Goal: Information Seeking & Learning: Learn about a topic

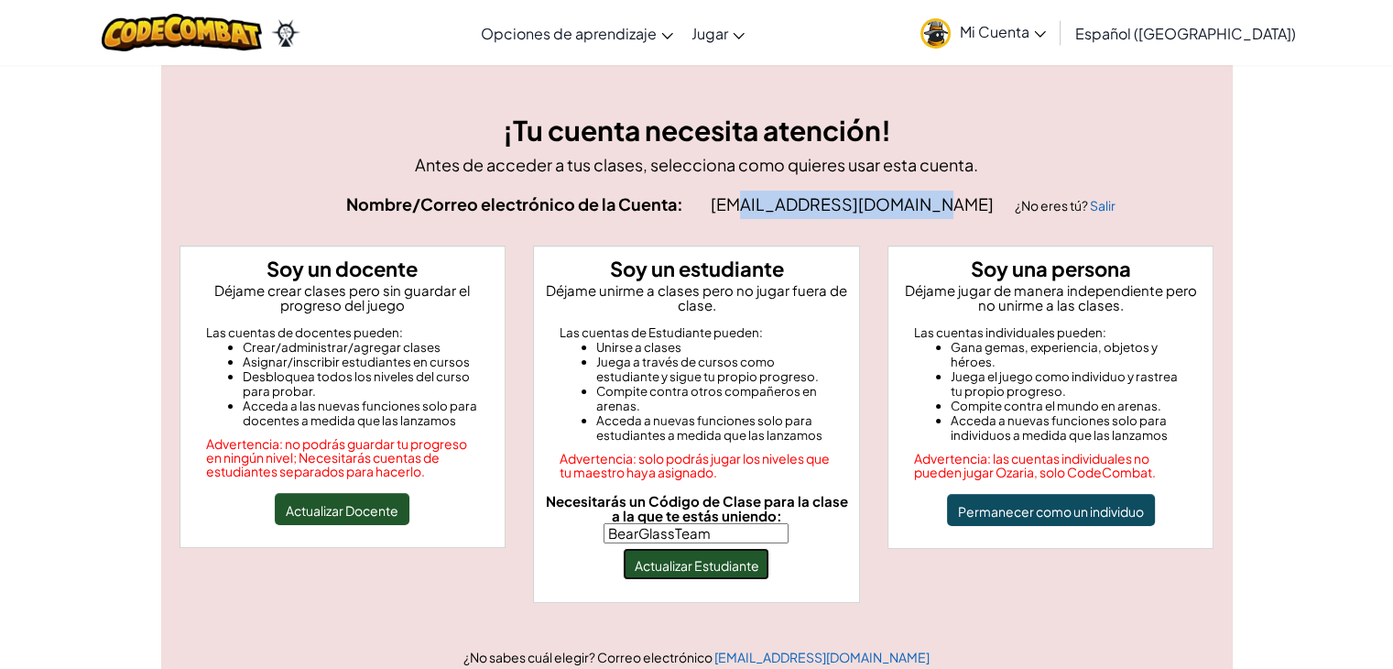
click at [722, 565] on font "Actualizar Estudiante" at bounding box center [696, 565] width 125 height 16
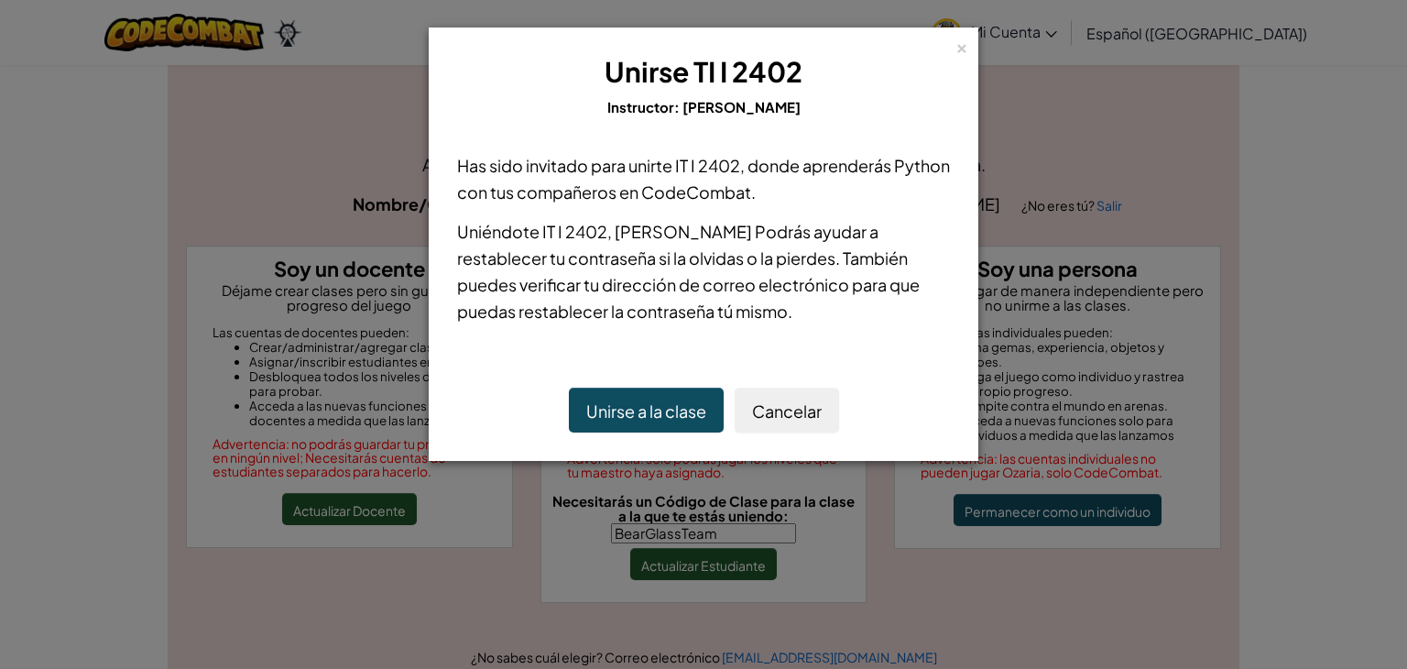
click at [680, 404] on font "Unirse a la clase" at bounding box center [646, 410] width 120 height 21
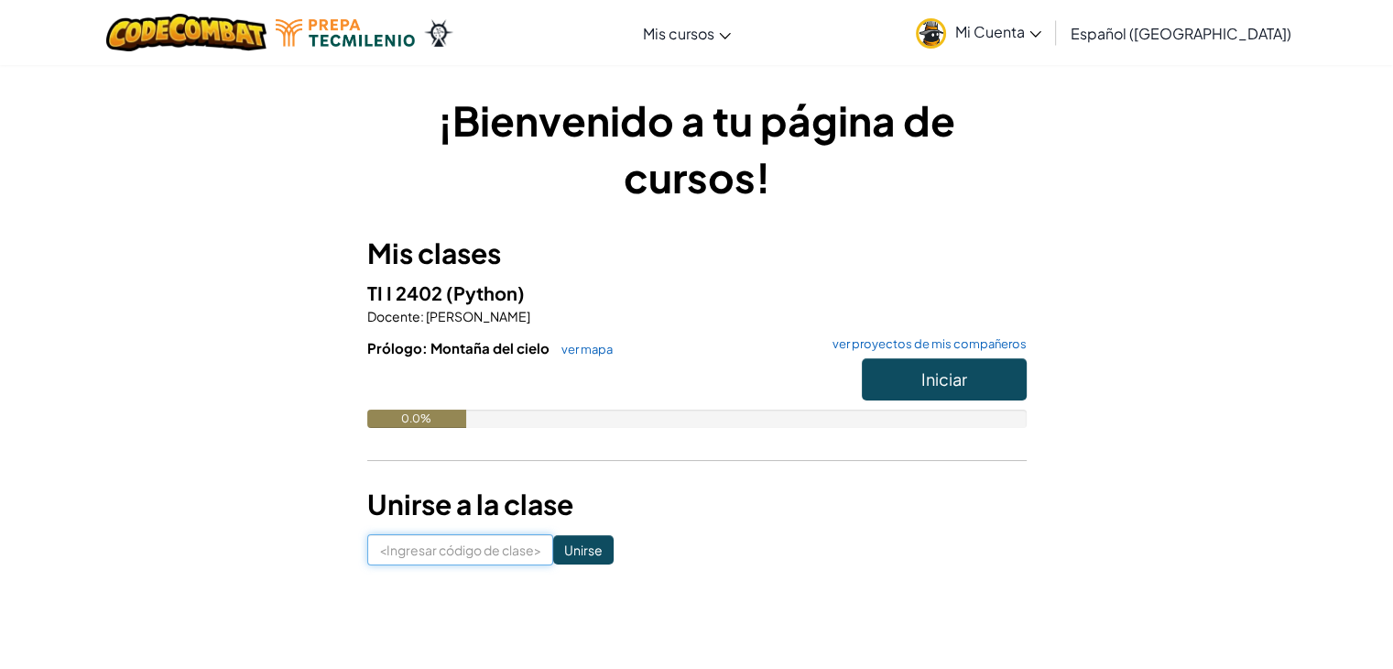
click at [417, 547] on input at bounding box center [460, 549] width 186 height 31
click at [894, 375] on button "Iniciar" at bounding box center [944, 379] width 165 height 42
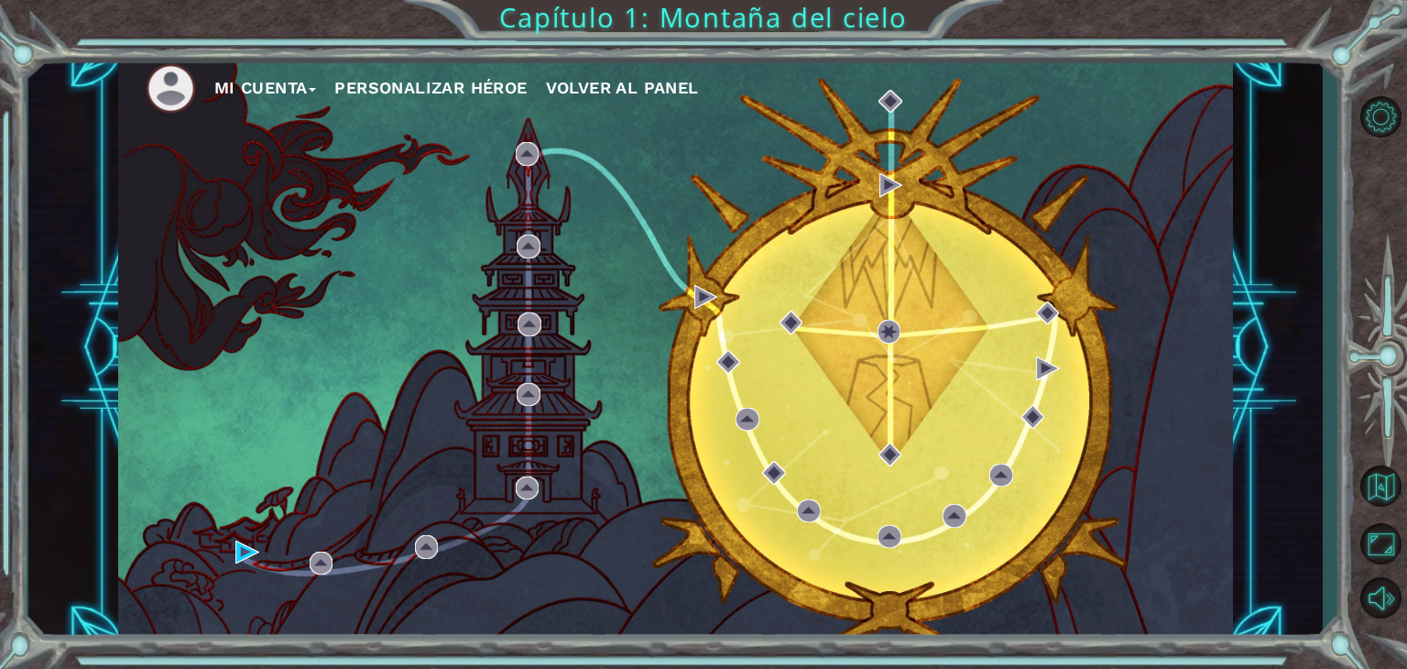
click at [169, 104] on img at bounding box center [171, 88] width 50 height 50
click at [265, 93] on font "Mi Cuenta" at bounding box center [260, 87] width 93 height 19
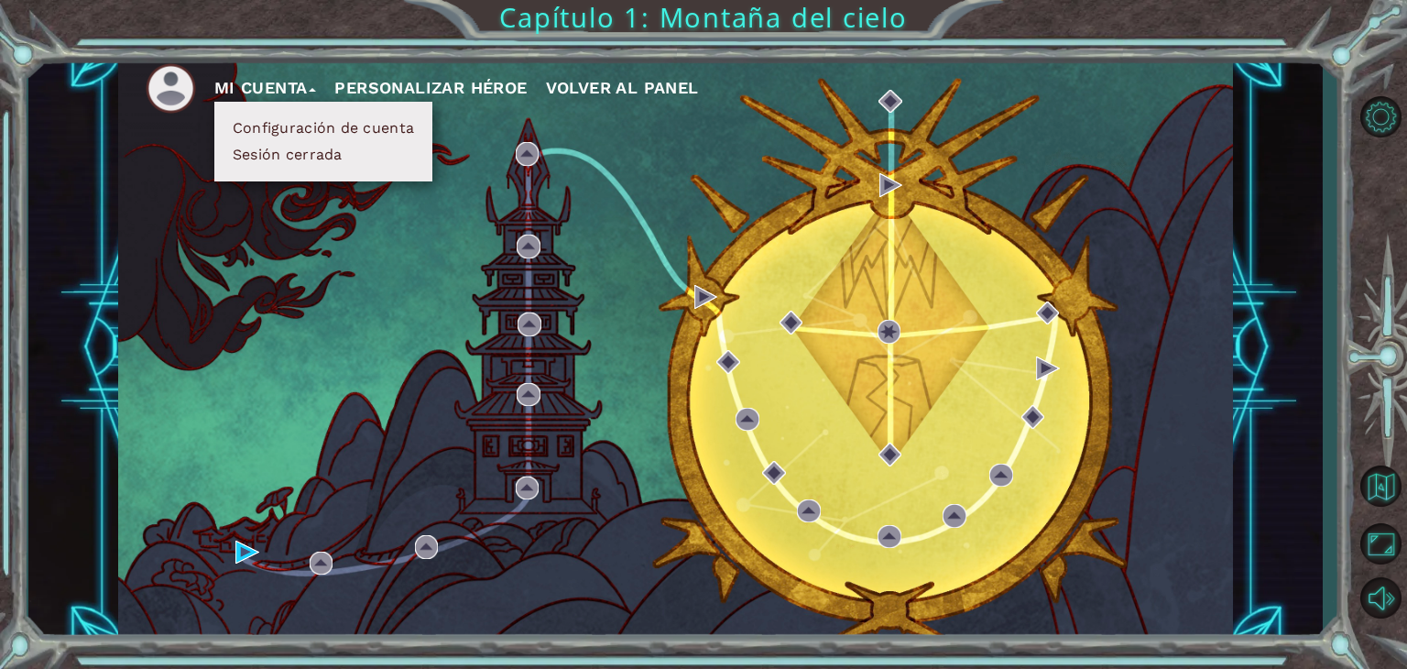
click at [293, 133] on font "Configuración de cuenta" at bounding box center [323, 127] width 181 height 17
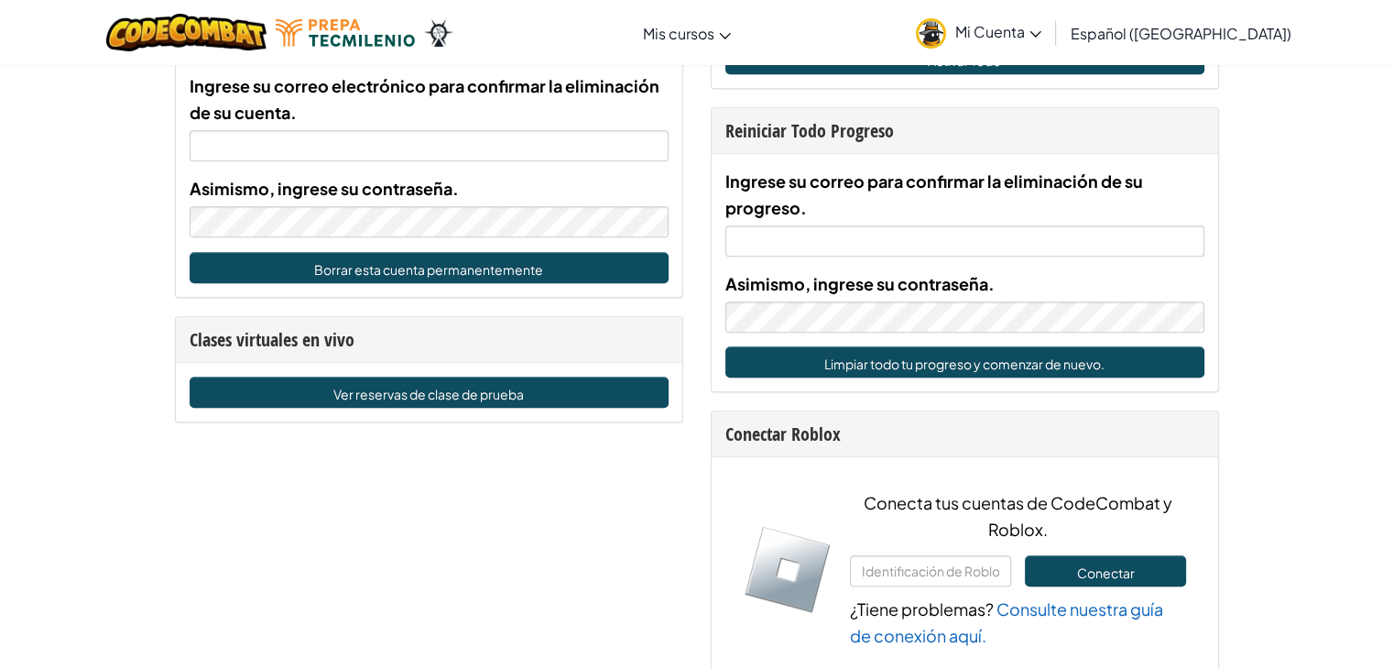
scroll to position [1099, 0]
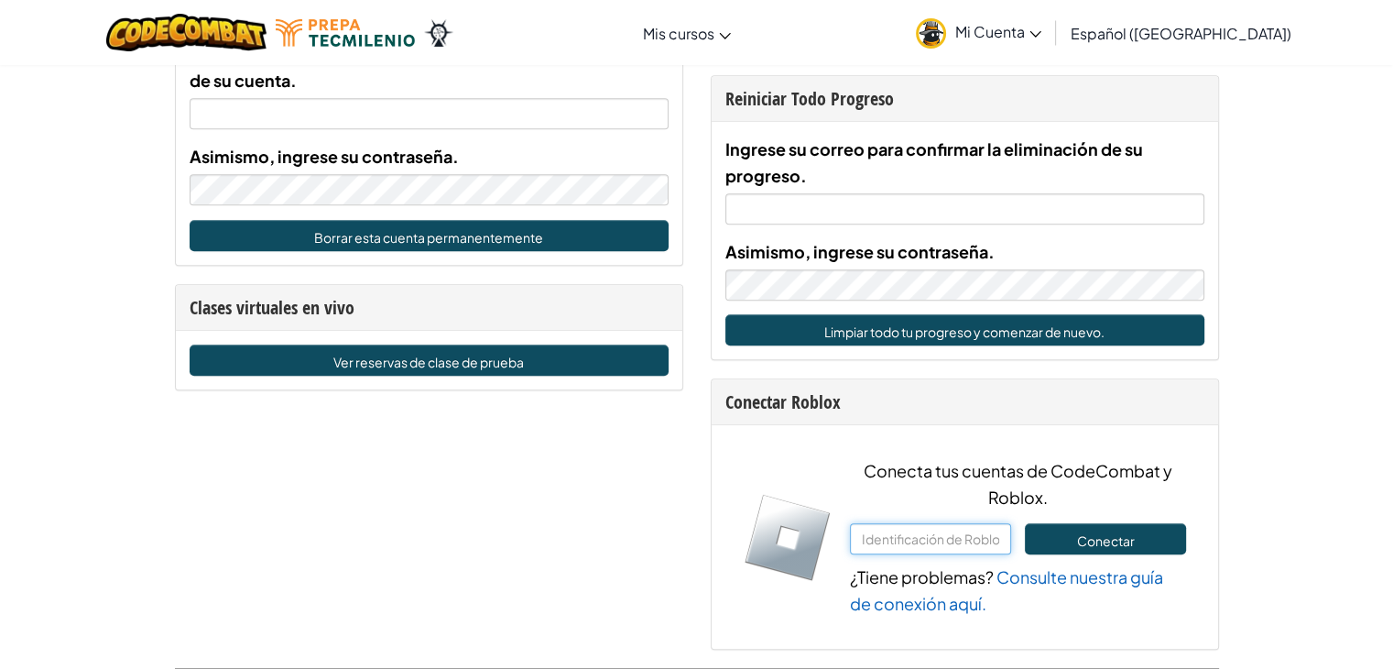
click at [962, 535] on input "text" at bounding box center [930, 538] width 161 height 31
type input "fabiatronic15"
click at [1082, 533] on font "Conectar" at bounding box center [1105, 541] width 58 height 16
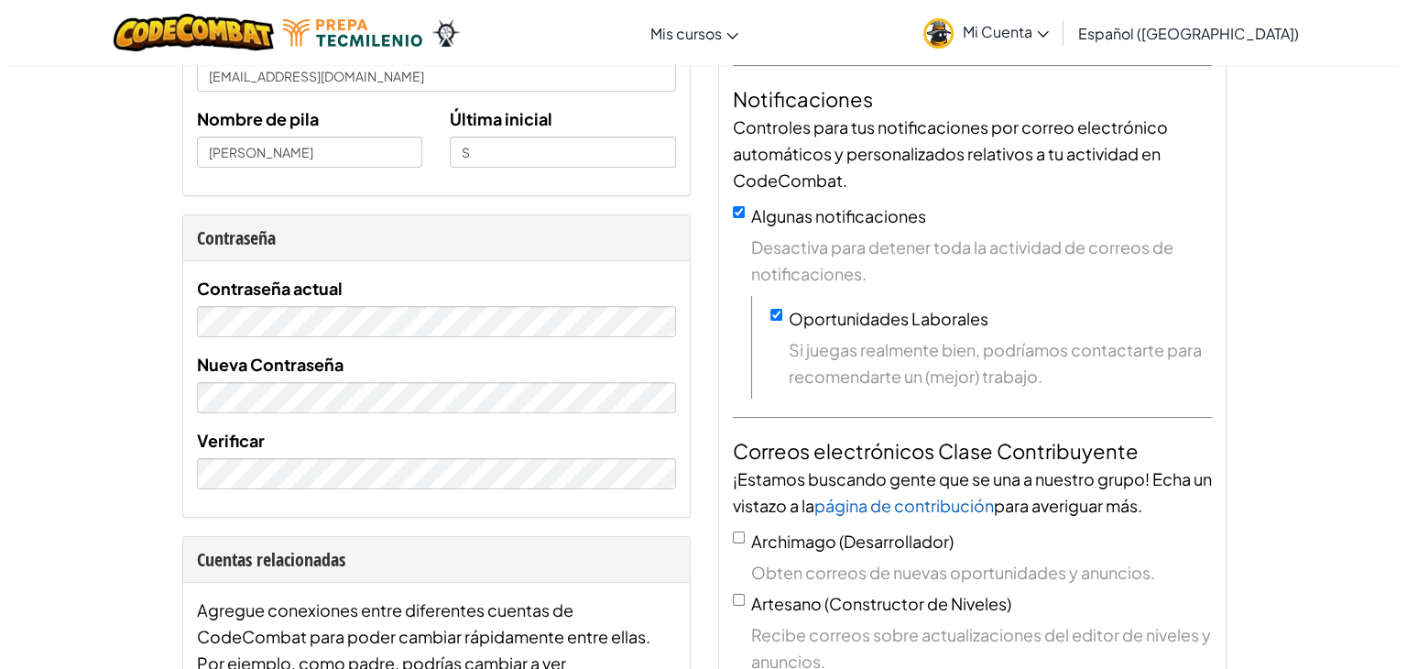
scroll to position [0, 0]
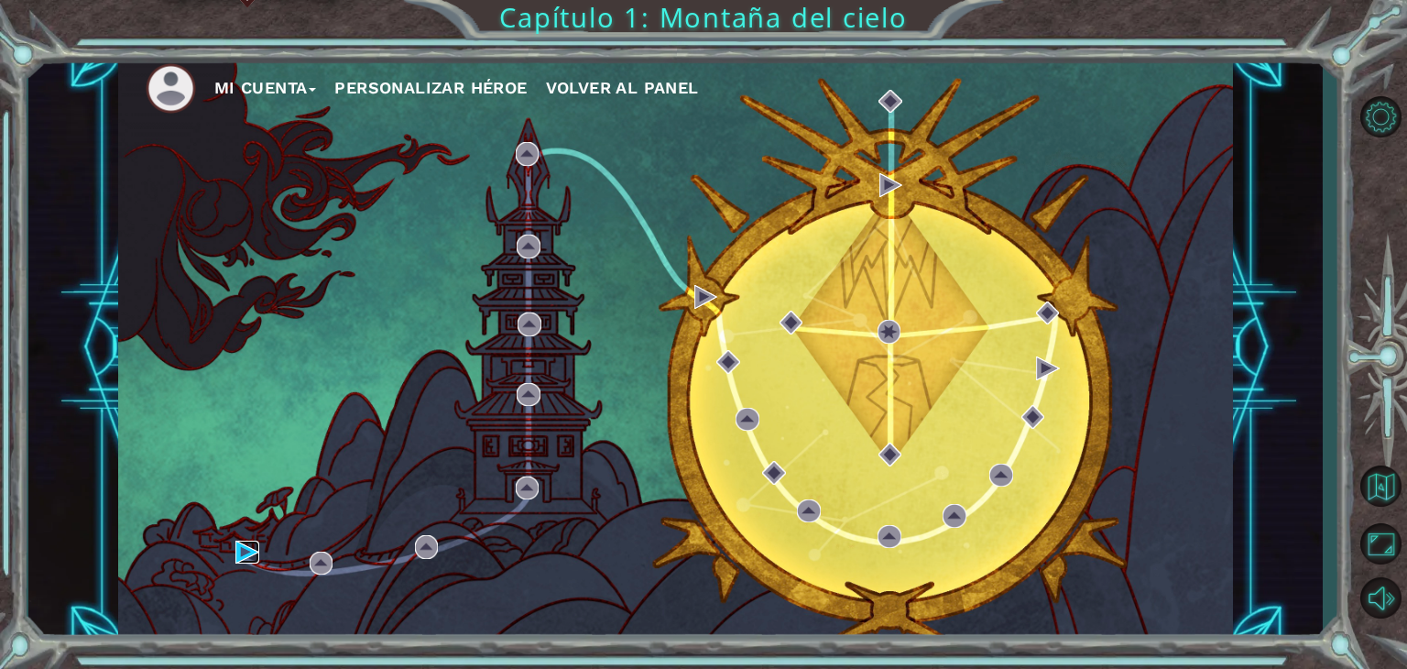
click at [246, 547] on img at bounding box center [247, 553] width 24 height 24
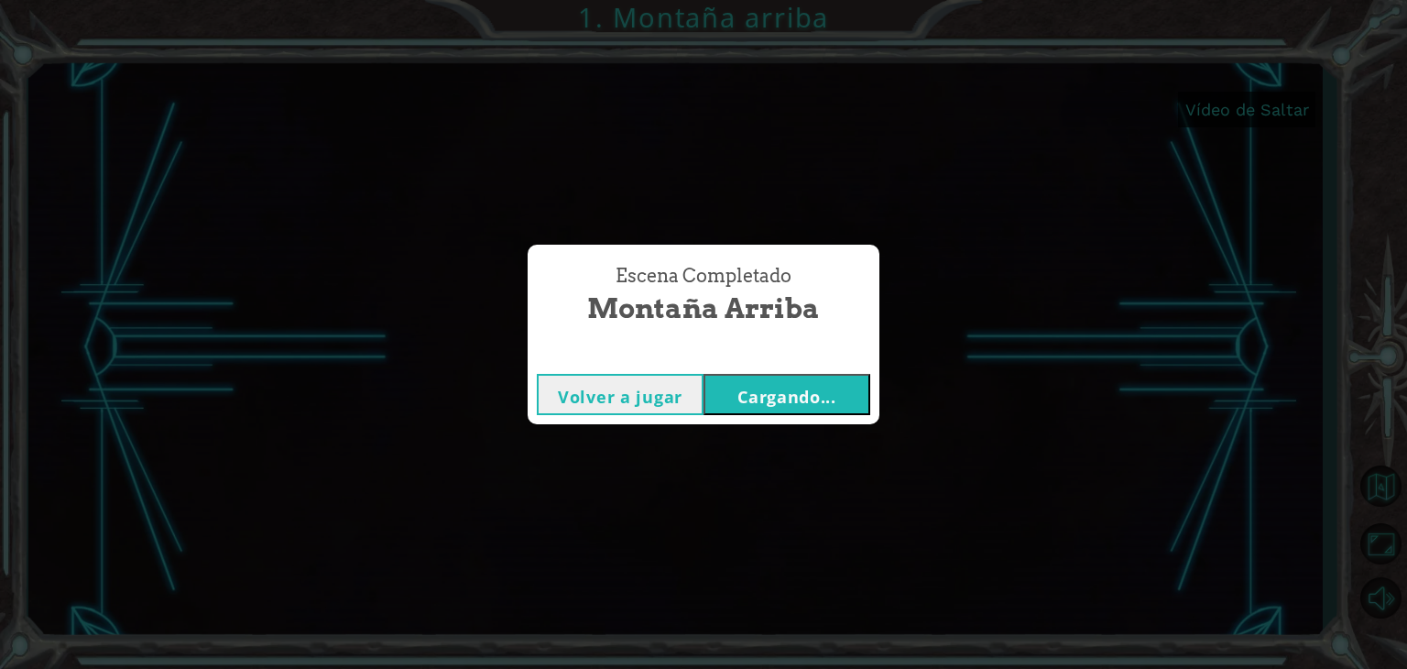
click at [824, 393] on font "Cargando..." at bounding box center [787, 397] width 99 height 22
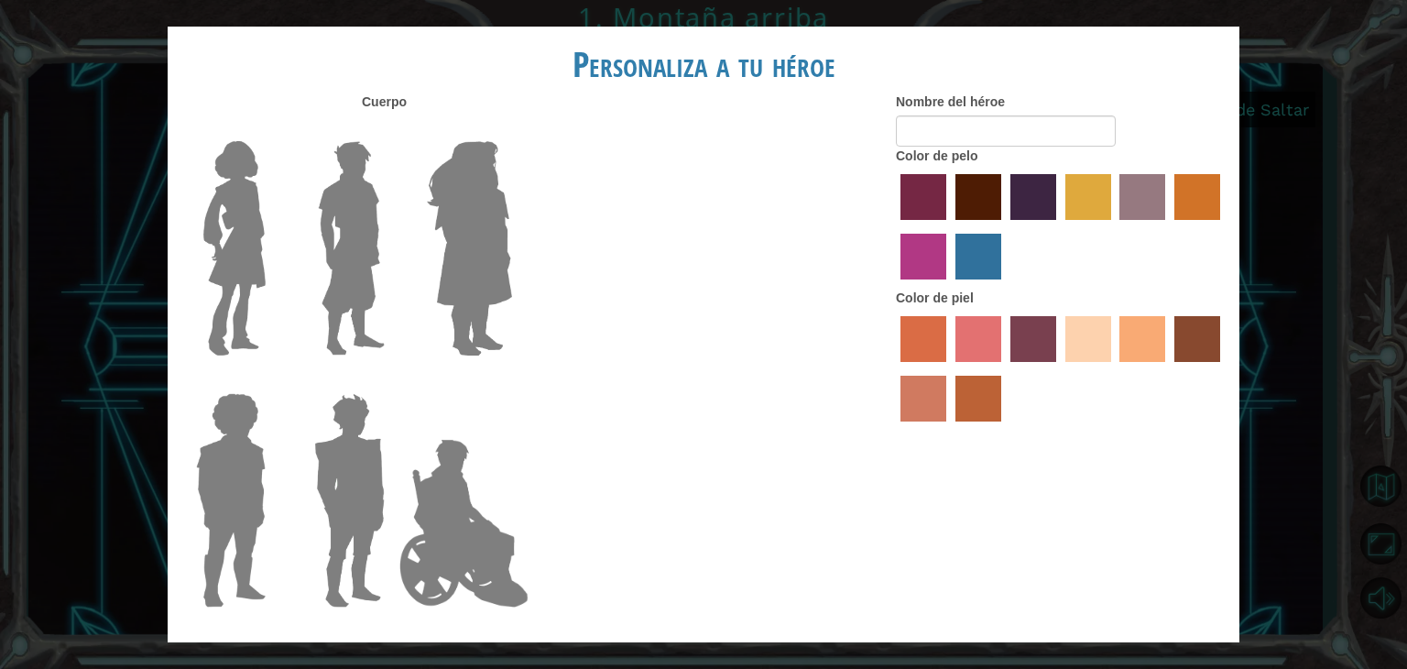
click at [349, 468] on img at bounding box center [349, 500] width 85 height 229
click at [392, 381] on input "Granate héroe" at bounding box center [392, 381] width 0 height 0
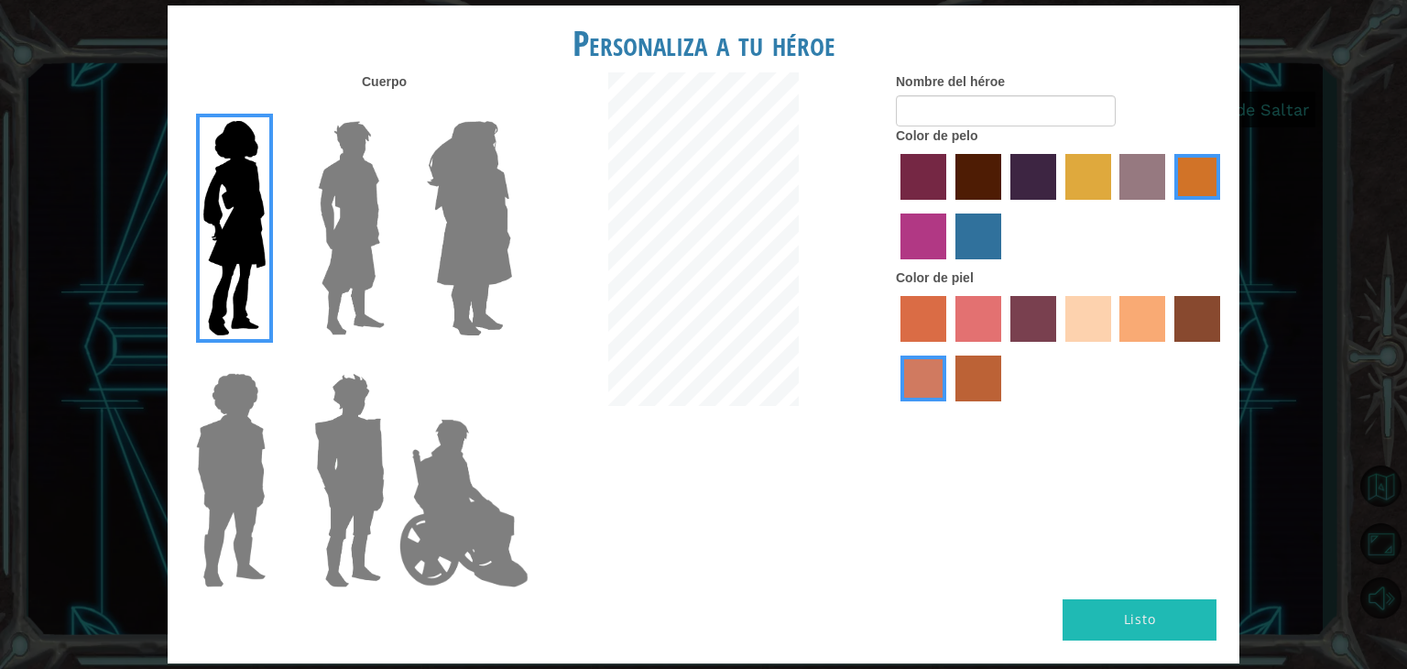
click at [319, 243] on img at bounding box center [352, 228] width 82 height 229
click at [392, 109] on input "El héroe Lars" at bounding box center [392, 109] width 0 height 0
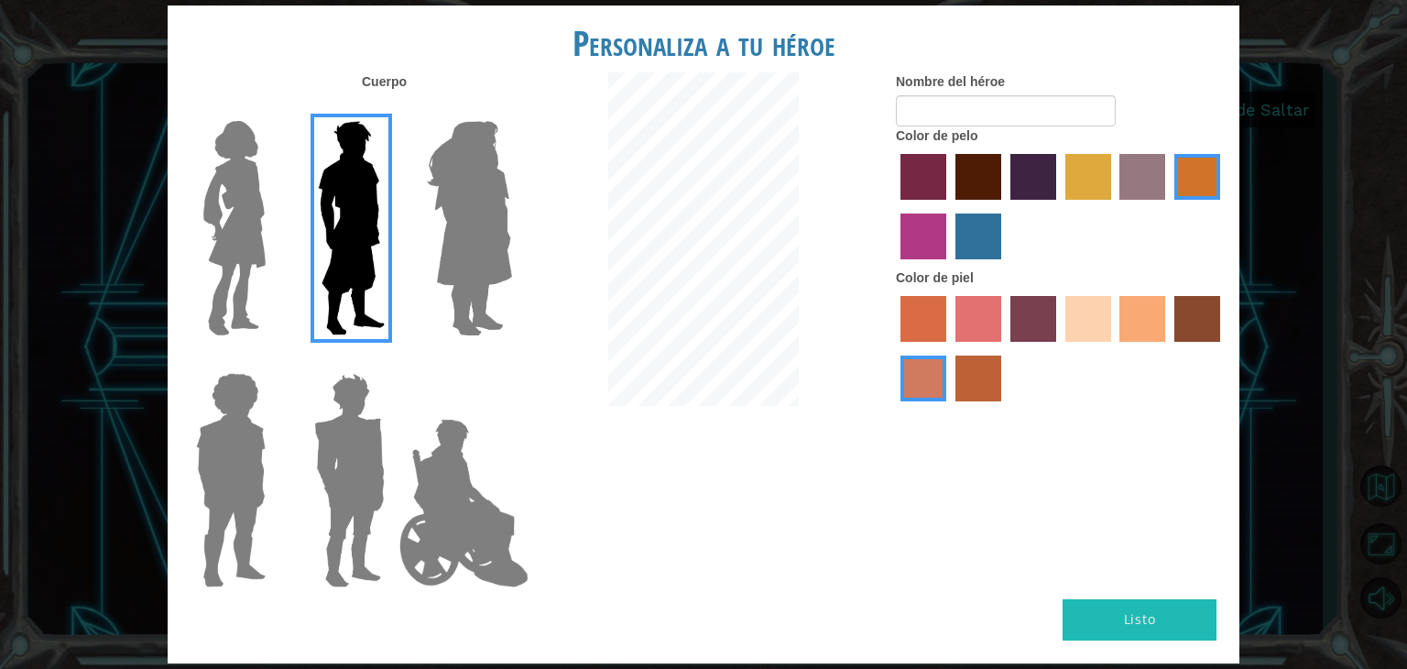
click at [460, 225] on img at bounding box center [470, 228] width 100 height 229
click at [511, 109] on input "Amatista heroica" at bounding box center [511, 109] width 0 height 0
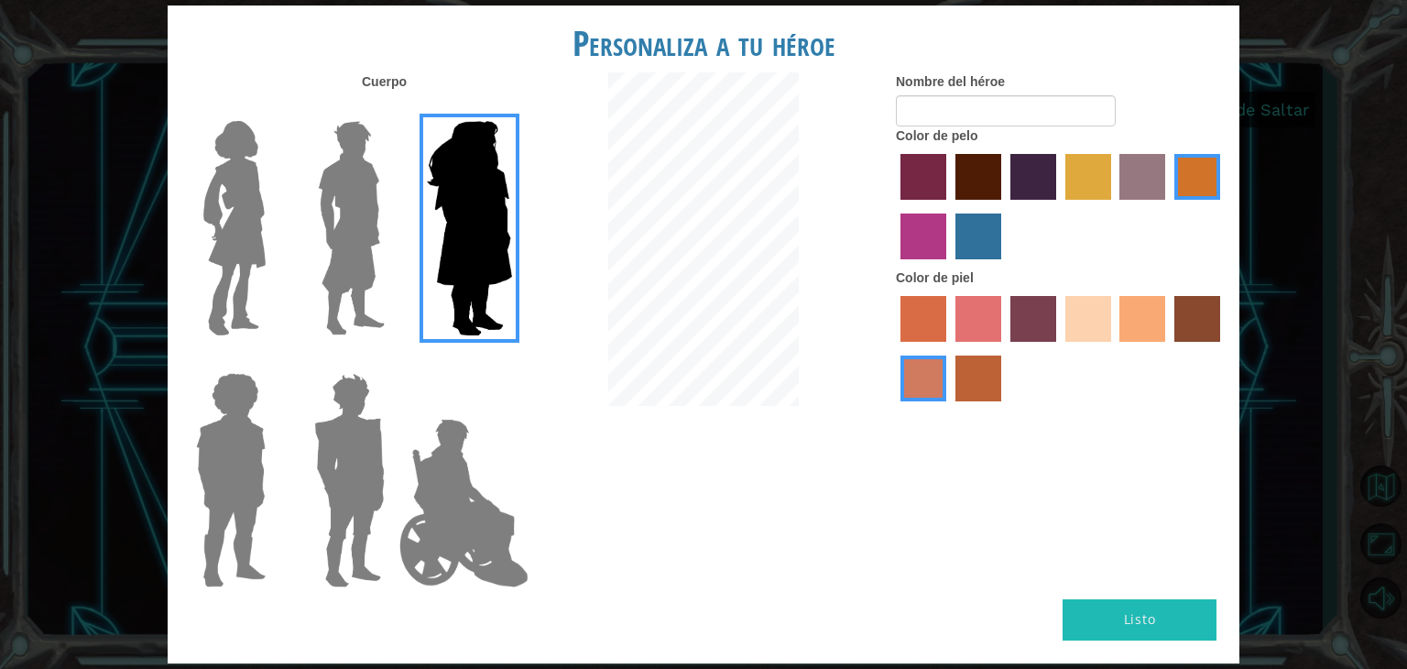
click at [352, 416] on img at bounding box center [349, 480] width 85 height 229
click at [392, 361] on input "Granate héroe" at bounding box center [392, 361] width 0 height 0
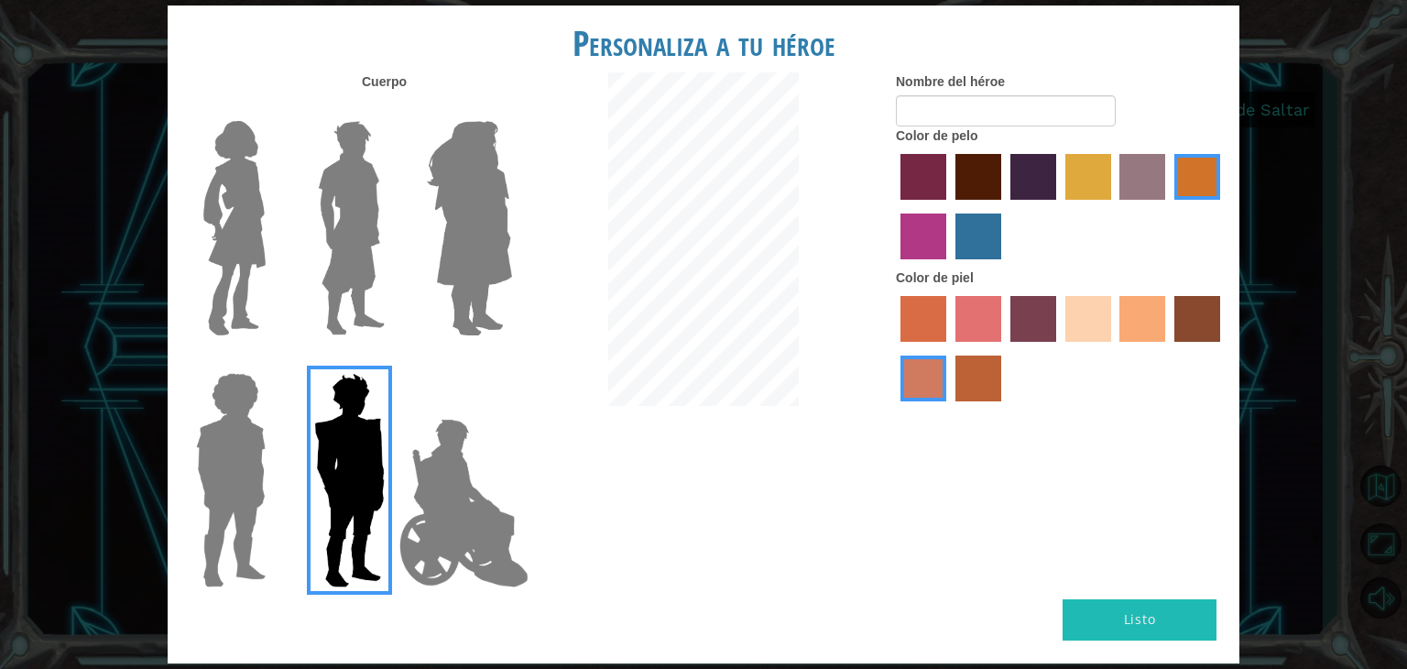
click at [203, 462] on img at bounding box center [231, 480] width 84 height 229
click at [273, 361] on input "Héroe Steven" at bounding box center [273, 361] width 0 height 0
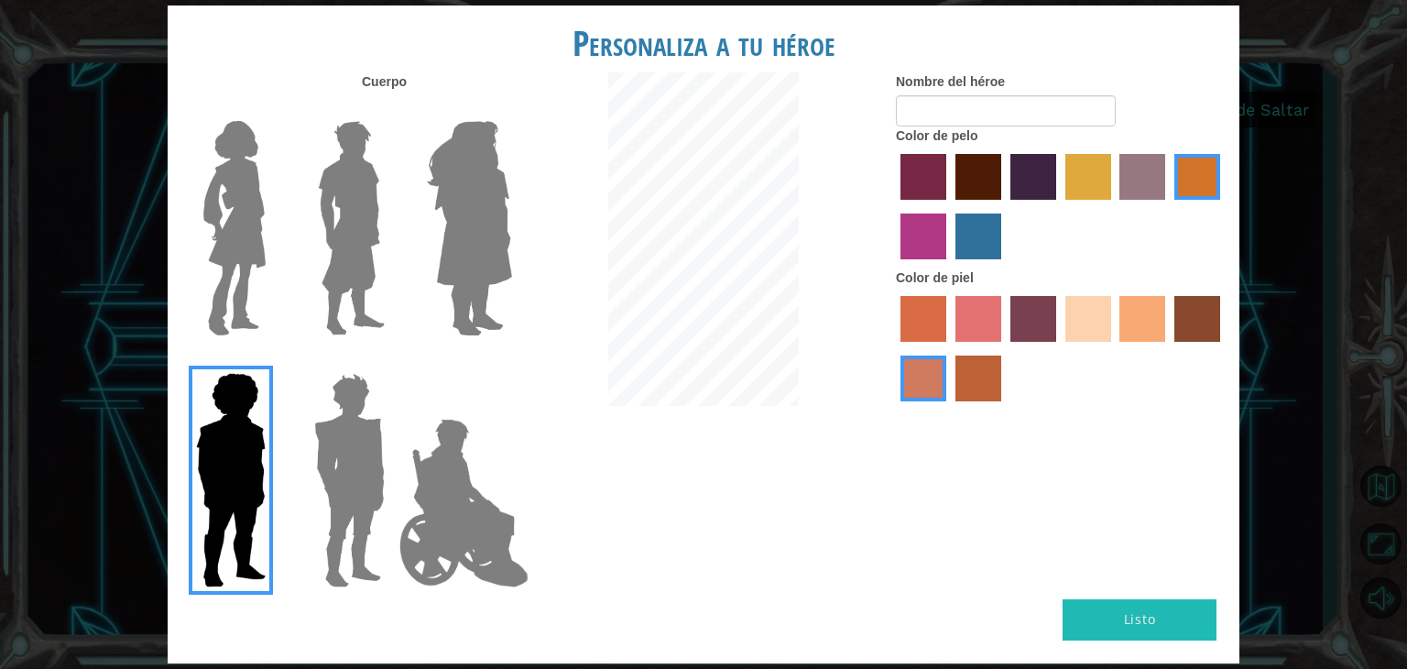
click at [349, 214] on img at bounding box center [352, 228] width 82 height 229
click at [392, 109] on input "El héroe Lars" at bounding box center [392, 109] width 0 height 0
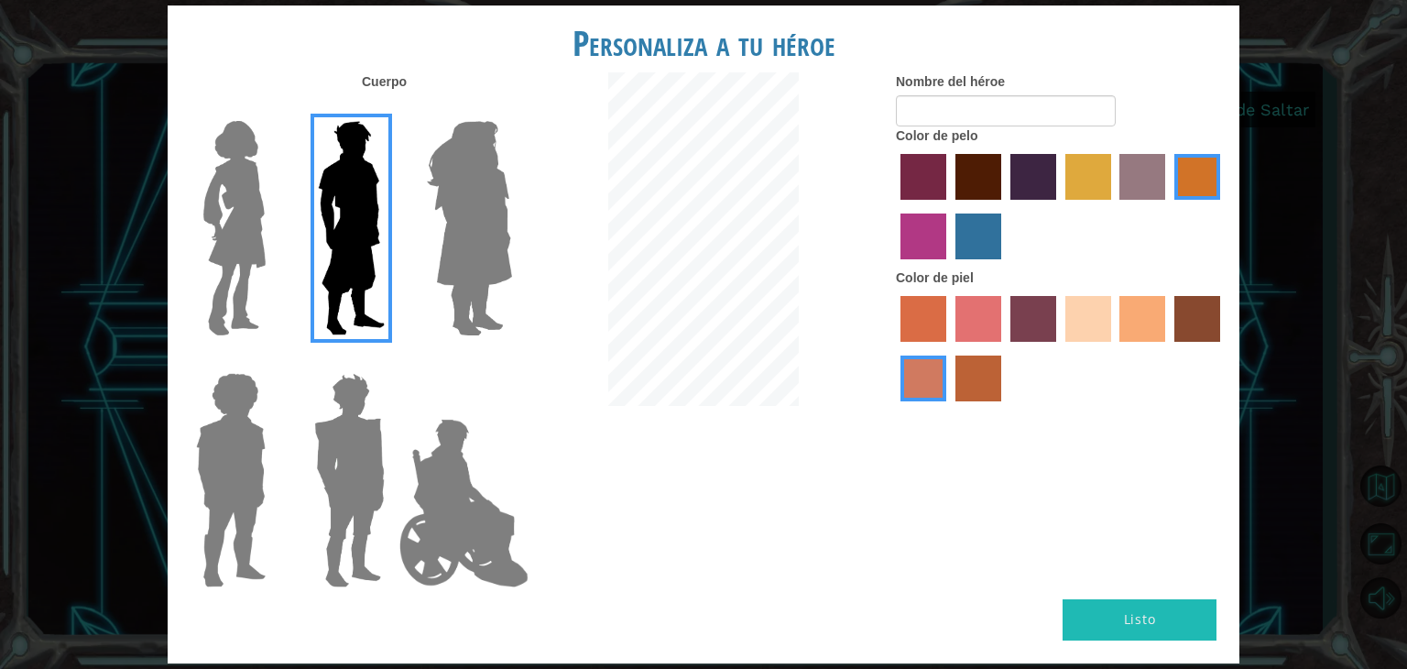
click at [345, 449] on img at bounding box center [349, 480] width 85 height 229
click at [392, 361] on input "Granate héroe" at bounding box center [392, 361] width 0 height 0
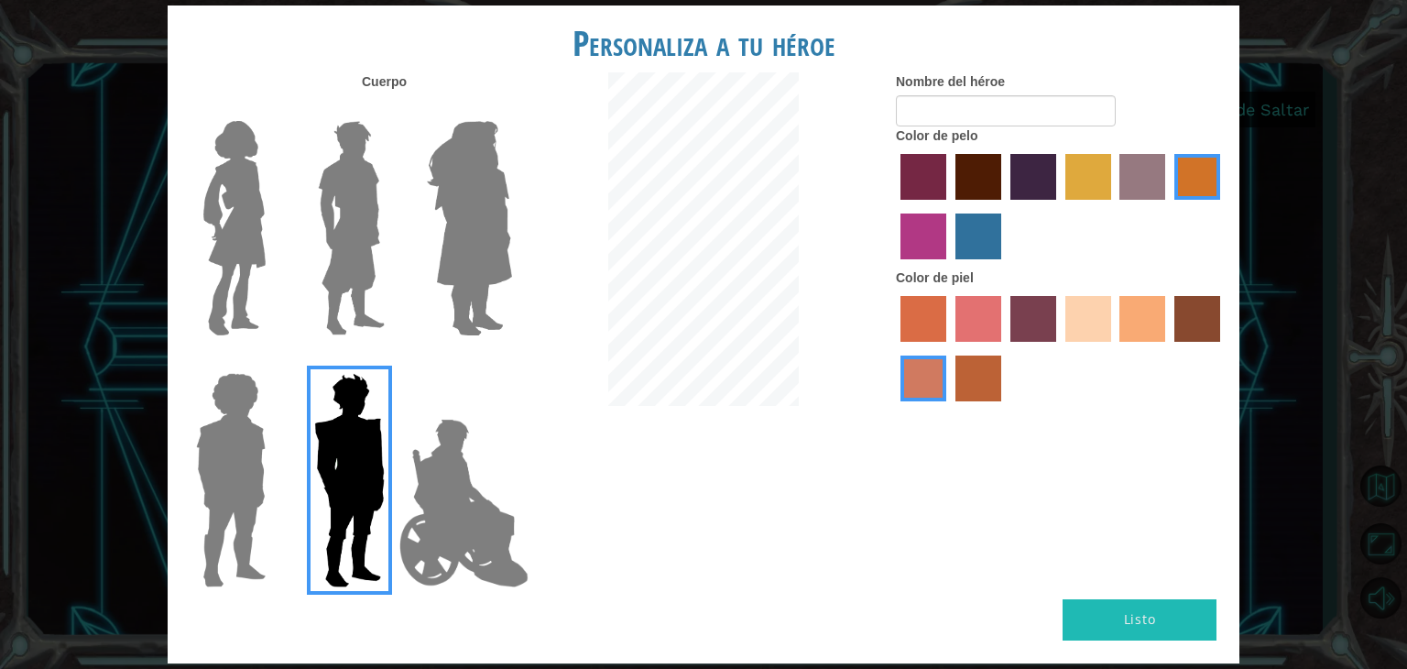
click at [982, 180] on label "color de pelo granate" at bounding box center [979, 177] width 46 height 46
click at [949, 206] on input "color de pelo granate" at bounding box center [949, 206] width 0 height 0
click at [1023, 179] on label "color de pelo morado intenso" at bounding box center [1034, 177] width 46 height 46
click at [1004, 206] on input "color de pelo morado intenso" at bounding box center [1004, 206] width 0 height 0
click at [990, 308] on label "color de piel frily" at bounding box center [979, 319] width 46 height 46
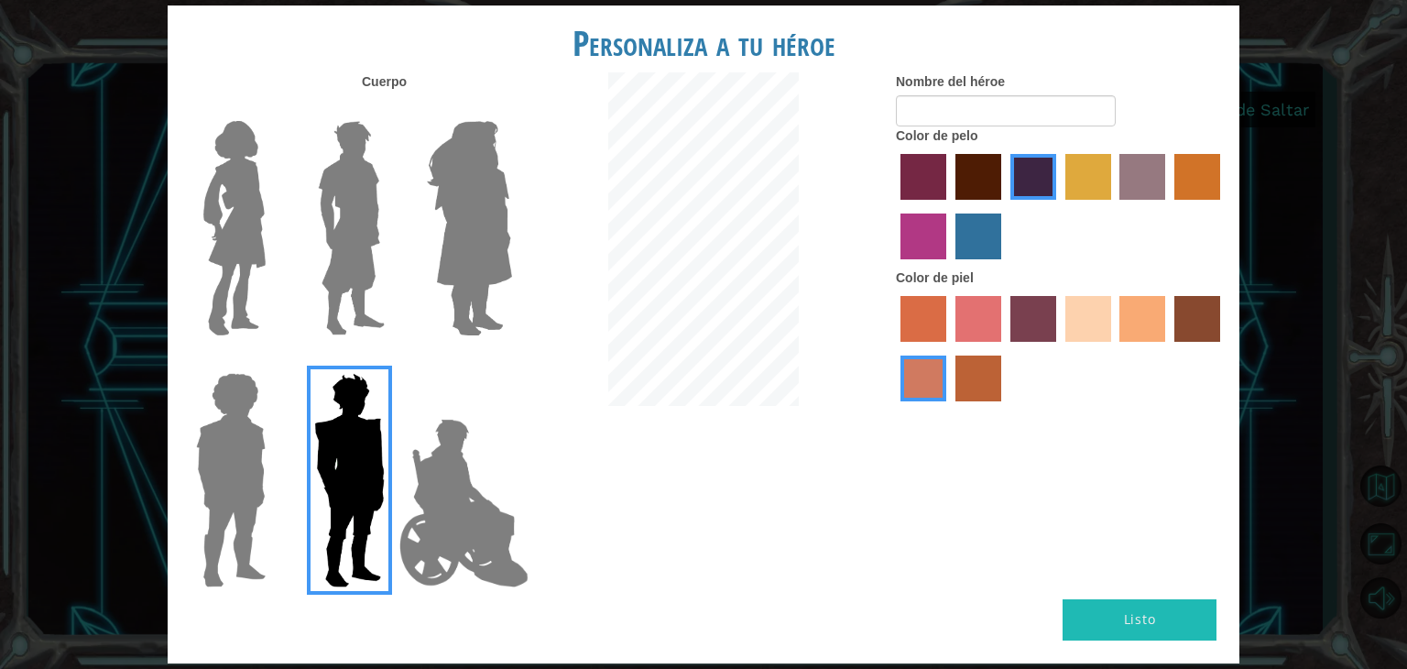
click at [949, 348] on input "color de piel frily" at bounding box center [949, 348] width 0 height 0
drag, startPoint x: 1116, startPoint y: 322, endPoint x: 1132, endPoint y: 322, distance: 16.5
click at [1120, 322] on div at bounding box center [1061, 350] width 330 height 119
click at [1140, 320] on label "color de piel de tacao" at bounding box center [1143, 319] width 46 height 46
click at [1114, 348] on input "color de piel de tacao" at bounding box center [1114, 348] width 0 height 0
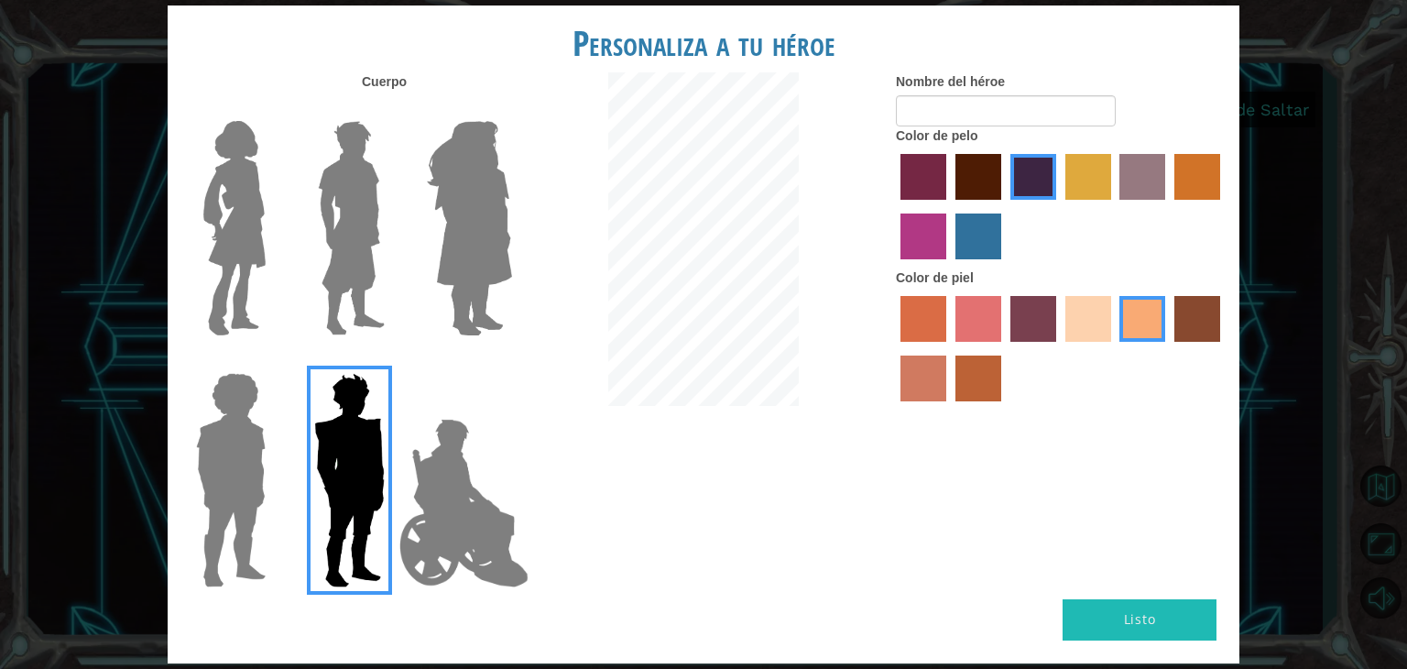
click at [1198, 317] on label "color de piel karma" at bounding box center [1198, 319] width 46 height 46
click at [1168, 348] on input "color de piel karma" at bounding box center [1168, 348] width 0 height 0
click at [1158, 319] on label "color de piel de tacao" at bounding box center [1143, 319] width 46 height 46
click at [1114, 348] on input "color de piel de tacao" at bounding box center [1114, 348] width 0 height 0
click at [985, 377] on label "color de piel de árbol de humo" at bounding box center [979, 378] width 46 height 46
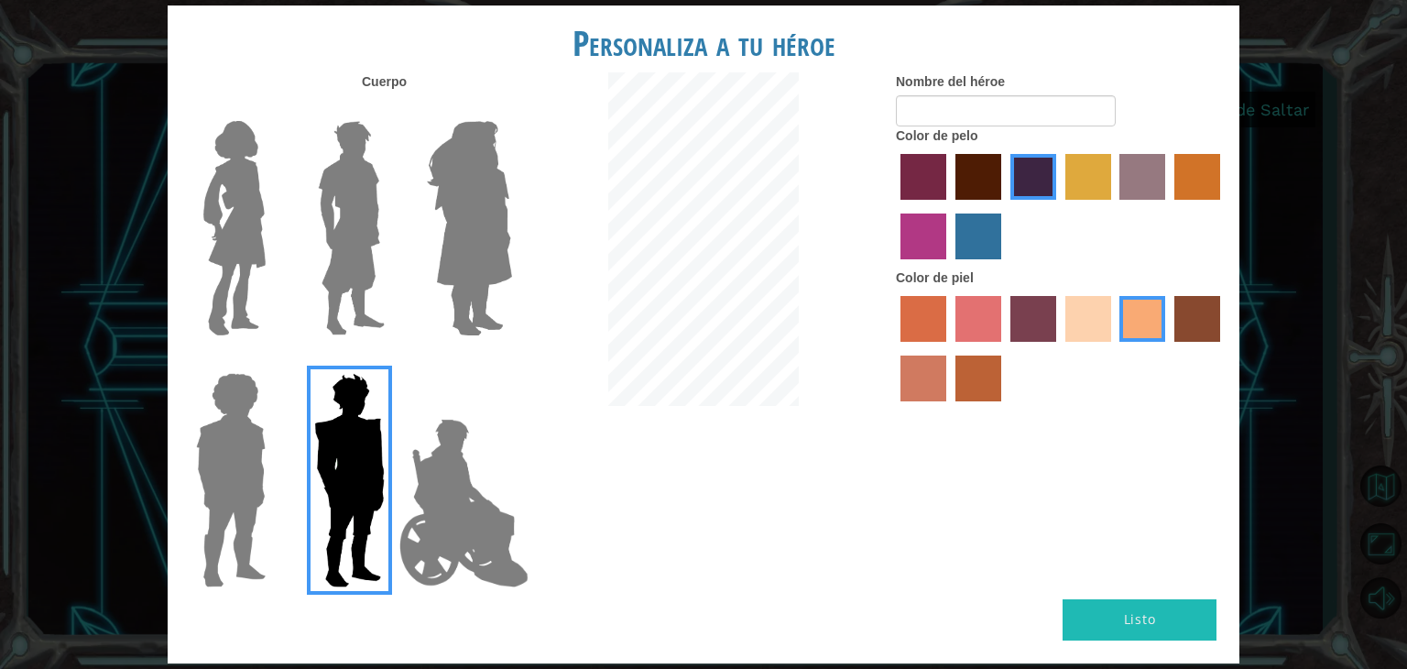
click at [949, 408] on input "color de piel de árbol de humo" at bounding box center [949, 408] width 0 height 0
click at [930, 333] on label "color de piel sorbus" at bounding box center [924, 319] width 46 height 46
click at [894, 348] on input "color de piel sorbus" at bounding box center [894, 348] width 0 height 0
click at [986, 374] on label "color de piel de árbol de humo" at bounding box center [979, 378] width 46 height 46
click at [949, 408] on input "color de piel de árbol de humo" at bounding box center [949, 408] width 0 height 0
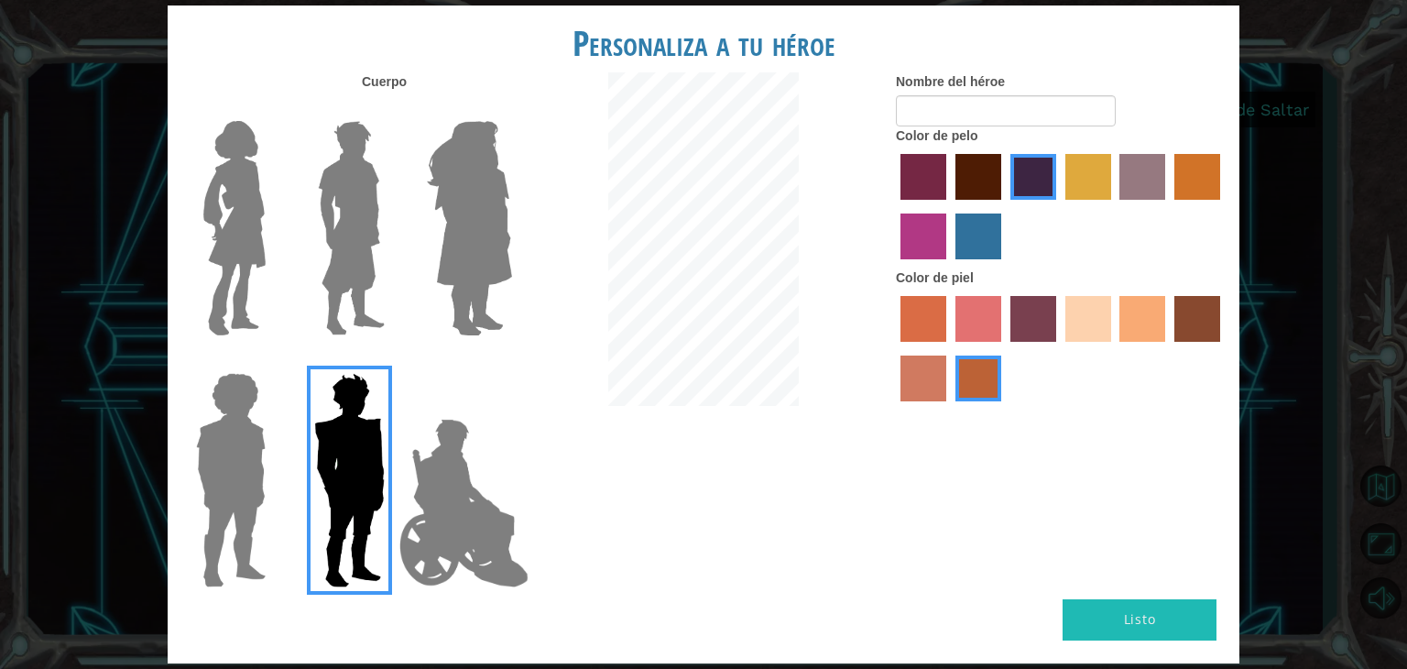
click at [921, 313] on label "color de piel sorbus" at bounding box center [924, 319] width 46 height 46
click at [894, 348] on input "color de piel sorbus" at bounding box center [894, 348] width 0 height 0
click at [997, 401] on label "color de piel de árbol de humo" at bounding box center [979, 378] width 46 height 46
click at [949, 408] on input "color de piel de árbol de humo" at bounding box center [949, 408] width 0 height 0
click at [1043, 317] on label "color de piel tosca" at bounding box center [1034, 319] width 46 height 46
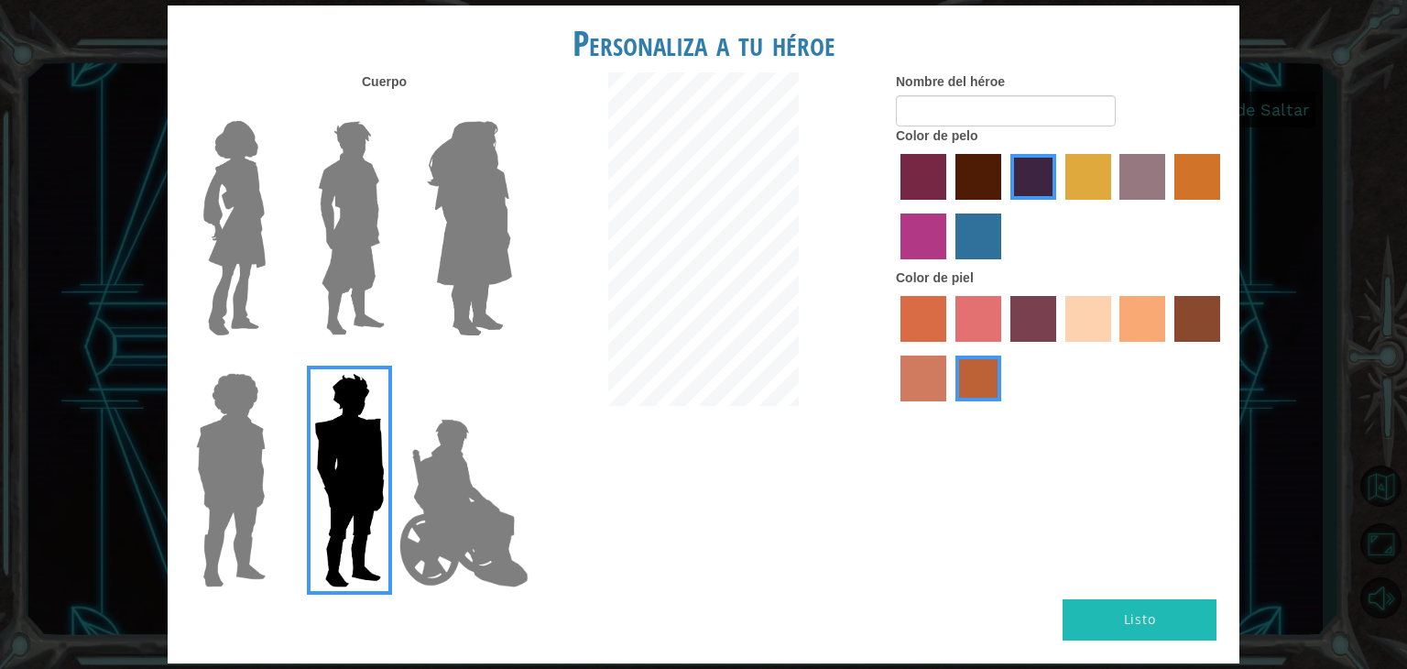
click at [1004, 348] on input "color de piel tosca" at bounding box center [1004, 348] width 0 height 0
click at [970, 312] on label "color de piel frily" at bounding box center [979, 319] width 46 height 46
click at [949, 348] on input "color de piel frily" at bounding box center [949, 348] width 0 height 0
click at [1088, 323] on label "color de piel de playa de arena" at bounding box center [1088, 319] width 46 height 46
click at [1059, 348] on input "color de piel de playa de arena" at bounding box center [1059, 348] width 0 height 0
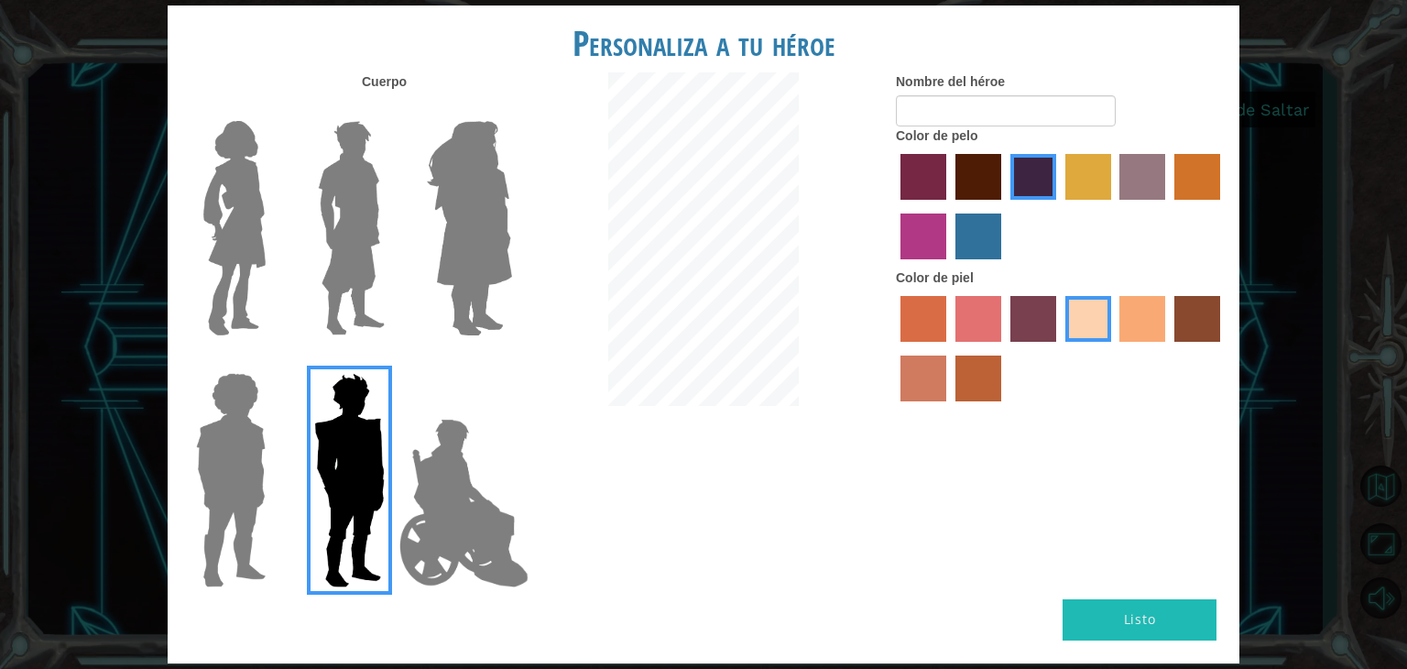
click at [1137, 312] on label "color de piel de tacao" at bounding box center [1143, 319] width 46 height 46
click at [1114, 348] on input "color de piel de tacao" at bounding box center [1114, 348] width 0 height 0
click at [993, 117] on input "Nombre del héroe" at bounding box center [1006, 110] width 220 height 31
type input "fabiatronic"
click at [1131, 604] on button "Listo" at bounding box center [1140, 619] width 154 height 41
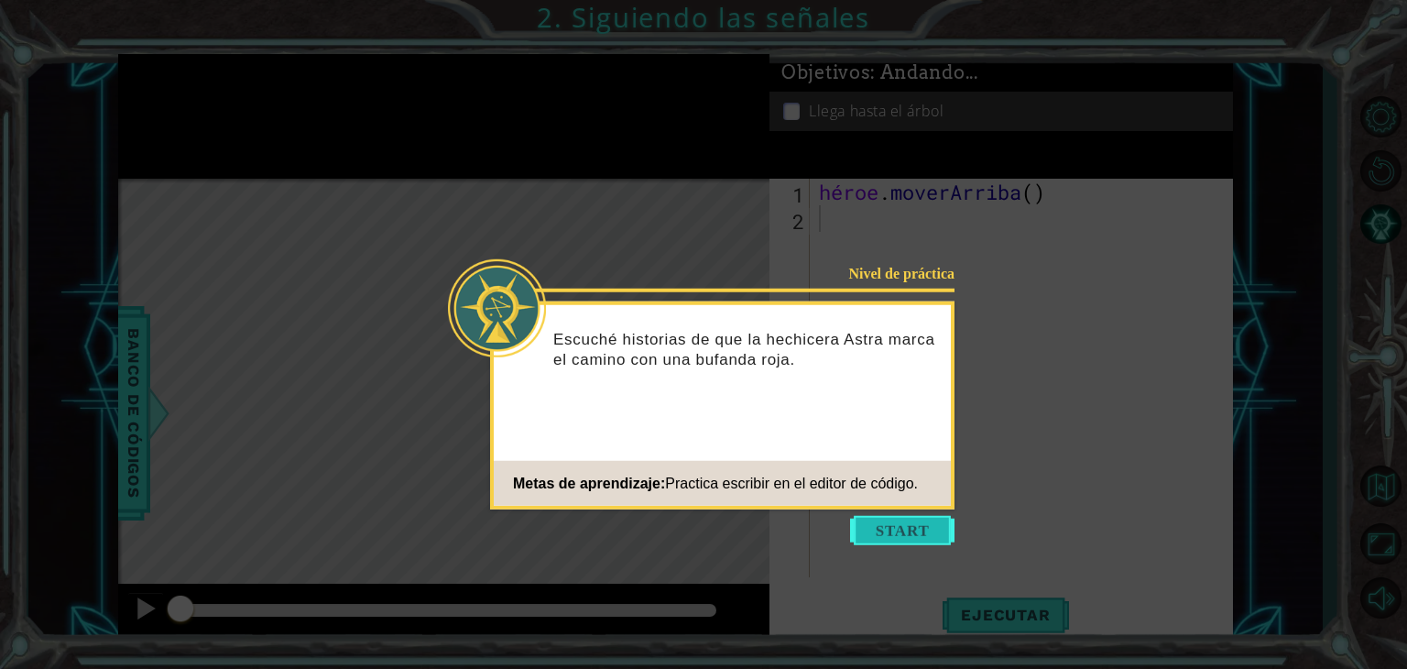
click at [914, 523] on button "Comenzar" at bounding box center [902, 530] width 104 height 29
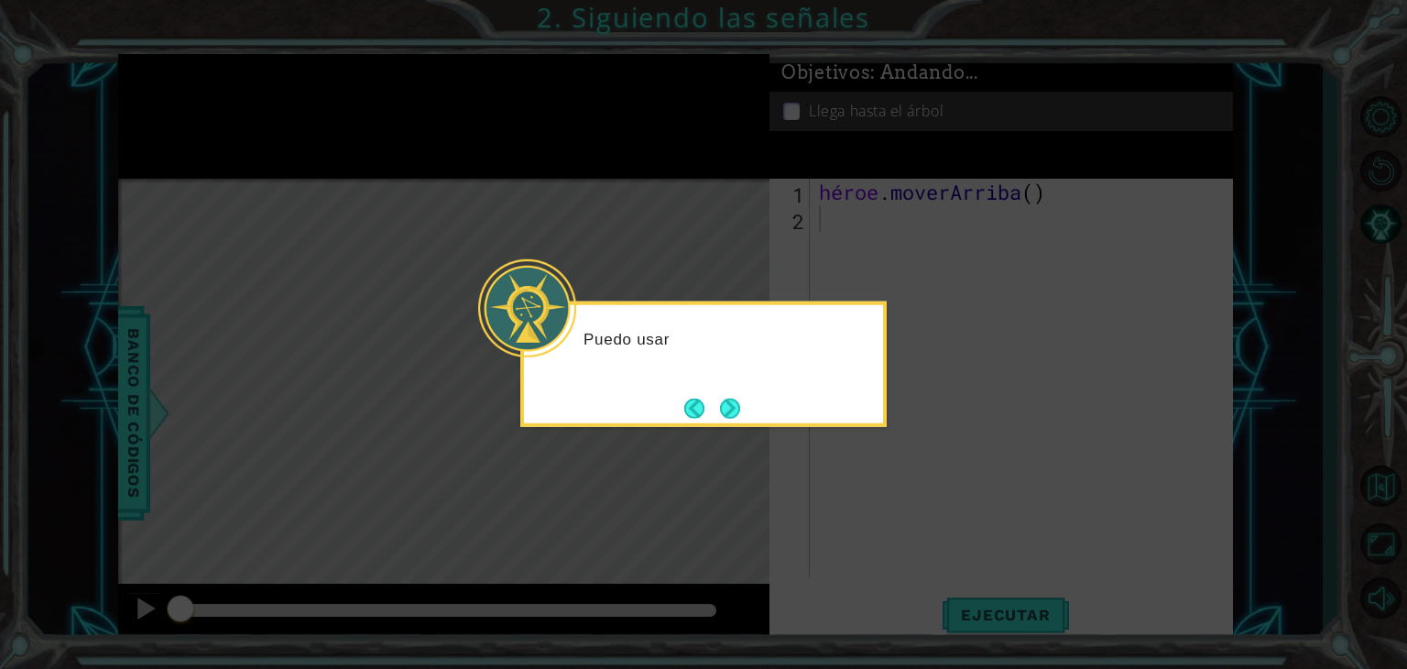
click at [894, 504] on icon at bounding box center [703, 334] width 1407 height 669
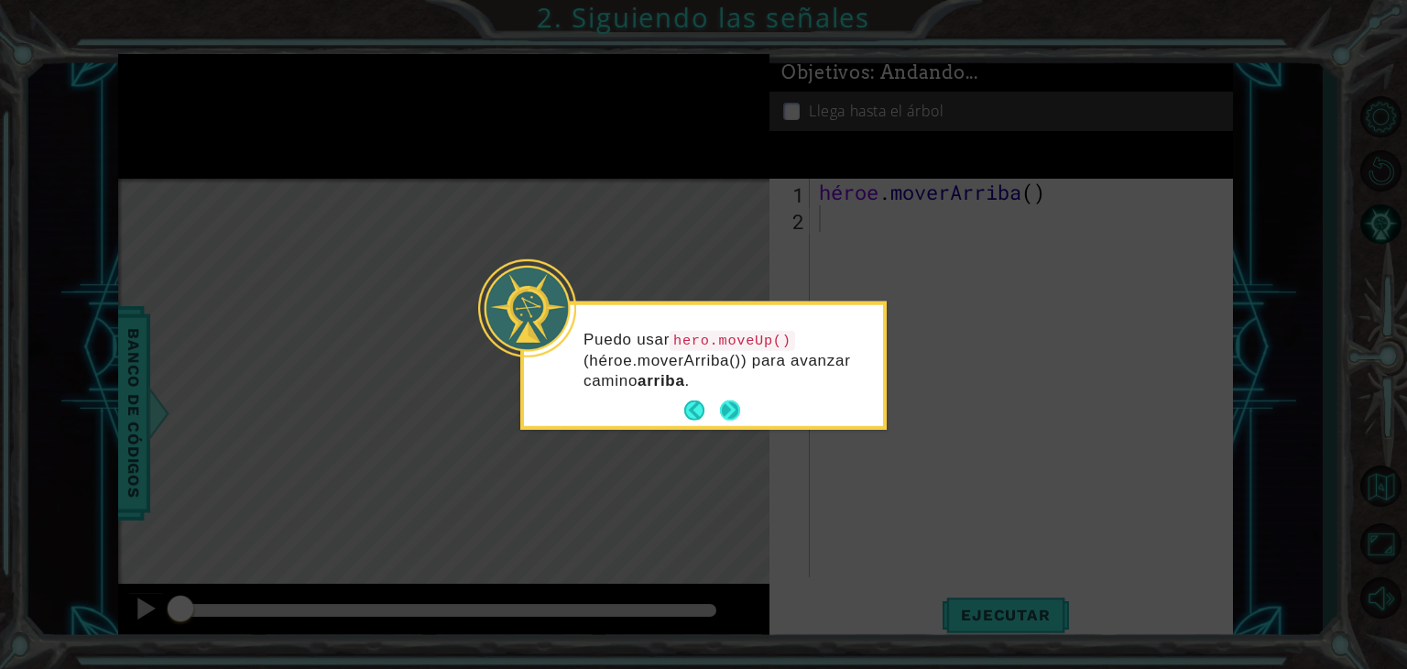
click at [731, 410] on button "Próximo" at bounding box center [729, 410] width 21 height 21
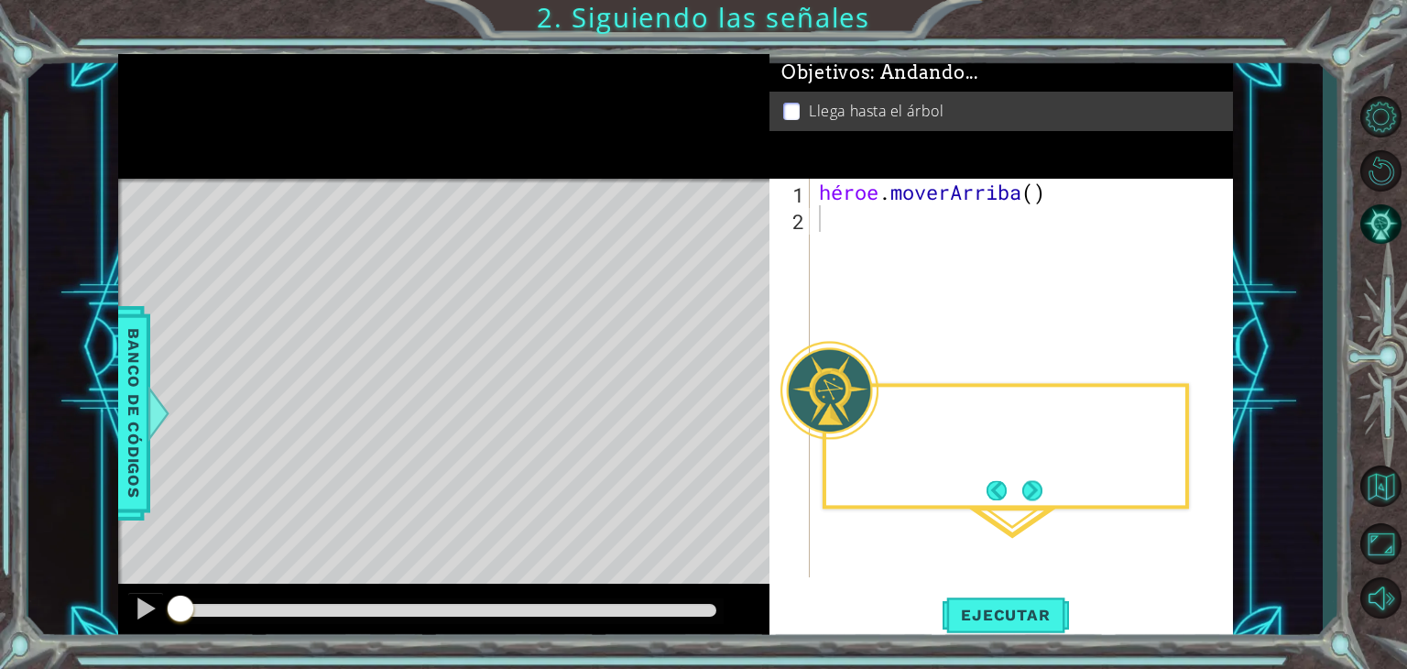
click at [728, 406] on div "Mapa de niveles" at bounding box center [541, 449] width 847 height 540
click at [1070, 195] on div "héroe . moverArriba ( )" at bounding box center [1026, 405] width 422 height 452
click at [1076, 197] on div "héroe . moverArriba ( )" at bounding box center [1026, 405] width 422 height 452
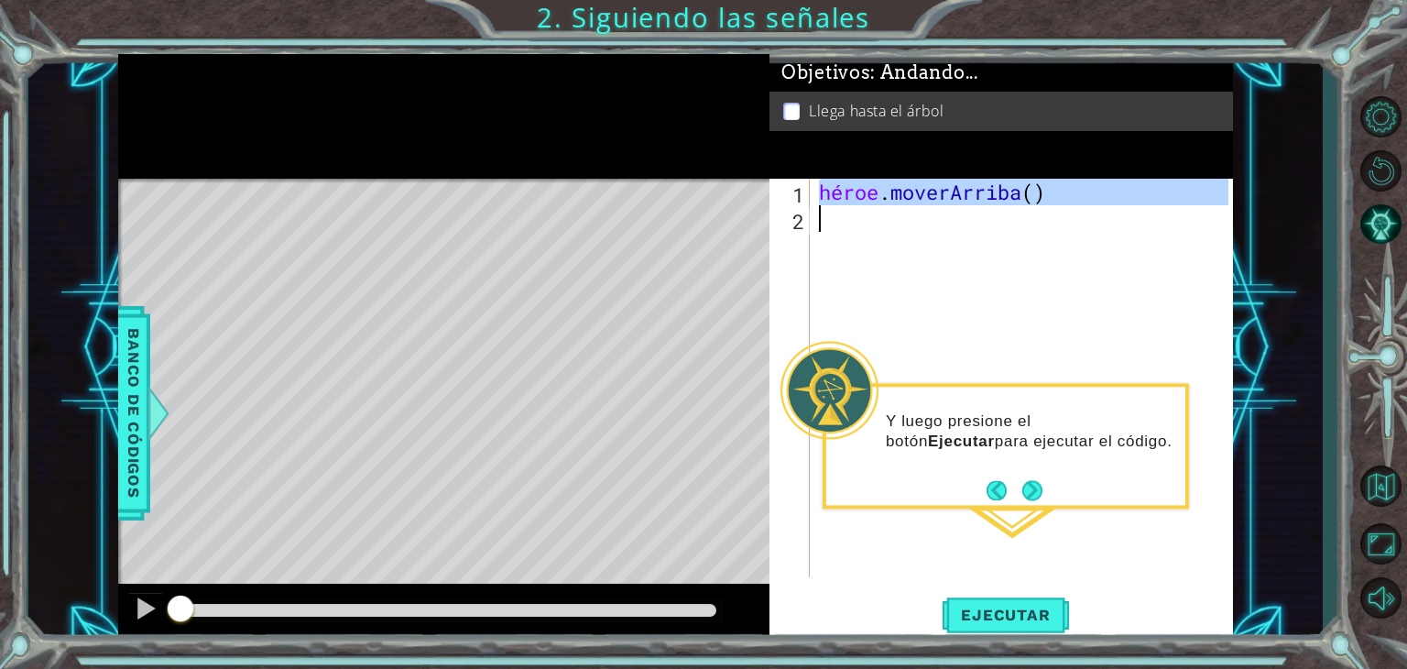
click at [1077, 196] on div "héroe . moverArriba ( )" at bounding box center [1026, 405] width 422 height 452
type textarea "hero.moveUp()"
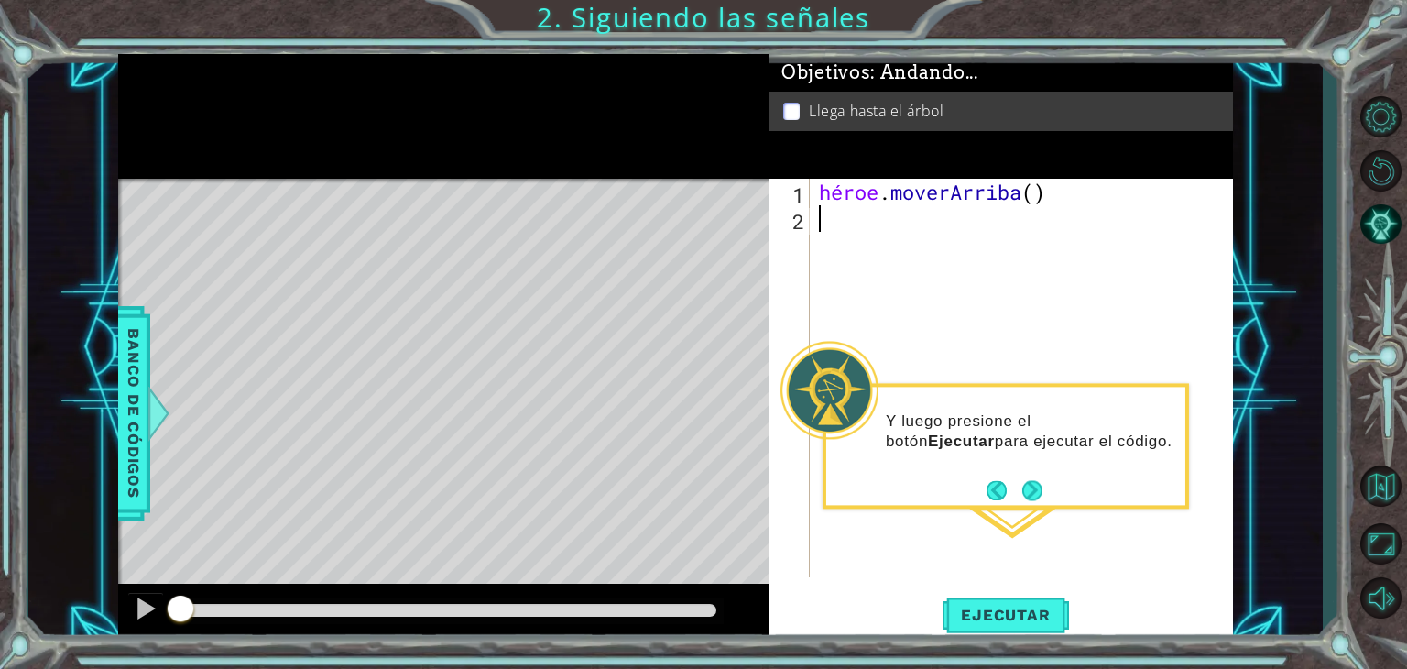
click at [1088, 194] on div "héroe . moverArriba ( )" at bounding box center [1026, 405] width 422 height 452
type textarea "hero.moveUp()"
click at [1033, 484] on button "Próximo" at bounding box center [1032, 490] width 20 height 20
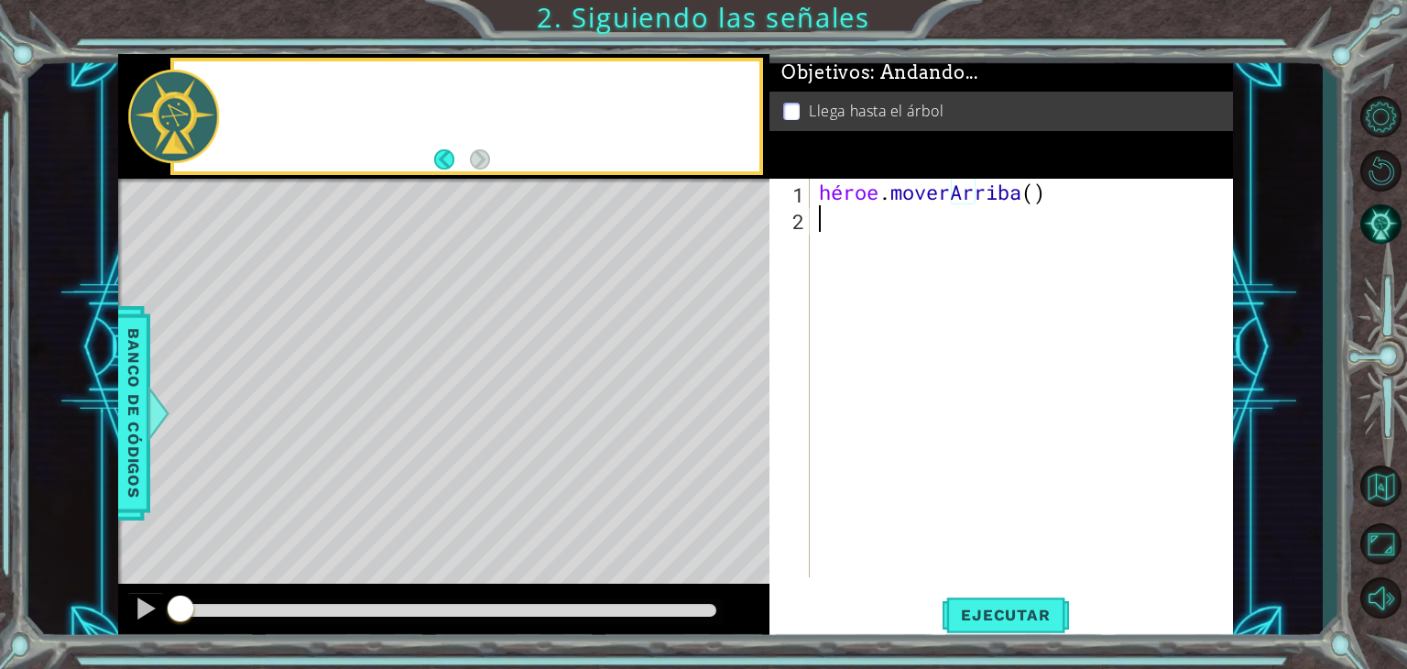
click at [1030, 481] on div "héroe . moverArriba ( )" at bounding box center [1026, 405] width 422 height 452
drag, startPoint x: 1004, startPoint y: 507, endPoint x: 993, endPoint y: 498, distance: 13.7
click at [1004, 505] on div "héroe . moverArriba ( )" at bounding box center [1026, 405] width 422 height 452
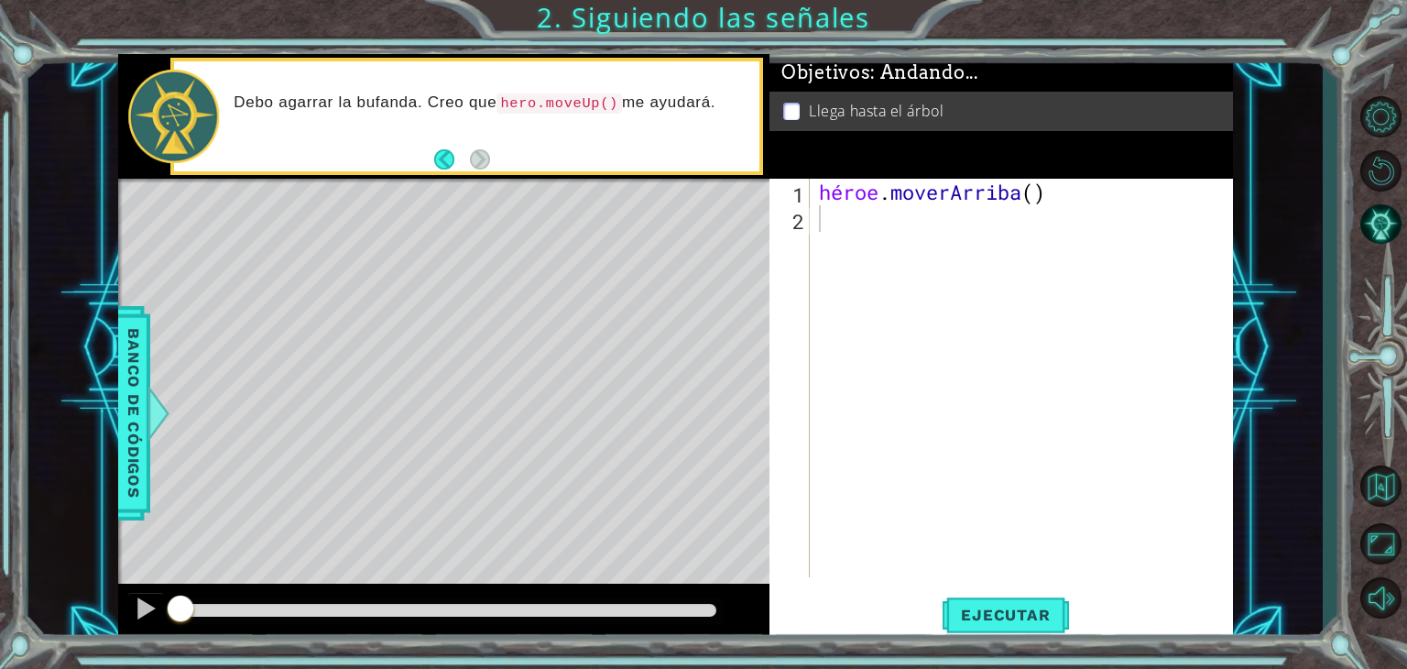
click at [510, 207] on div "Mapa de niveles" at bounding box center [541, 449] width 847 height 540
drag, startPoint x: 787, startPoint y: 326, endPoint x: 818, endPoint y: 324, distance: 31.2
click at [813, 325] on div "1 2 héroe . moverArriba ( ) [DEMOGRAPHIC_DATA] XXXXXXXXXXXXXXXXXXXXXXXXXXXXXXXX…" at bounding box center [999, 378] width 459 height 399
click at [1074, 199] on div "héroe . moverArriba ( )" at bounding box center [1026, 405] width 422 height 452
type textarea "hero.moveUp()"
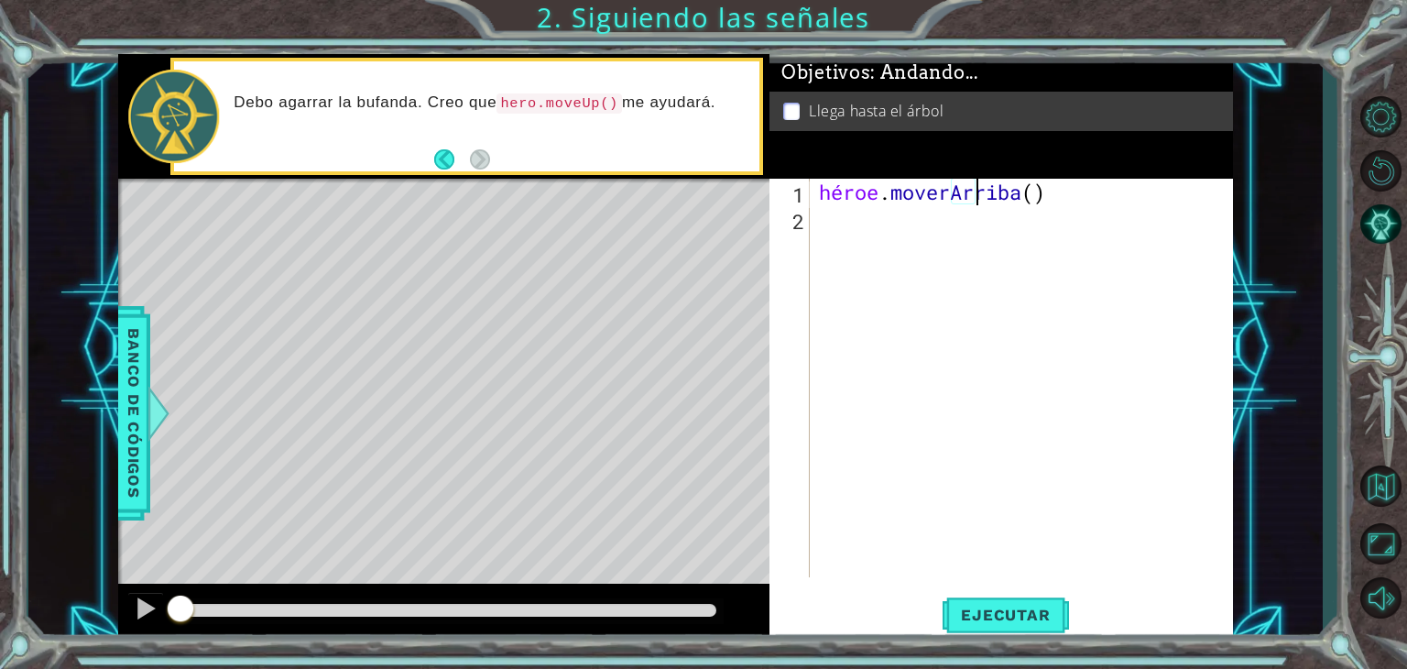
click at [1076, 198] on div "héroe . moverArriba ( )" at bounding box center [1026, 405] width 422 height 452
type textarea "hero.moveUp(2)"
click at [983, 611] on font "Ejecutar" at bounding box center [1005, 615] width 89 height 18
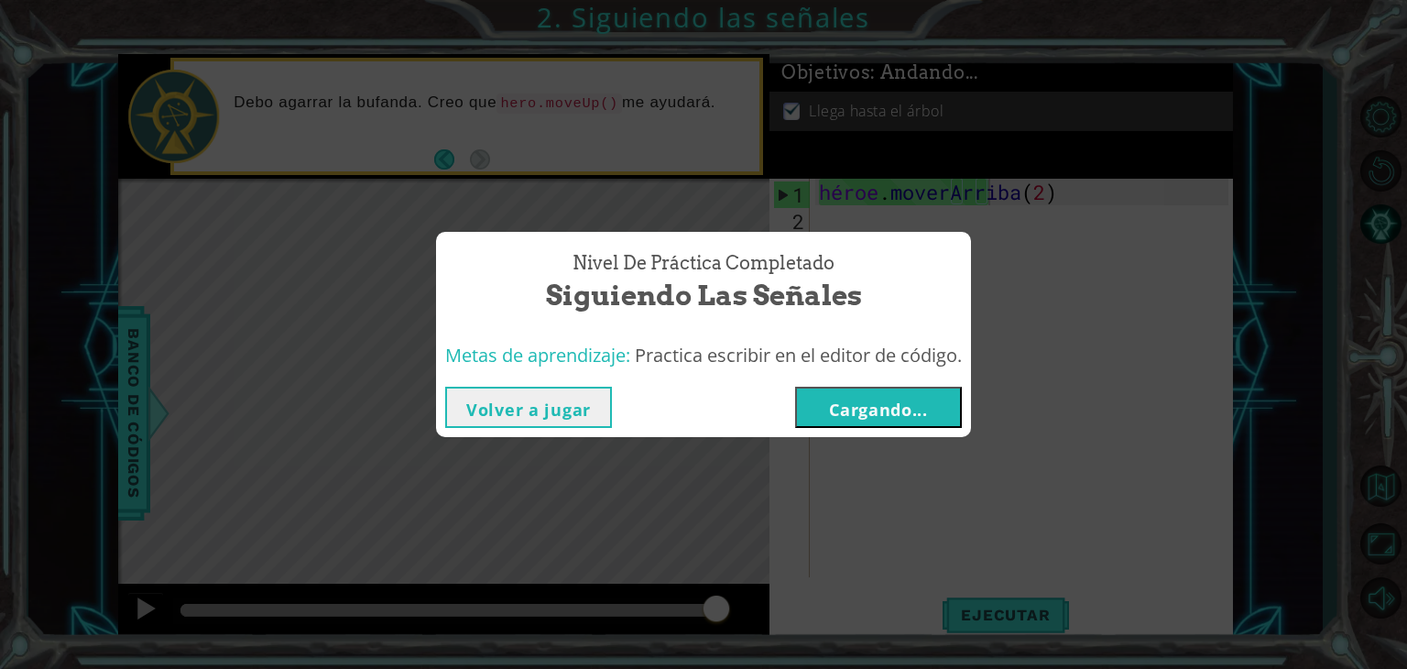
click at [847, 403] on font "Cargando..." at bounding box center [878, 410] width 99 height 22
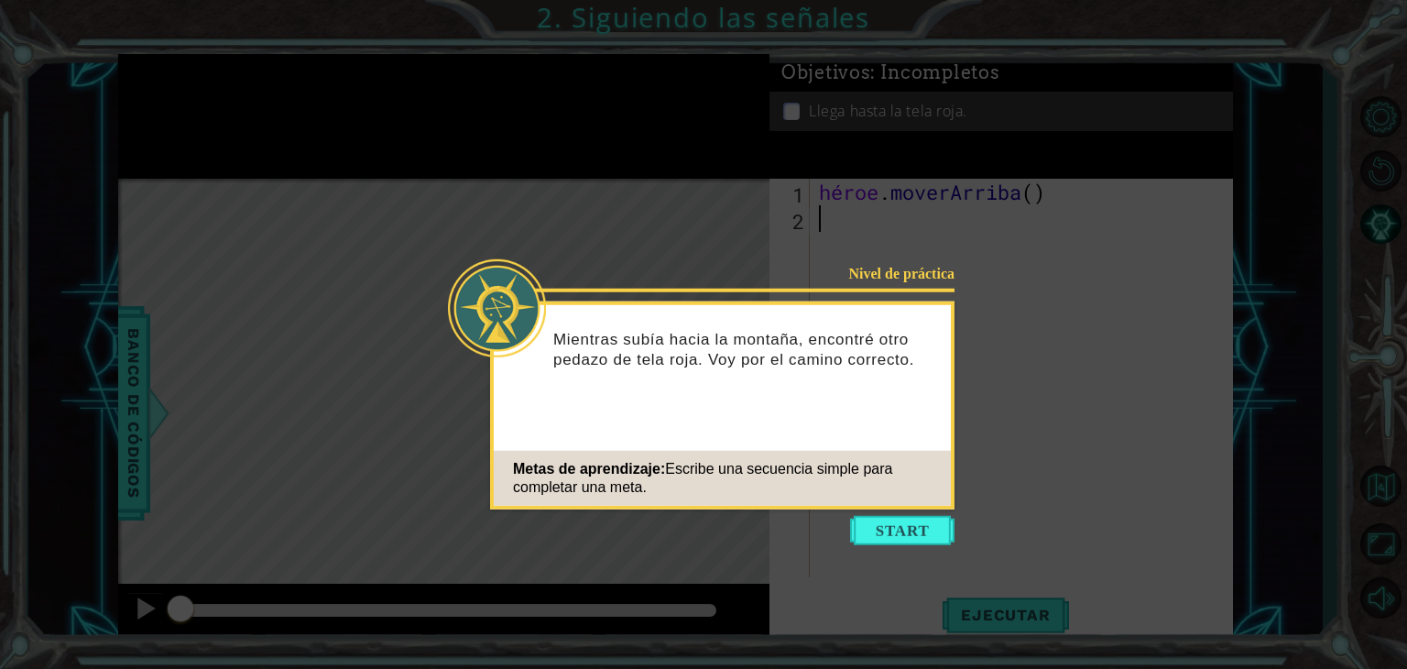
click at [885, 529] on button "Comenzar" at bounding box center [902, 530] width 104 height 29
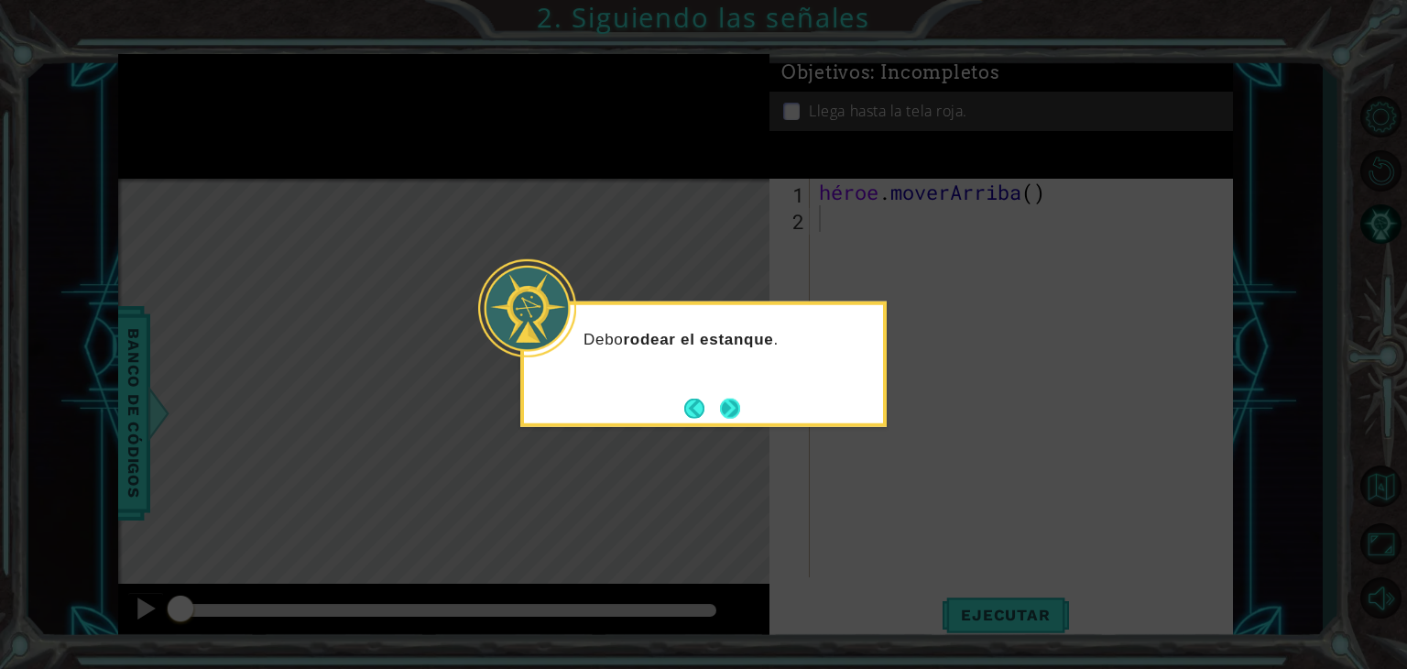
click at [733, 400] on button "Próximo" at bounding box center [730, 408] width 20 height 20
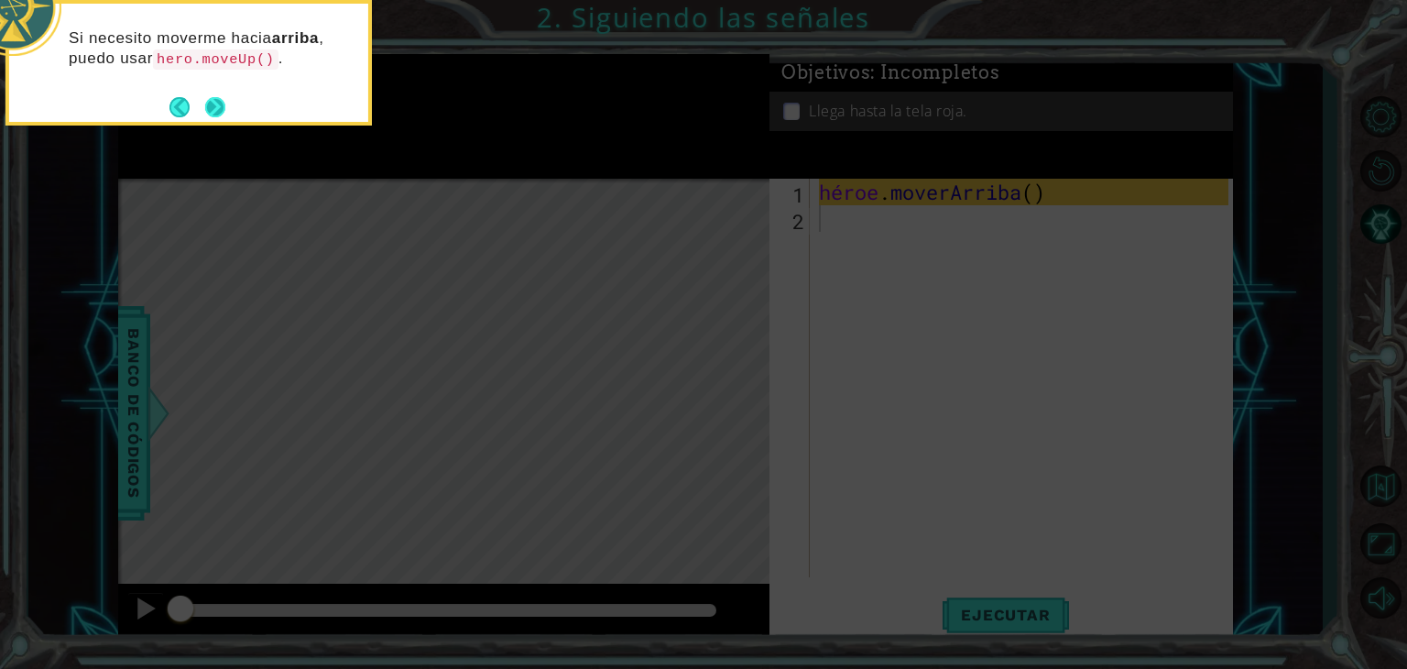
click at [215, 104] on button "Próximo" at bounding box center [215, 106] width 21 height 21
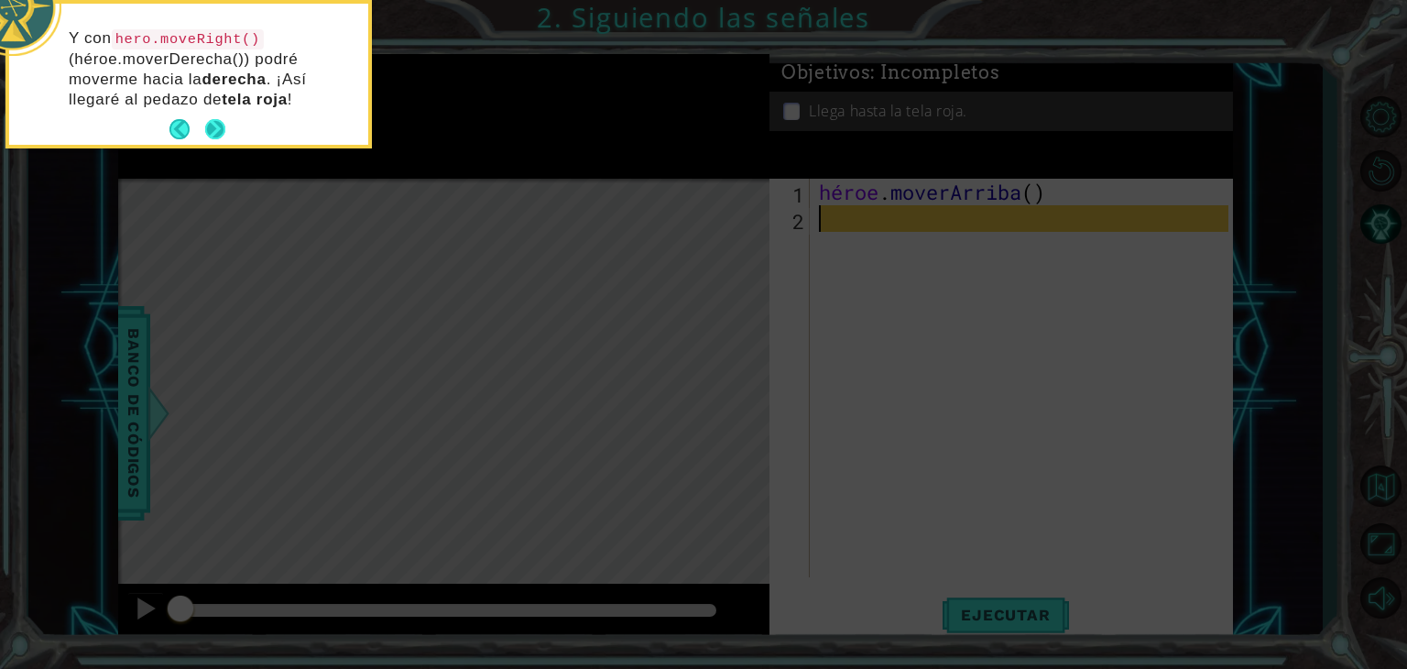
click at [220, 124] on button "Próximo" at bounding box center [215, 129] width 20 height 20
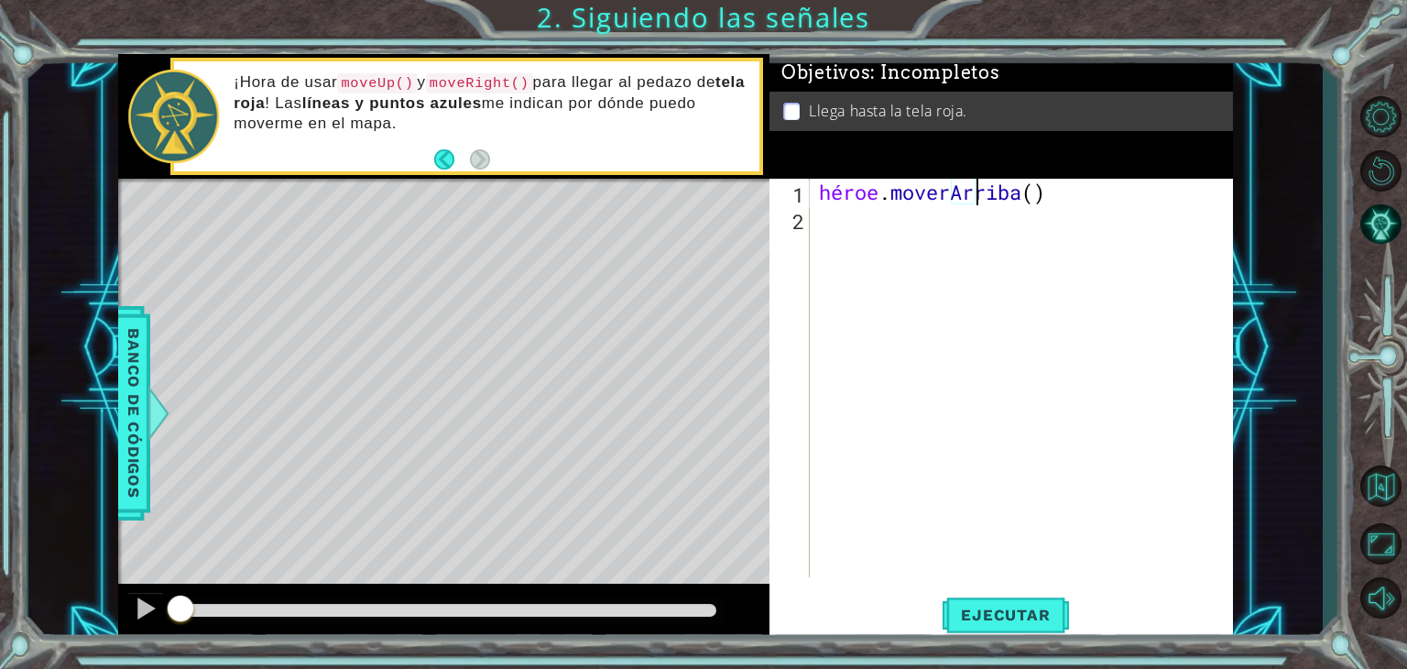
click at [1077, 187] on div "héroe . moverArriba ( )" at bounding box center [1026, 405] width 422 height 452
type textarea "hero.moveUp(2)"
click at [1004, 203] on div "hero . moveUp ( 2 )" at bounding box center [1026, 405] width 422 height 452
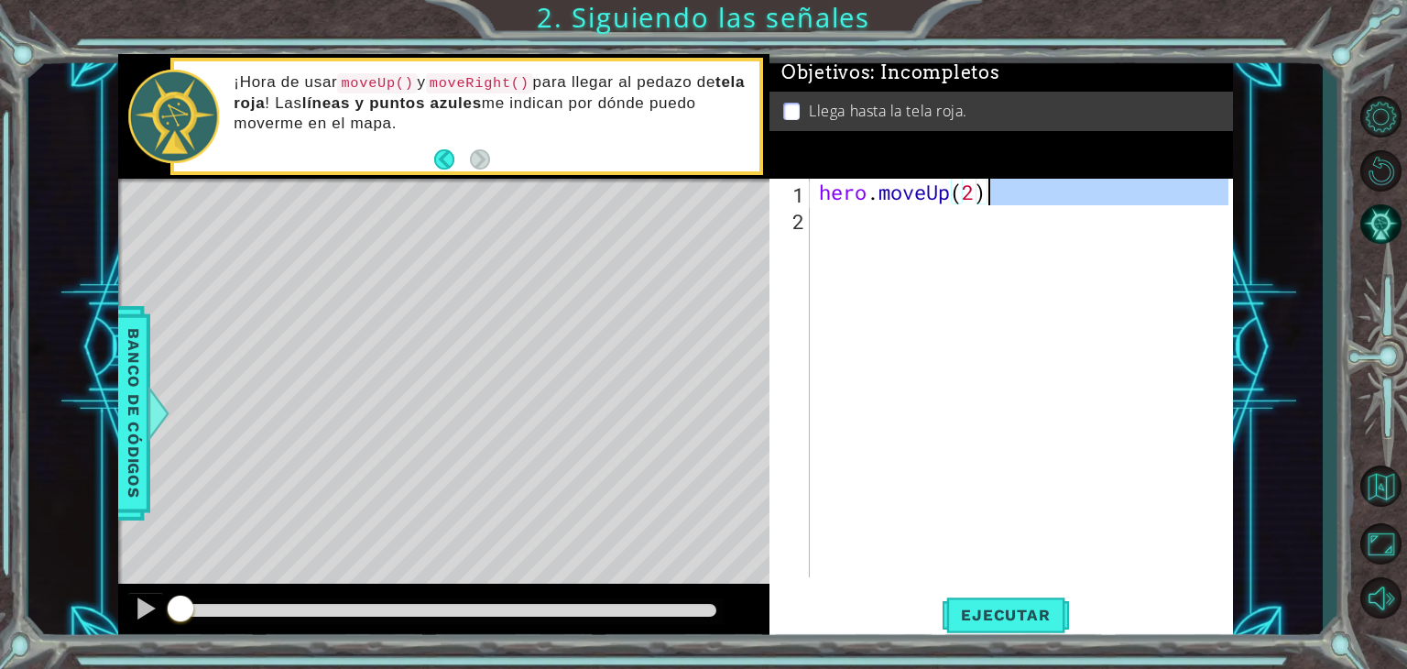
type textarea "hero.moveUp(2)"
click at [938, 232] on div "héroe . moverArriba ( 2 )" at bounding box center [1021, 378] width 413 height 399
type textarea "H"
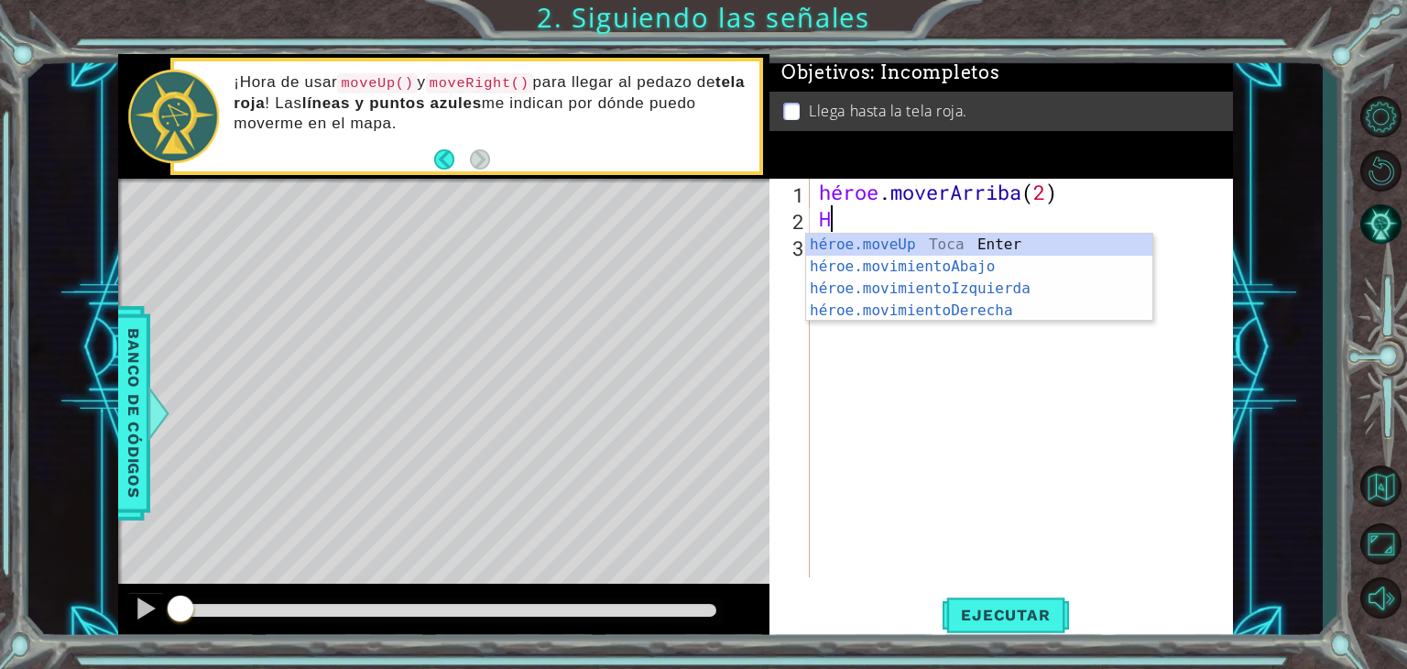
type textarea "H"
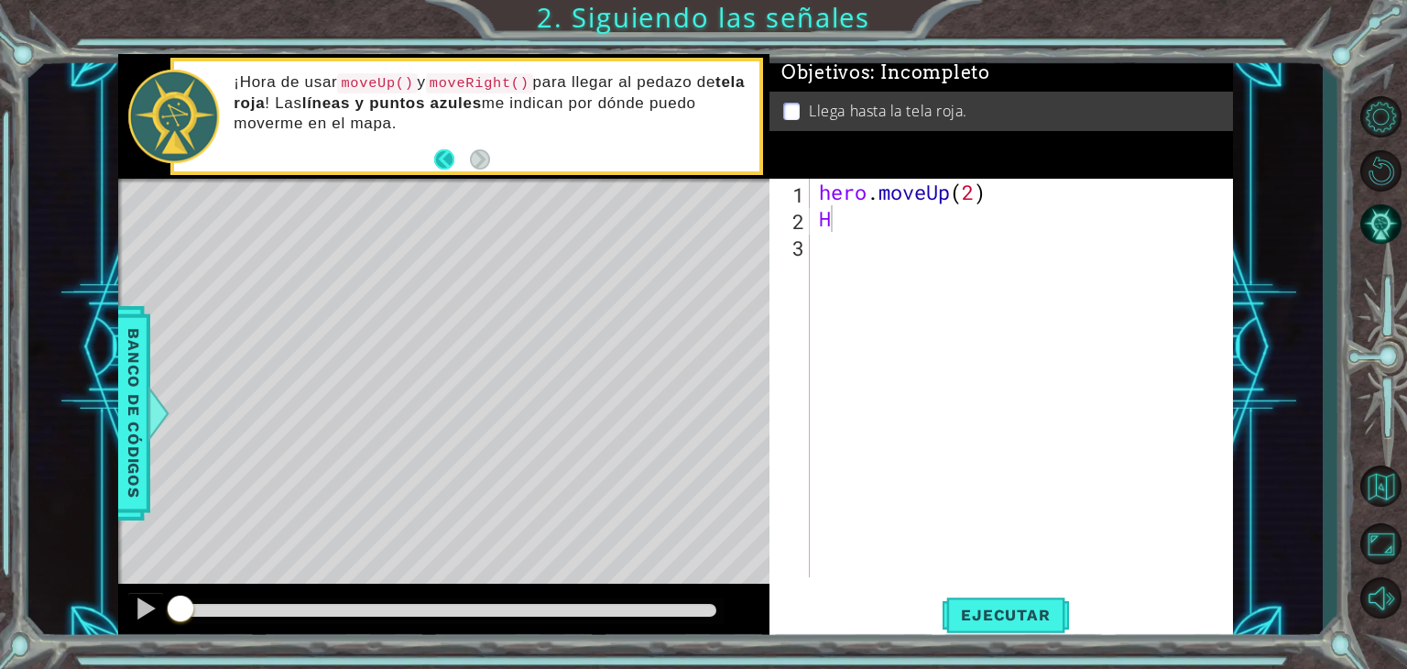
click at [451, 159] on button "Back" at bounding box center [452, 159] width 36 height 20
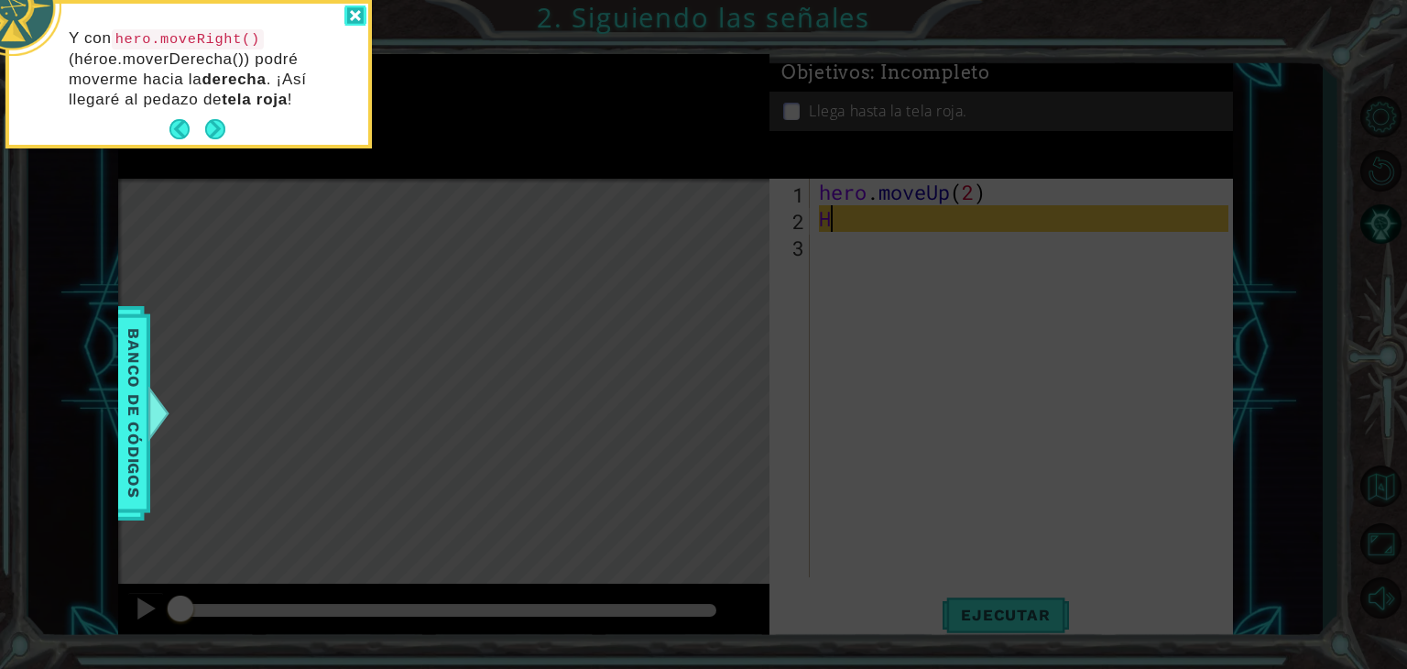
click at [356, 16] on div at bounding box center [355, 15] width 22 height 21
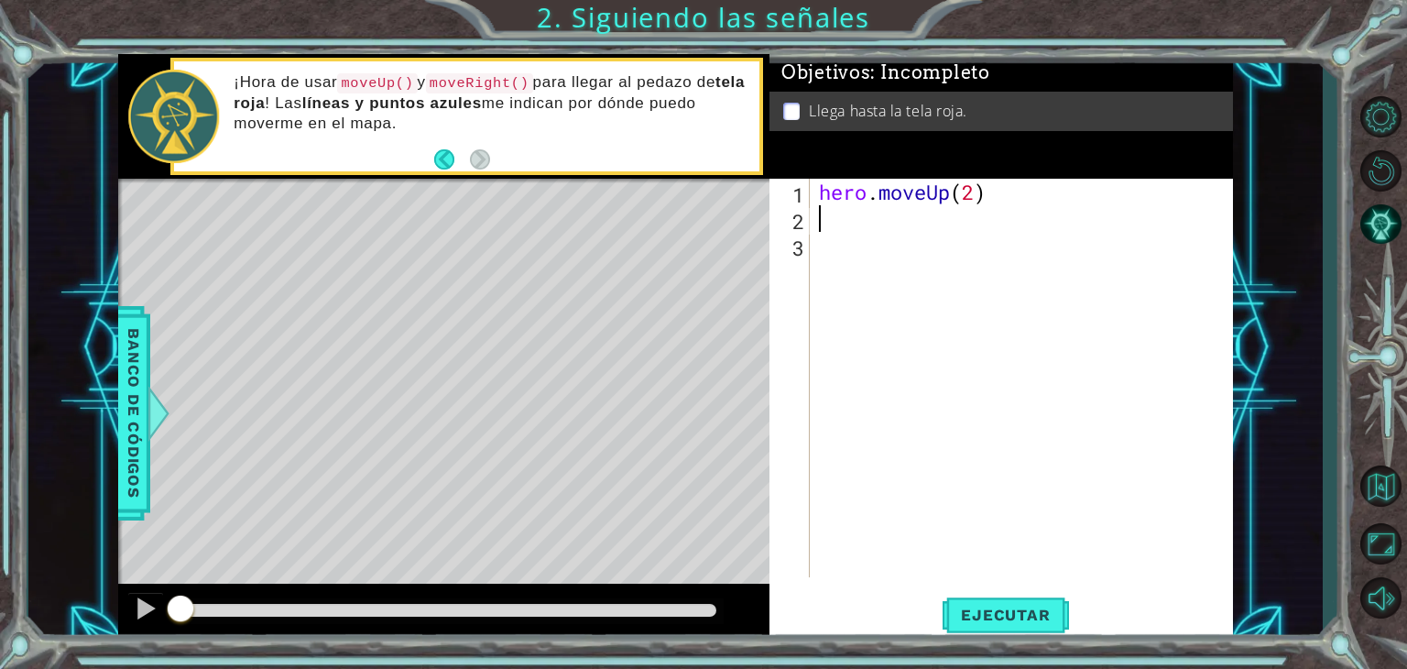
type textarea "H"
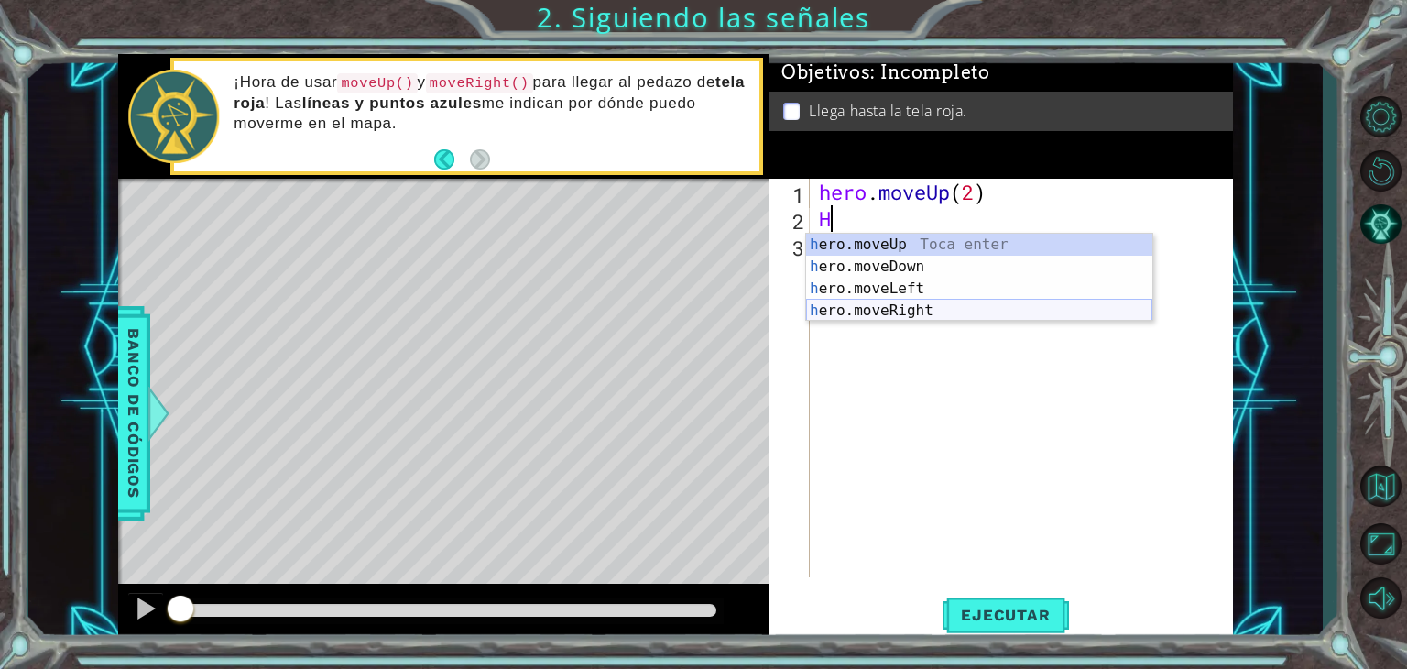
drag, startPoint x: 907, startPoint y: 313, endPoint x: 927, endPoint y: 305, distance: 21.8
click at [907, 312] on div "h ero.moveUp Toca enter h ero.moveDown Toca enter h ero.moveLeft Toca enter h e…" at bounding box center [979, 300] width 346 height 132
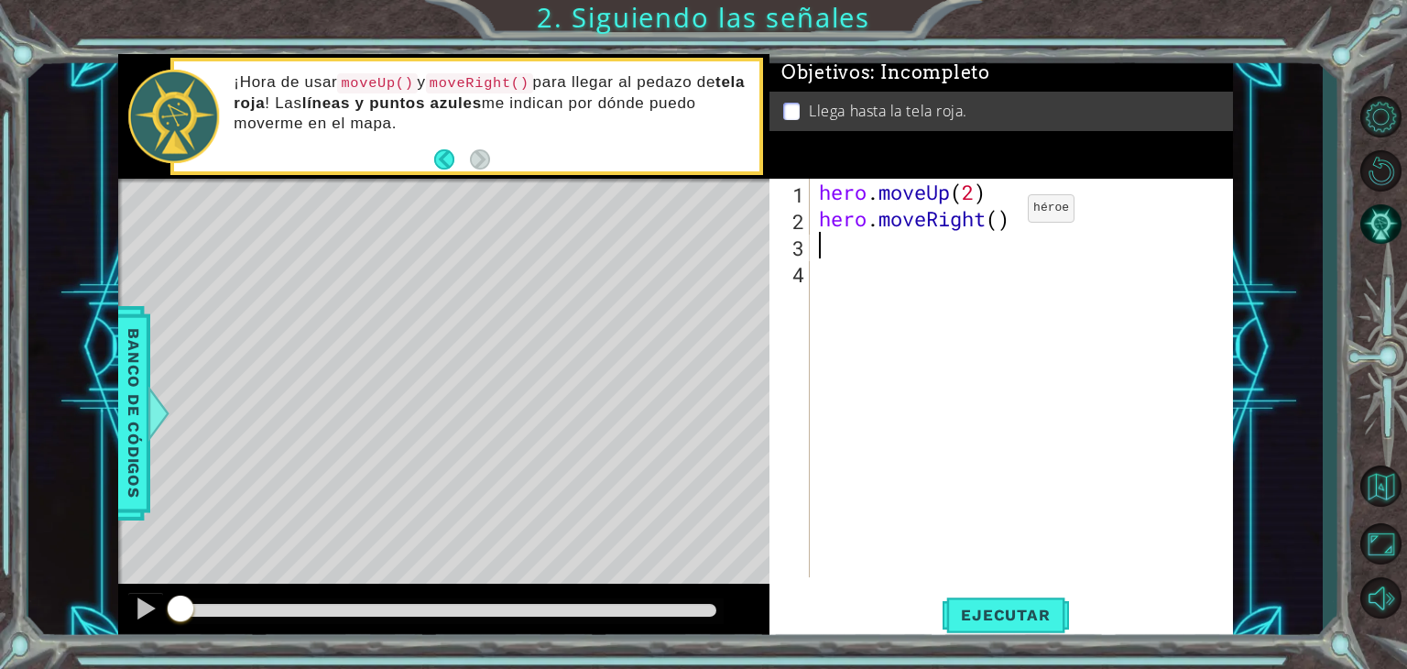
click at [1000, 217] on div "hero . moveUp ( 2 ) hero . moveRight ( )" at bounding box center [1026, 405] width 422 height 452
type textarea "hero.moveRight(1)"
click at [827, 246] on div "hero . moveUp ( 2 ) hero . moveRight ( 1 )" at bounding box center [1026, 405] width 422 height 452
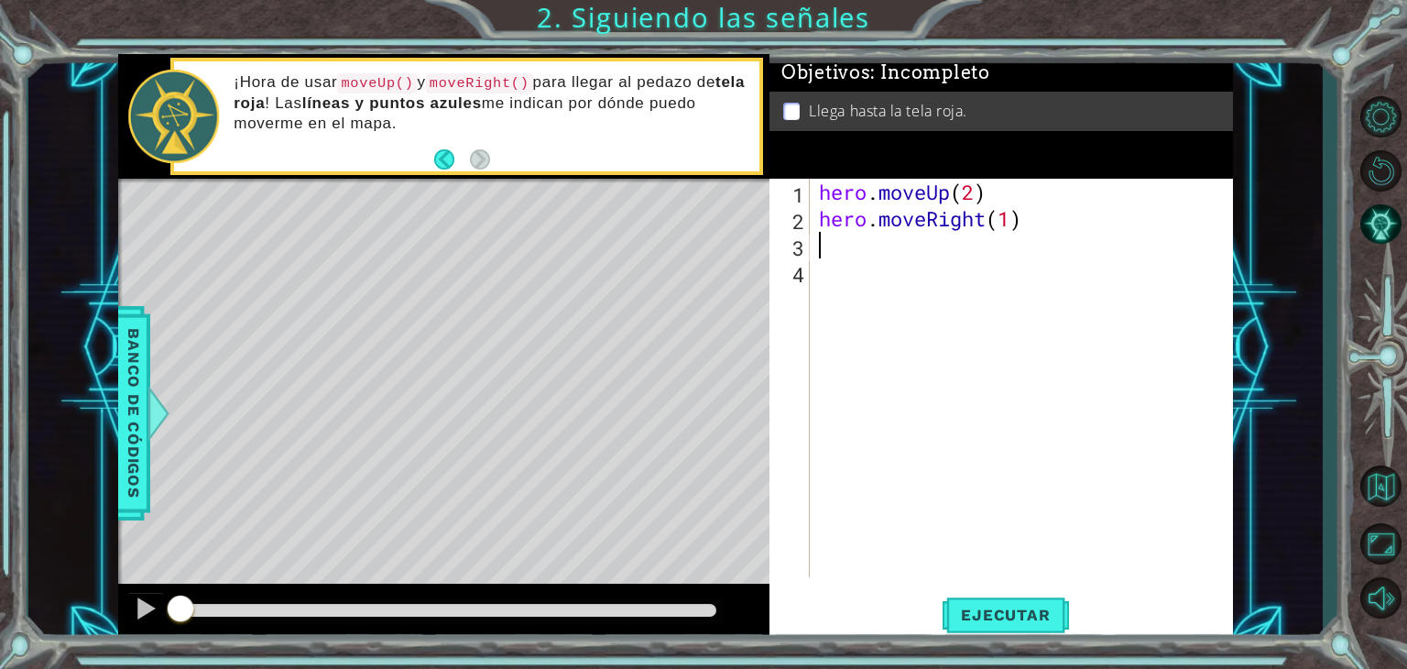
click at [839, 281] on div "hero . moveUp ( 2 ) hero . moveRight ( 1 )" at bounding box center [1026, 405] width 422 height 452
type textarea "H"
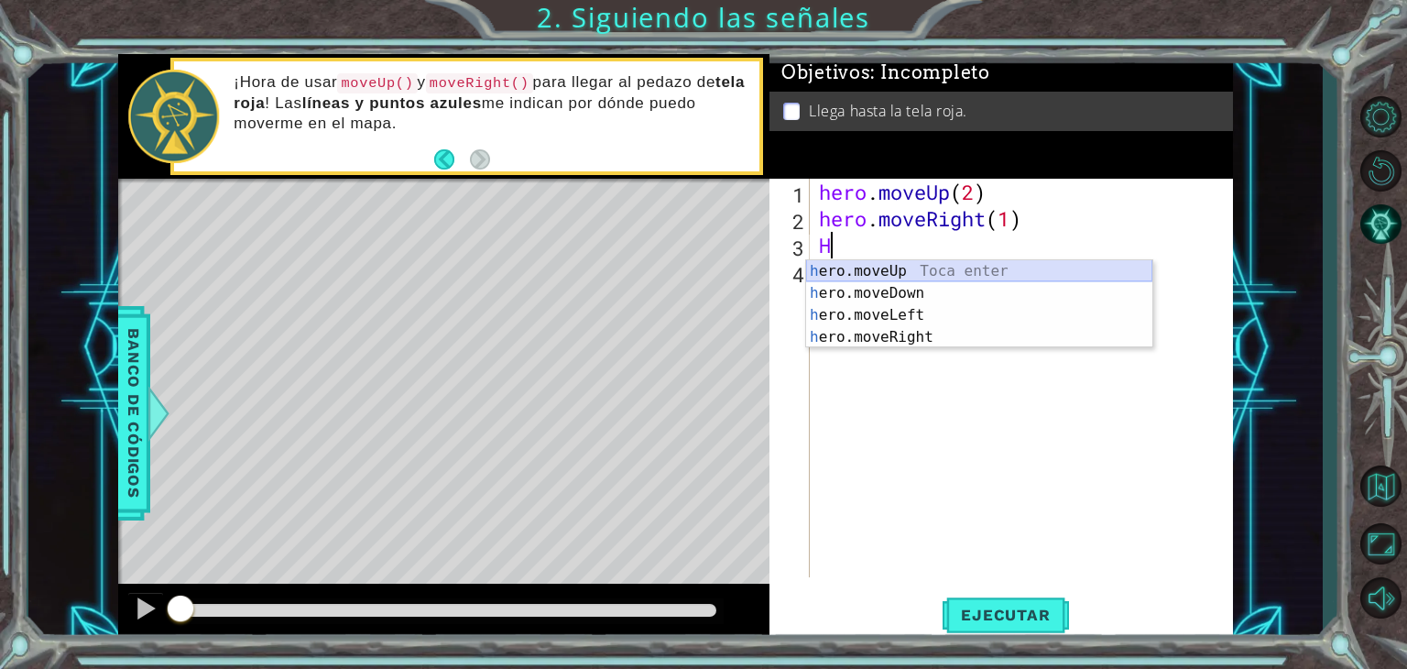
click at [870, 268] on div "h ero.moveUp Toca enter h ero.moveDown Toca enter h ero.moveLeft Toca enter h e…" at bounding box center [979, 326] width 346 height 132
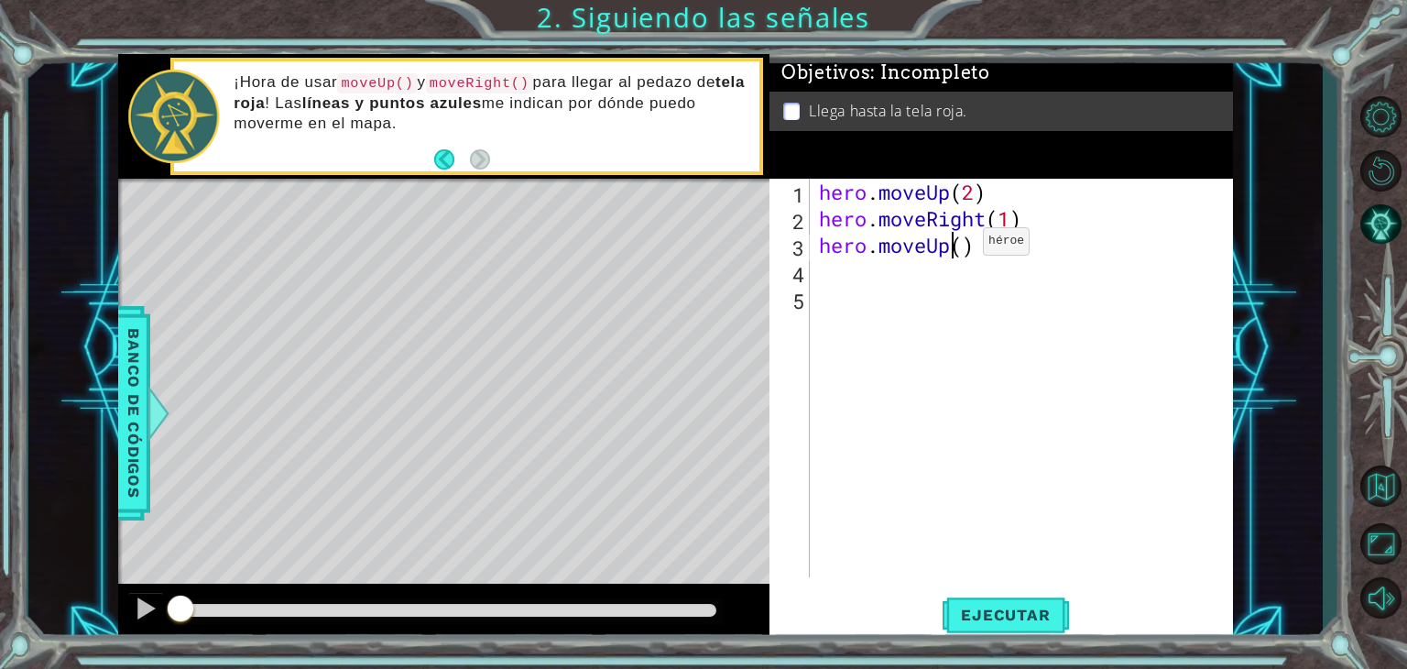
click at [956, 246] on div "hero . moveUp ( 2 ) hero . moveRight ( 1 ) hero . moveUp ( )" at bounding box center [1026, 405] width 422 height 452
click at [966, 246] on div "hero . moveUp ( 2 ) hero . moveRight ( 1 ) hero . moveUp ( )" at bounding box center [1026, 405] width 422 height 452
type textarea "hero.moveUp(1)"
drag, startPoint x: 1025, startPoint y: 602, endPoint x: 1033, endPoint y: 591, distance: 13.2
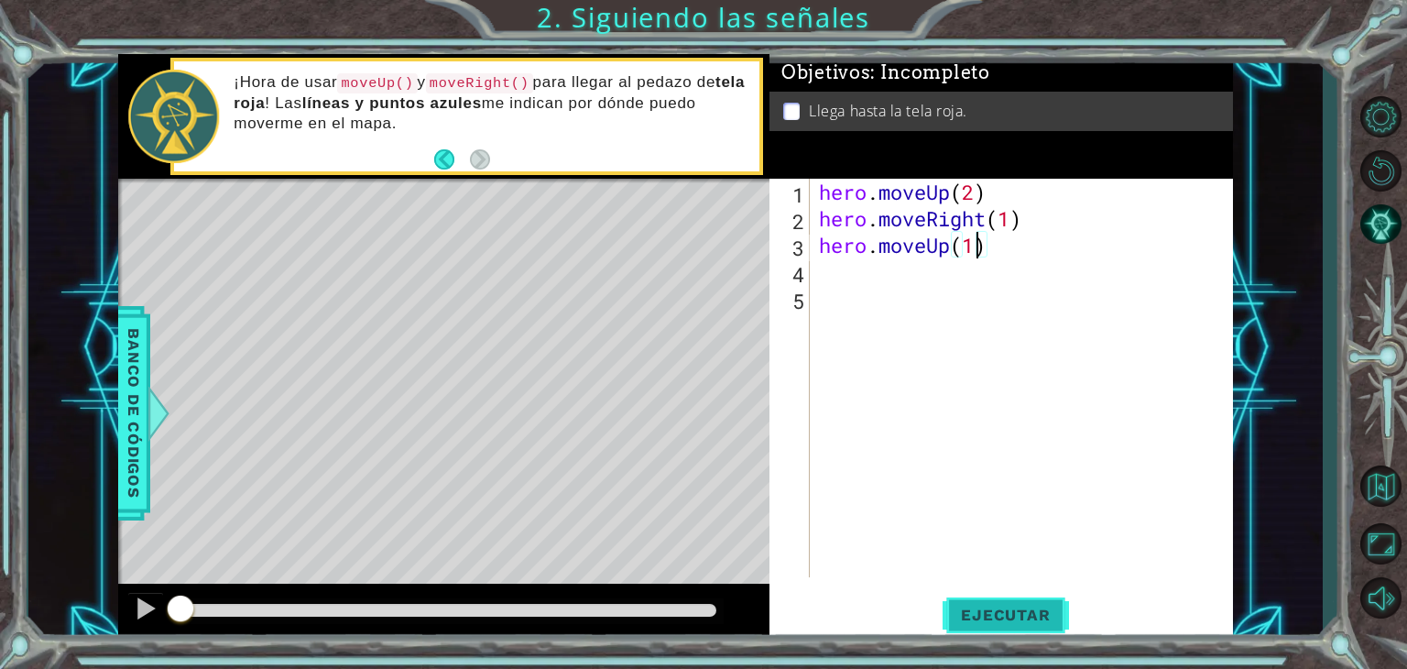
click at [1031, 595] on button "Ejecutar" at bounding box center [1006, 615] width 126 height 47
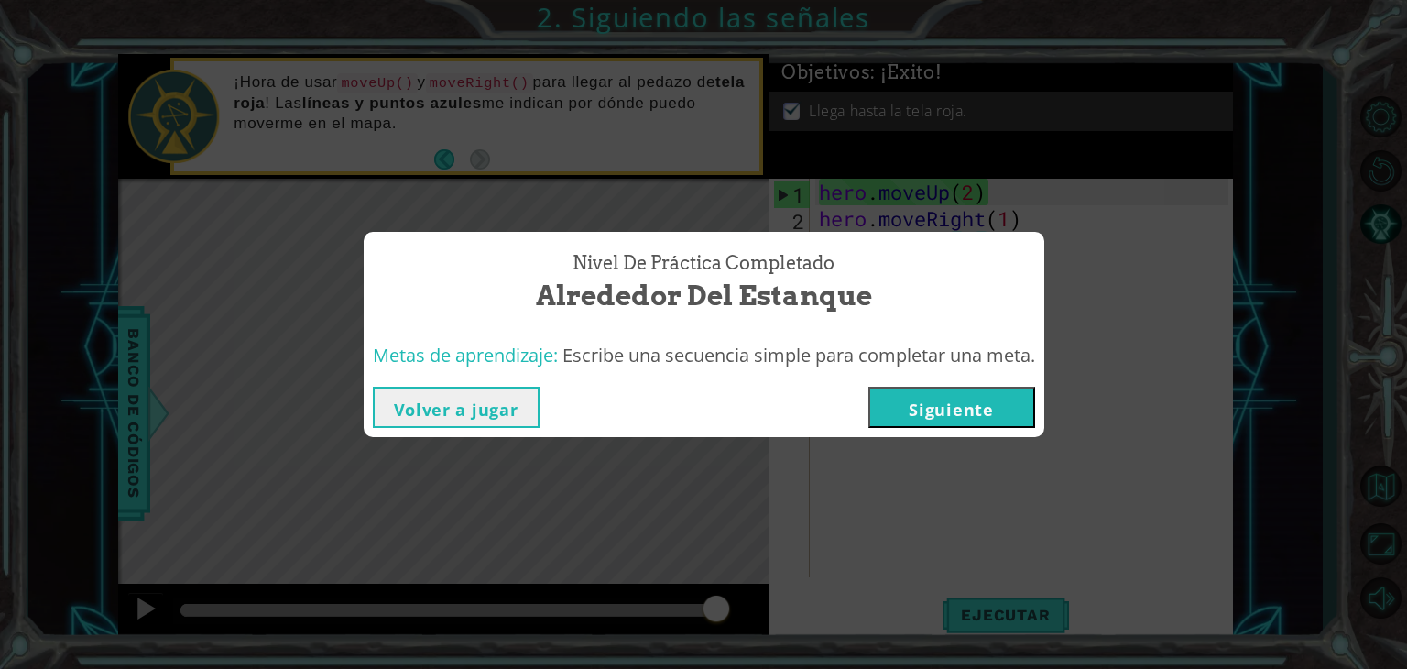
click at [1012, 402] on button "Siguiente" at bounding box center [952, 407] width 167 height 41
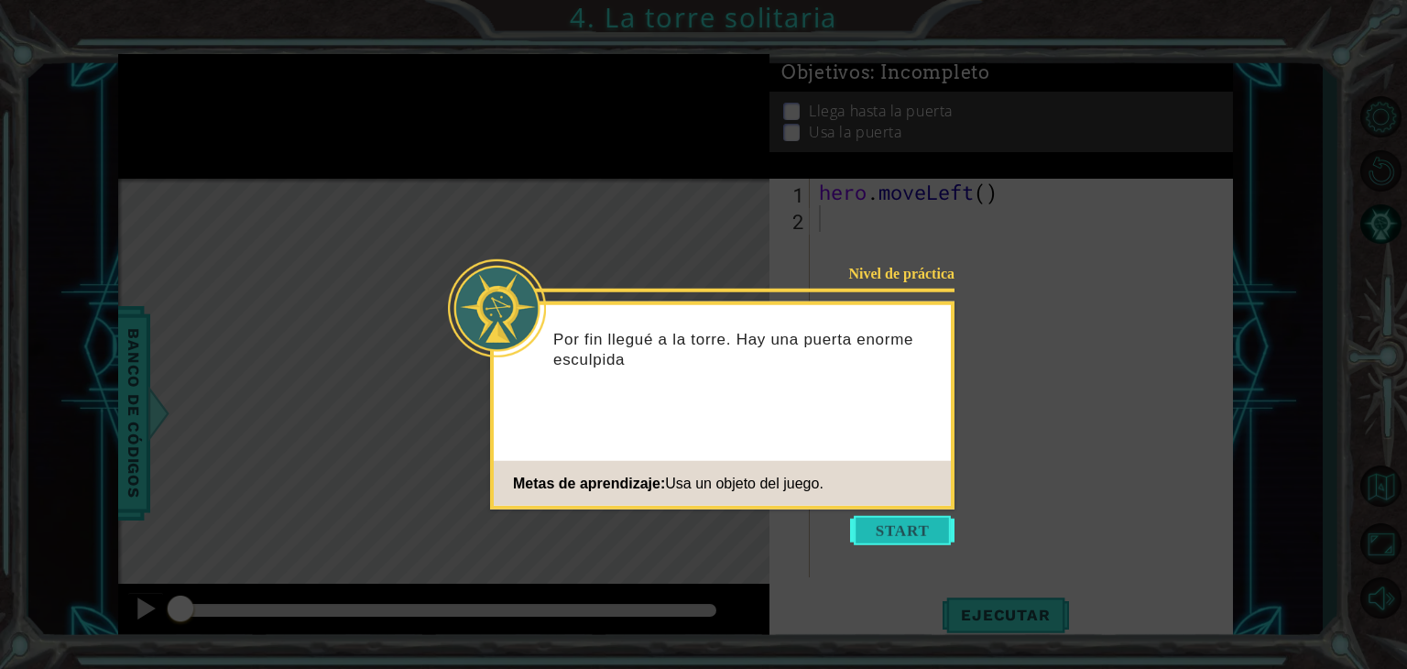
click at [909, 529] on button "Start" at bounding box center [902, 530] width 104 height 29
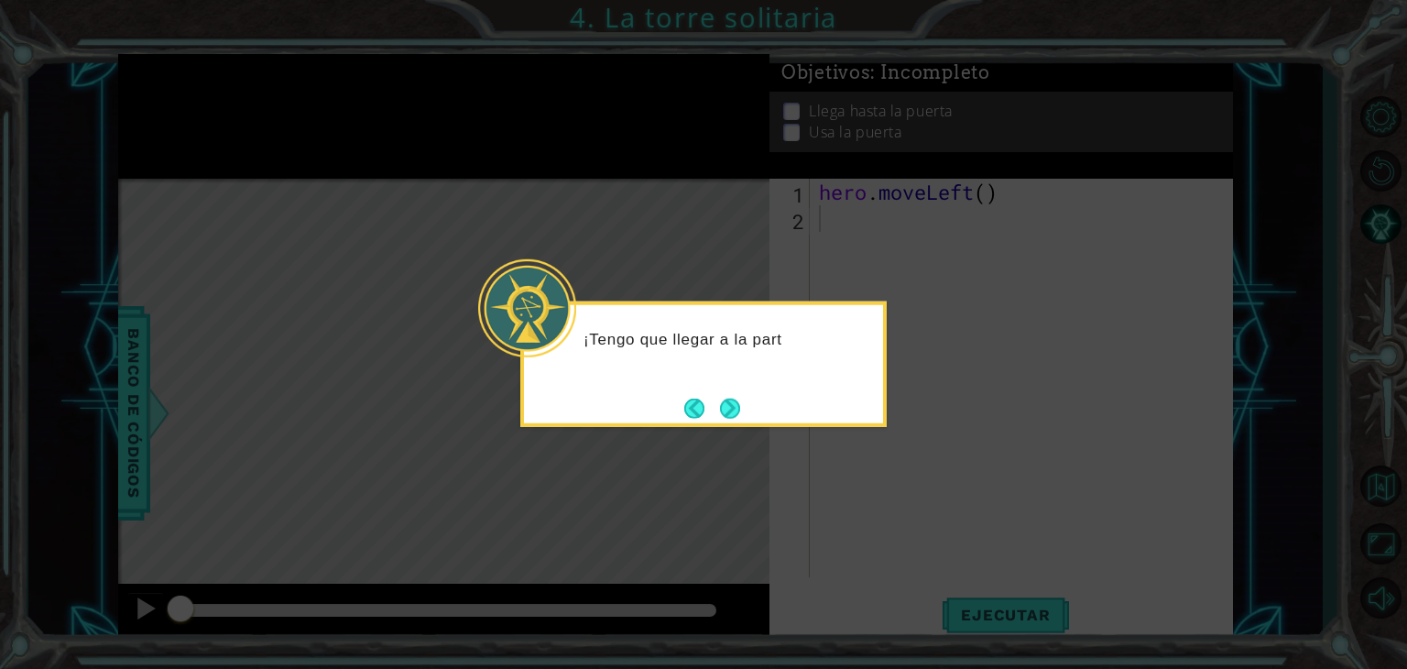
drag, startPoint x: 704, startPoint y: 442, endPoint x: 694, endPoint y: 444, distance: 9.6
click at [698, 444] on icon at bounding box center [703, 334] width 1407 height 669
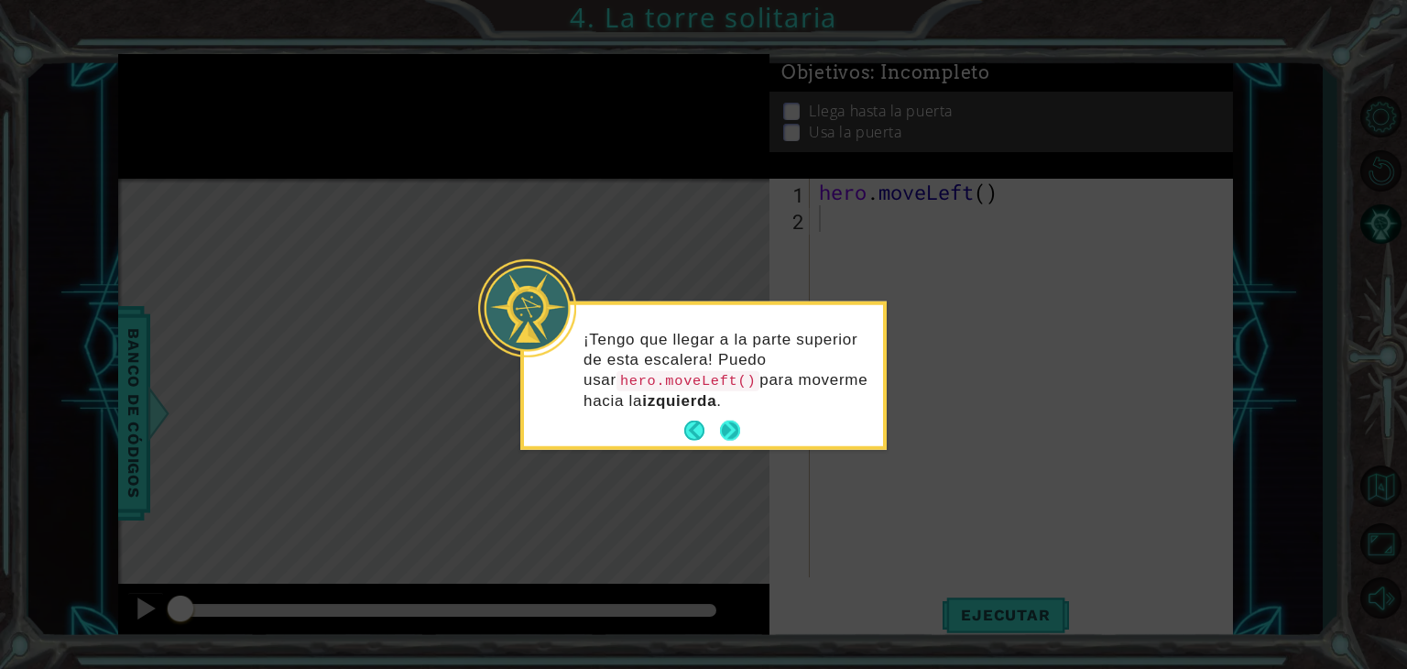
click at [727, 430] on button "Next" at bounding box center [730, 431] width 20 height 20
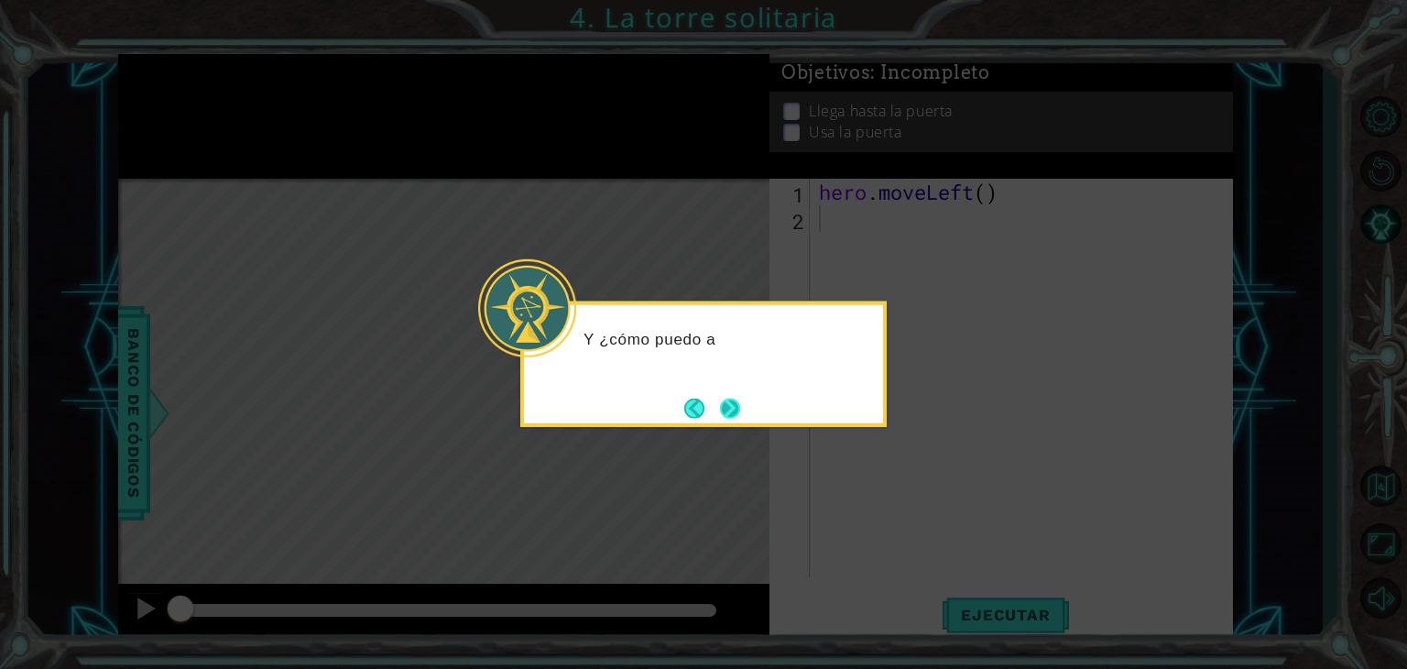
click at [724, 399] on button "Next" at bounding box center [730, 408] width 20 height 20
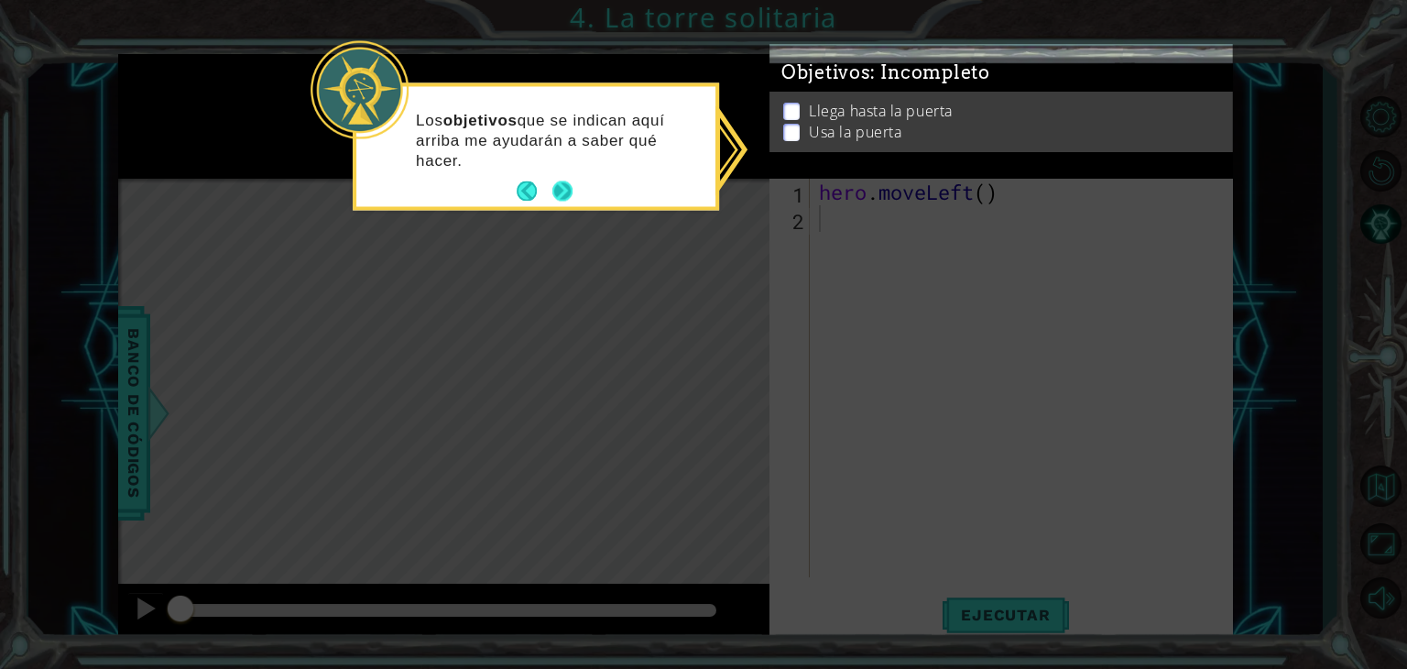
click at [567, 181] on button "Next" at bounding box center [562, 191] width 20 height 20
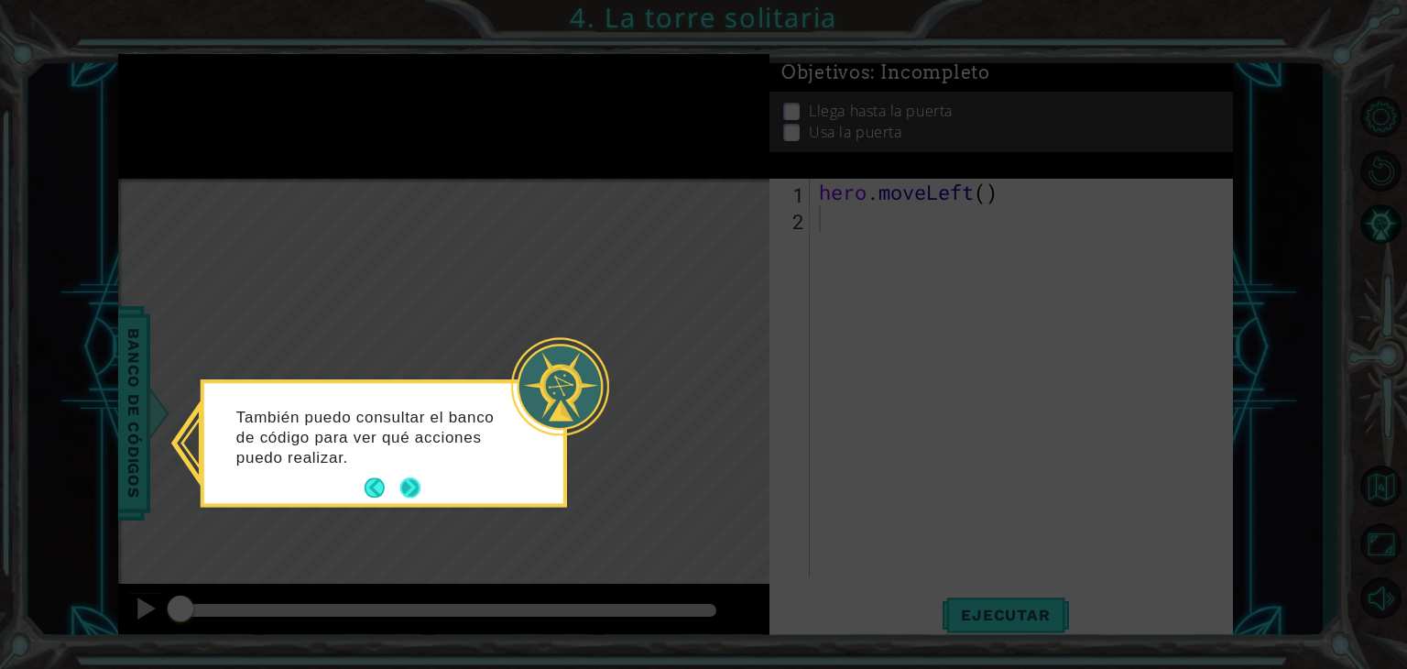
click at [410, 481] on button "Next" at bounding box center [410, 488] width 20 height 20
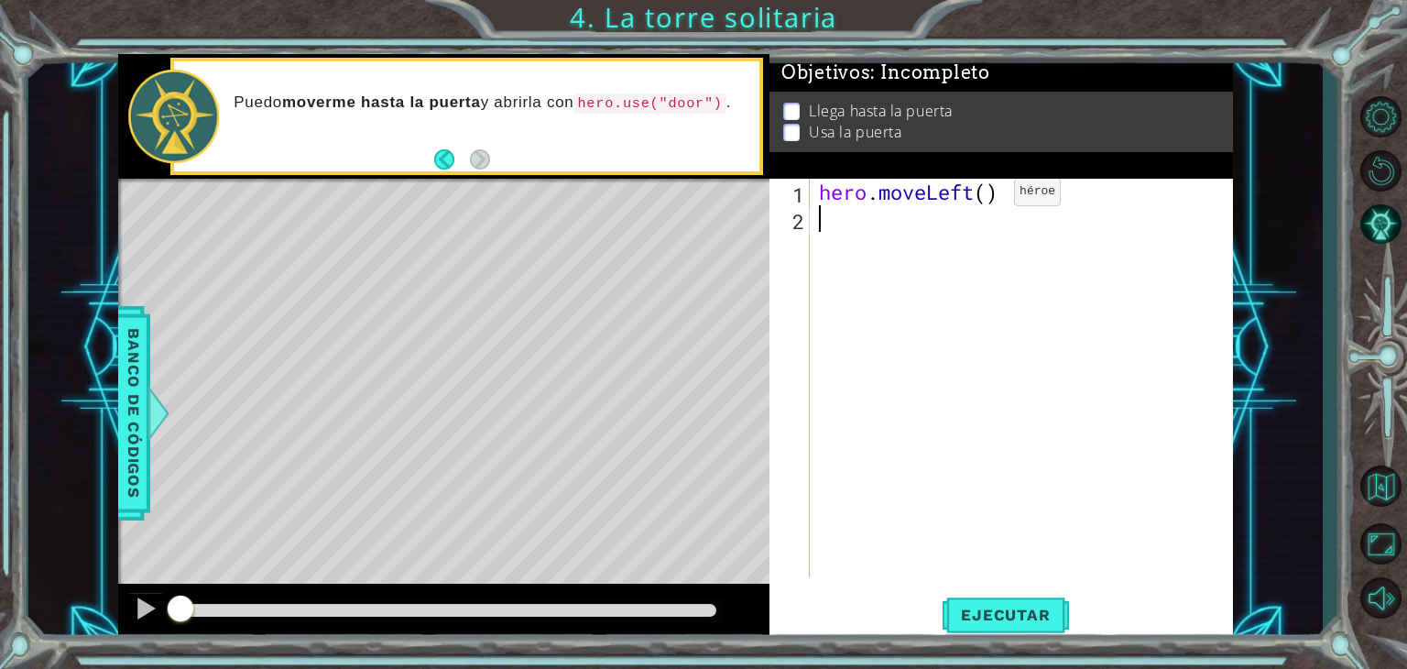
click at [985, 195] on div "hero . moveLeft ( )" at bounding box center [1026, 405] width 422 height 452
type textarea "hero.moveLeft(2)"
click at [849, 260] on div "hero . moveLeft ( 2 )" at bounding box center [1026, 405] width 422 height 452
type textarea "h"
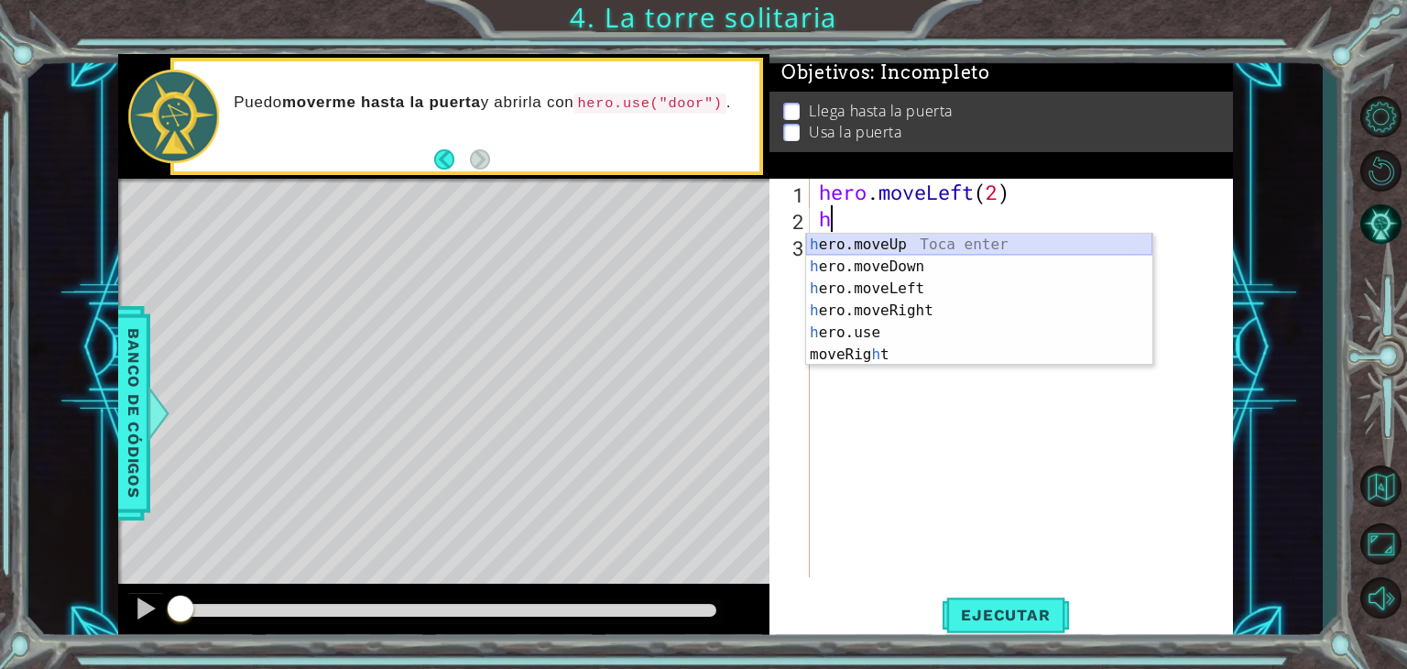
click at [886, 243] on div "h ero.moveUp Toca enter h ero.moveDown Toca enter h ero.moveLeft Toca enter h e…" at bounding box center [979, 322] width 346 height 176
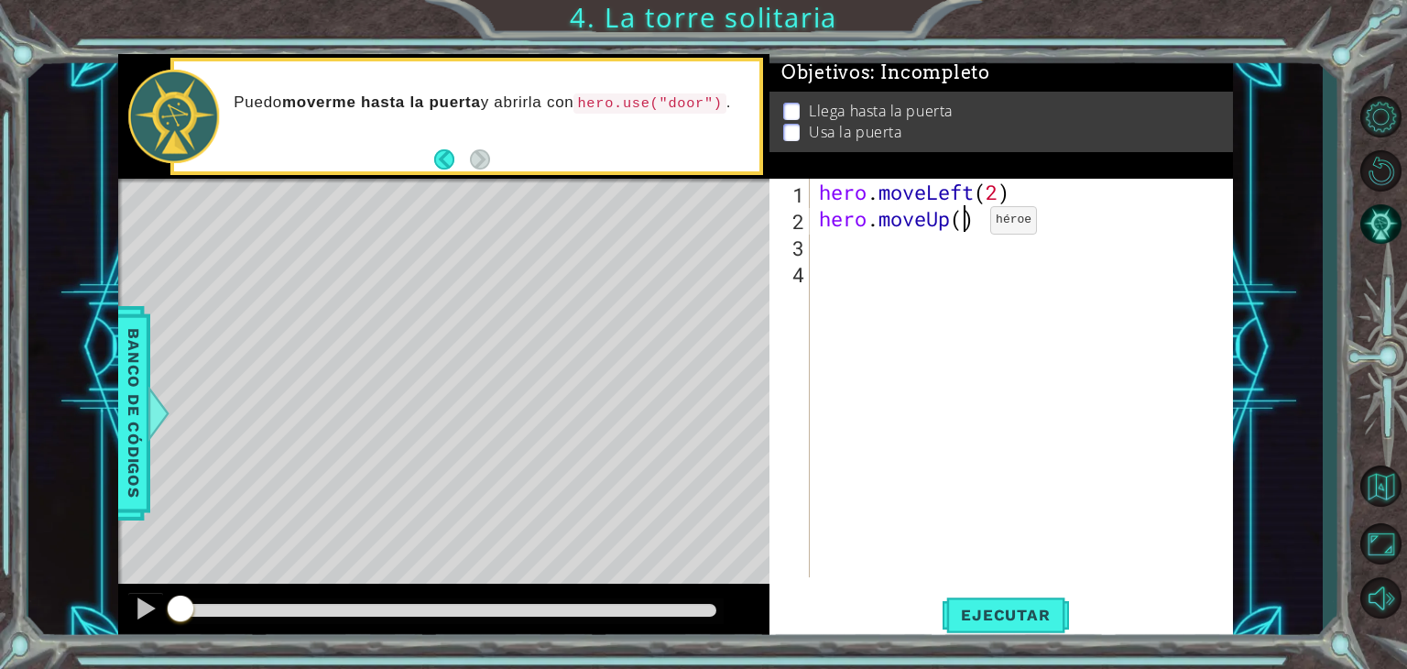
click at [963, 224] on div "hero . moveLeft ( 2 ) hero . moveUp ( )" at bounding box center [1026, 405] width 422 height 452
type textarea "hero.moveUp(2)"
click at [845, 246] on div "hero . moveLeft ( 2 ) hero . moveUp ( 2 )" at bounding box center [1026, 405] width 422 height 452
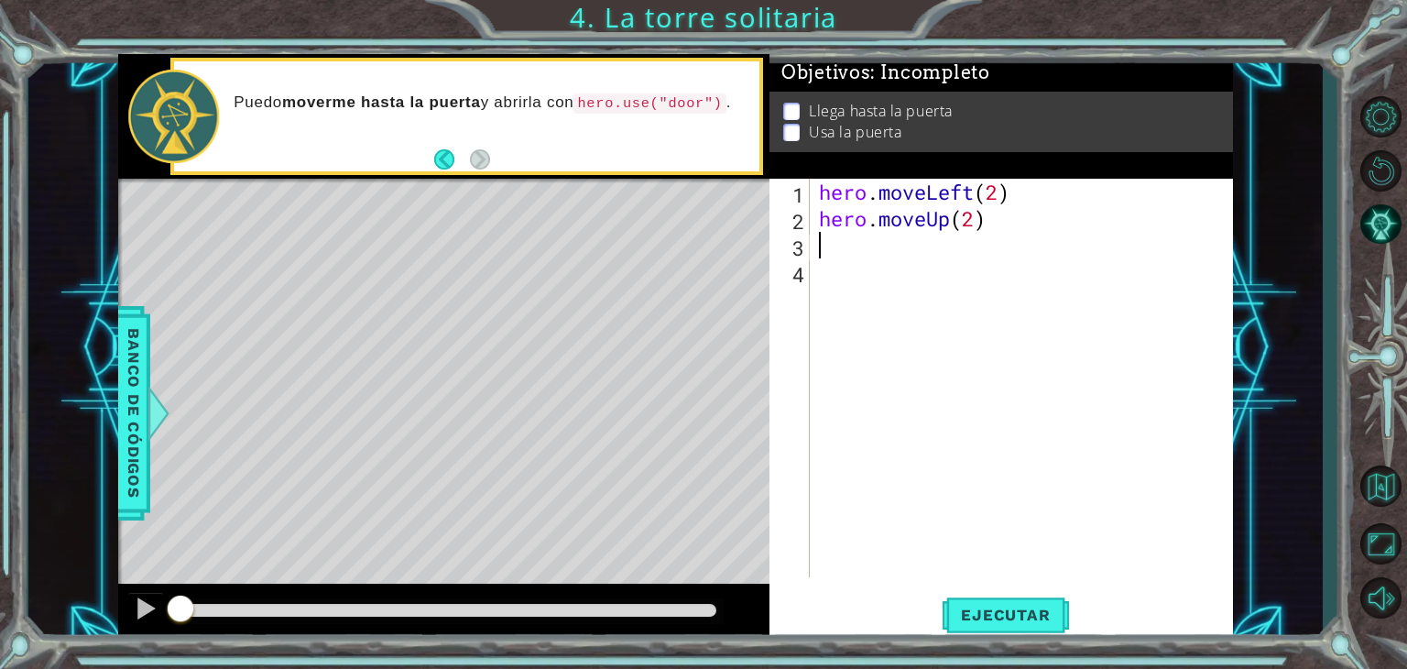
type textarea "h"
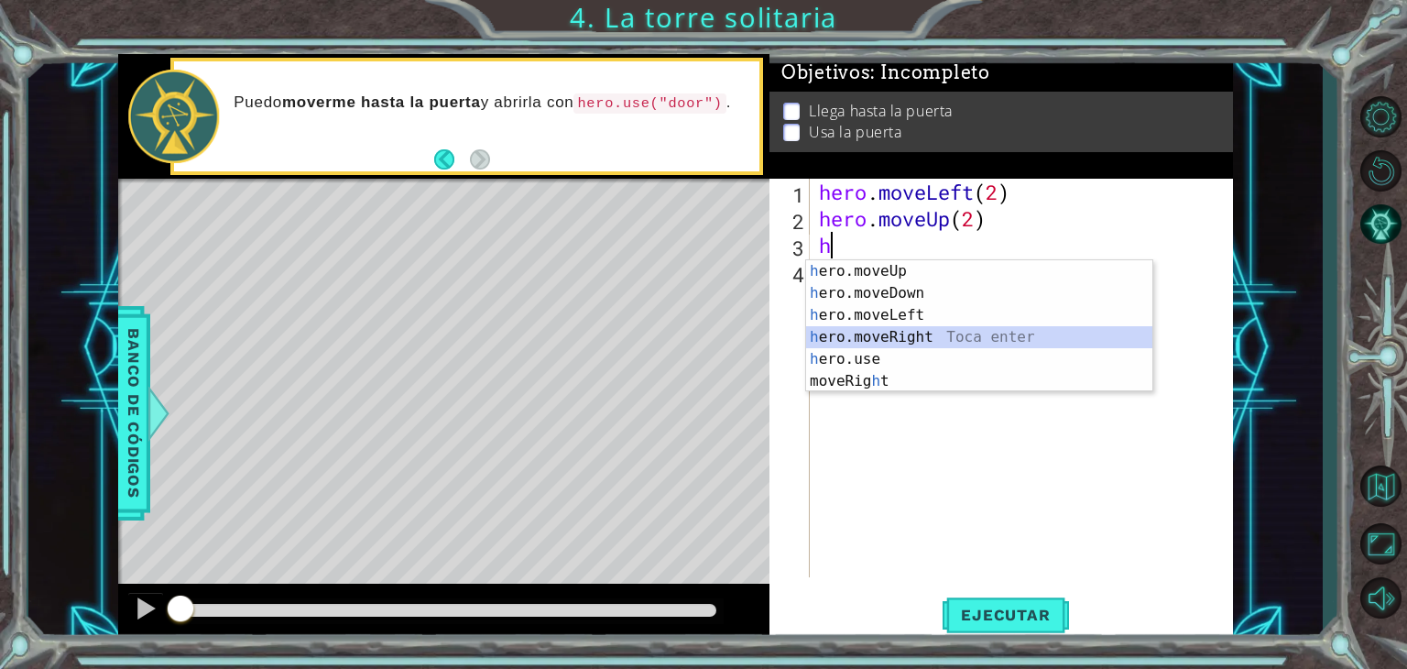
click at [865, 332] on div "h ero.moveUp Toca enter h ero.moveDown Toca enter h ero.moveLeft Toca enter h e…" at bounding box center [979, 348] width 346 height 176
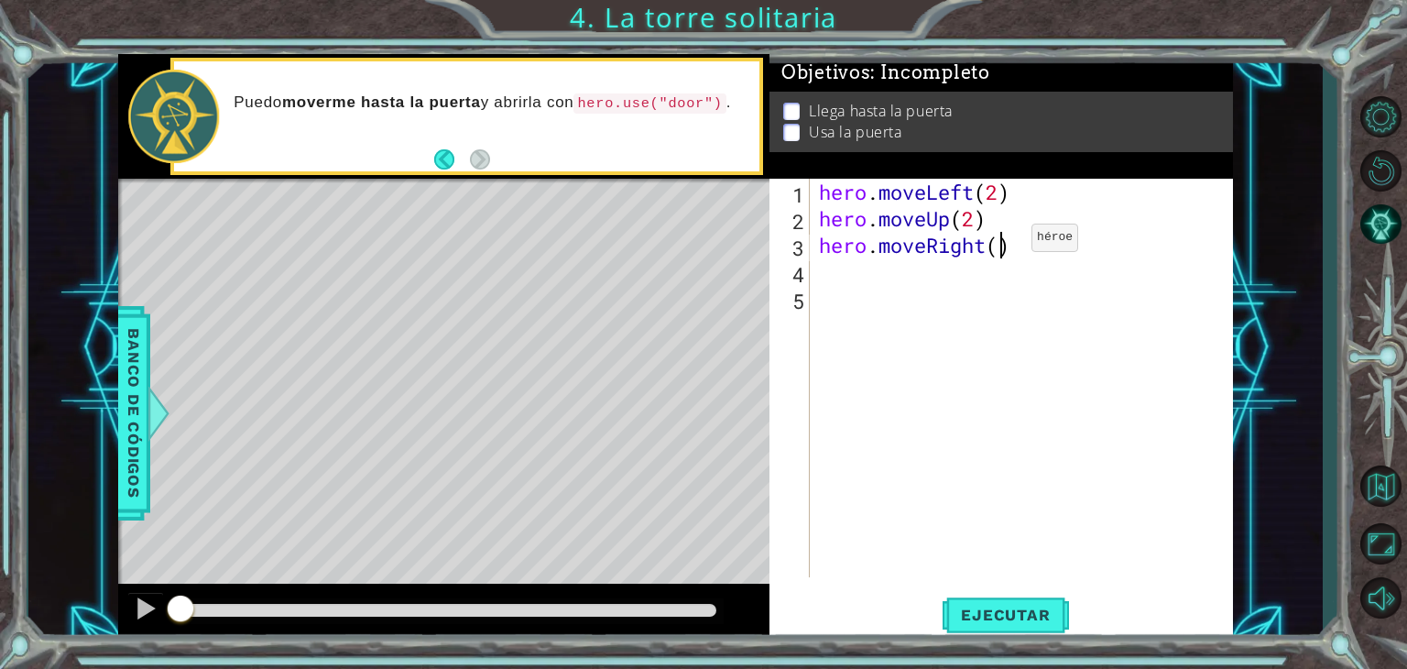
click at [1004, 242] on div "hero . moveLeft ( 2 ) hero . moveUp ( 2 ) hero . moveRight ( )" at bounding box center [1026, 405] width 422 height 452
type textarea "hero.moveRight(2)"
drag, startPoint x: 821, startPoint y: 272, endPoint x: 832, endPoint y: 278, distance: 12.3
click at [822, 272] on div "hero . moveLeft ( 2 ) hero . moveUp ( 2 ) hero . moveRight ( 2 )" at bounding box center [1026, 405] width 422 height 452
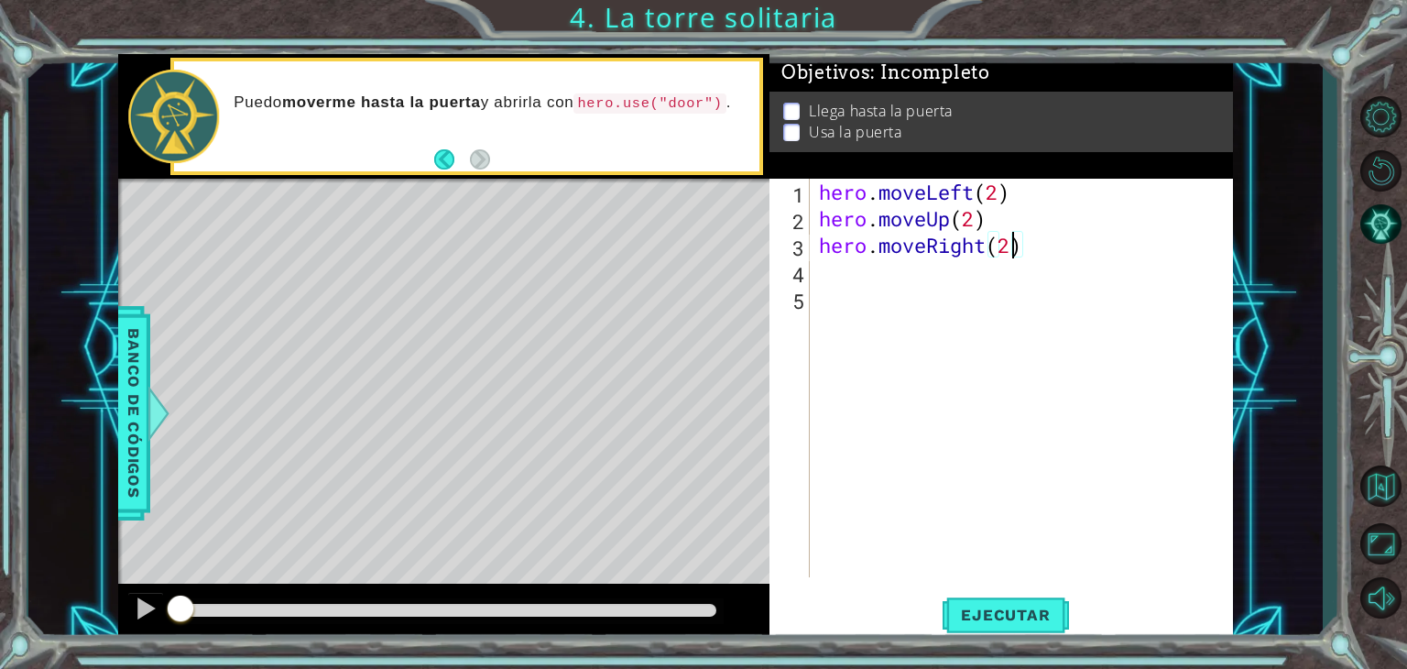
scroll to position [0, 0]
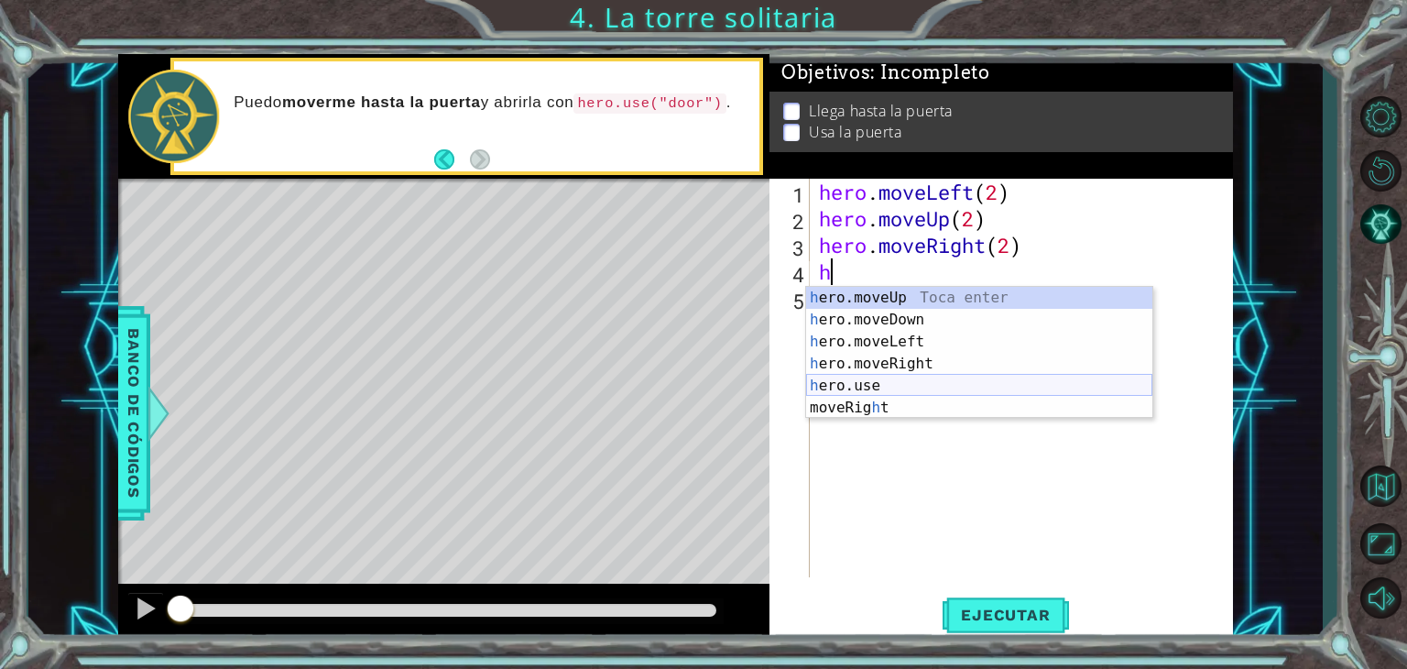
click at [851, 385] on div "h ero.moveUp Toca enter h ero.moveDown Toca enter h ero.moveLeft Toca enter h e…" at bounding box center [979, 375] width 346 height 176
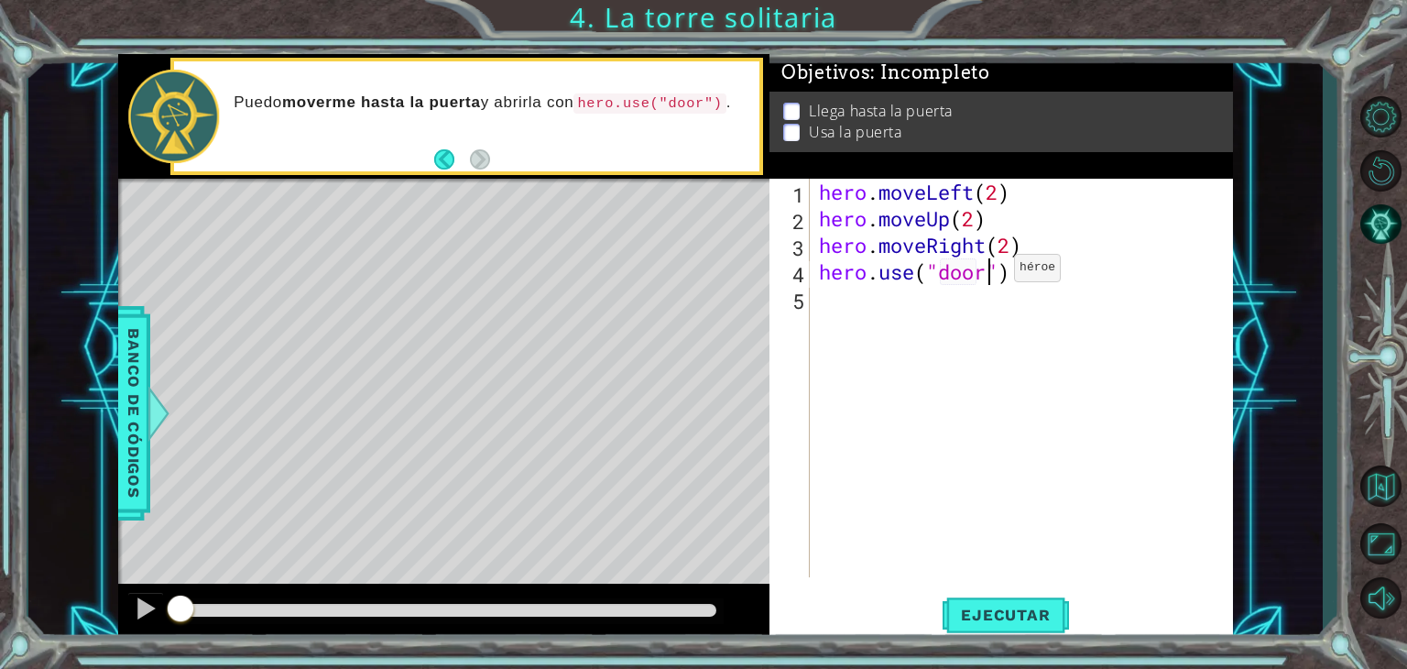
scroll to position [0, 7]
type textarea "hero.use("door")"
drag, startPoint x: 1033, startPoint y: 624, endPoint x: 1034, endPoint y: 606, distance: 18.4
click at [1033, 624] on button "Ejecutar" at bounding box center [1006, 615] width 126 height 47
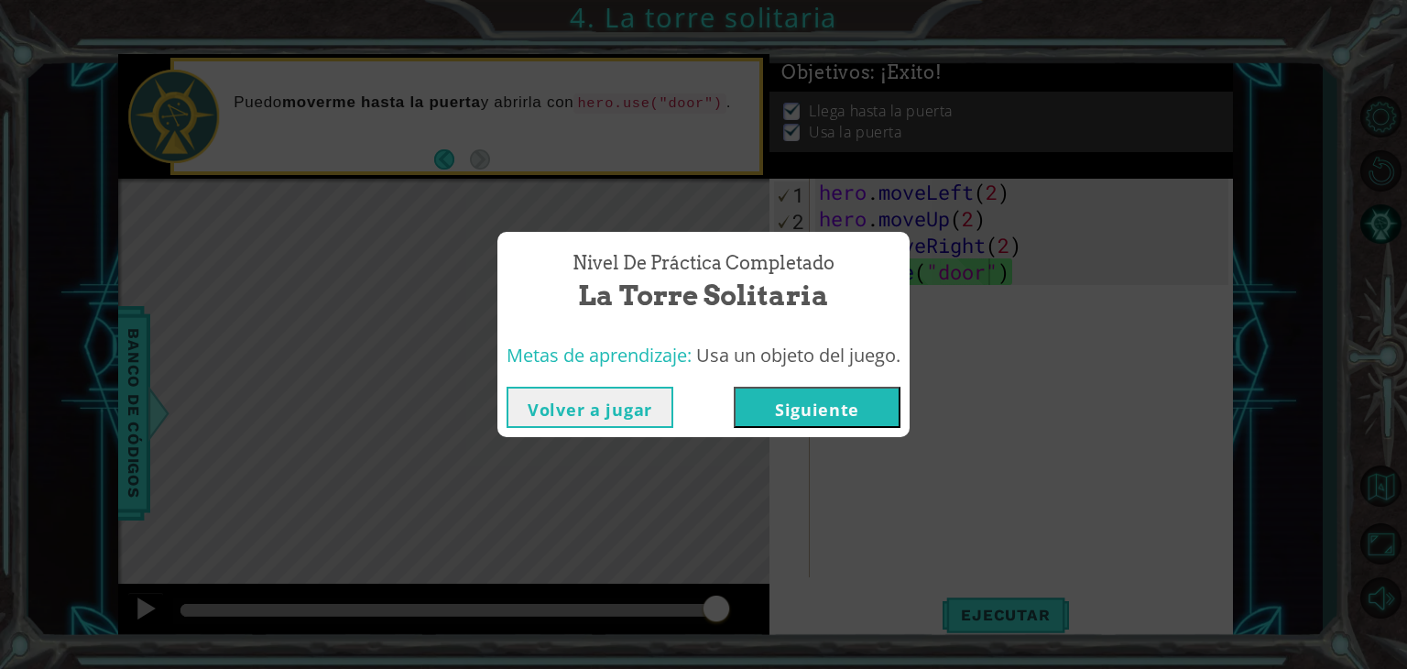
click at [832, 399] on button "Siguiente" at bounding box center [817, 407] width 167 height 41
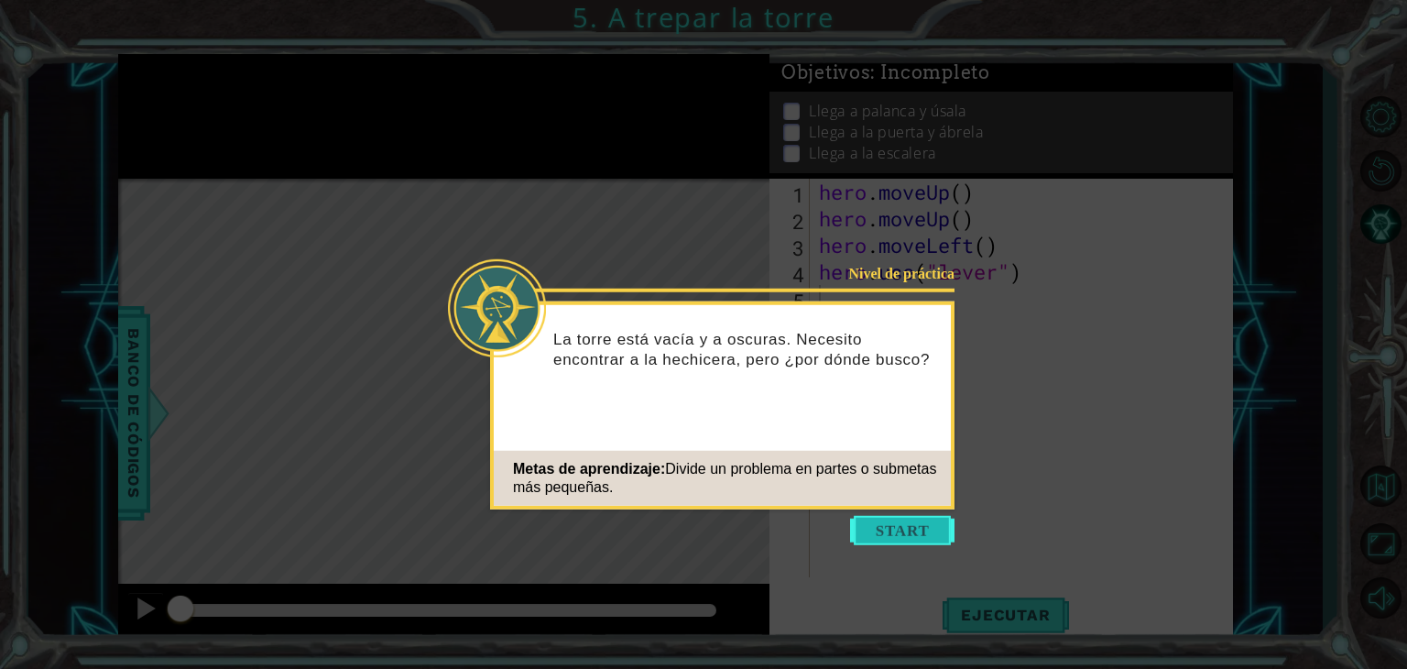
drag, startPoint x: 901, startPoint y: 534, endPoint x: 898, endPoint y: 520, distance: 14.2
click at [901, 533] on button "Start" at bounding box center [902, 530] width 104 height 29
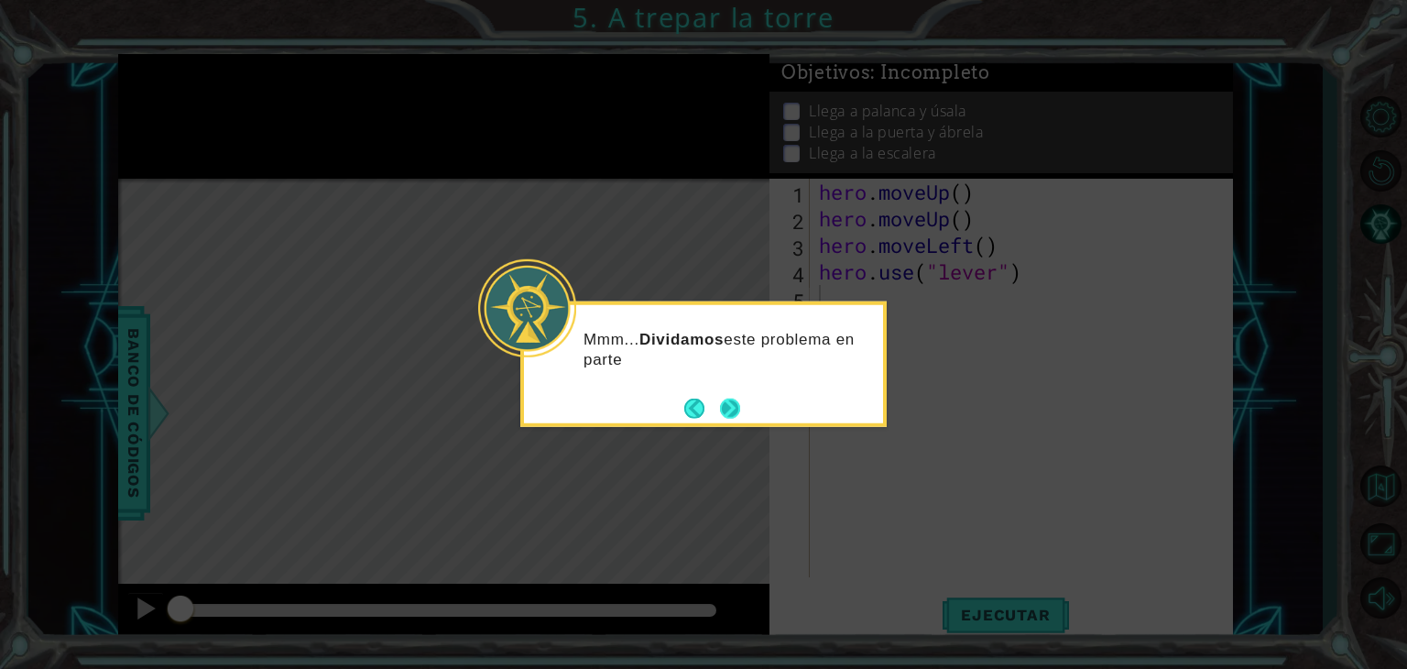
click at [726, 407] on button "Next" at bounding box center [730, 408] width 20 height 20
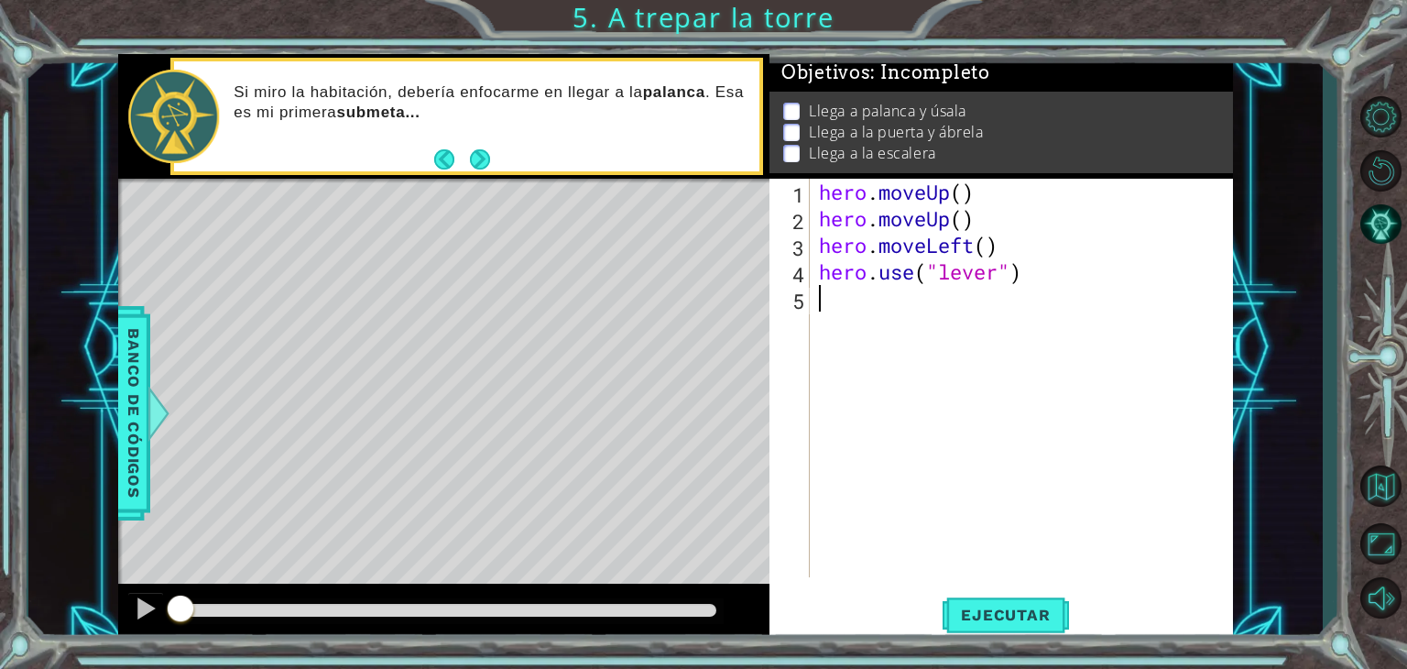
type textarea "h"
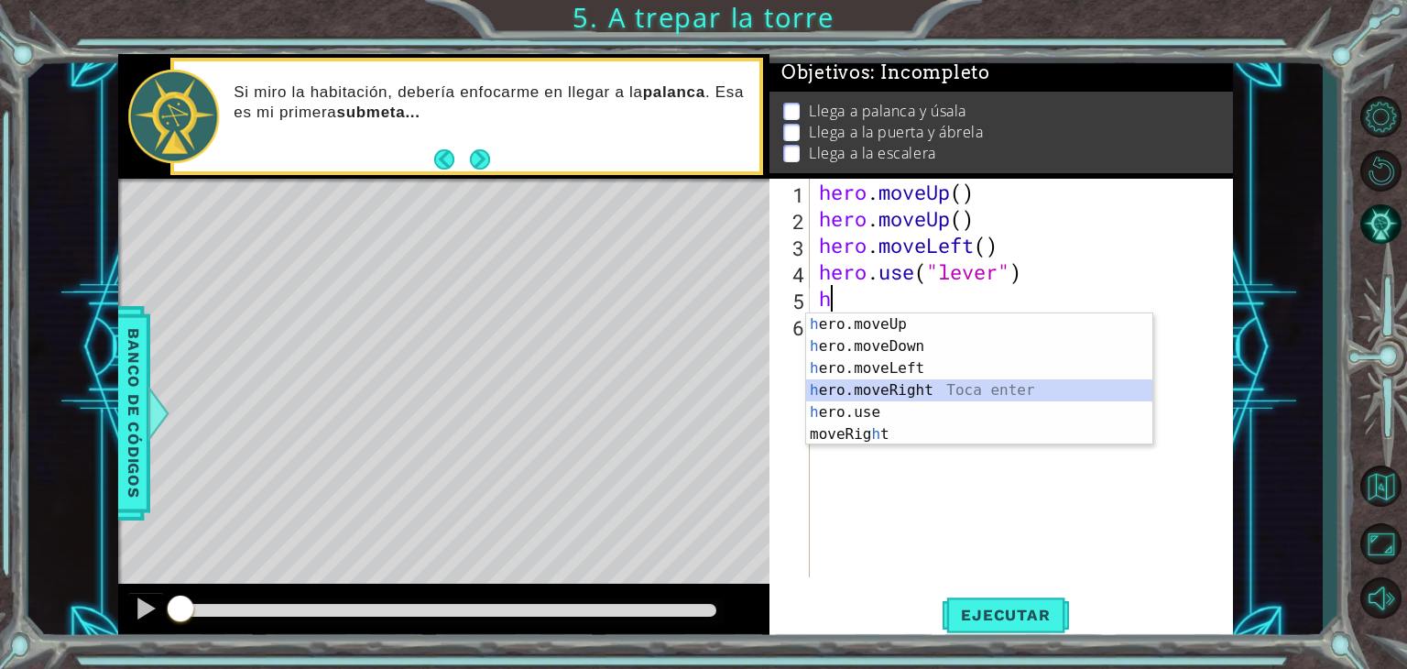
click at [890, 389] on div "h ero.moveUp Toca enter h ero.moveDown Toca enter h ero.moveLeft Toca enter h e…" at bounding box center [979, 401] width 346 height 176
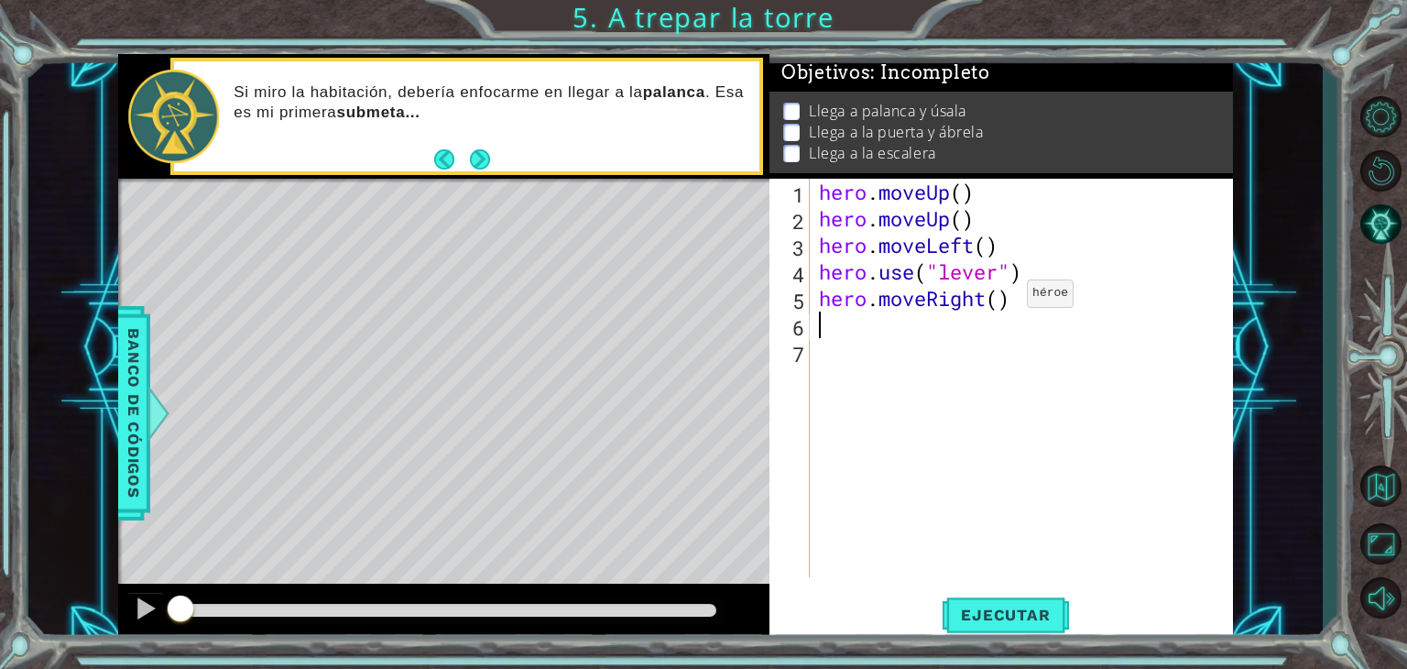
click at [1002, 296] on div "hero . moveUp ( ) hero . moveUp ( ) hero . moveLeft ( ) hero . use ( "lever" ) …" at bounding box center [1026, 405] width 422 height 452
type textarea "hero.moveRight(3)"
click at [855, 329] on div "hero . moveUp ( ) hero . moveUp ( ) hero . moveLeft ( ) hero . use ( "lever" ) …" at bounding box center [1026, 405] width 422 height 452
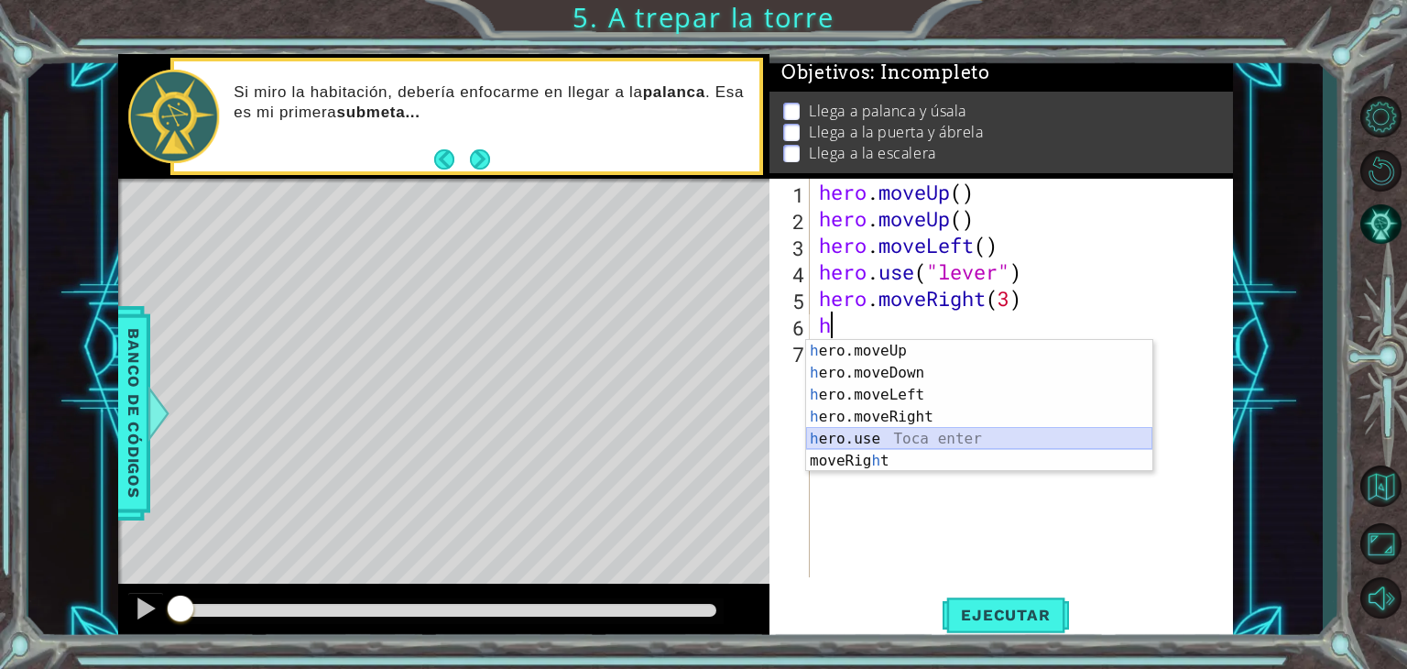
click at [872, 441] on div "h ero.moveUp Toca enter h ero.moveDown Toca enter h ero.moveLeft Toca enter h e…" at bounding box center [979, 428] width 346 height 176
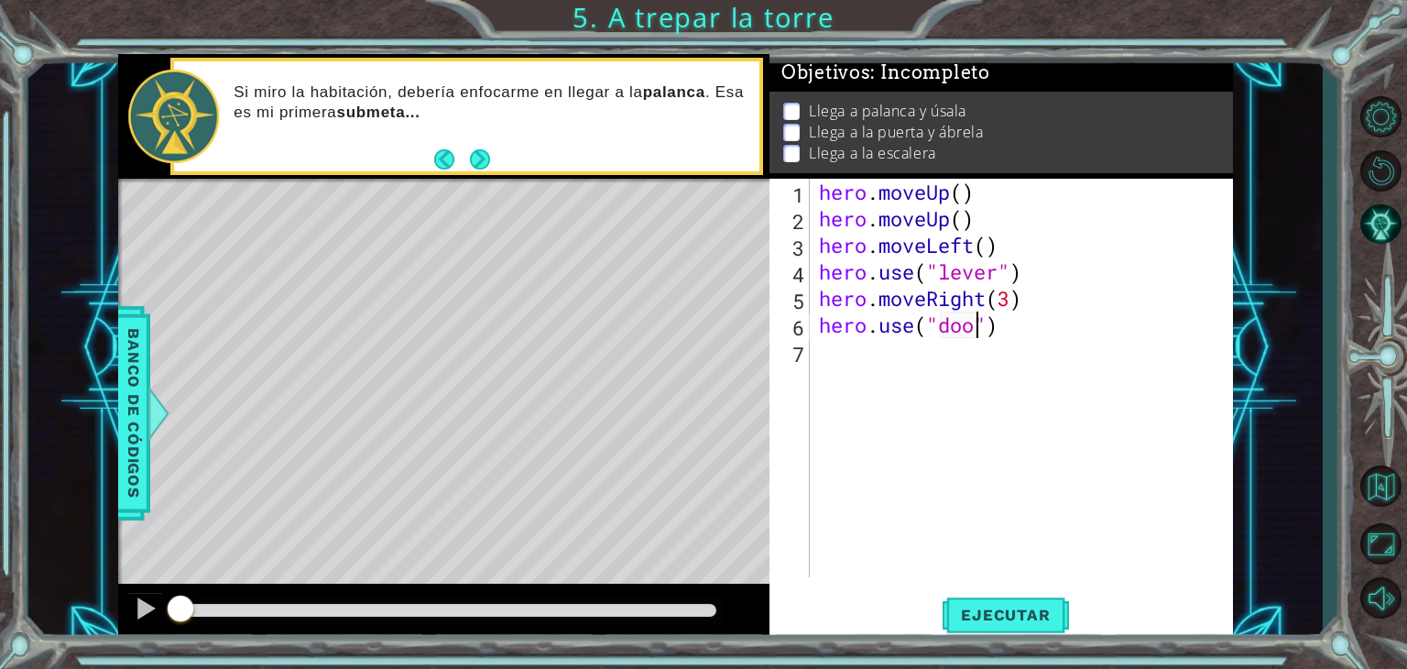
type textarea "hero.use("door")"
click at [825, 344] on div "hero . moveUp ( ) hero . moveUp ( ) hero . moveLeft ( ) hero . use ( "lever" ) …" at bounding box center [1026, 405] width 422 height 452
type textarea "h"
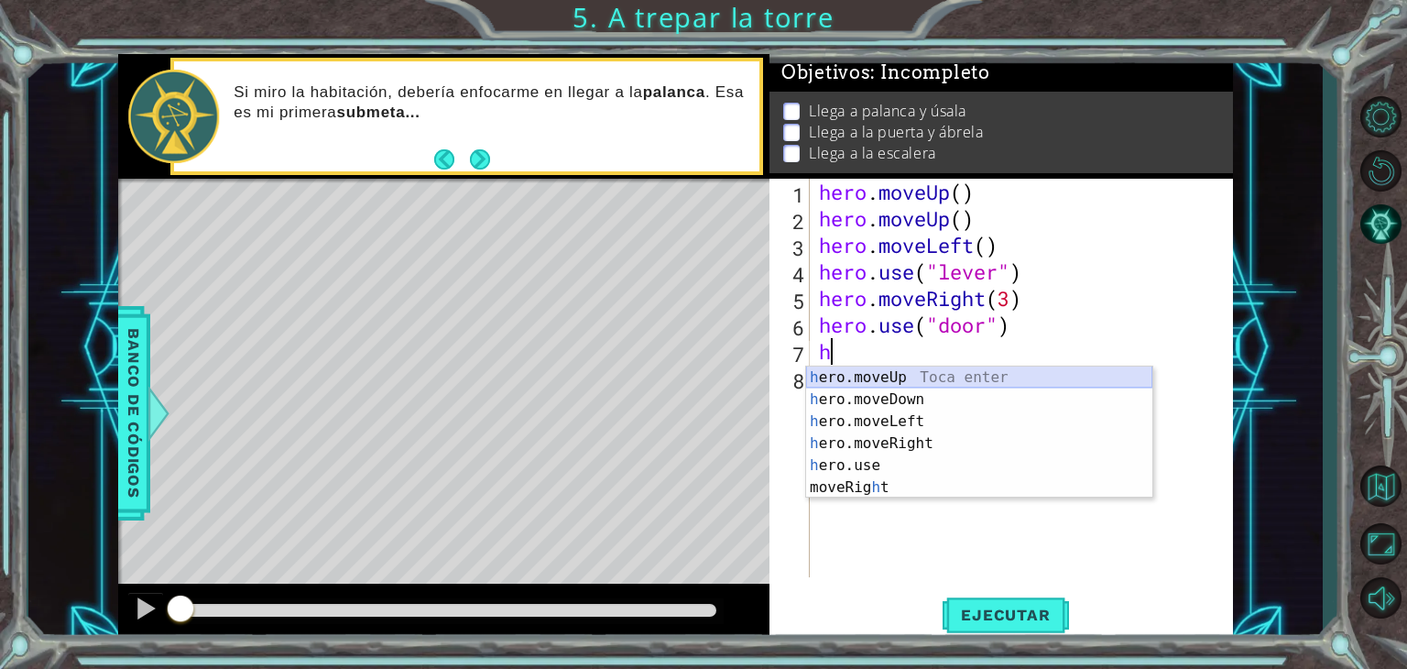
click at [909, 377] on div "h ero.moveUp Toca enter h ero.moveDown Toca enter h ero.moveLeft Toca enter h e…" at bounding box center [979, 454] width 346 height 176
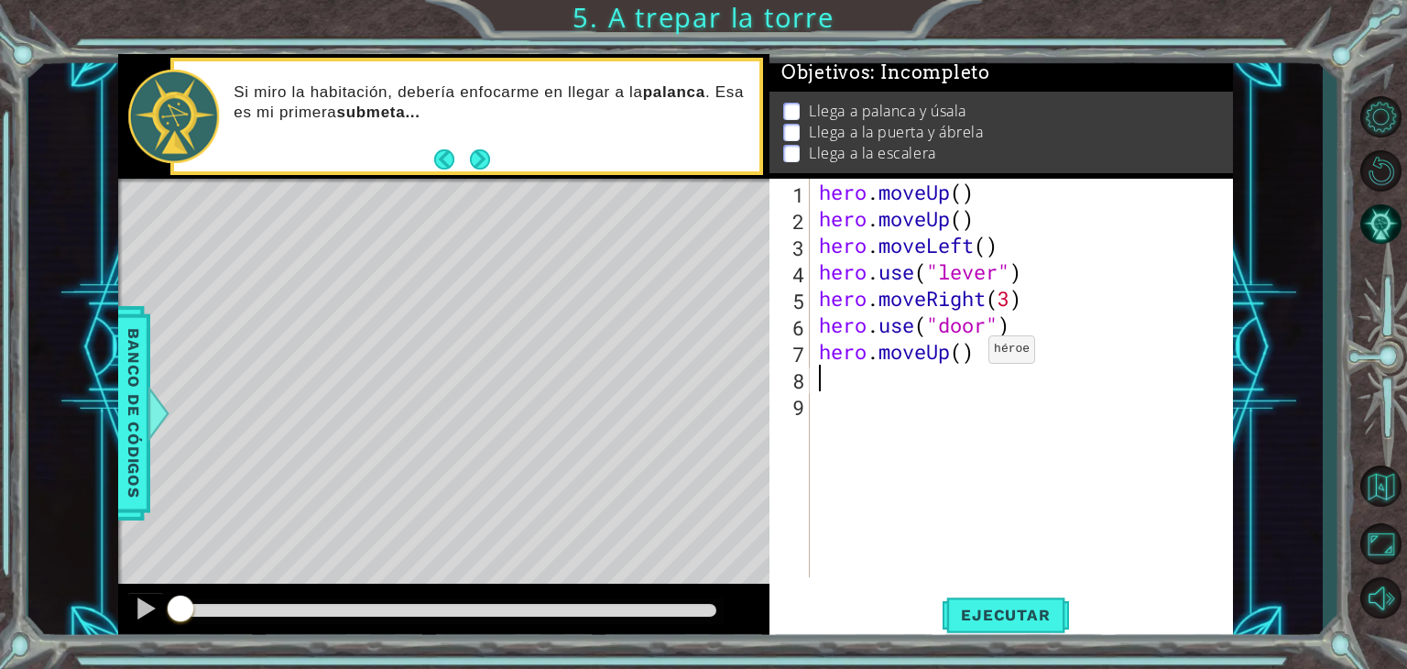
click at [962, 353] on div "hero . moveUp ( ) hero . moveUp ( ) hero . moveLeft ( ) hero . use ( "lever" ) …" at bounding box center [1026, 405] width 422 height 452
type textarea "hero.moveUp()"
click at [855, 382] on div "hero . moveUp ( ) hero . moveUp ( ) hero . moveLeft ( ) hero . use ( "lever" ) …" at bounding box center [1026, 405] width 422 height 452
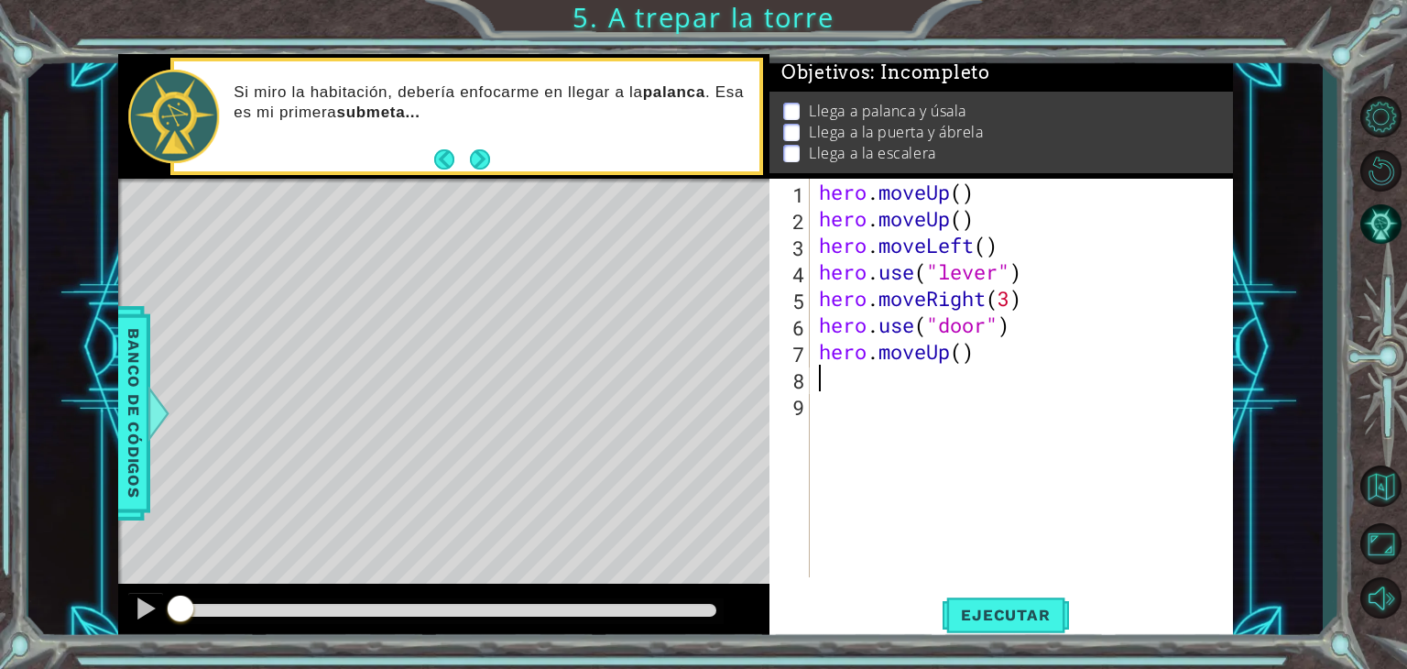
scroll to position [0, 0]
type textarea "h"
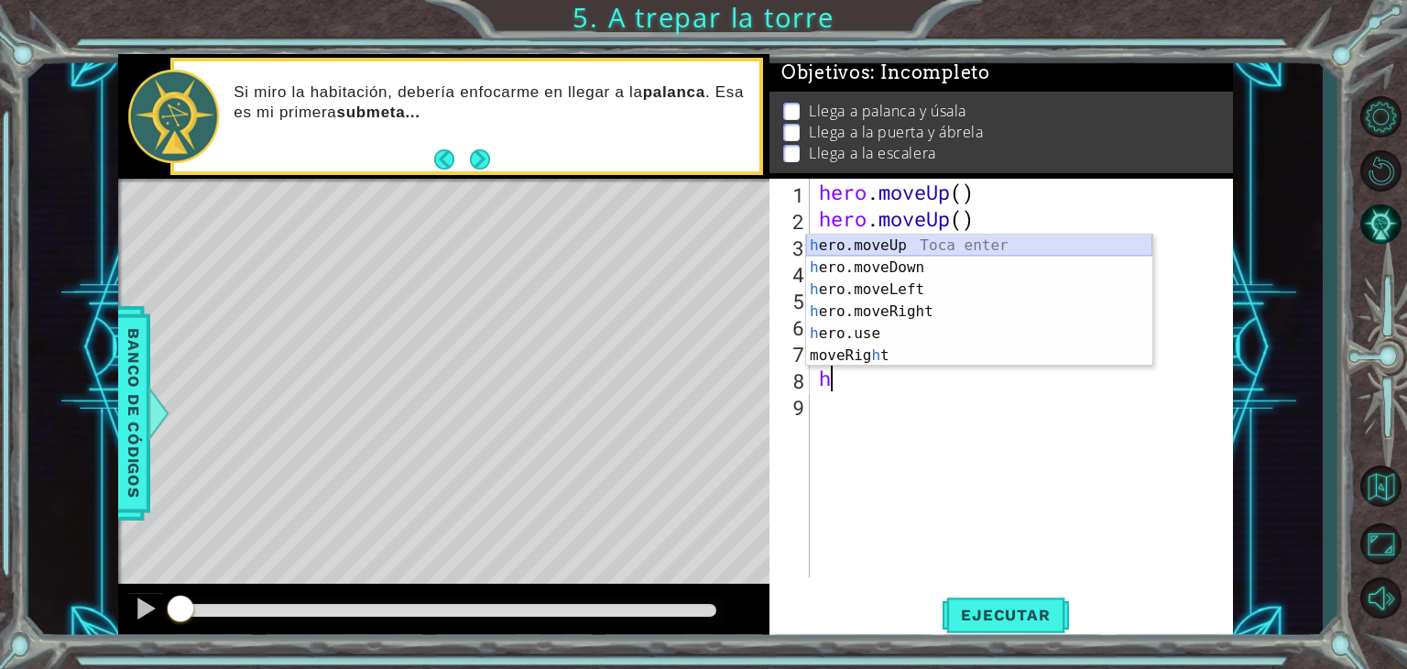
click at [861, 236] on div "h ero.moveUp Toca enter h ero.moveDown Toca enter h ero.moveLeft Toca enter h e…" at bounding box center [979, 323] width 346 height 176
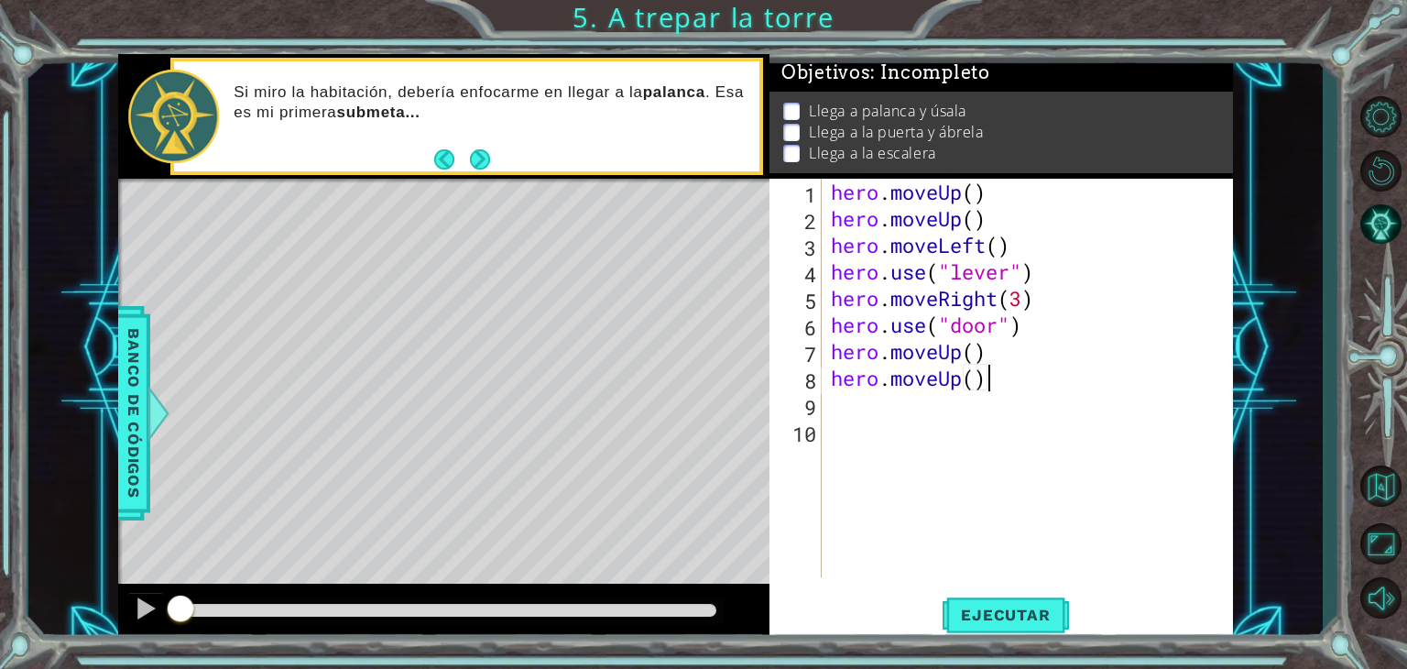
click at [991, 378] on div "hero . moveUp ( ) hero . moveUp ( ) hero . moveLeft ( ) hero . use ( "lever" ) …" at bounding box center [1032, 405] width 411 height 452
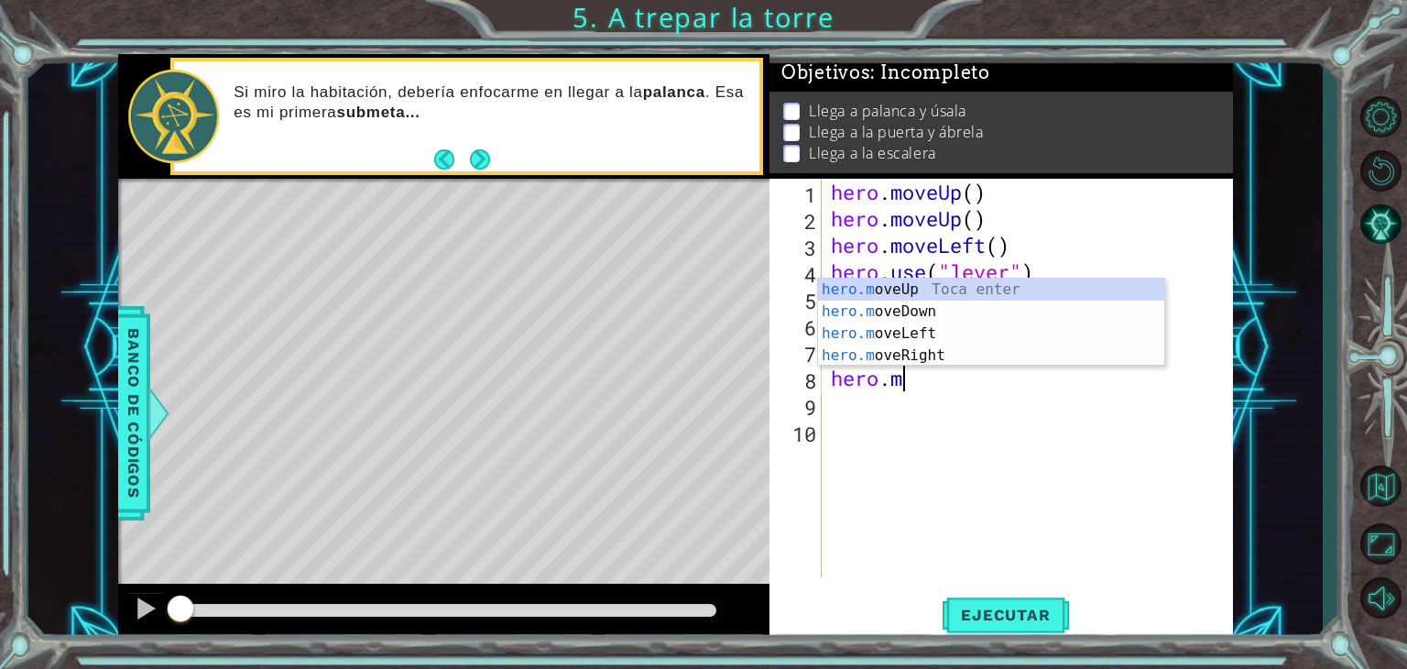
type textarea "hero."
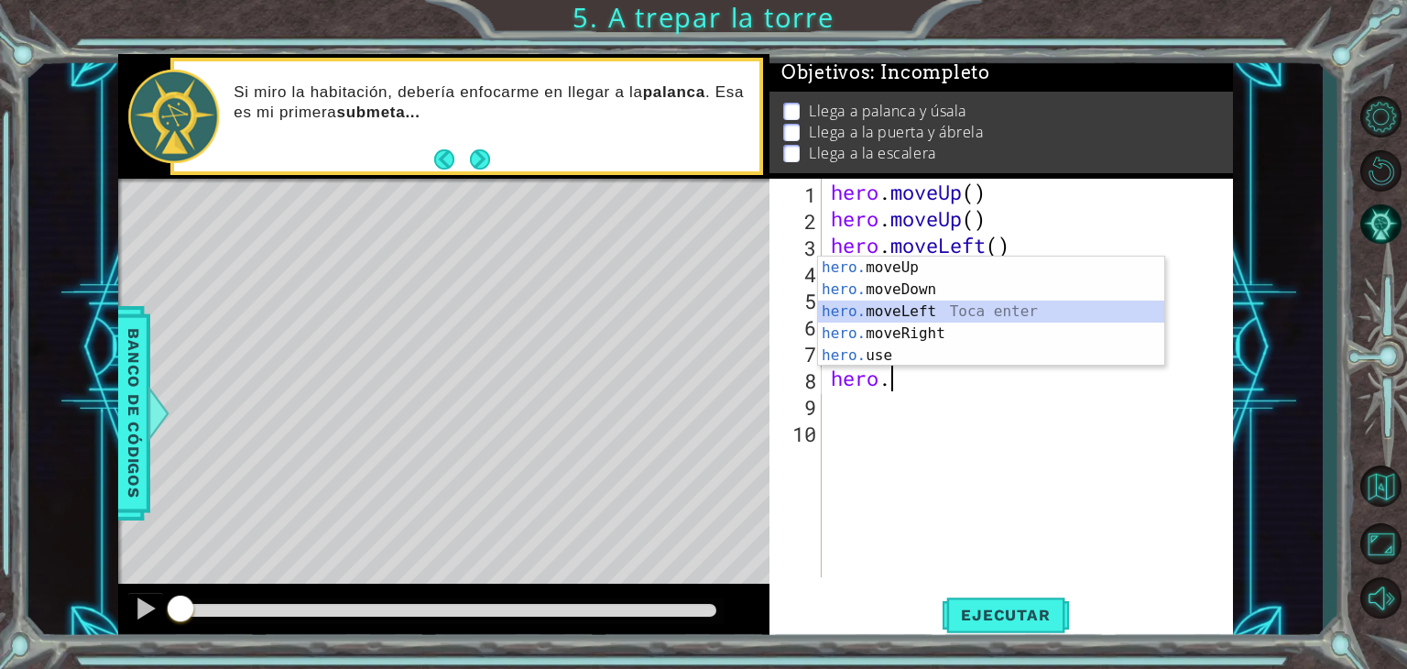
click at [894, 317] on div "hero. moveUp Toca enter hero. moveDown Toca enter hero. moveLeft Toca enter her…" at bounding box center [991, 334] width 346 height 154
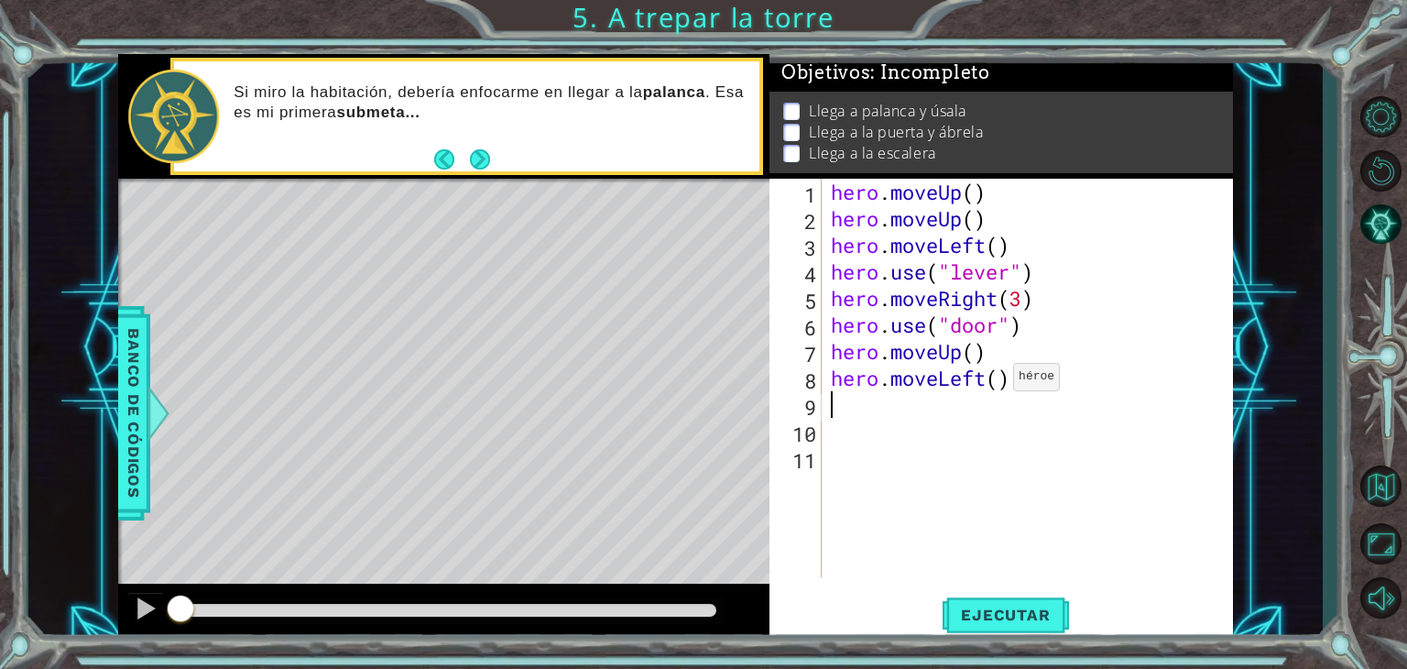
click at [997, 379] on div "hero . moveUp ( ) hero . moveUp ( ) hero . moveLeft ( ) hero . use ( "lever" ) …" at bounding box center [1032, 405] width 411 height 452
drag, startPoint x: 1008, startPoint y: 602, endPoint x: 1011, endPoint y: 592, distance: 10.4
click at [1008, 602] on button "Ejecutar" at bounding box center [1006, 615] width 126 height 47
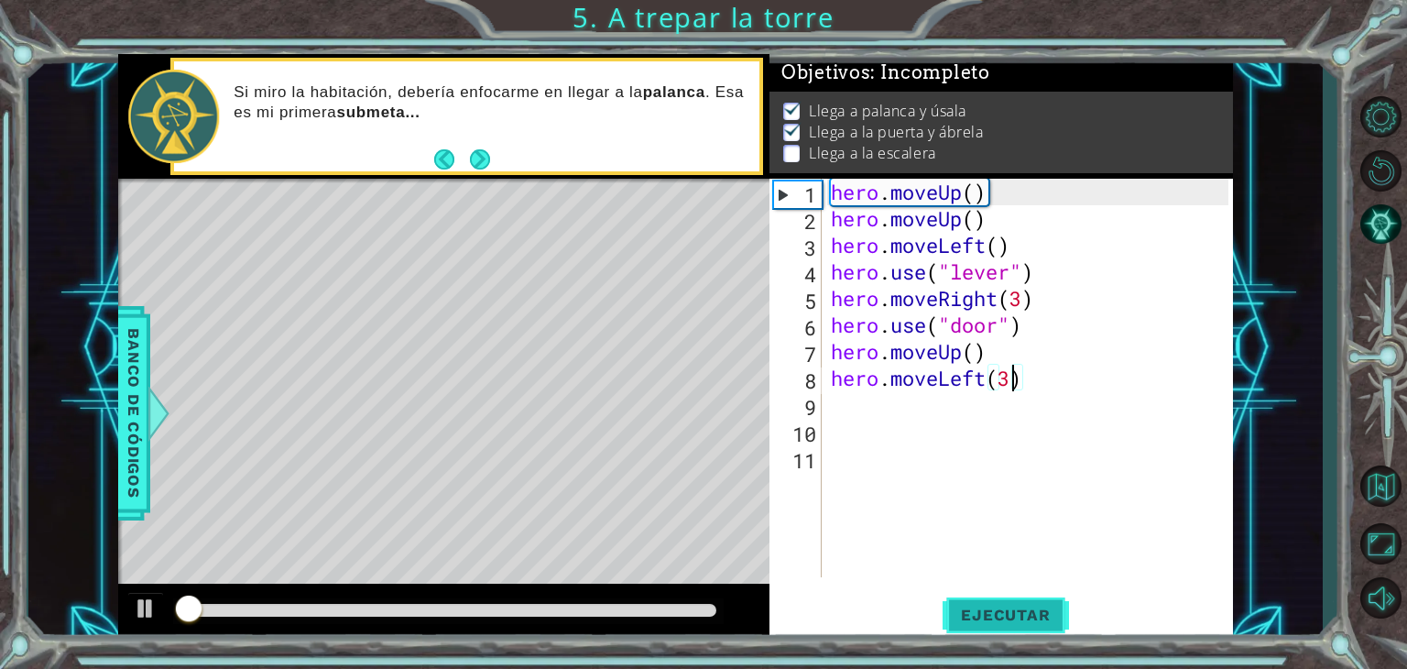
scroll to position [7, 0]
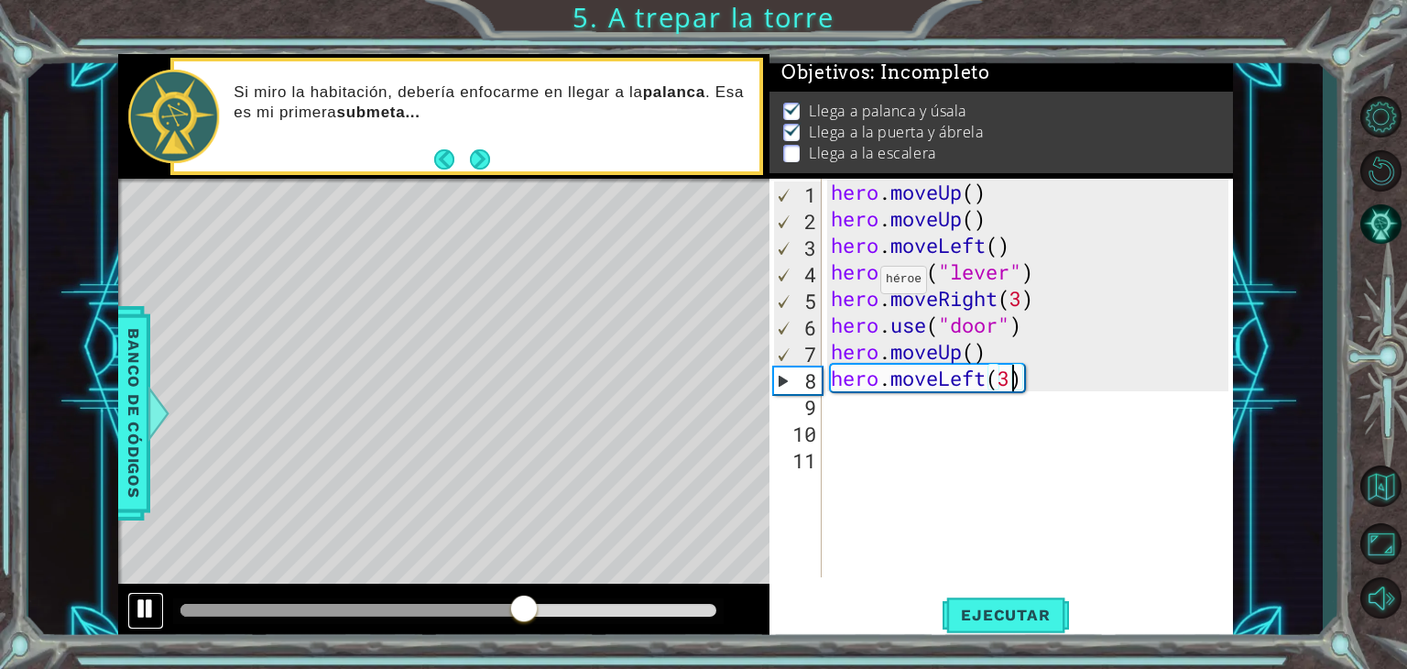
click at [148, 616] on div at bounding box center [146, 608] width 24 height 24
click at [975, 349] on div "hero . moveUp ( ) hero . moveUp ( ) hero . moveLeft ( ) hero . use ( "lever" ) …" at bounding box center [1032, 405] width 411 height 452
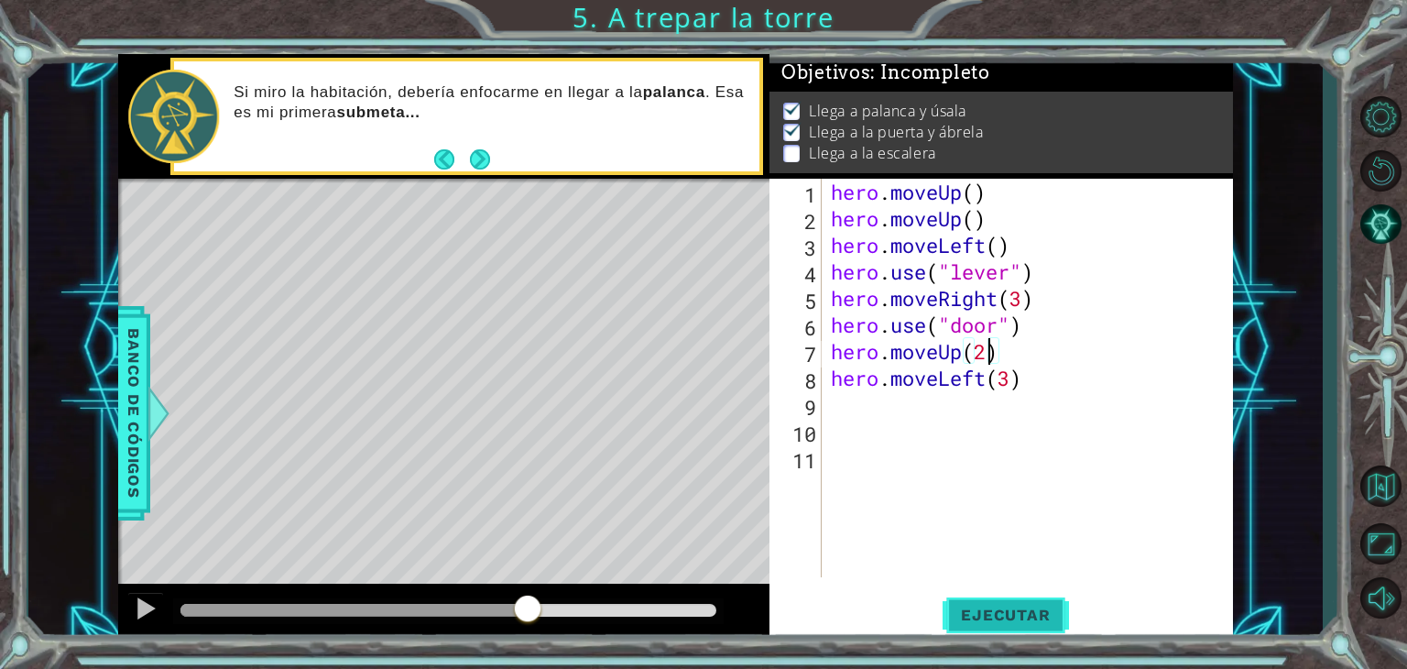
type textarea "hero.moveUp(2)"
drag, startPoint x: 1029, startPoint y: 610, endPoint x: 1023, endPoint y: 599, distance: 12.3
click at [1026, 606] on span "Ejecutar" at bounding box center [1006, 615] width 126 height 18
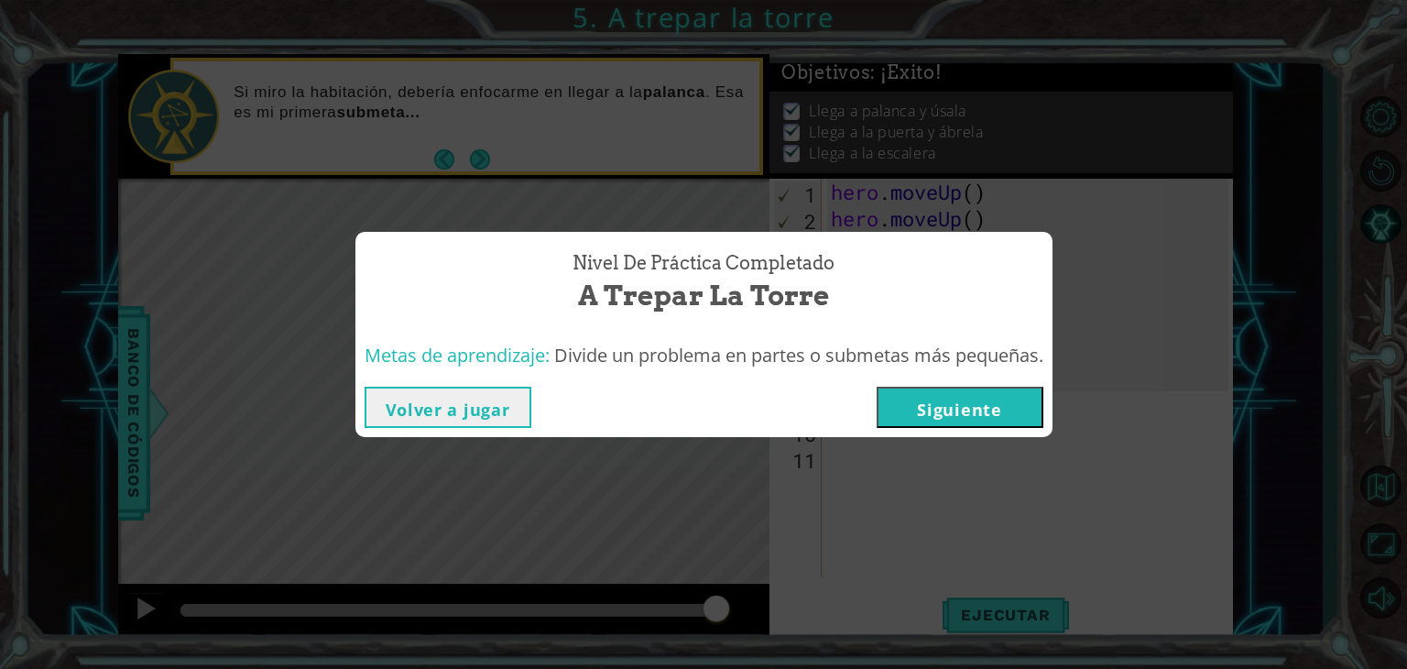
click at [981, 400] on button "Siguiente" at bounding box center [960, 407] width 167 height 41
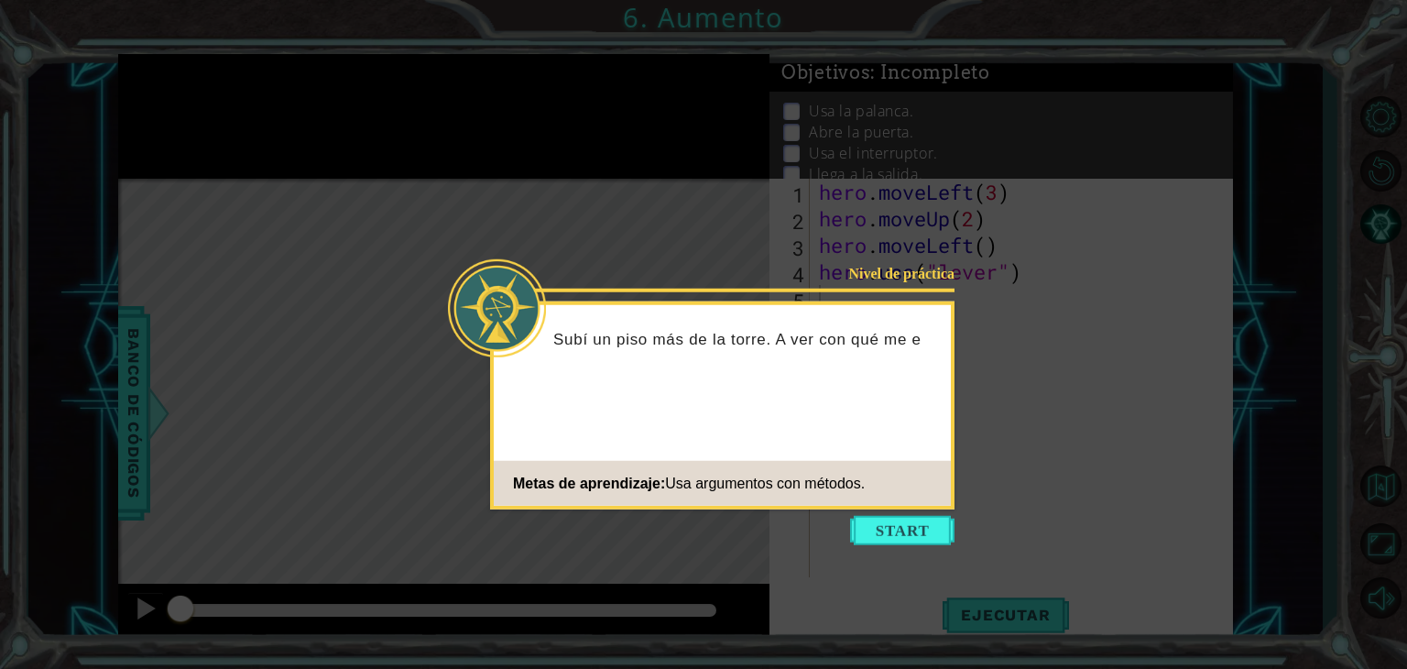
click at [898, 527] on button "Start" at bounding box center [902, 530] width 104 height 29
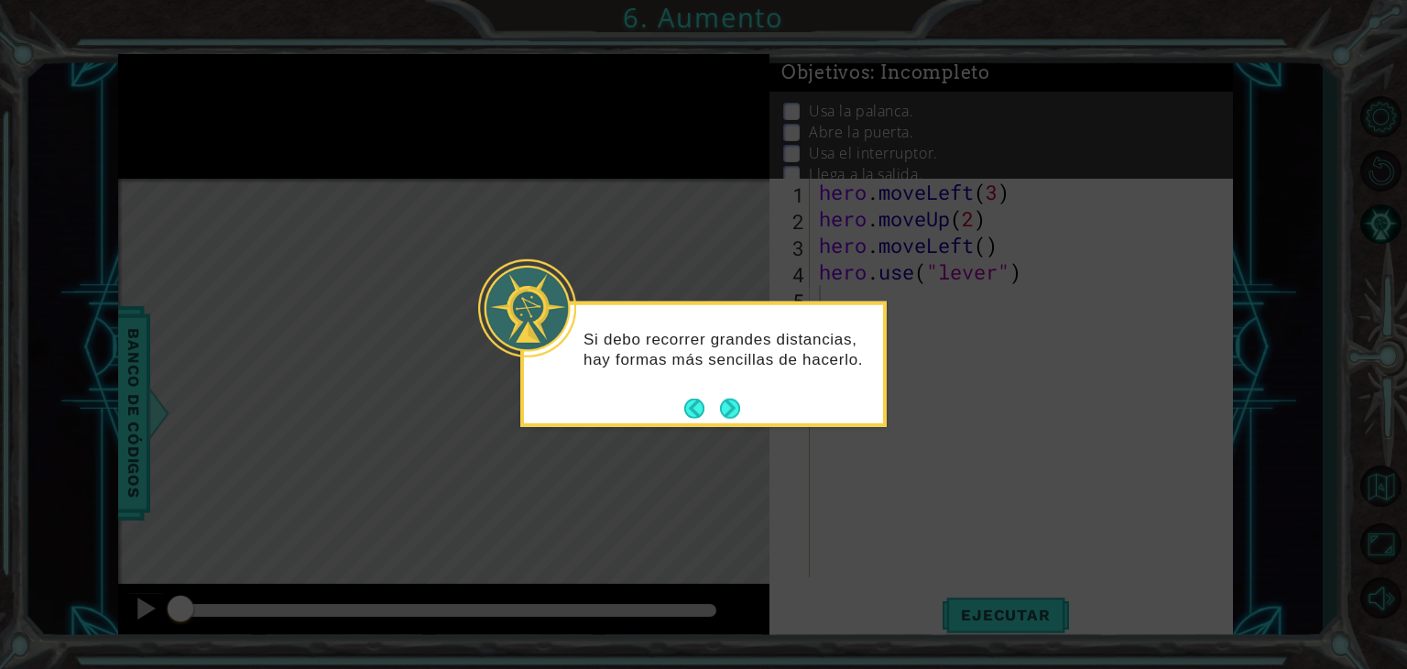
click at [731, 401] on button "Next" at bounding box center [729, 408] width 21 height 21
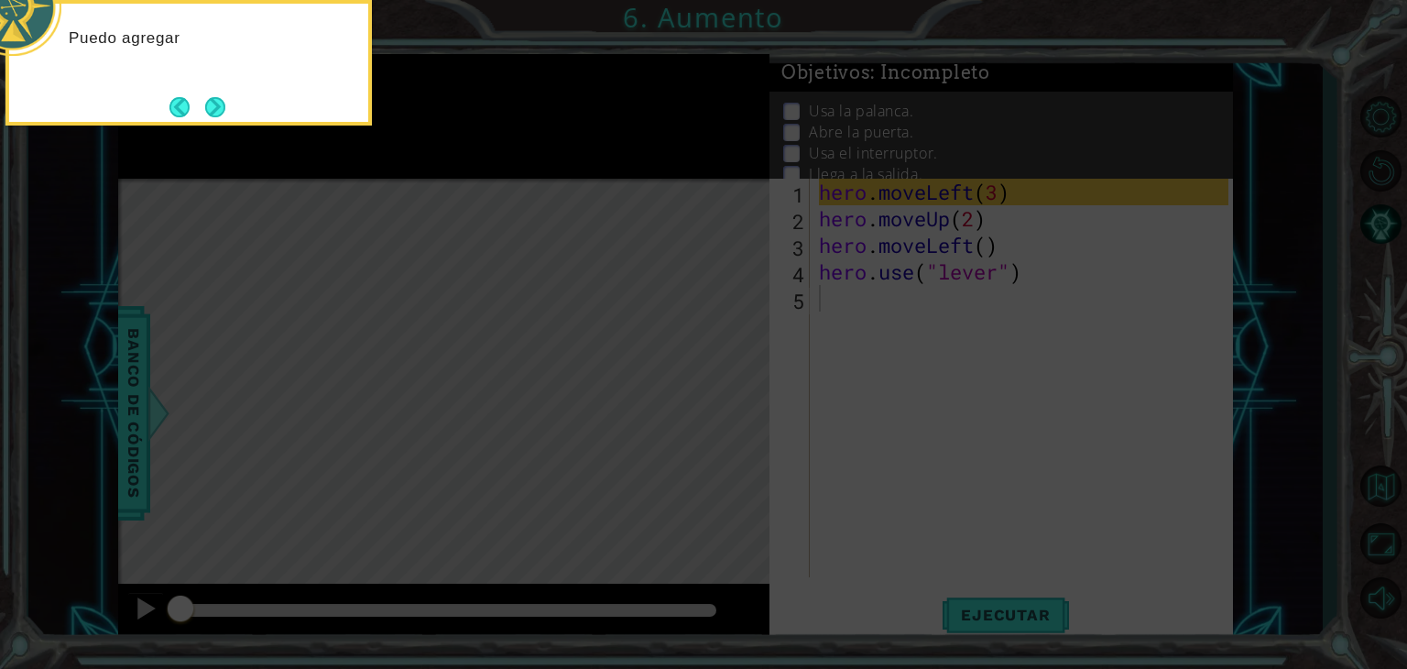
click at [721, 407] on icon at bounding box center [703, 334] width 1407 height 669
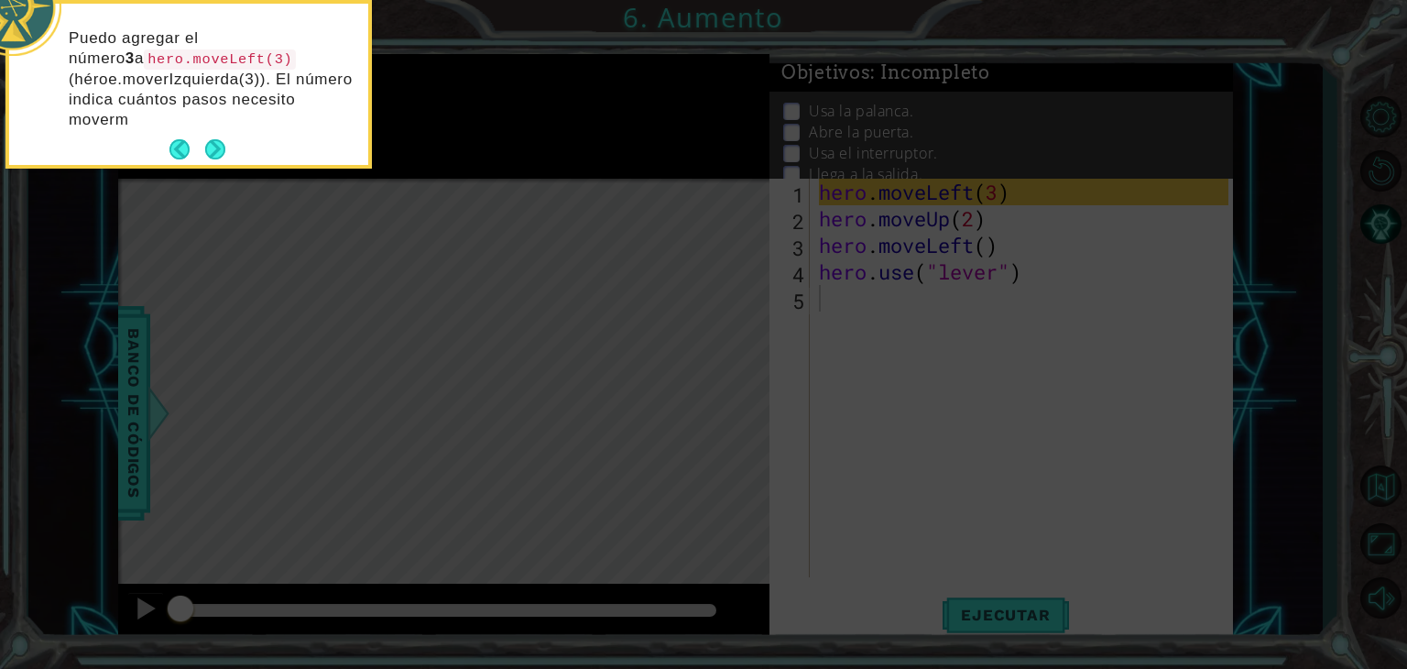
click at [705, 408] on icon at bounding box center [703, 334] width 1407 height 669
click at [207, 145] on button "Next" at bounding box center [215, 149] width 20 height 20
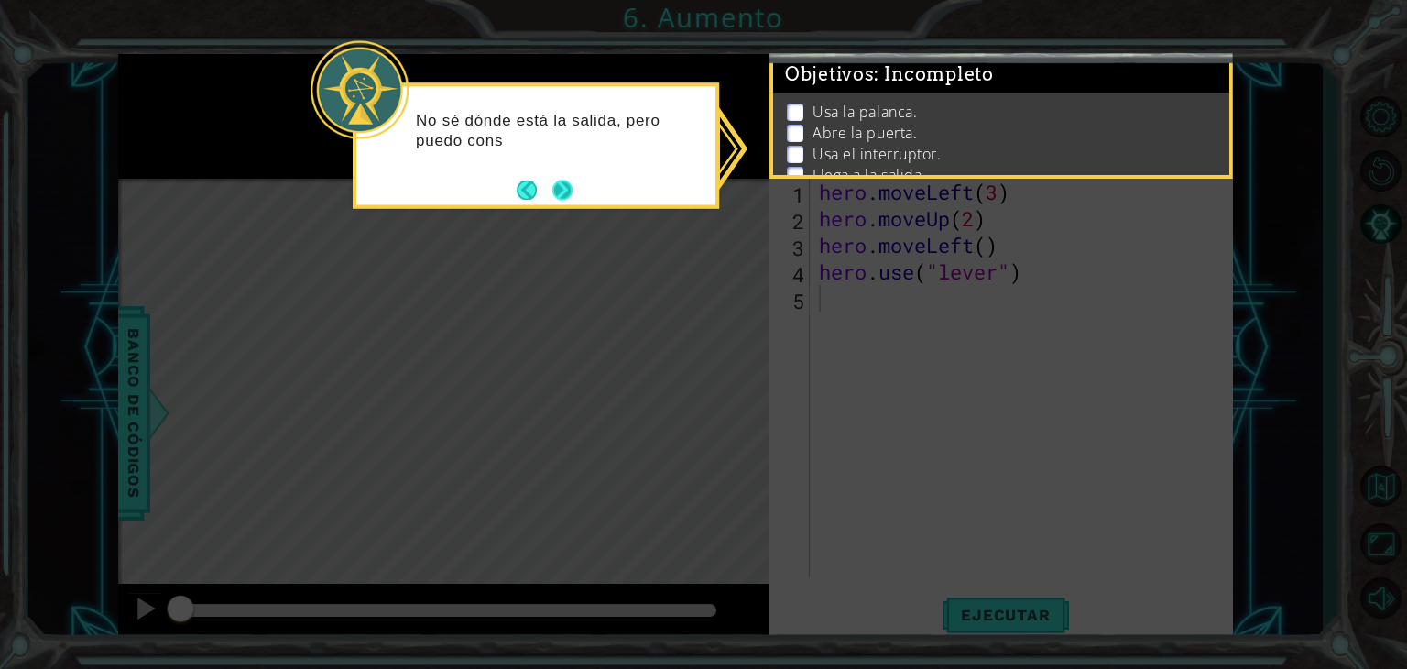
click at [553, 184] on button "Next" at bounding box center [562, 190] width 20 height 20
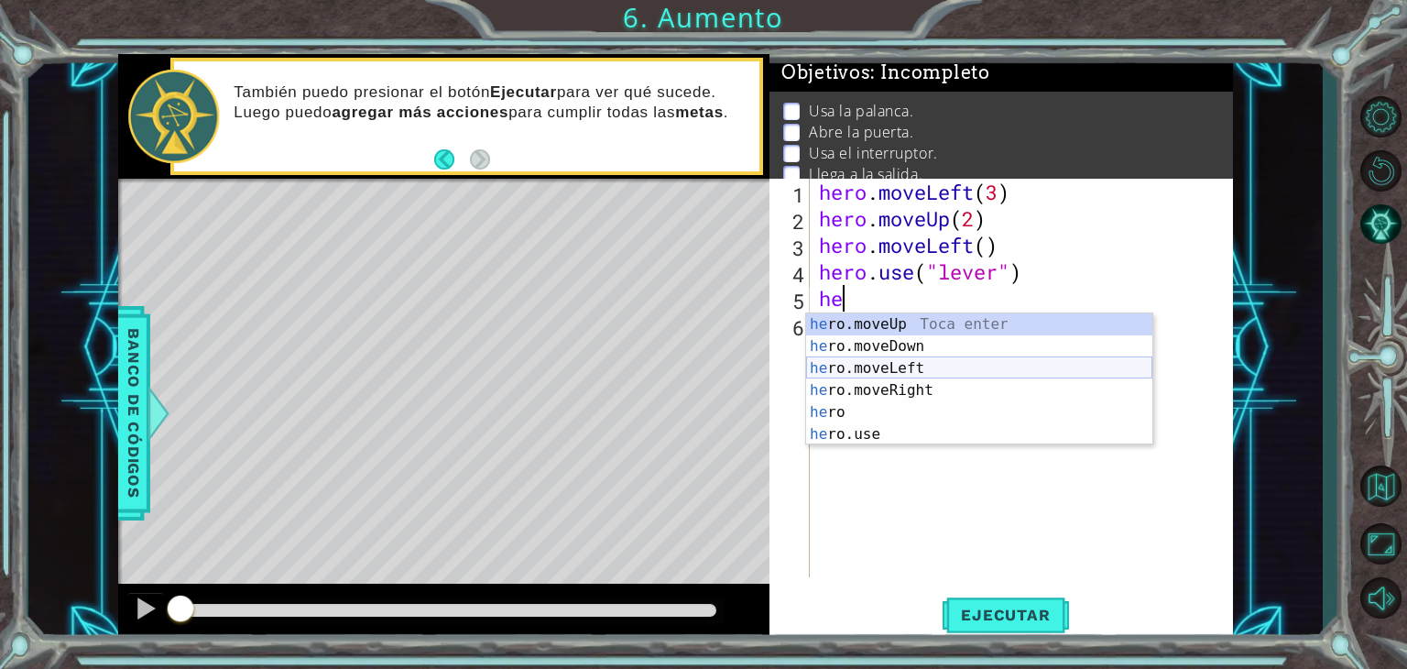
click at [844, 367] on div "he ro.moveUp Toca enter he ro.moveDown Toca enter he ro.moveLeft Toca enter he …" at bounding box center [979, 401] width 346 height 176
type textarea "hero.moveLeft(1)"
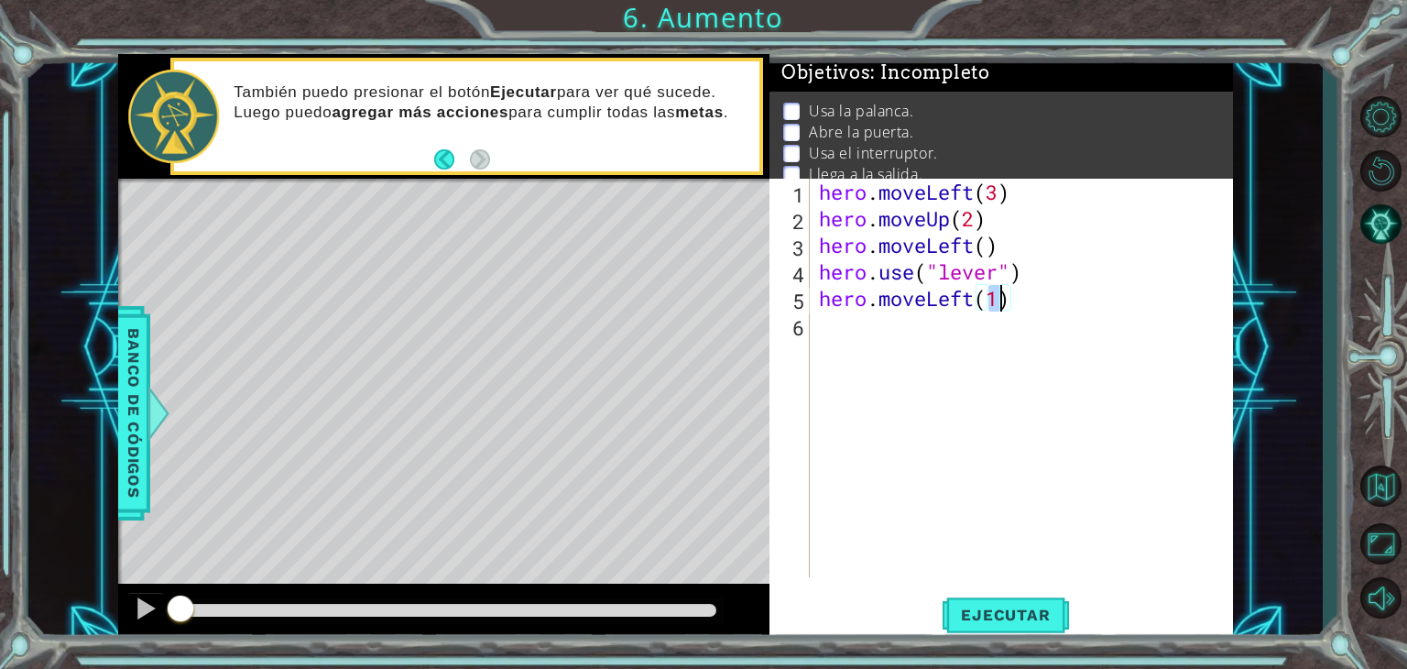
drag, startPoint x: 858, startPoint y: 322, endPoint x: 854, endPoint y: 310, distance: 12.5
click at [856, 316] on div "hero . moveLeft ( 3 ) hero . moveUp ( 2 ) hero . moveLeft ( ) hero . use ( "lev…" at bounding box center [1026, 405] width 422 height 452
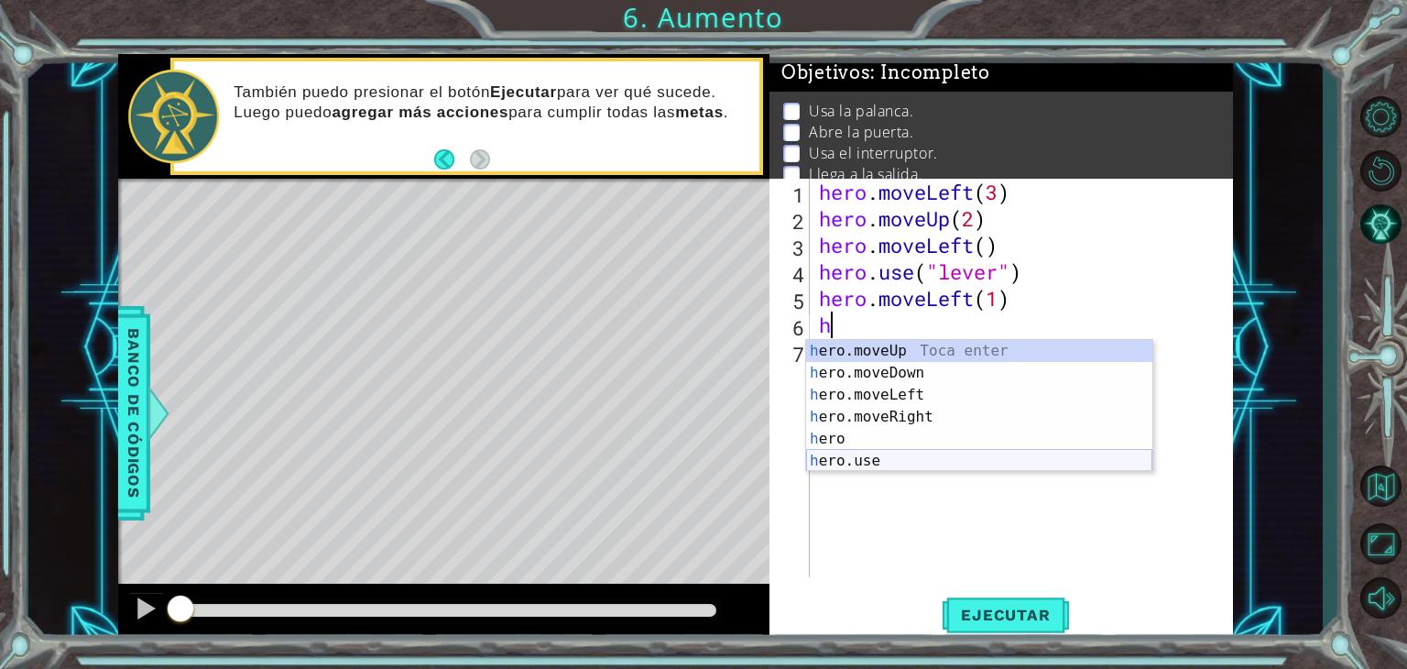
click at [910, 457] on div "h ero.moveUp Toca enter h ero.moveDown Toca enter h ero.moveLeft Toca enter h e…" at bounding box center [979, 428] width 346 height 176
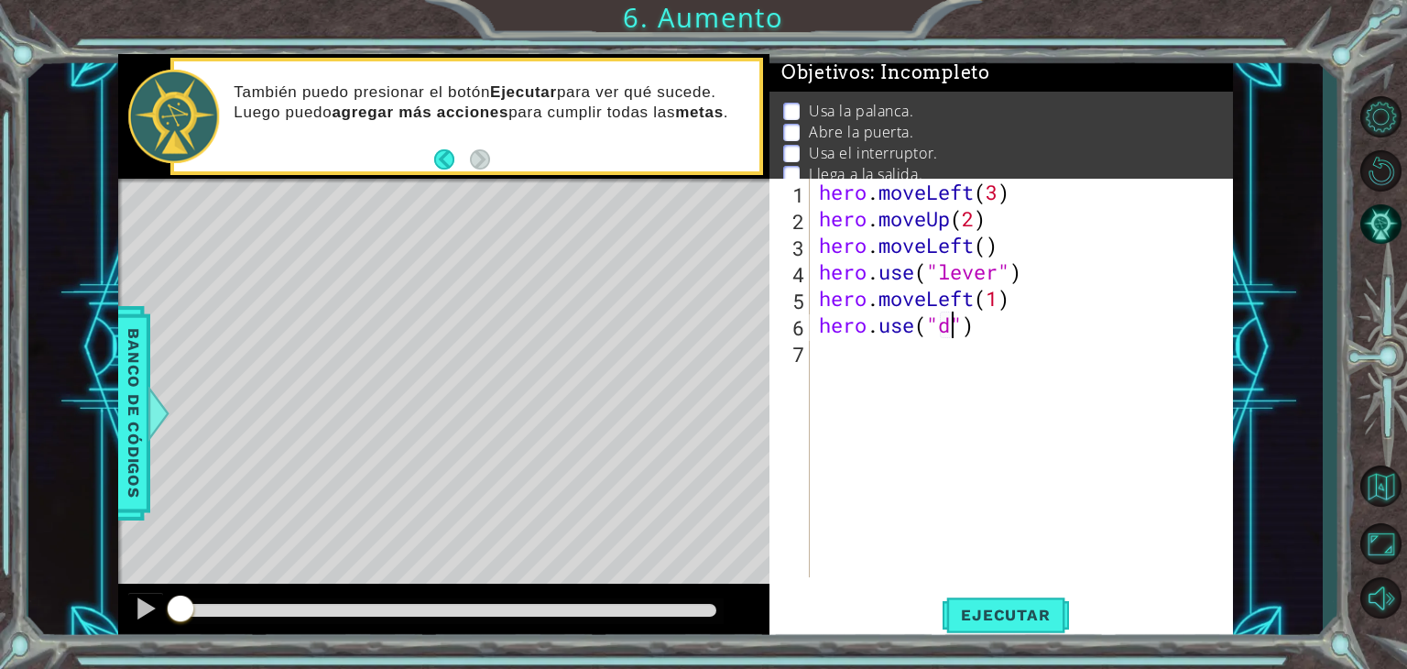
scroll to position [0, 5]
type textarea "hero.use("door")"
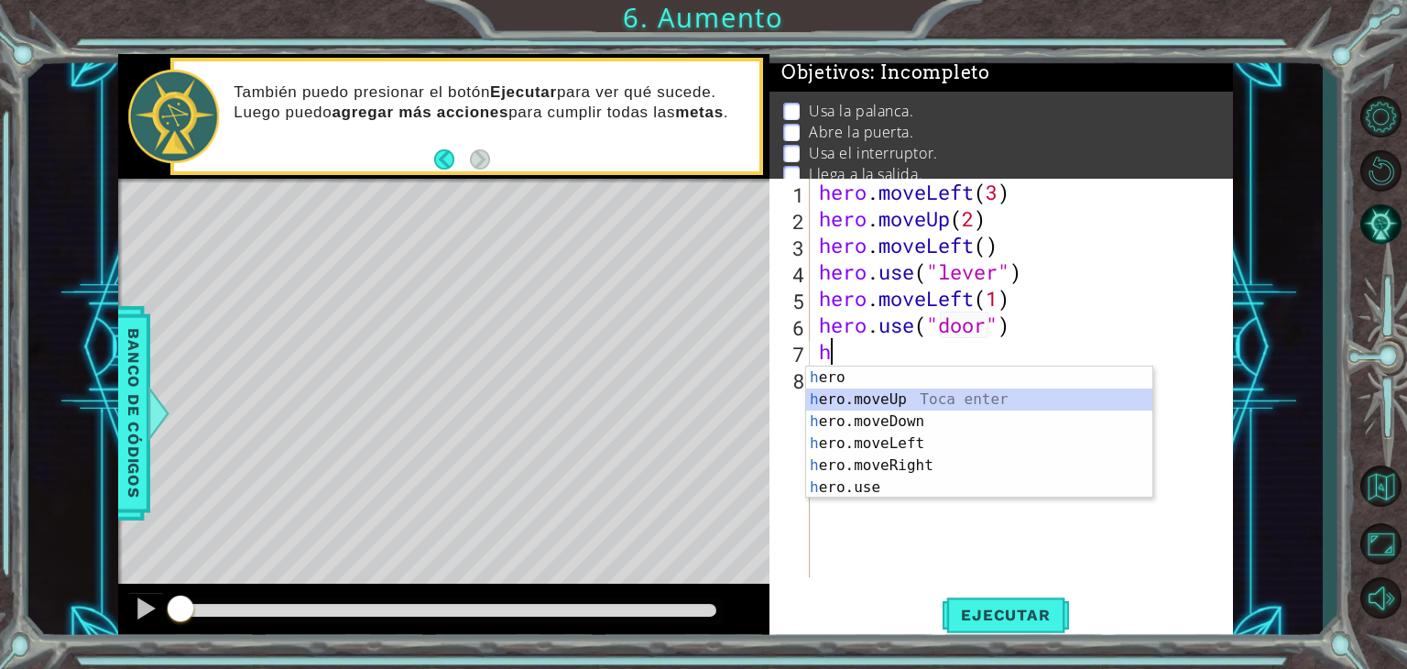
click at [863, 402] on div "h ero Toca enter h ero.moveUp Toca enter h ero.moveDown Toca enter h ero.moveLe…" at bounding box center [979, 454] width 346 height 176
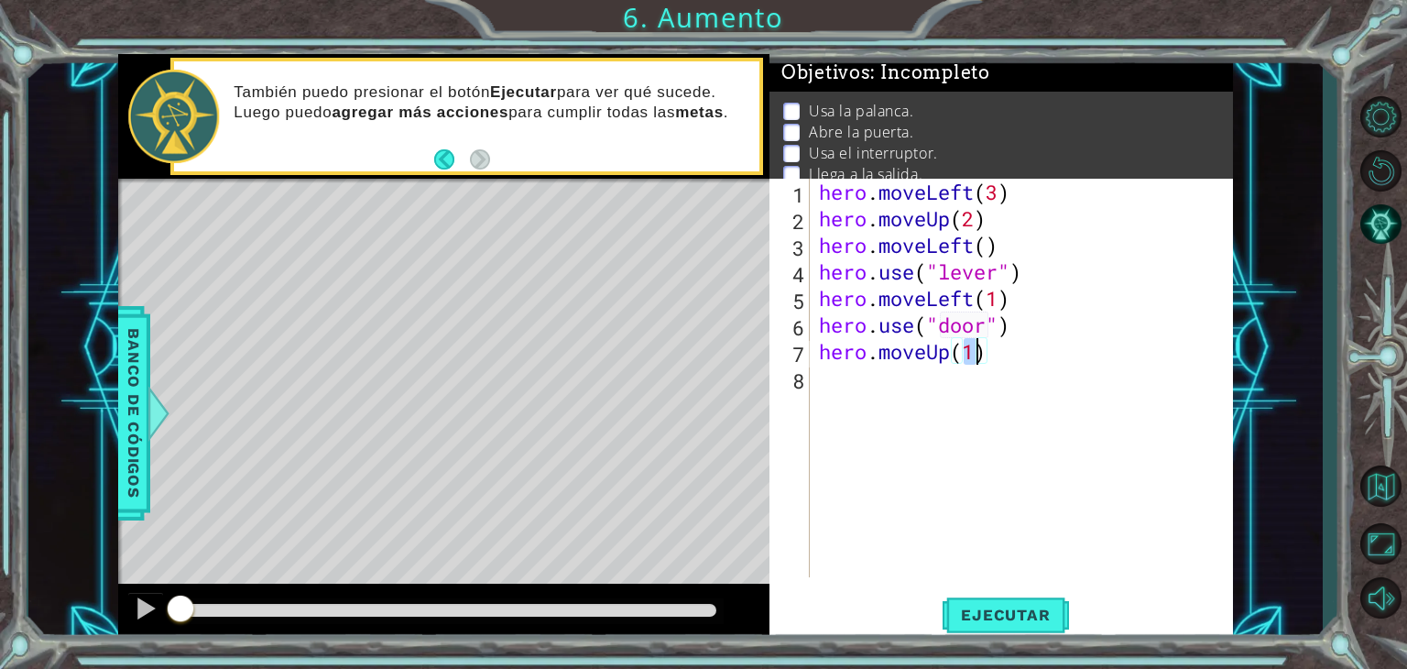
type textarea "hero.moveUp(2)"
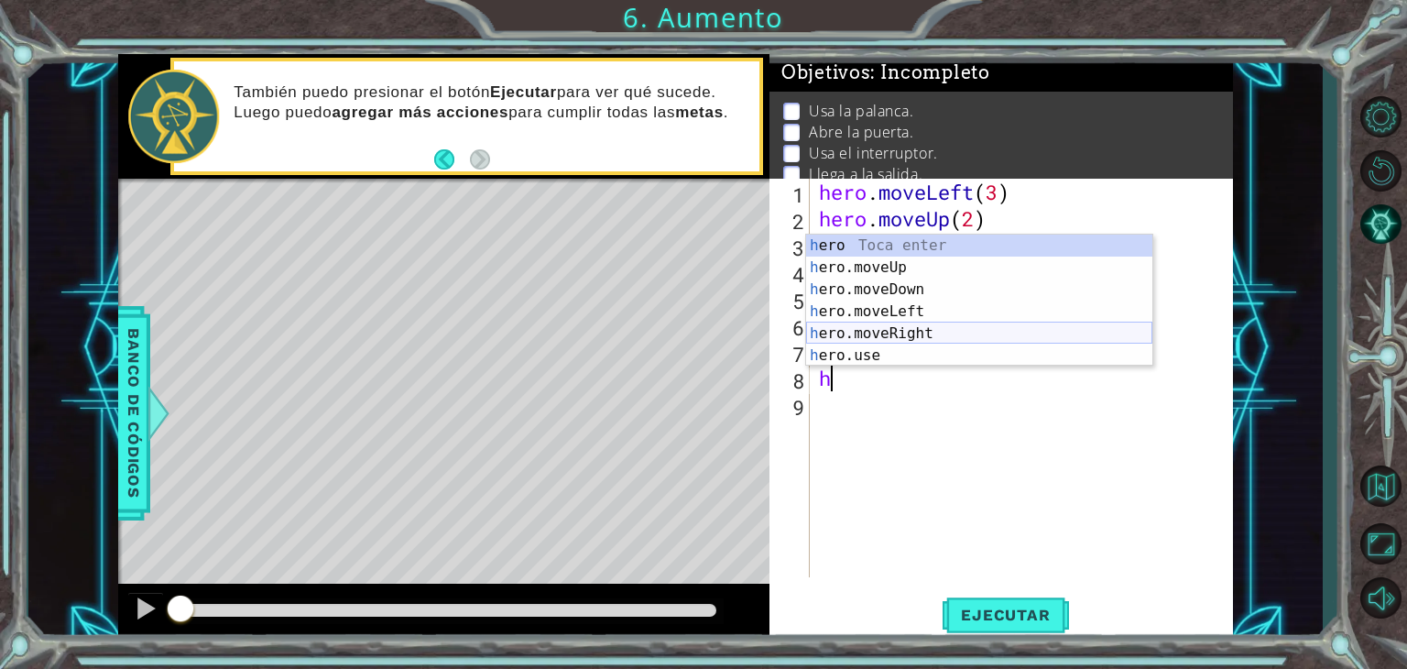
click at [913, 333] on div "h ero Toca enter h ero.moveUp Toca enter h ero.moveDown Toca enter h ero.moveLe…" at bounding box center [979, 323] width 346 height 176
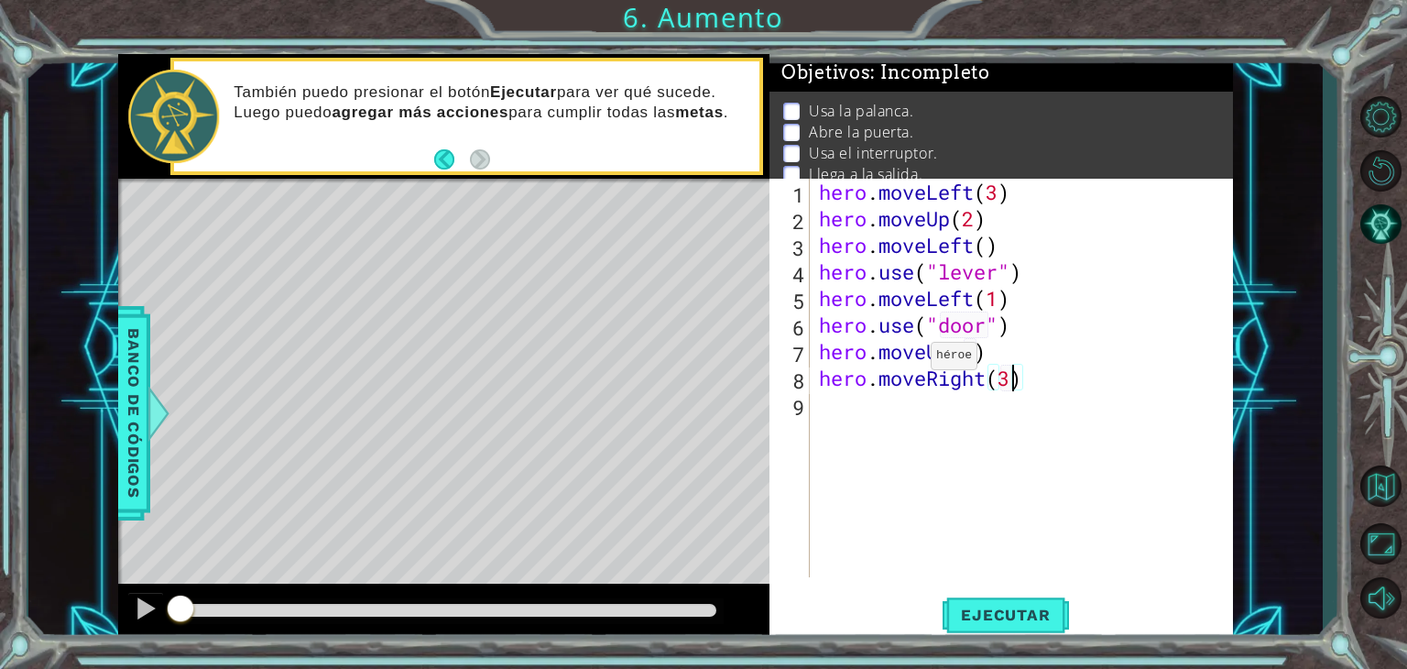
scroll to position [0, 7]
type textarea "hero.moveRight(3)"
drag, startPoint x: 1054, startPoint y: 616, endPoint x: 1041, endPoint y: 602, distance: 18.8
click at [1049, 611] on span "Ejecutar" at bounding box center [1006, 615] width 126 height 18
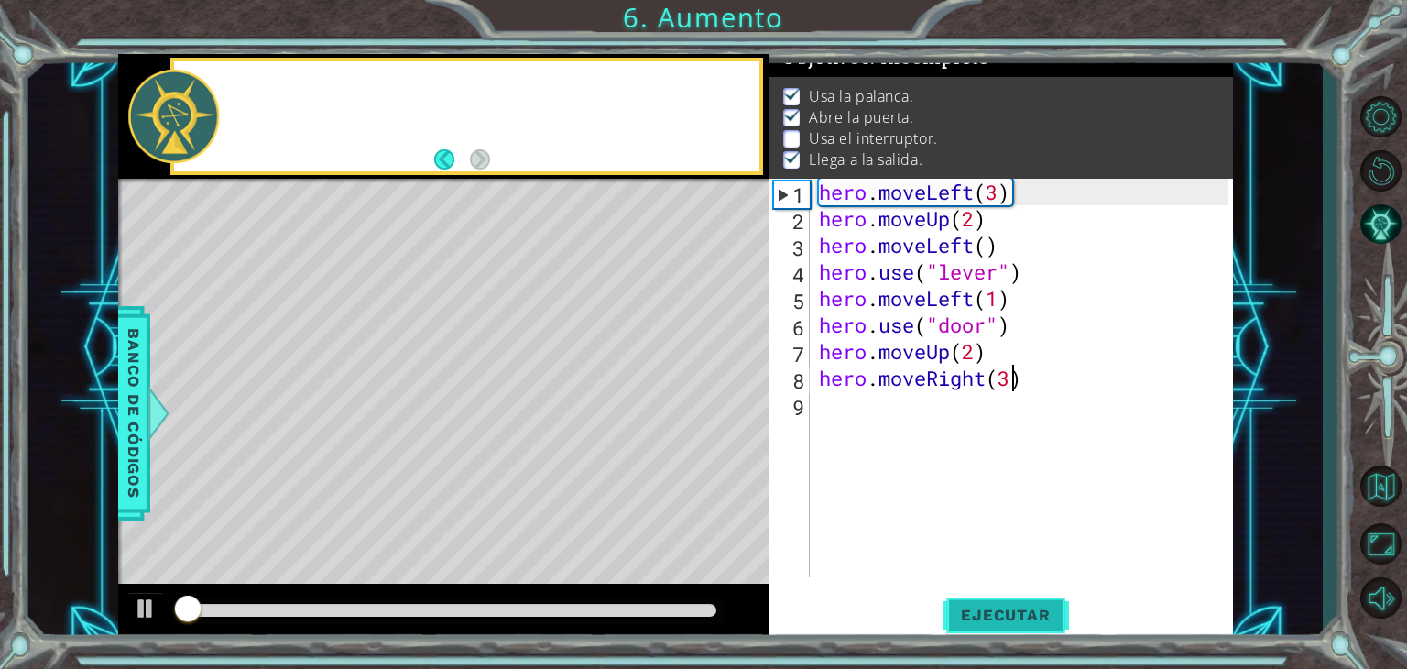
scroll to position [18, 0]
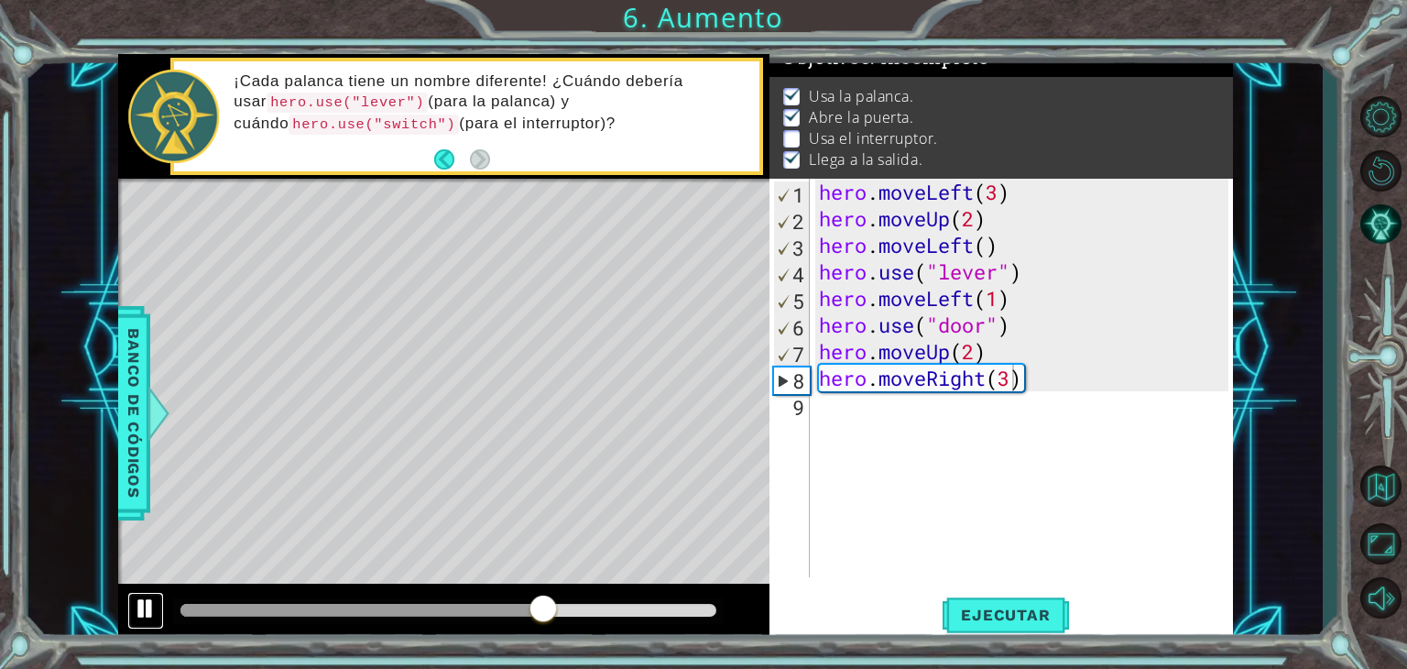
click at [143, 609] on div at bounding box center [146, 608] width 24 height 24
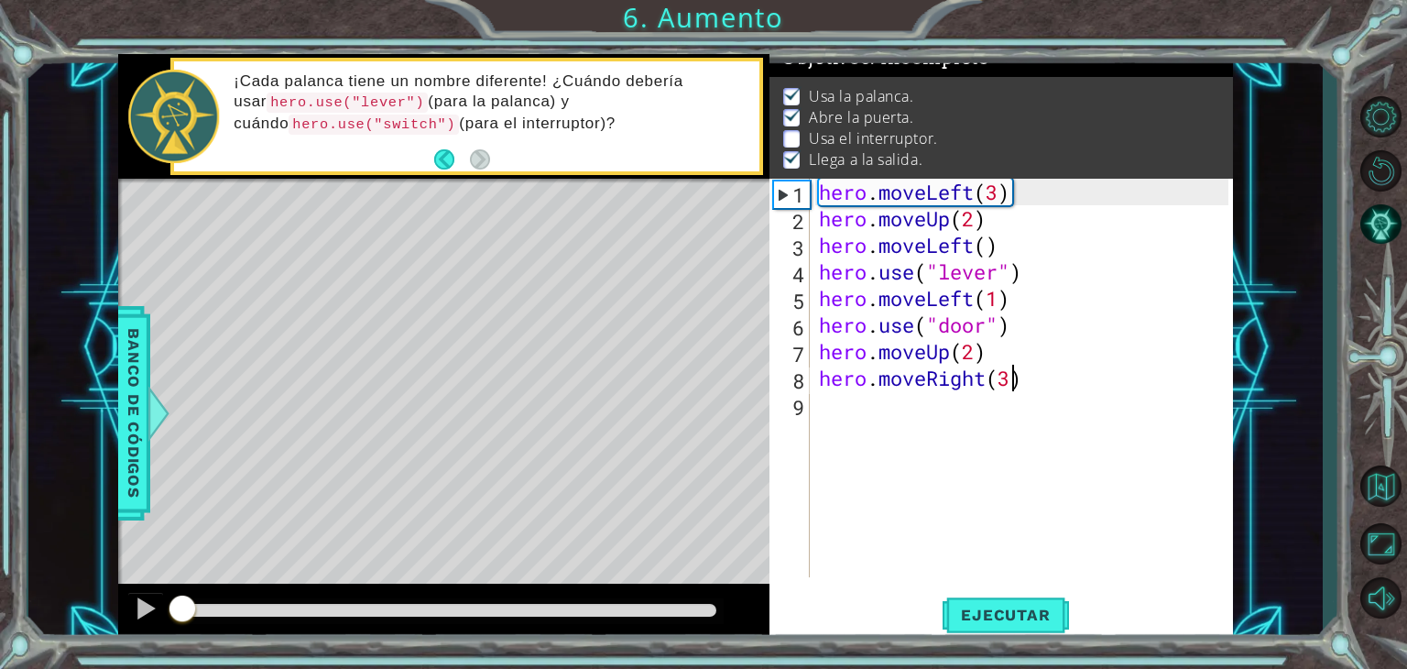
drag, startPoint x: 542, startPoint y: 602, endPoint x: 34, endPoint y: 640, distance: 509.9
click at [34, 640] on div "1 ההההההההההההההההההההההההההההההההההההההההההההההההההההההההההההההההההההההההההההה…" at bounding box center [675, 347] width 1295 height 588
drag, startPoint x: 852, startPoint y: 420, endPoint x: 843, endPoint y: 426, distance: 11.2
click at [847, 422] on div "hero . moveLeft ( 3 ) hero . moveUp ( 2 ) hero . moveLeft ( ) hero . use ( "lev…" at bounding box center [1026, 405] width 422 height 452
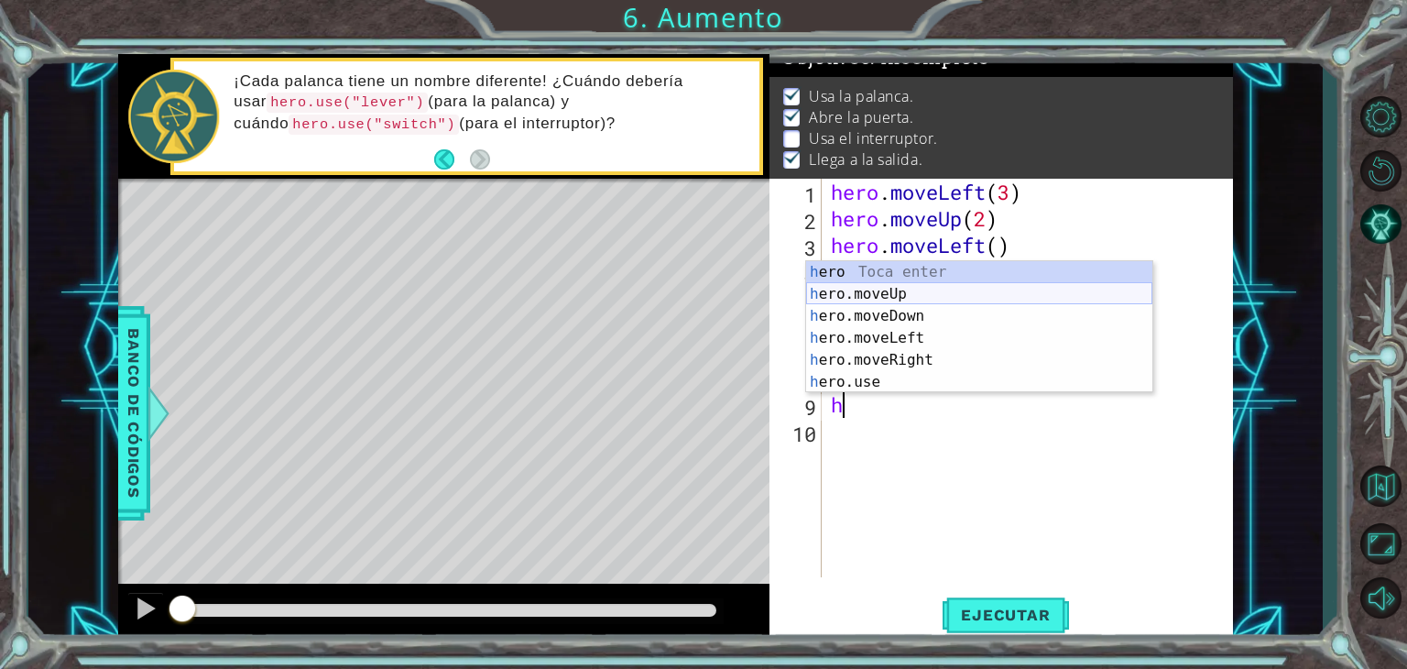
click at [887, 289] on div "h ero Toca enter h ero.moveUp Toca enter h ero.moveDown Toca enter h ero.moveLe…" at bounding box center [979, 349] width 346 height 176
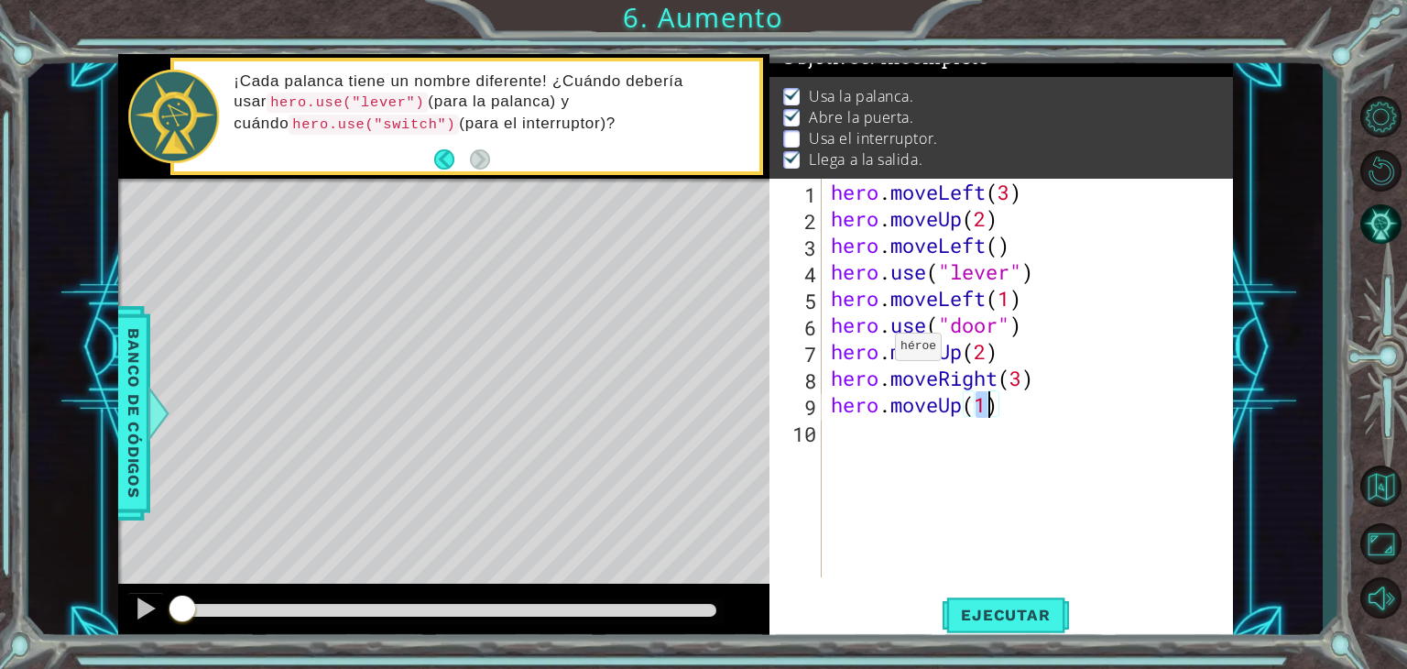
scroll to position [0, 6]
click at [1022, 377] on div "hero . moveLeft ( 3 ) hero . moveUp ( 2 ) hero . moveLeft ( ) hero . use ( "lev…" at bounding box center [1032, 405] width 411 height 452
type textarea "hero.moveRight(2)"
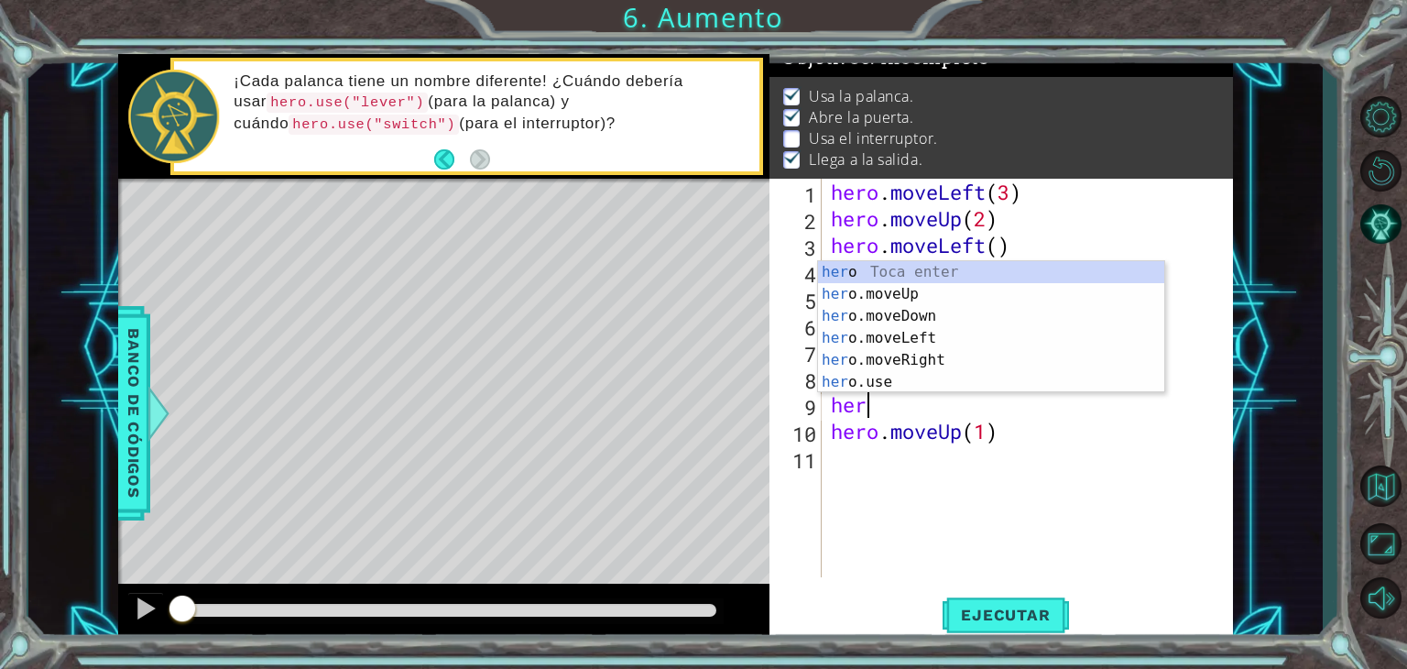
scroll to position [0, 0]
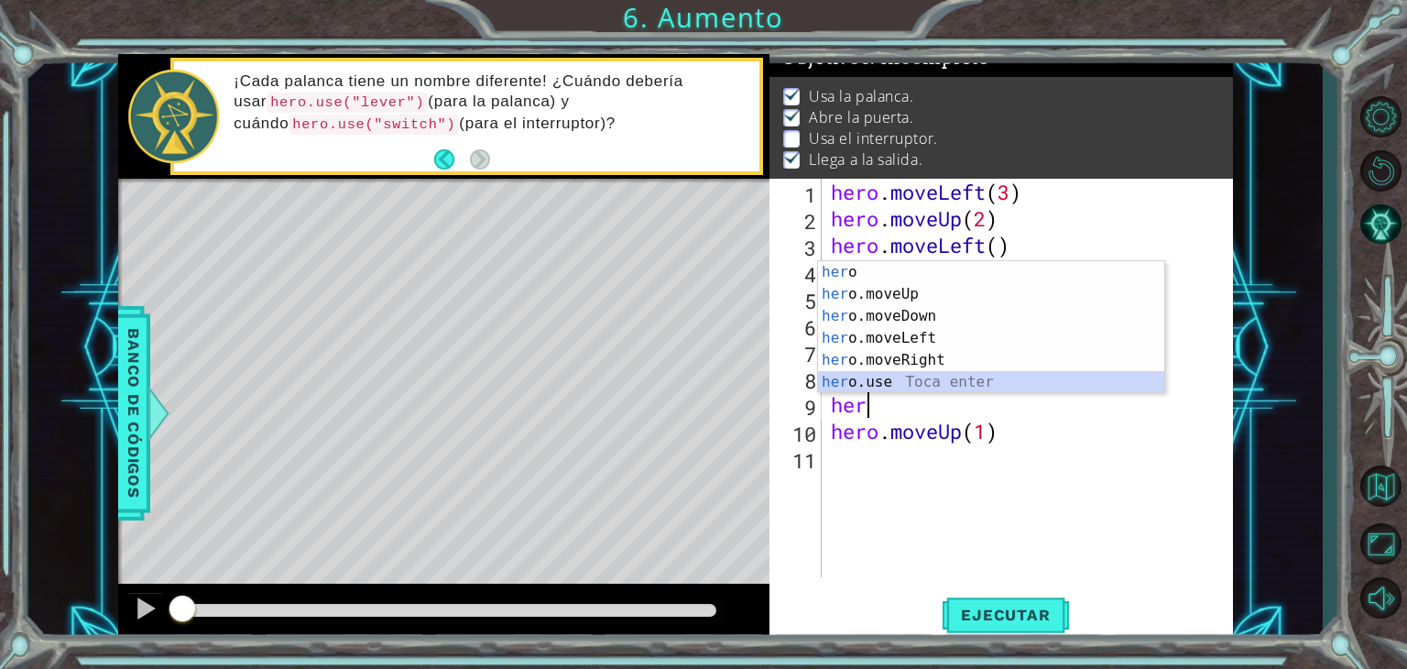
click at [888, 380] on div "her o Toca enter her o.moveUp Toca enter her o.moveDown Toca enter her o.moveLe…" at bounding box center [991, 349] width 346 height 176
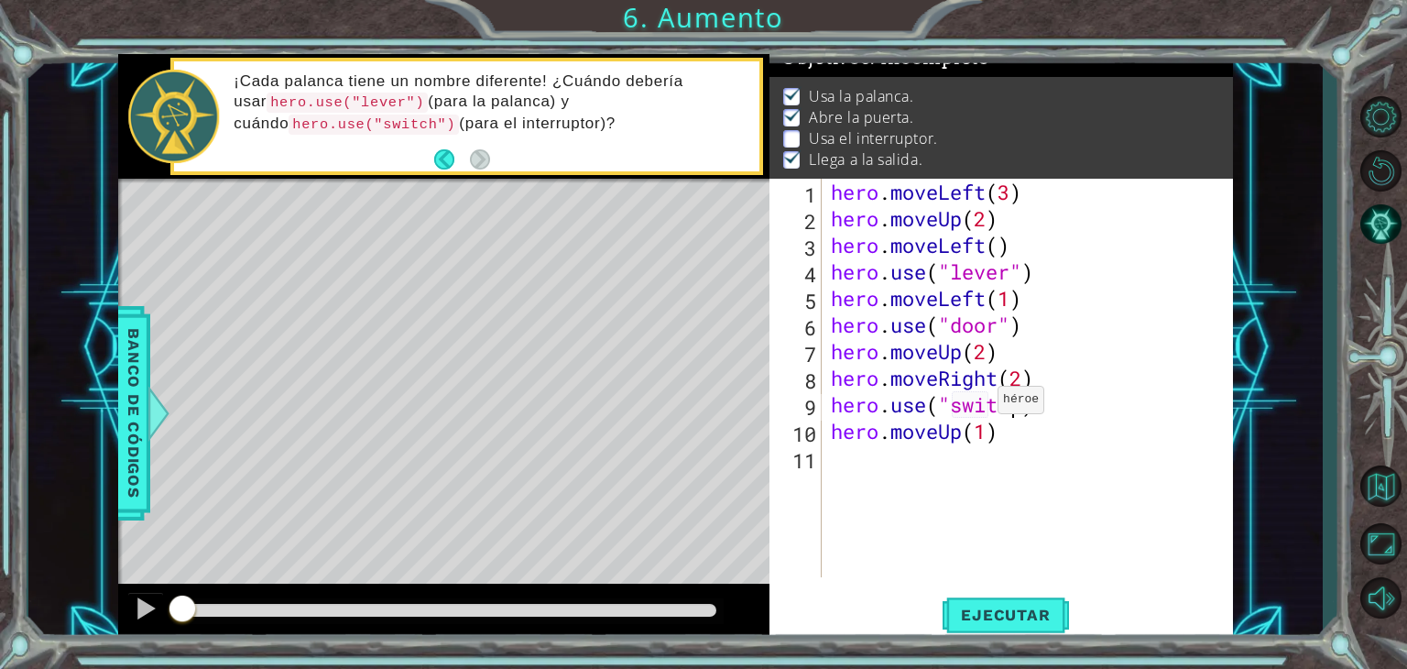
scroll to position [0, 7]
click at [1061, 421] on div "hero . moveLeft ( 3 ) hero . moveUp ( 2 ) hero . moveLeft ( ) hero . use ( "lev…" at bounding box center [1032, 405] width 411 height 452
click at [1022, 405] on div "hero . moveLeft ( 3 ) hero . moveUp ( 2 ) hero . moveLeft ( ) hero . use ( "lev…" at bounding box center [1032, 405] width 411 height 452
type textarea "hero.use("switch")"
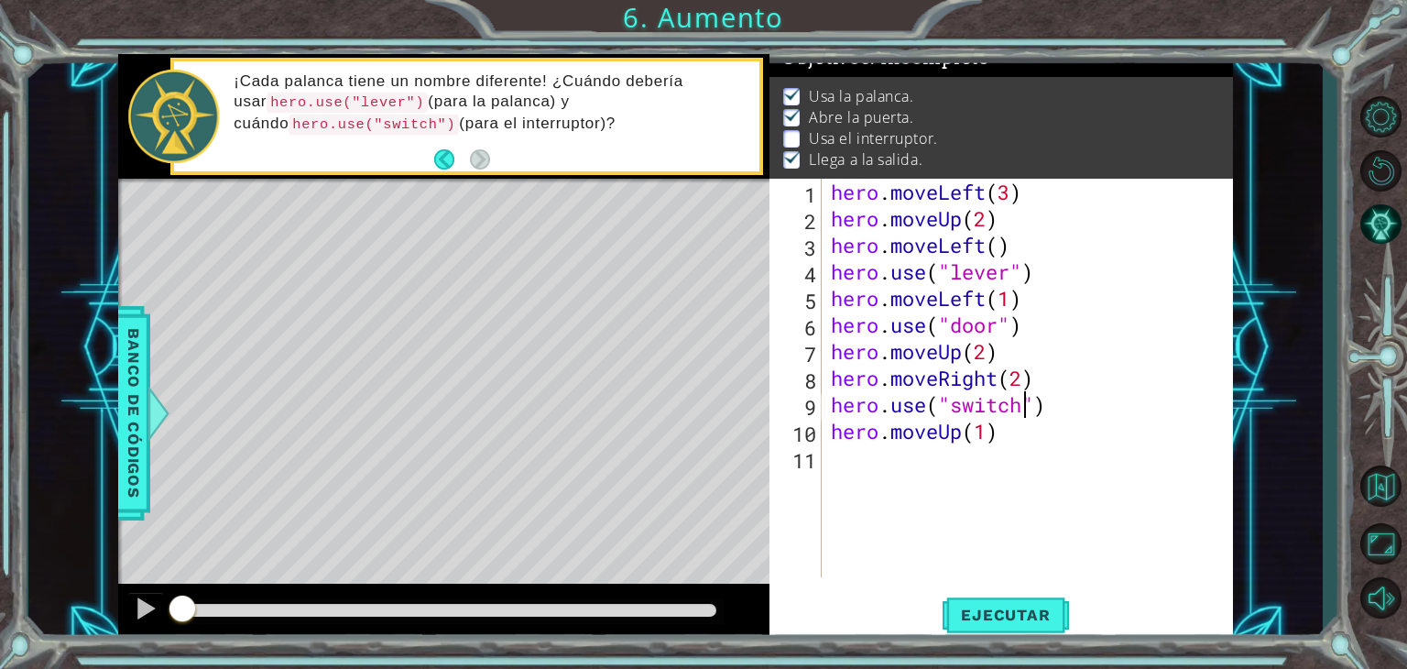
click at [1062, 399] on div "hero . moveLeft ( 3 ) hero . moveUp ( 2 ) hero . moveLeft ( ) hero . use ( "lev…" at bounding box center [1032, 405] width 411 height 452
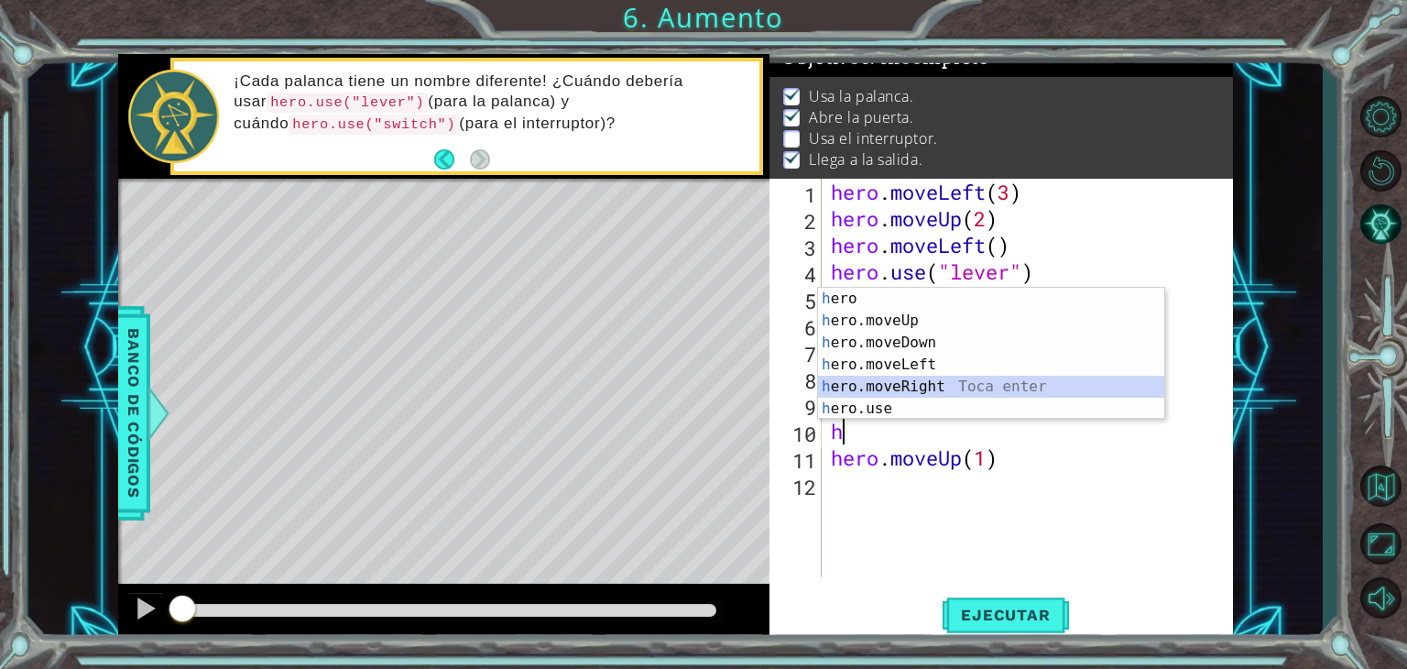
click at [923, 386] on div "h ero Toca enter h ero.moveUp Toca enter h ero.moveDown Toca enter h ero.moveLe…" at bounding box center [991, 376] width 346 height 176
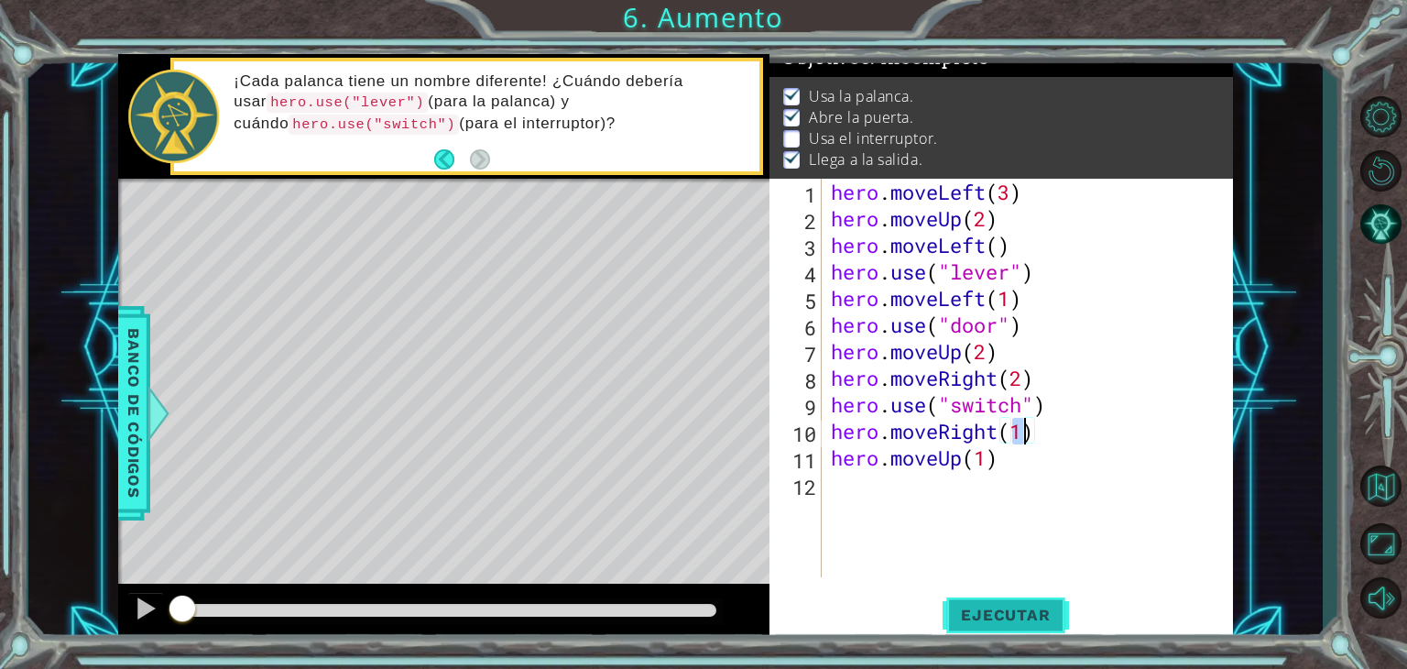
type textarea "hero.moveRight(1)"
click at [1015, 607] on span "Ejecutar" at bounding box center [1006, 615] width 126 height 18
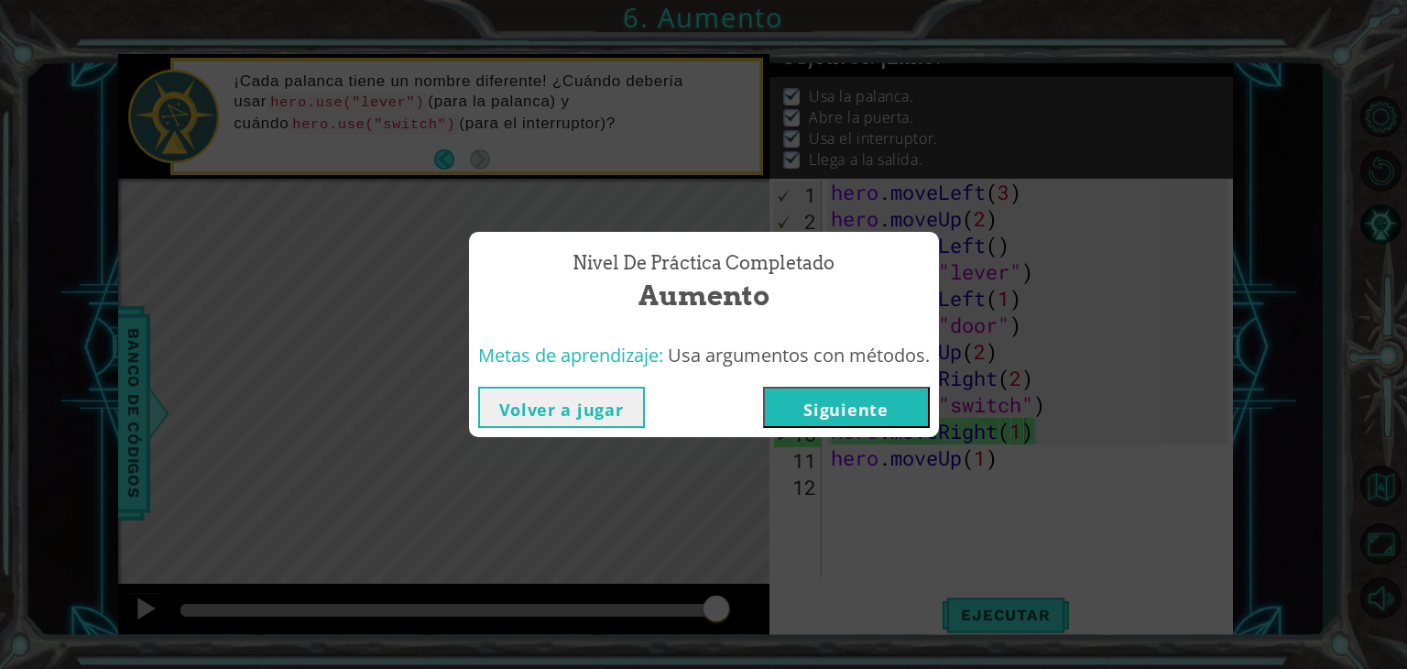
click at [803, 399] on button "Siguiente" at bounding box center [846, 407] width 167 height 41
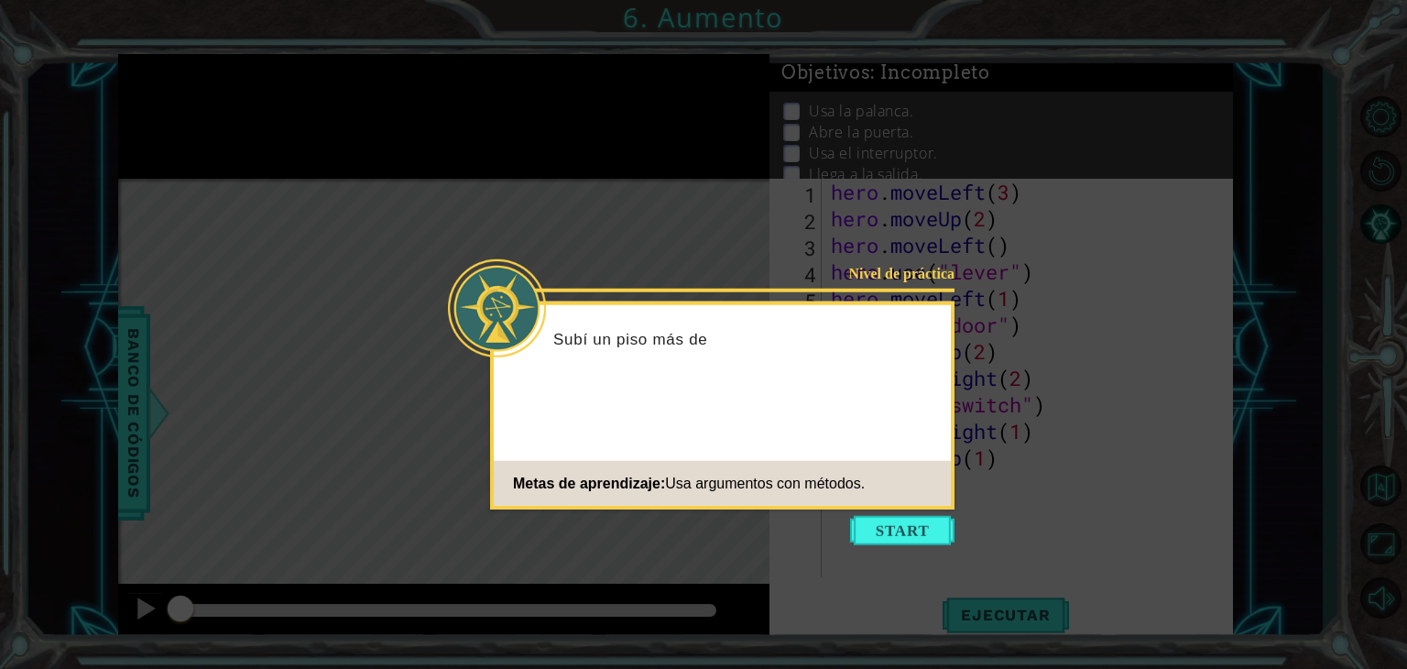
click at [883, 528] on button "Start" at bounding box center [902, 530] width 104 height 29
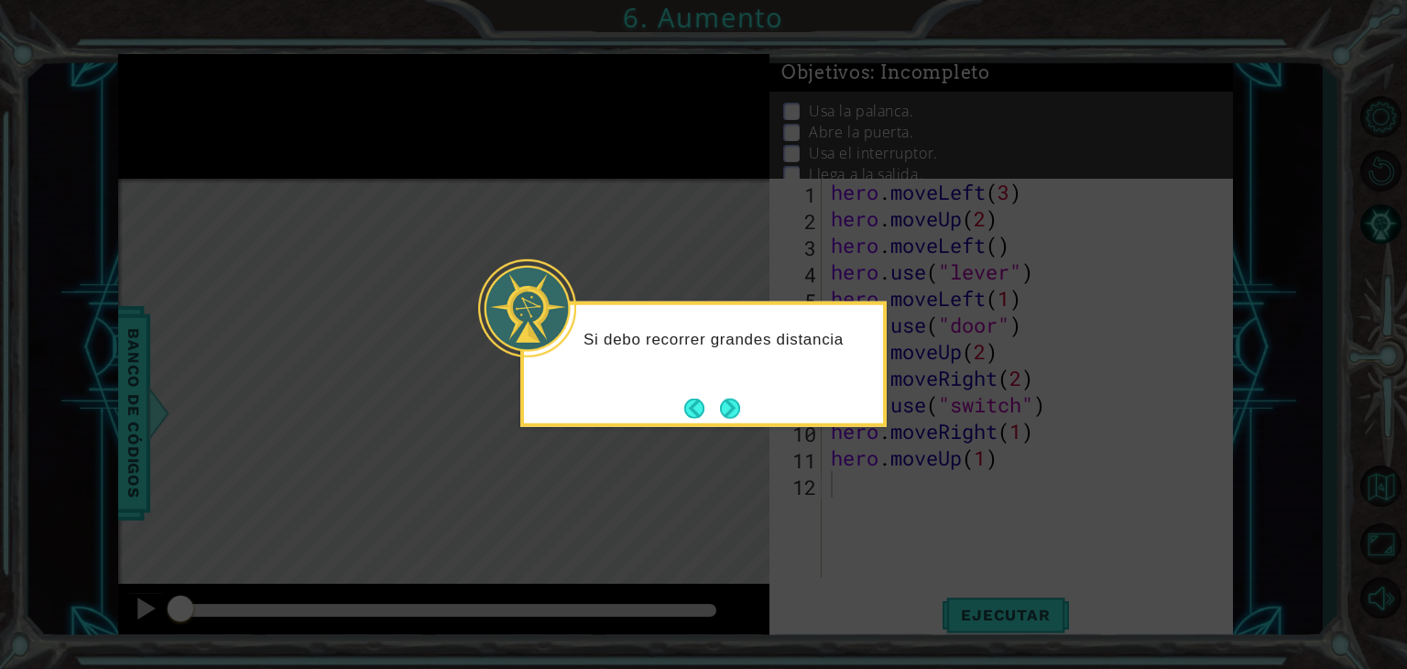
click at [726, 418] on button "Next" at bounding box center [730, 408] width 20 height 20
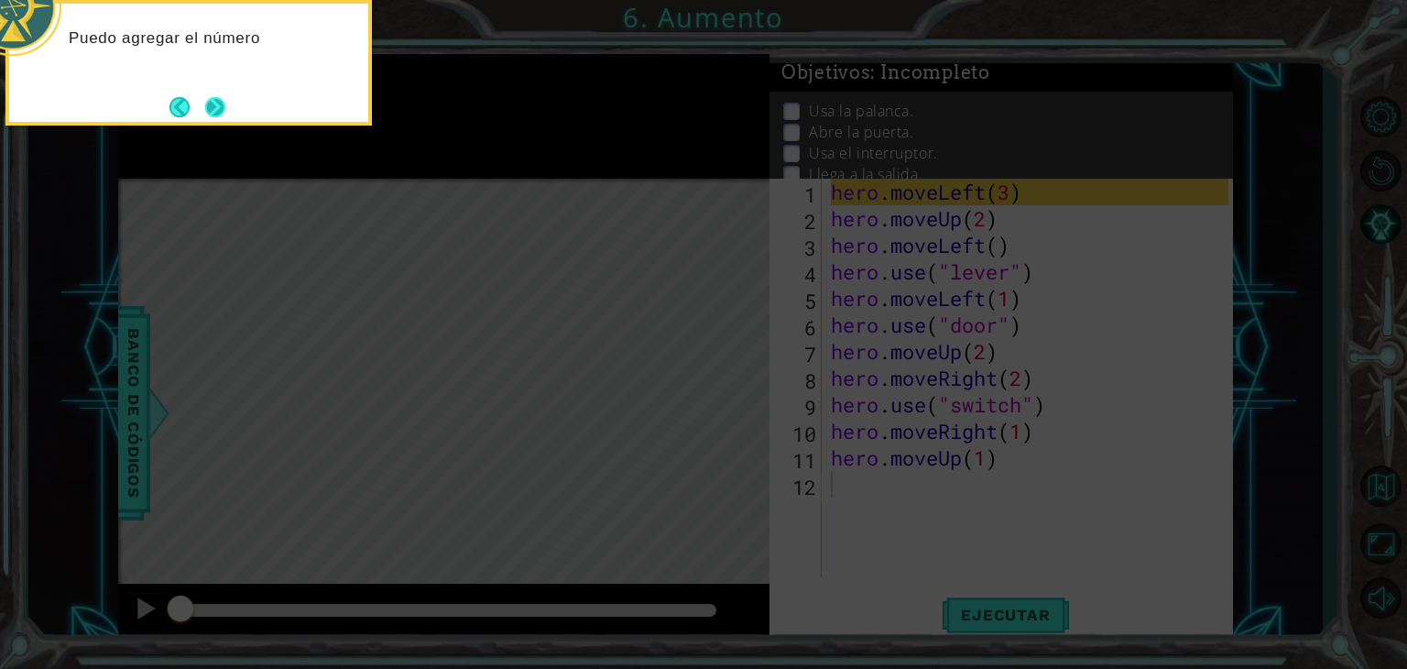
click at [213, 101] on button "Next" at bounding box center [215, 107] width 20 height 20
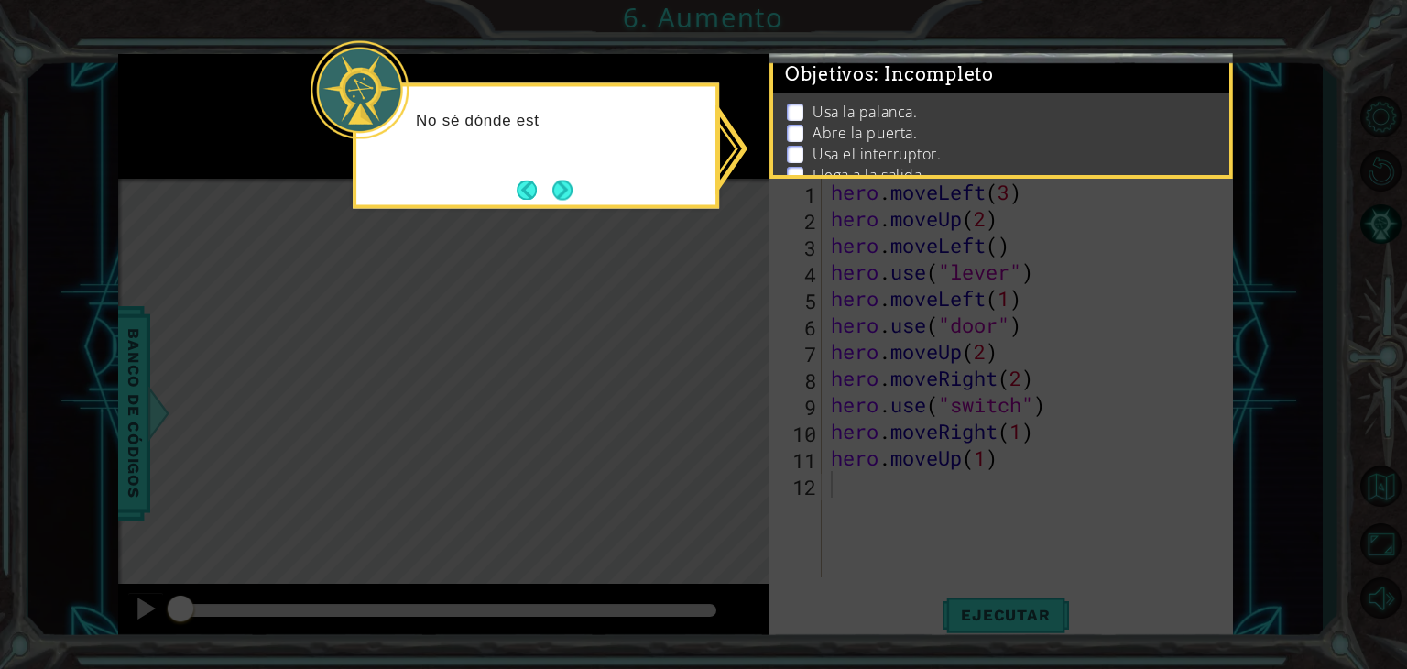
click at [563, 180] on button "Next" at bounding box center [562, 190] width 21 height 21
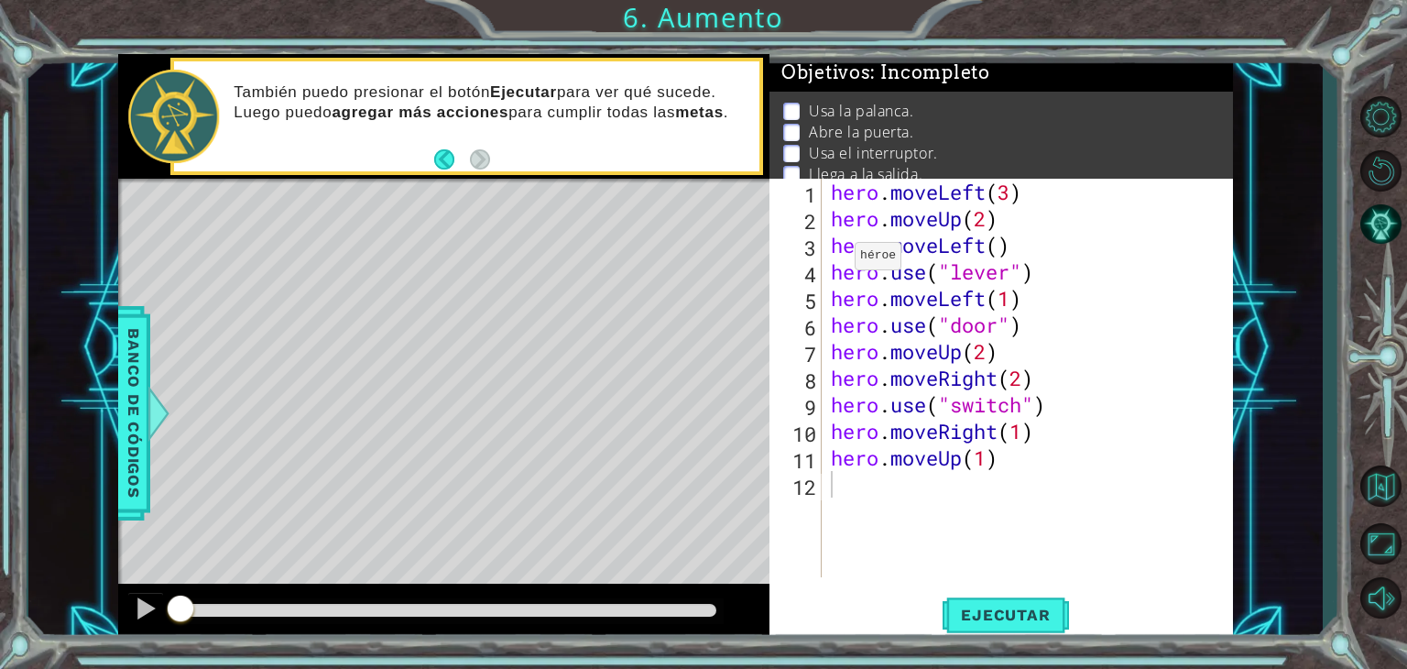
click at [443, 227] on div "Level Map" at bounding box center [541, 449] width 847 height 540
click at [1011, 602] on button "Ejecutar" at bounding box center [1006, 615] width 126 height 47
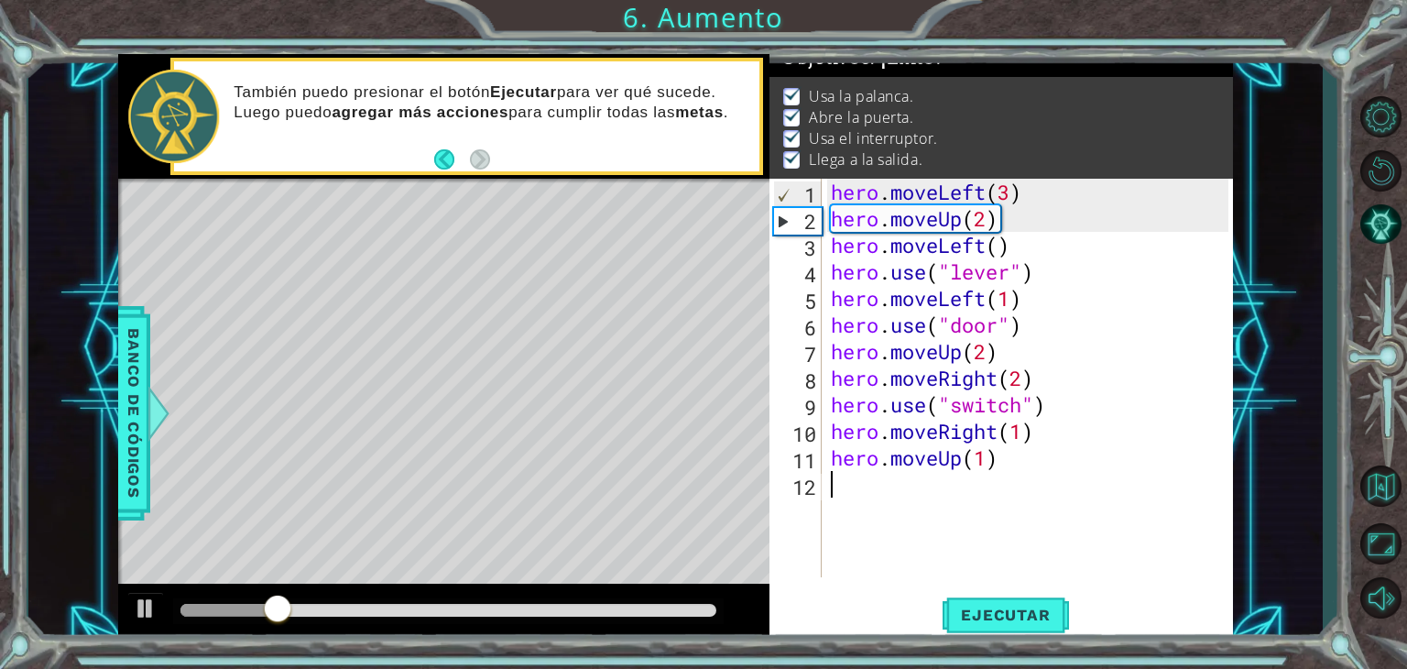
scroll to position [38, 0]
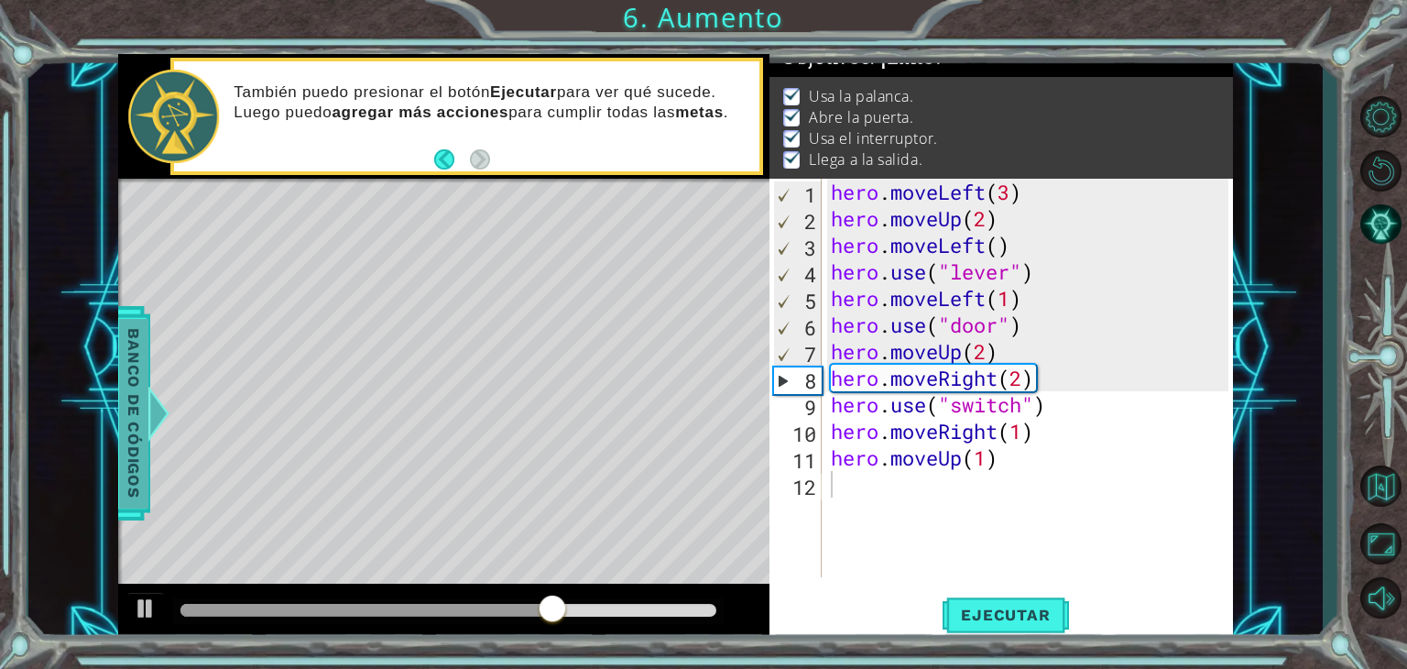
click at [127, 396] on span "Banco de códigos" at bounding box center [133, 413] width 29 height 190
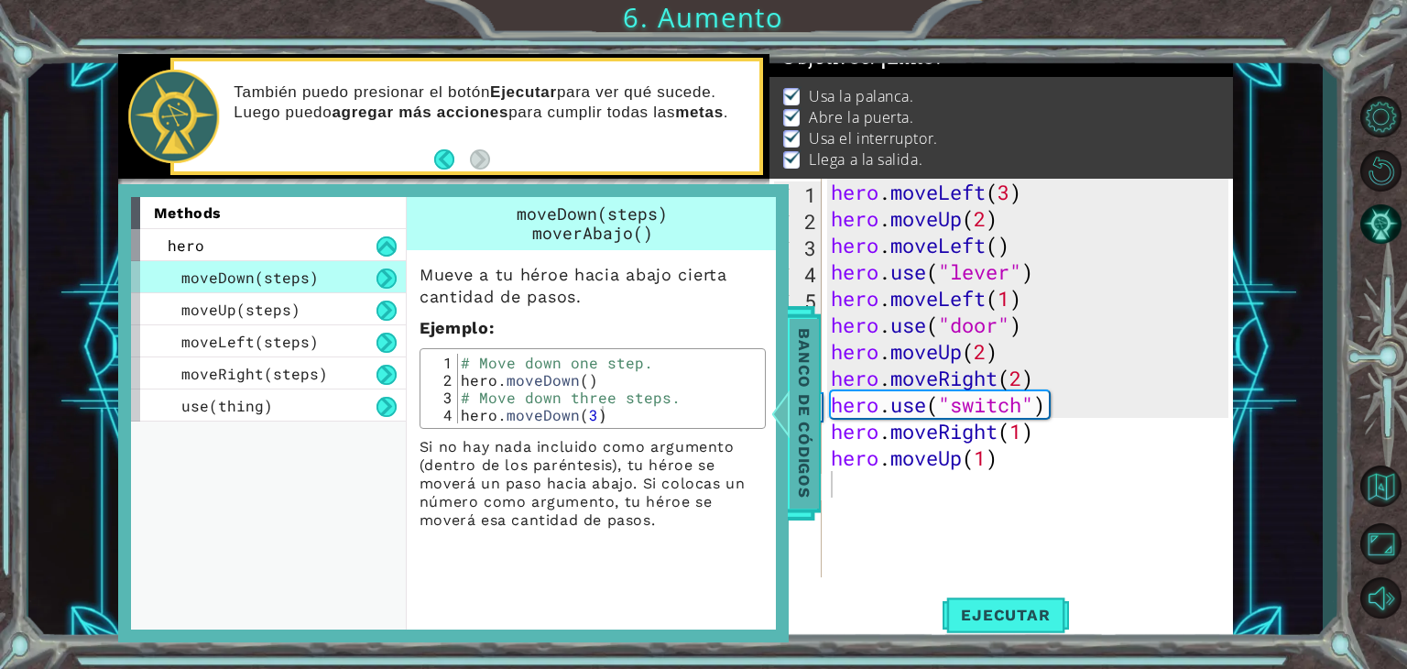
click at [810, 382] on span "Banco de códigos" at bounding box center [804, 413] width 29 height 190
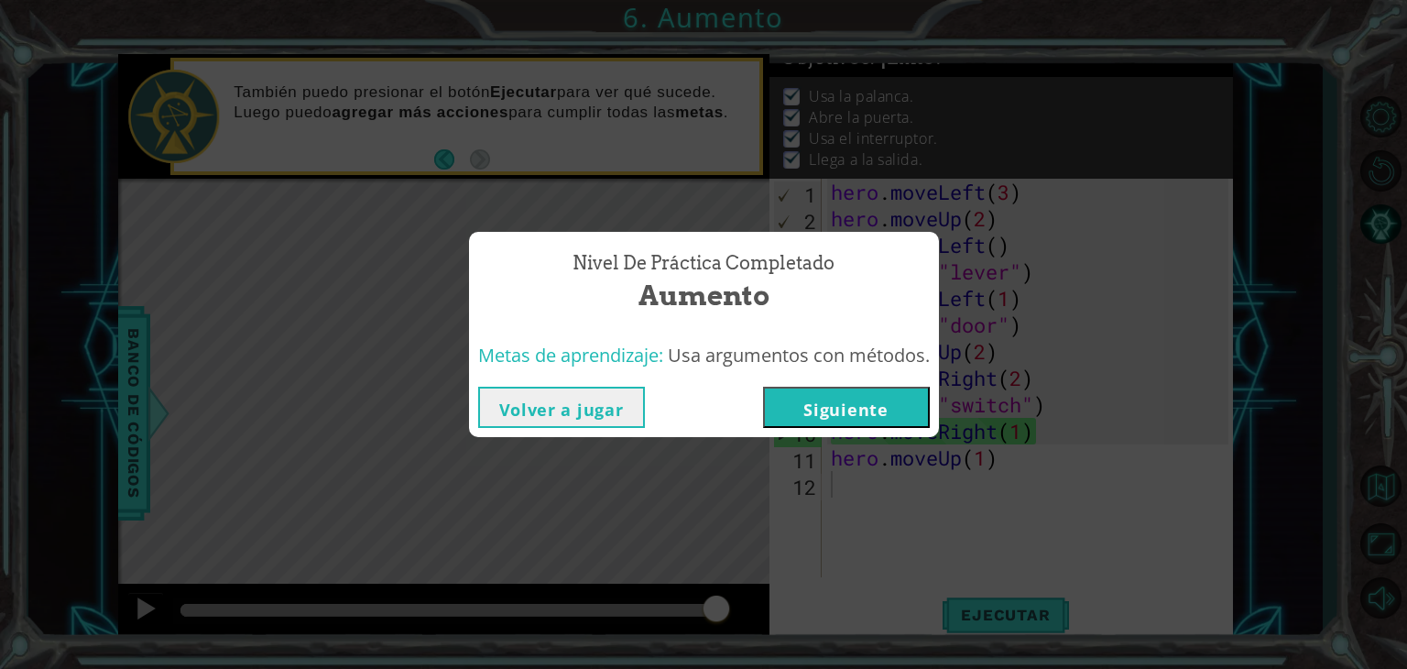
drag, startPoint x: 595, startPoint y: 519, endPoint x: 605, endPoint y: 507, distance: 15.0
click at [595, 522] on div "Nivel de práctica Completado Aumento Metas de aprendizaje: Usa argumentos con m…" at bounding box center [703, 334] width 1407 height 669
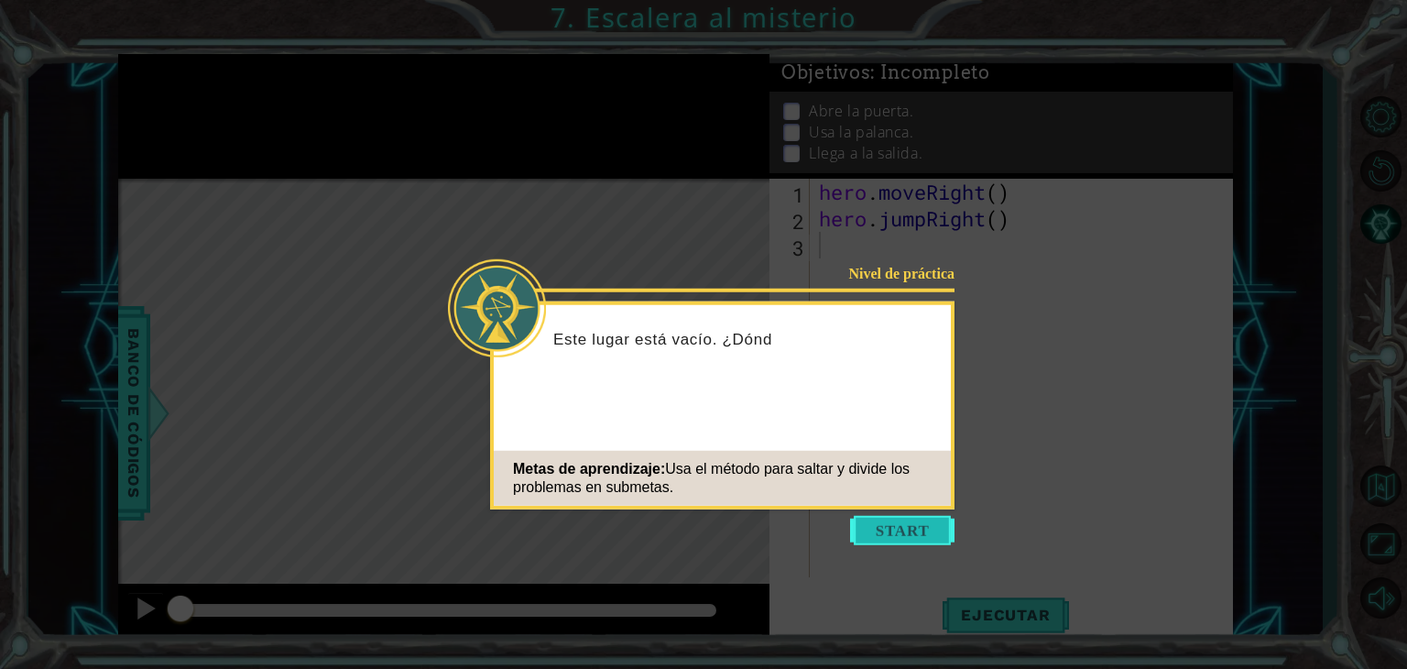
click at [923, 533] on button "Start" at bounding box center [902, 530] width 104 height 29
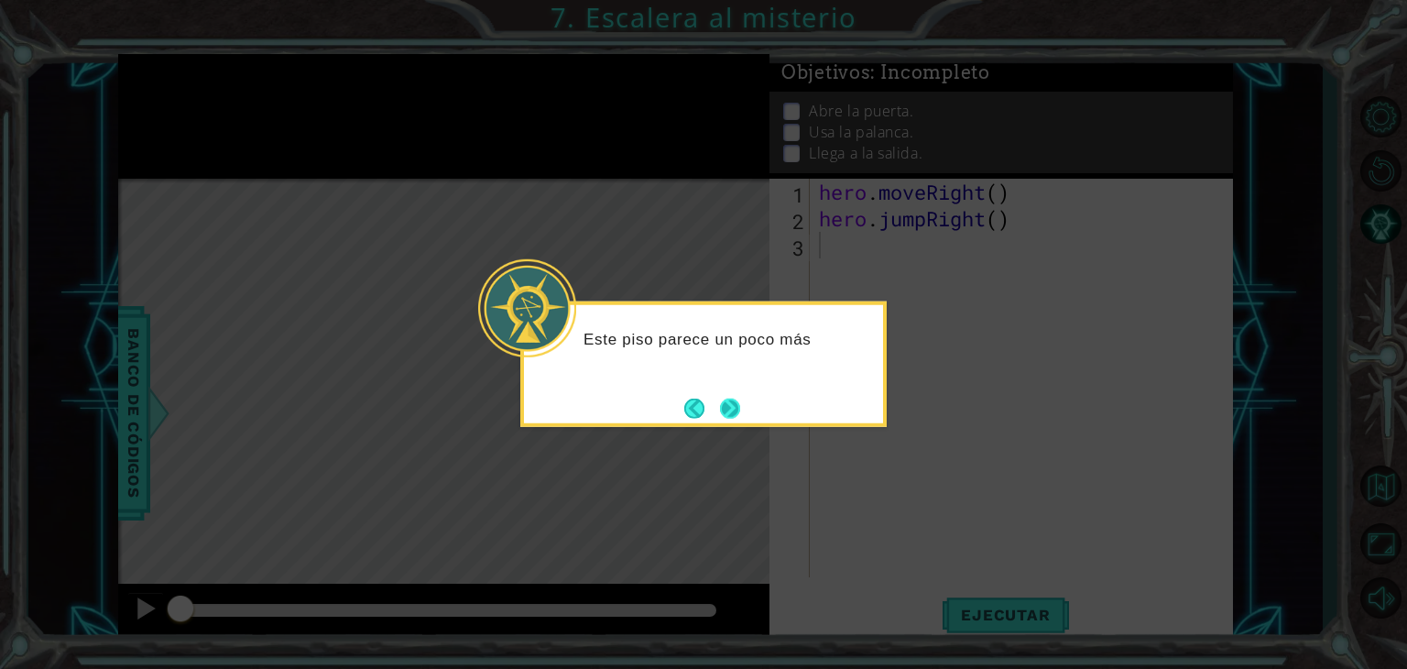
click at [729, 401] on button "Next" at bounding box center [730, 408] width 20 height 20
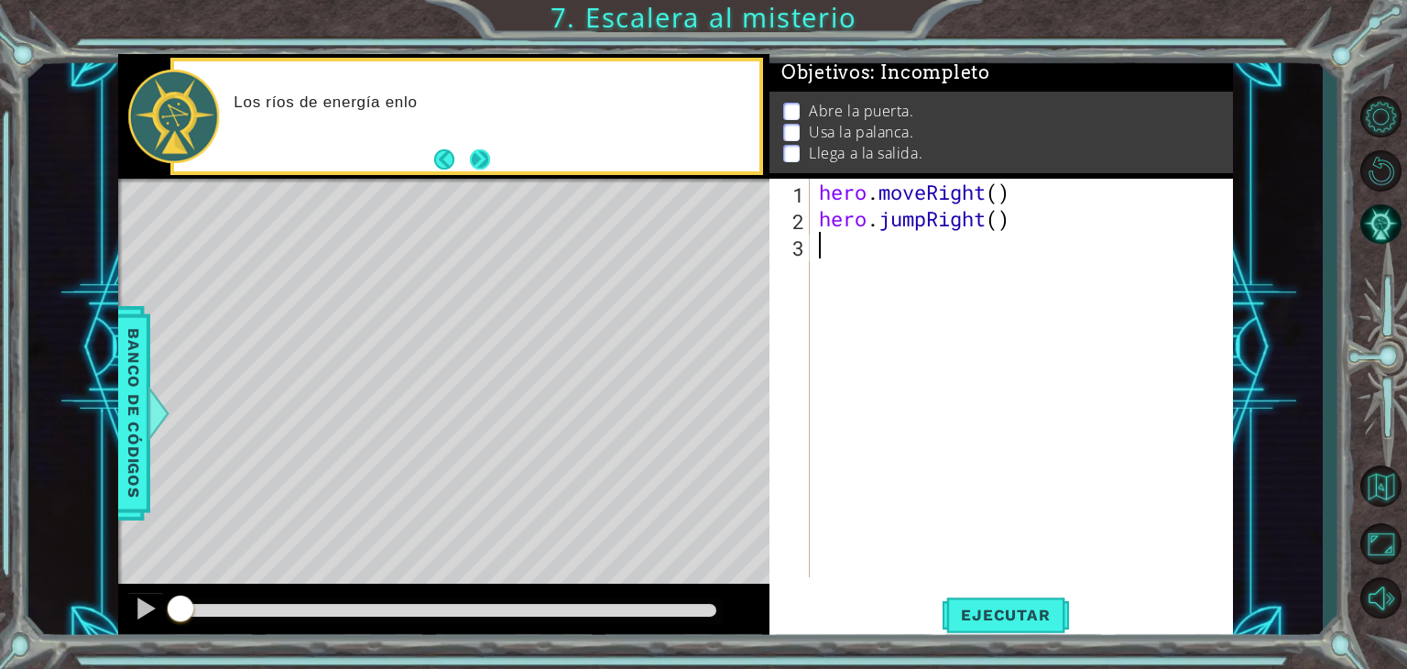
click at [490, 154] on button "Next" at bounding box center [480, 158] width 20 height 20
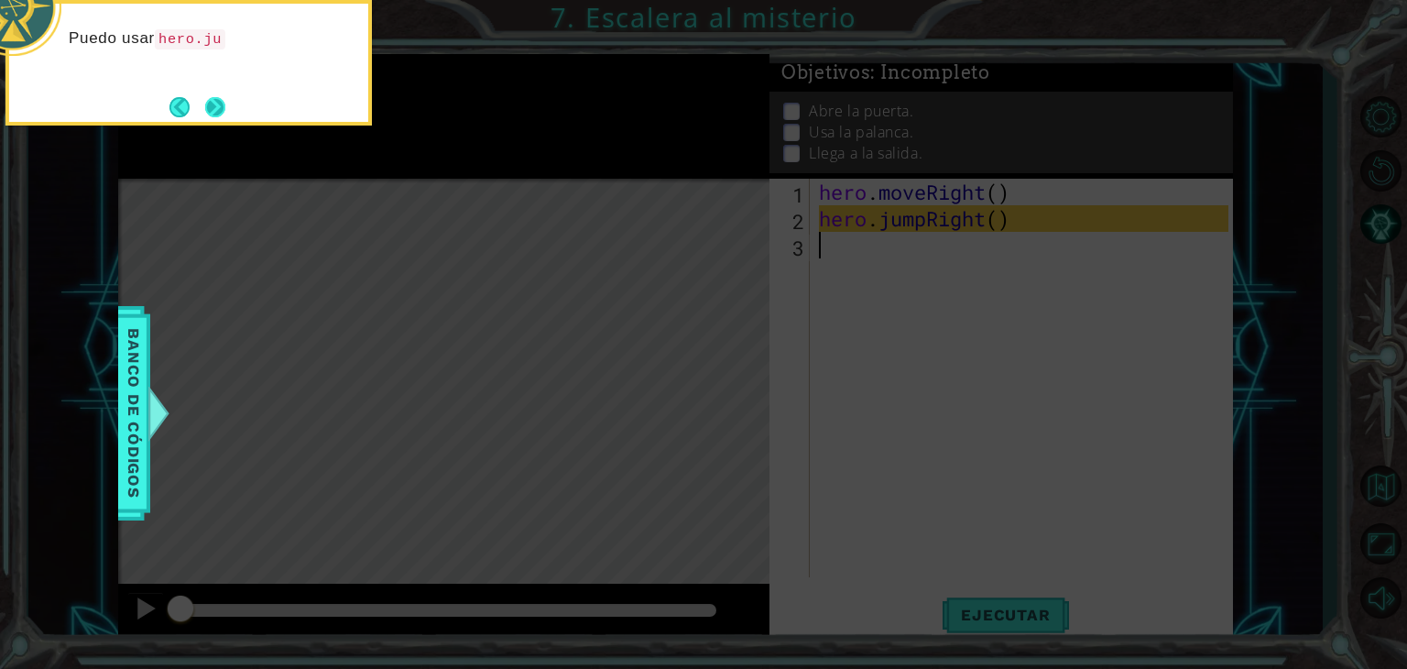
click at [223, 108] on button "Next" at bounding box center [215, 107] width 20 height 20
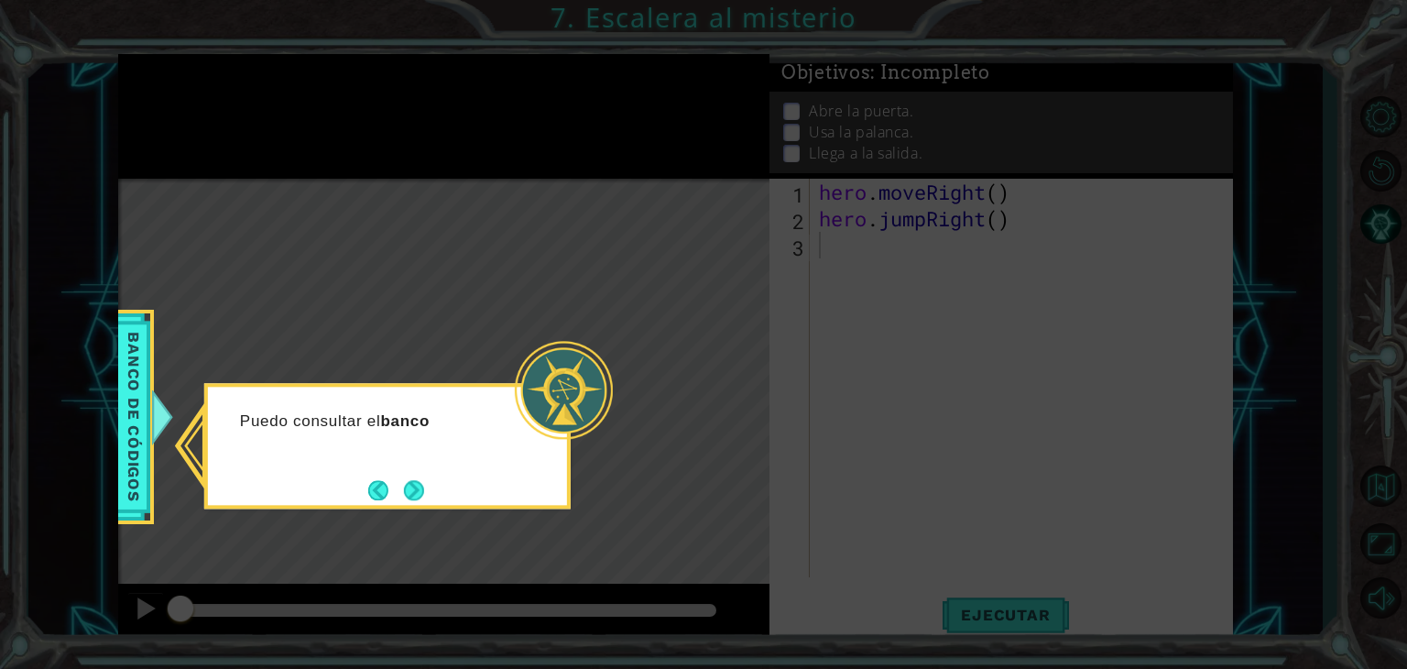
drag, startPoint x: 339, startPoint y: 343, endPoint x: 391, endPoint y: 377, distance: 62.8
click at [348, 349] on icon at bounding box center [703, 334] width 1407 height 669
click at [410, 486] on button "Next" at bounding box center [414, 490] width 21 height 21
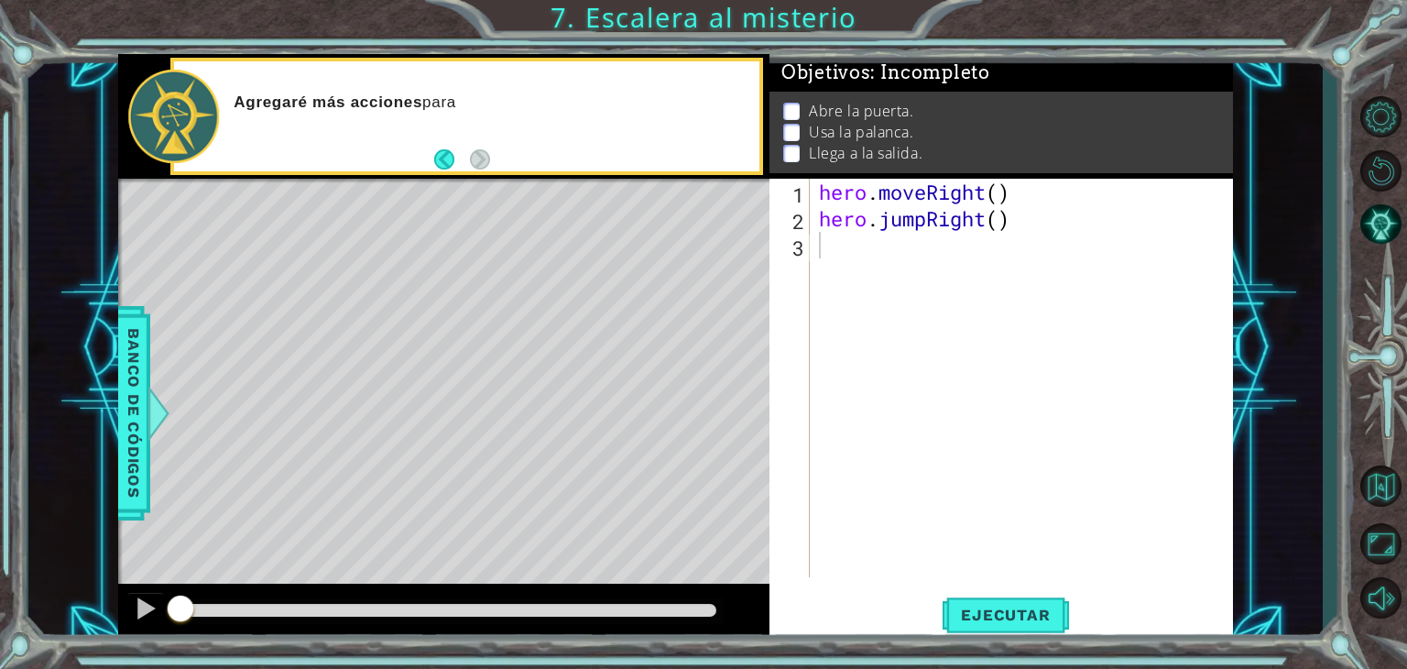
click at [446, 155] on button "Back" at bounding box center [452, 159] width 36 height 20
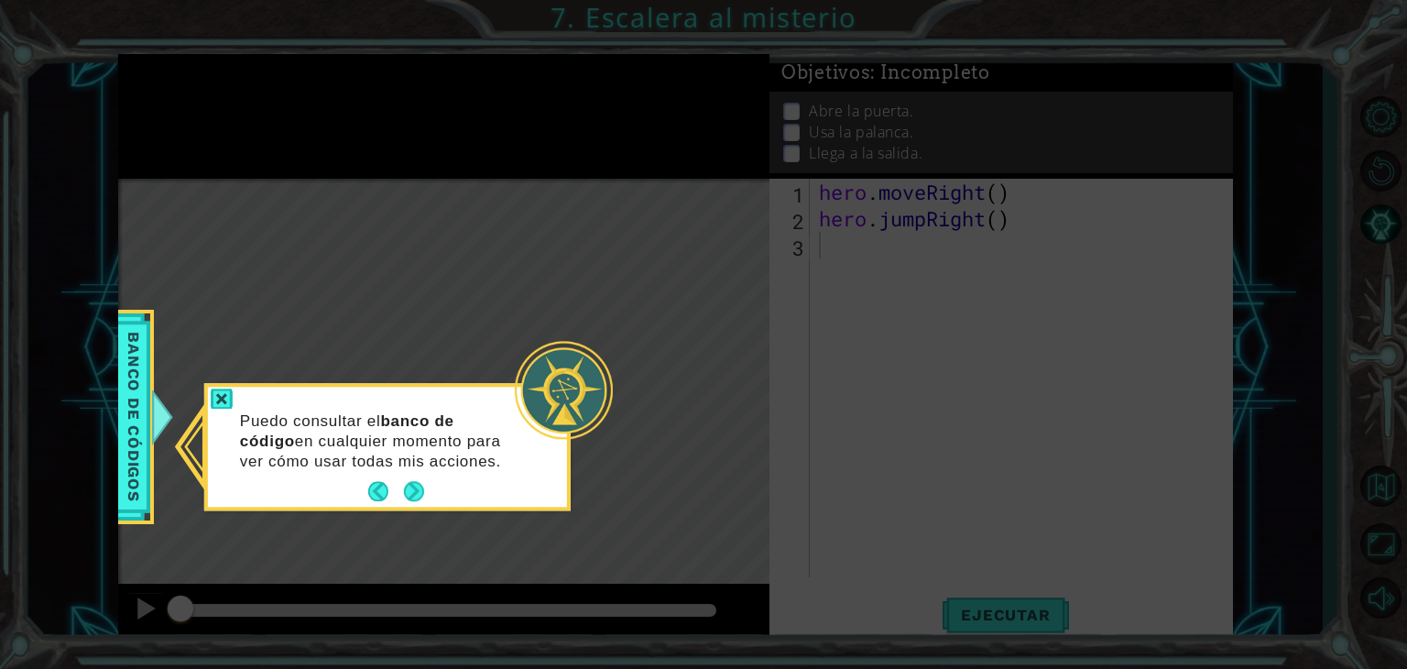
click at [414, 500] on button "Next" at bounding box center [413, 491] width 21 height 21
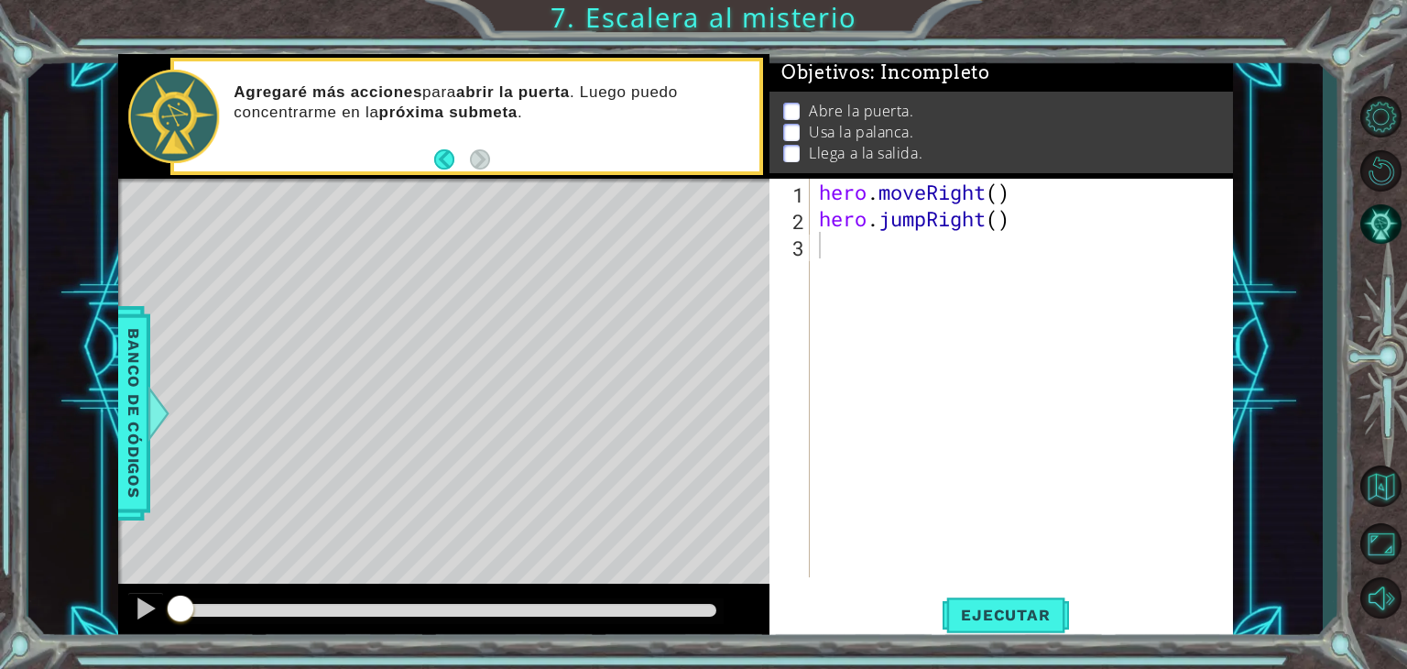
drag, startPoint x: 531, startPoint y: 379, endPoint x: 543, endPoint y: 364, distance: 19.6
click at [538, 375] on div "Level Map" at bounding box center [541, 449] width 847 height 540
drag, startPoint x: 551, startPoint y: 253, endPoint x: 552, endPoint y: 242, distance: 11.0
click at [548, 247] on div "Level Map" at bounding box center [541, 449] width 847 height 540
click at [556, 235] on div "Level Map" at bounding box center [541, 449] width 847 height 540
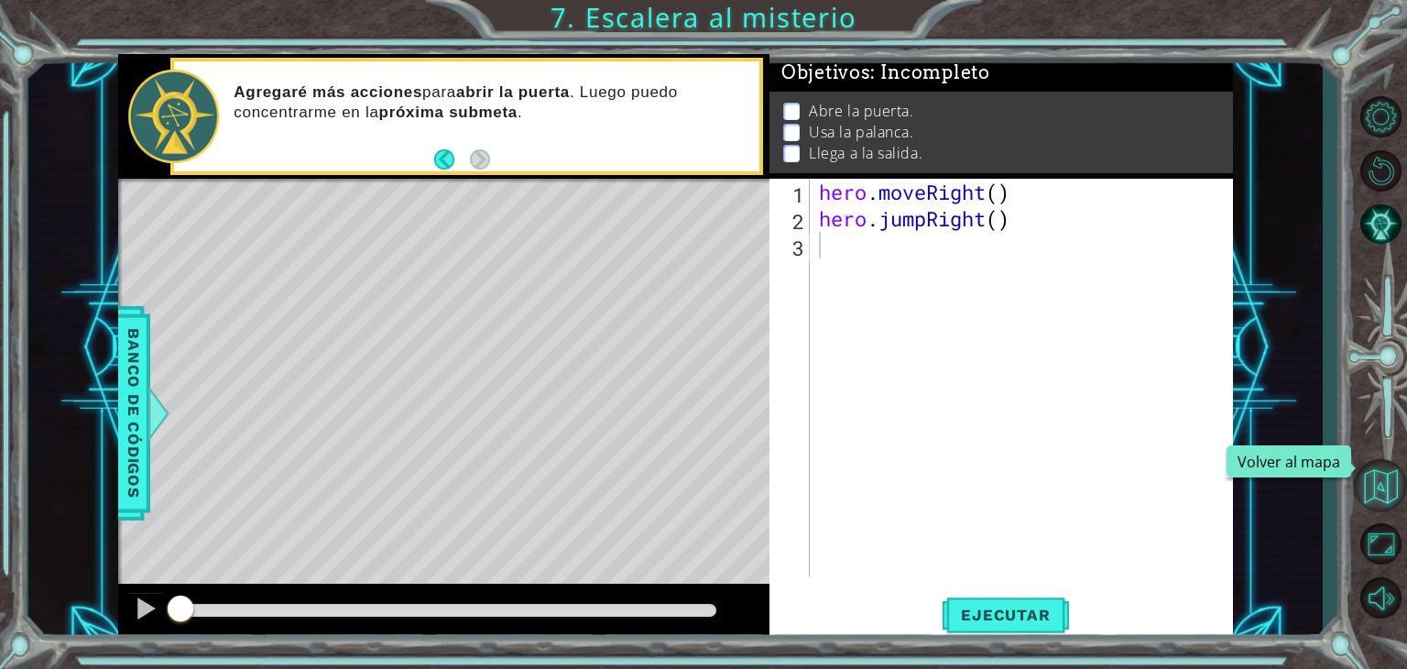
click at [1364, 469] on button "Volver al mapa" at bounding box center [1380, 485] width 53 height 53
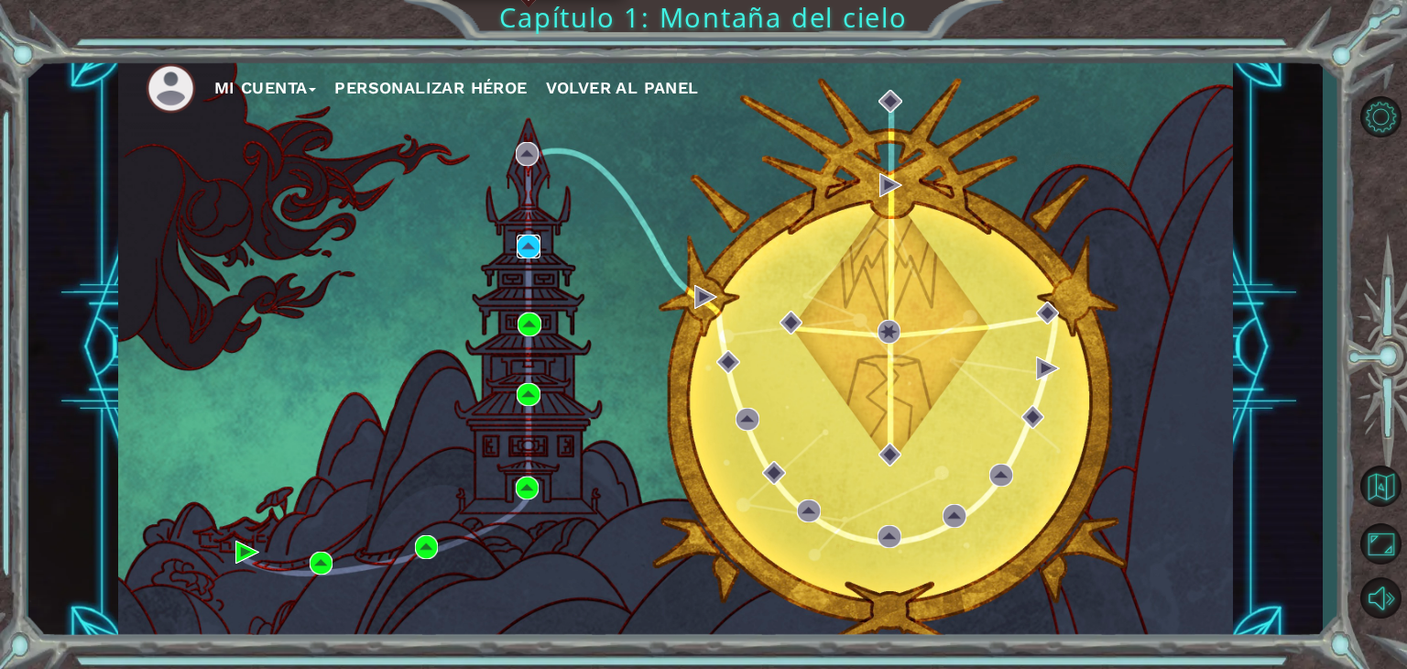
click at [521, 246] on img at bounding box center [529, 247] width 24 height 24
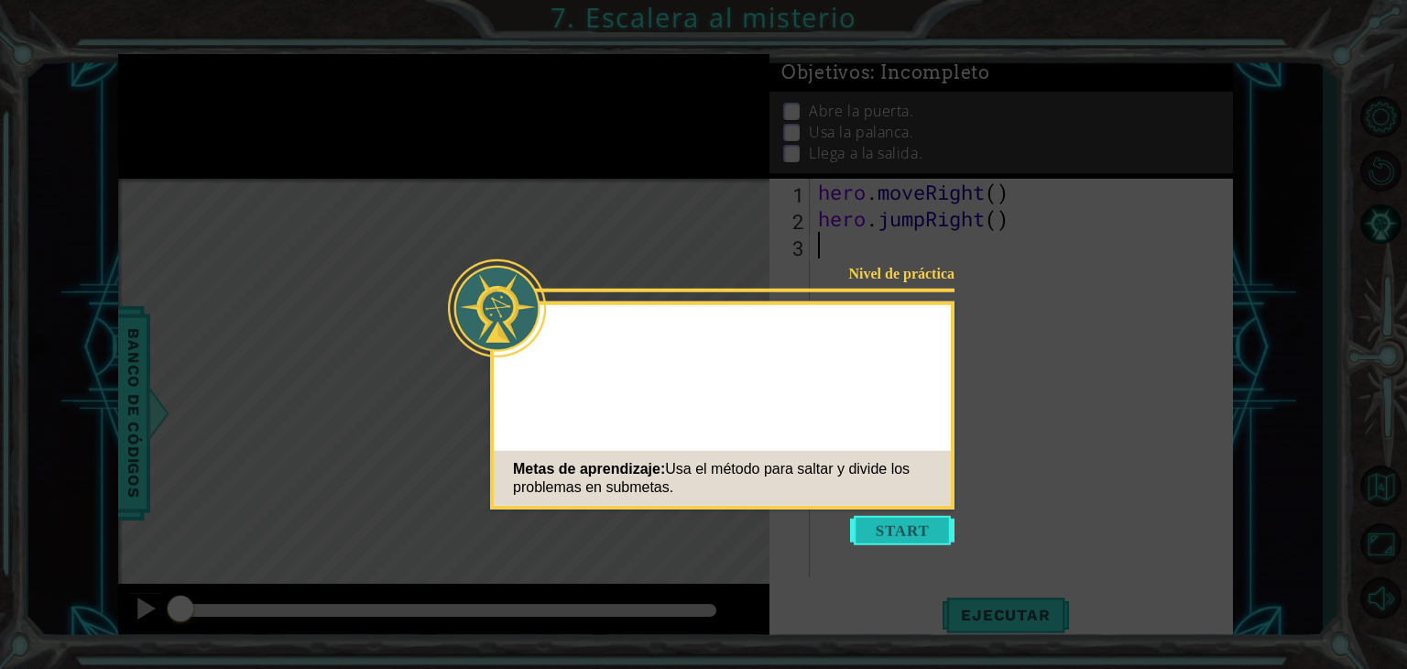
click at [905, 539] on button "Start" at bounding box center [902, 530] width 104 height 29
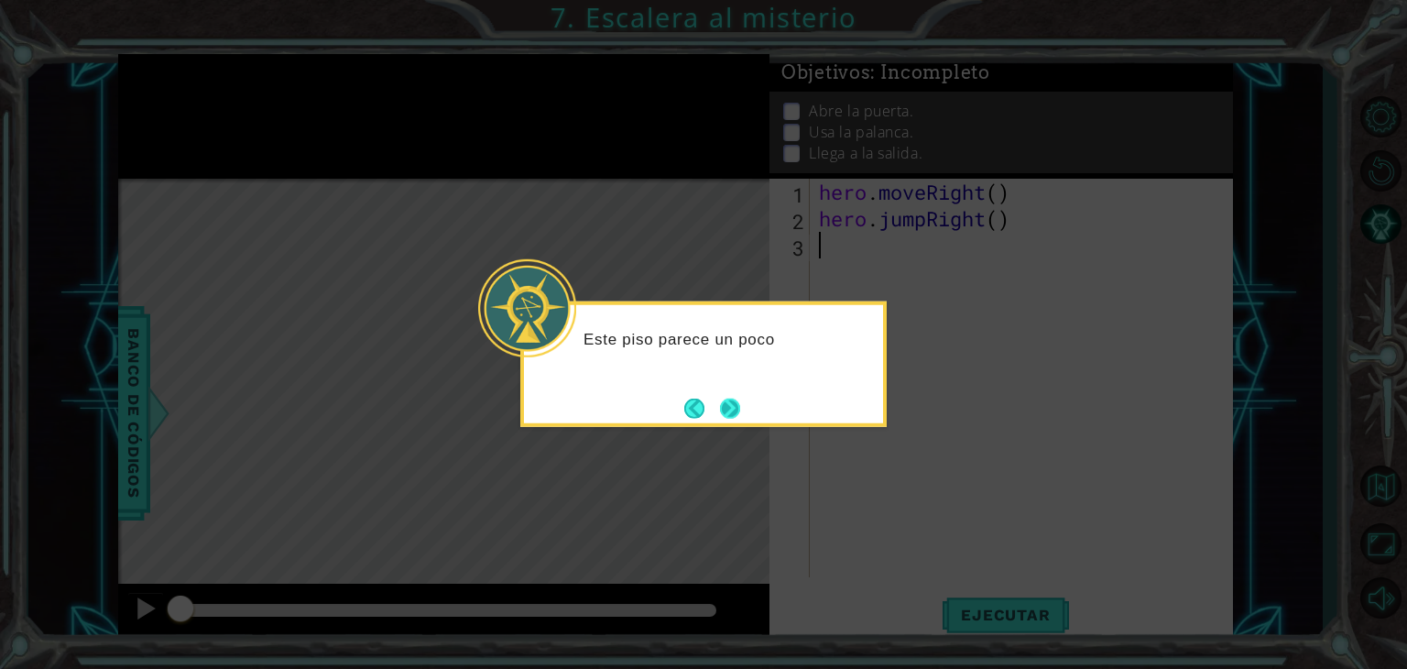
click at [738, 400] on button "Next" at bounding box center [730, 408] width 20 height 20
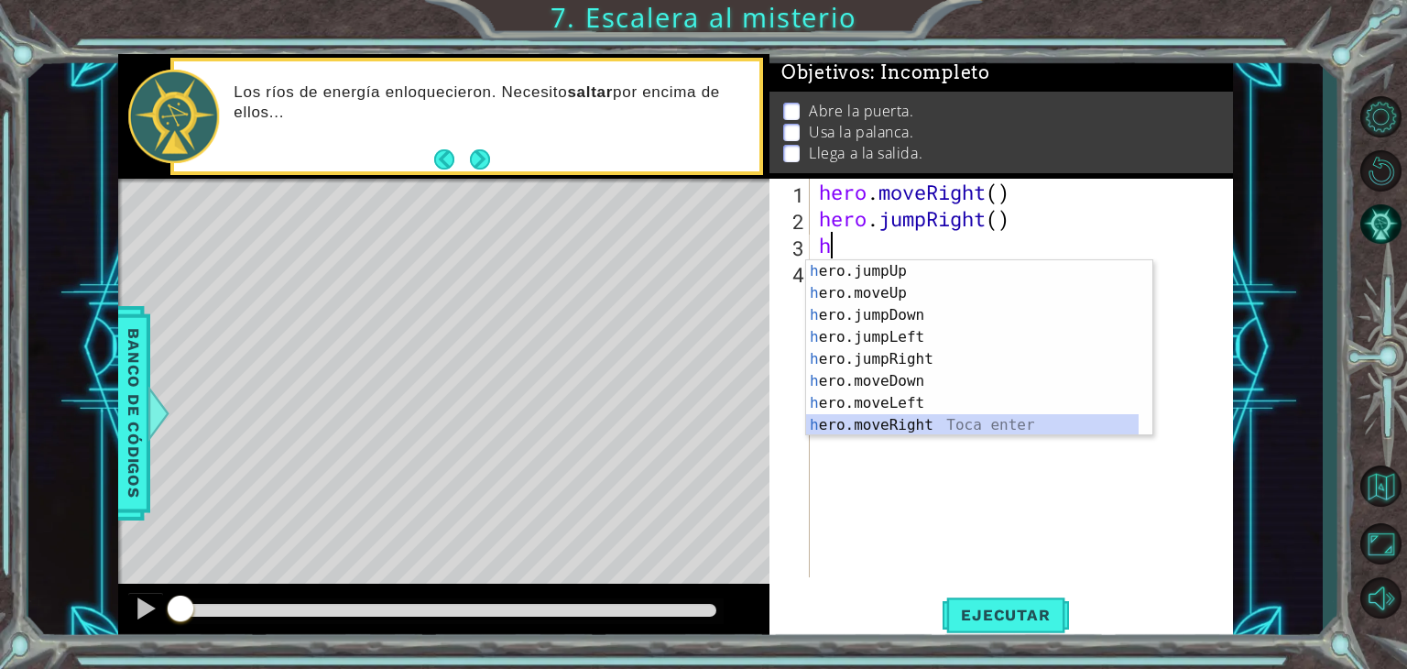
click at [869, 426] on div "h ero.jumpUp Toca enter h ero.moveUp Toca enter h ero.jumpDown Toca enter h ero…" at bounding box center [972, 370] width 333 height 220
type textarea "hero.moveRight(1)"
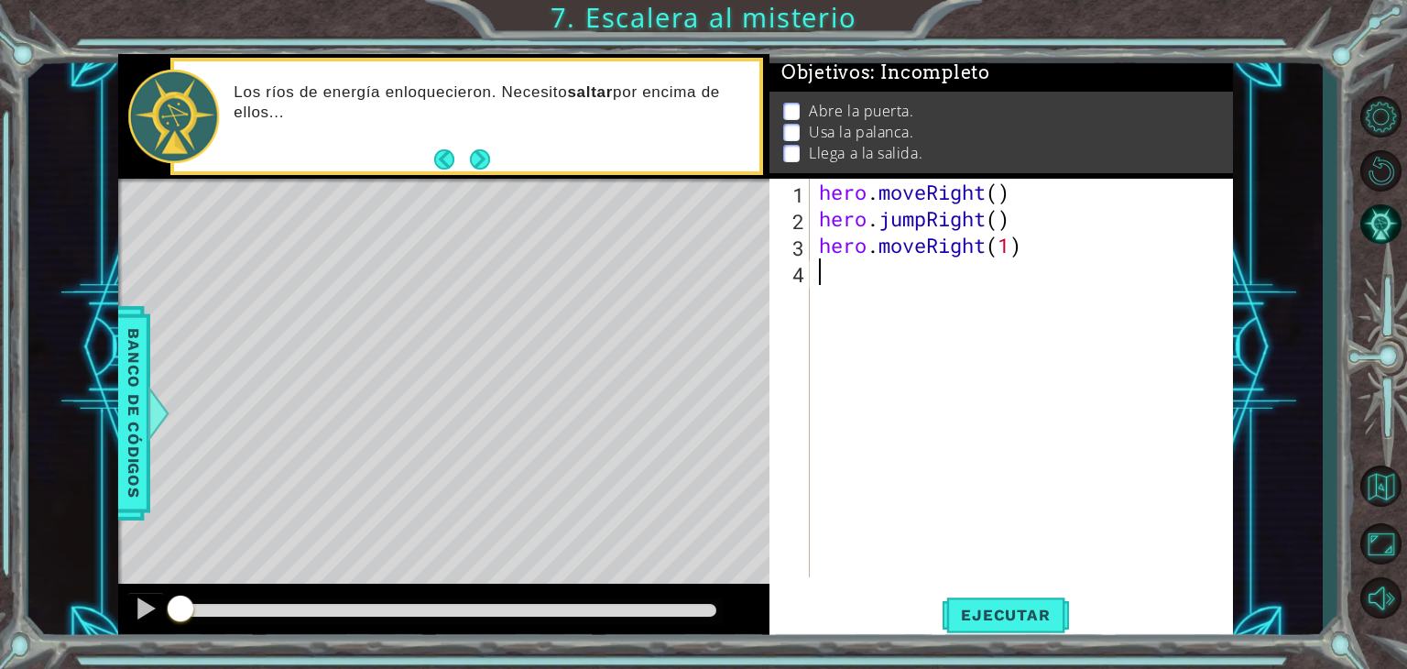
click at [847, 268] on div "hero . moveRight ( ) hero . jumpRight ( ) hero . moveRight ( 1 )" at bounding box center [1026, 405] width 422 height 452
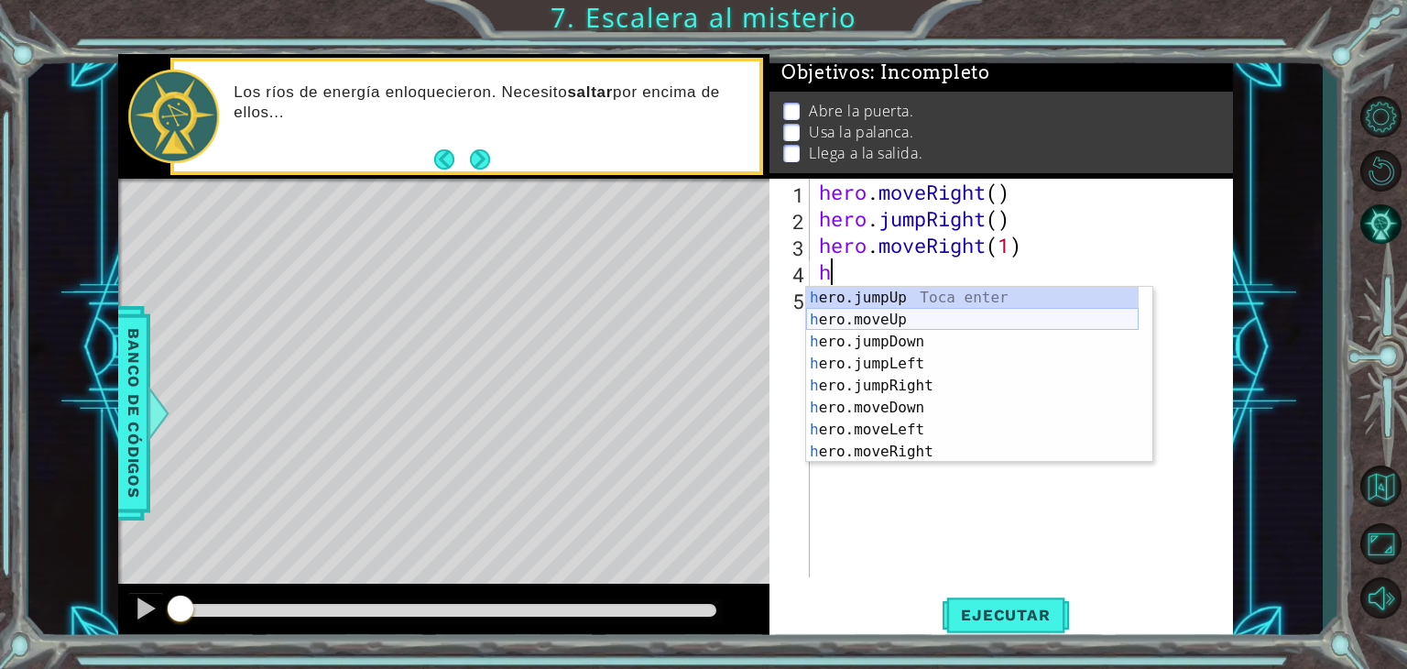
click at [894, 320] on div "h ero.jumpUp Toca enter h ero.moveUp Toca enter h ero.jumpDown Toca enter h ero…" at bounding box center [972, 397] width 333 height 220
type textarea "hero.moveUp(1)"
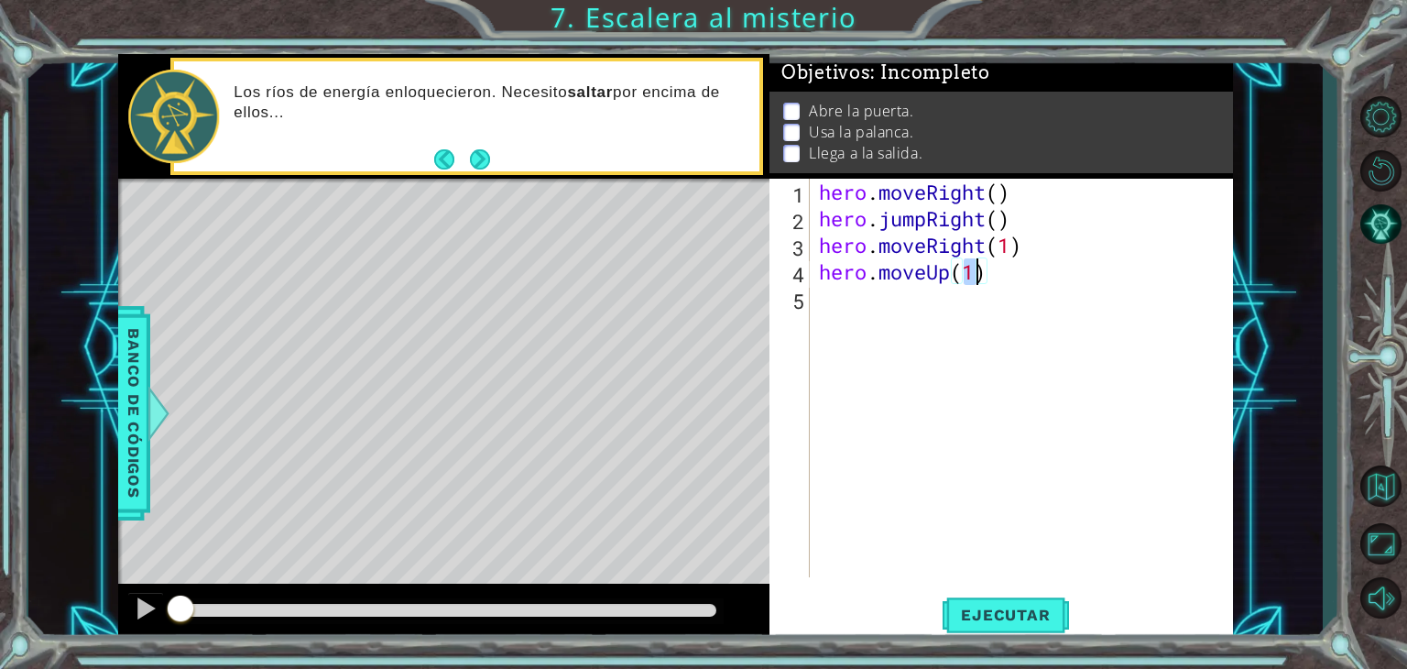
click at [838, 292] on div "hero . moveRight ( ) hero . jumpRight ( ) hero . moveRight ( 1 ) hero . moveUp …" at bounding box center [1026, 405] width 422 height 452
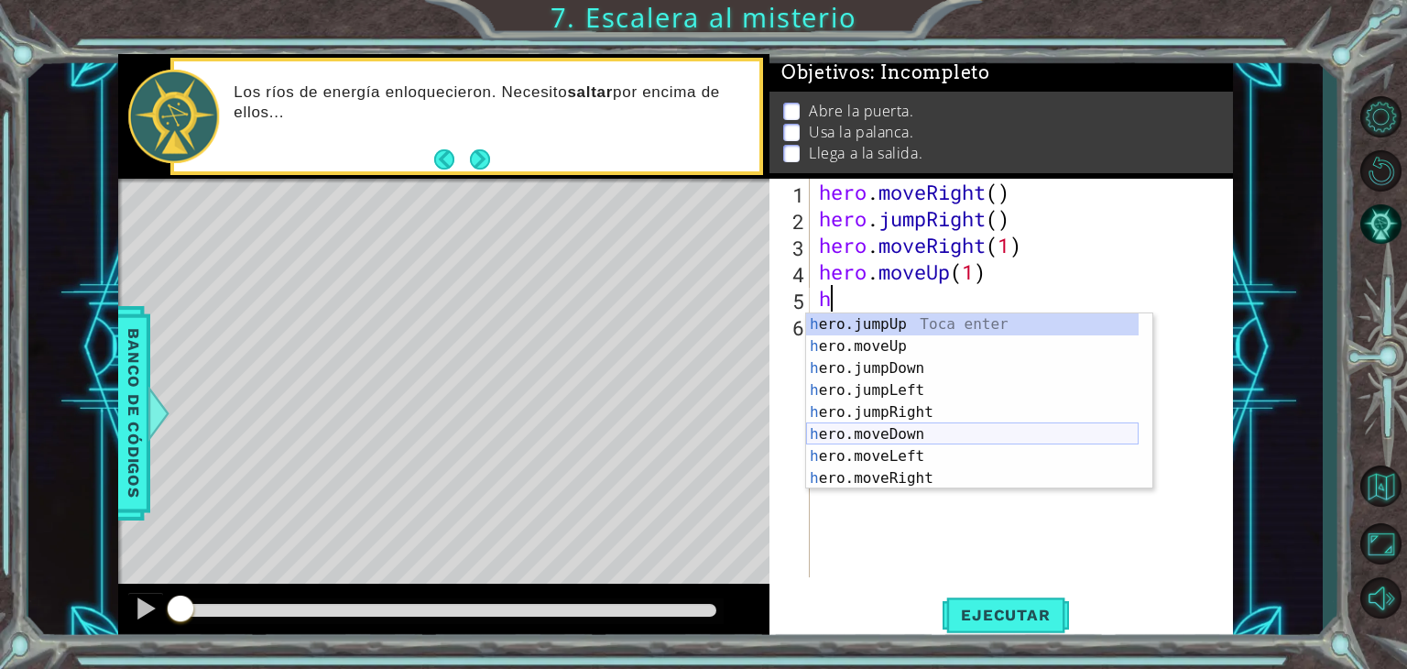
scroll to position [22, 0]
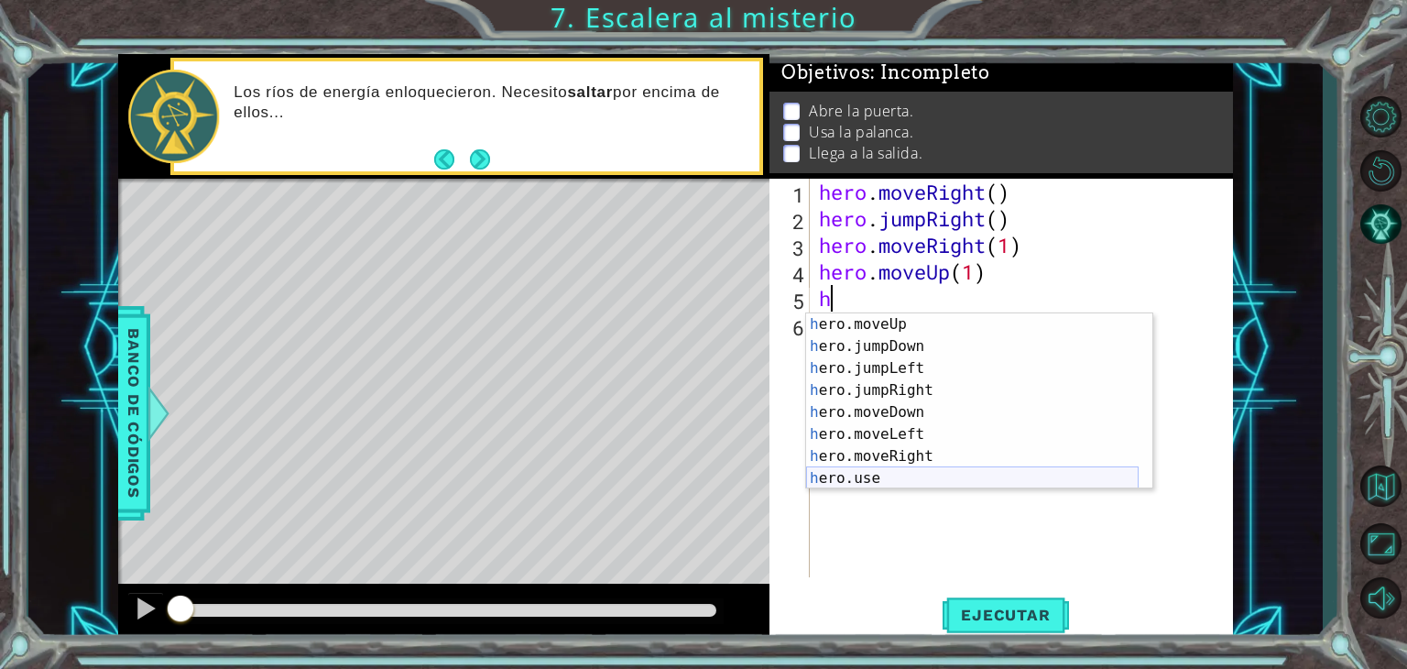
click at [838, 482] on div "h ero.moveUp Toca enter h ero.jumpDown Toca enter h ero.jumpLeft Toca enter h e…" at bounding box center [972, 423] width 333 height 220
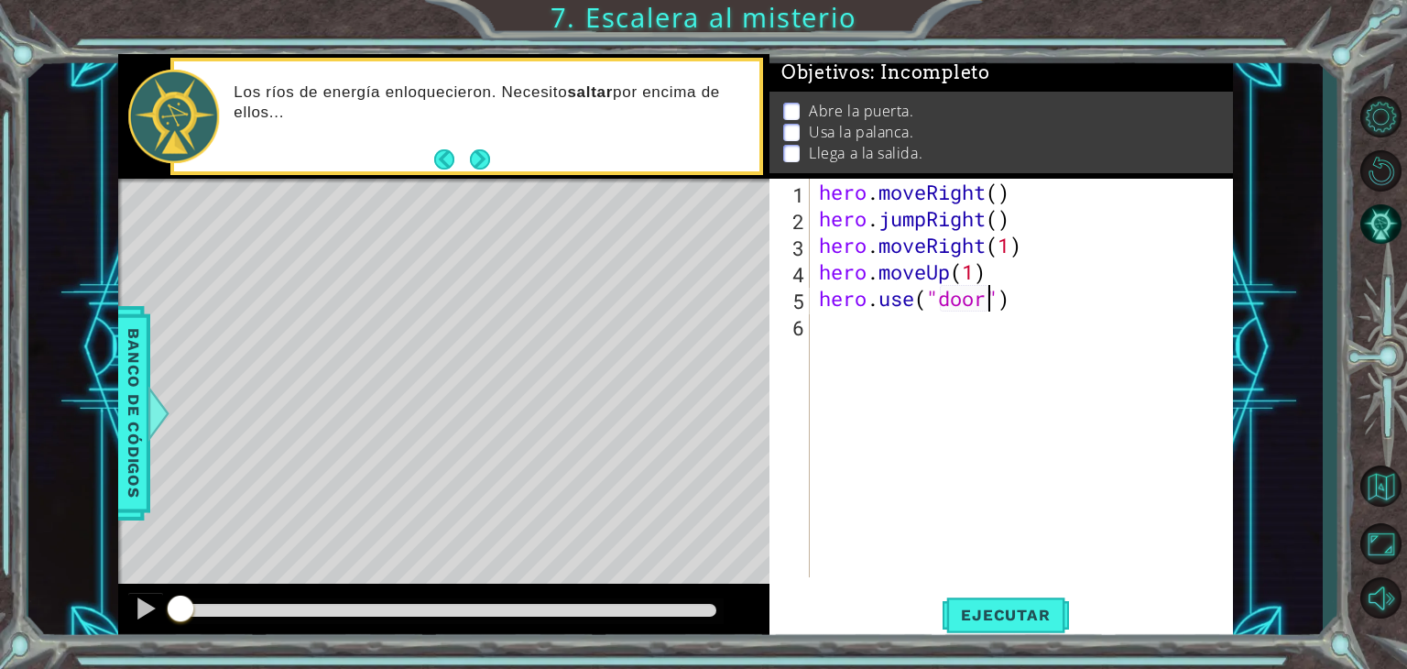
scroll to position [0, 7]
type textarea "hero.use("door")"
click at [814, 315] on div "hero.use("door") 1 2 3 4 5 6 hero . moveRight ( ) hero . jumpRight ( ) hero . m…" at bounding box center [999, 378] width 459 height 399
click at [807, 326] on div "6" at bounding box center [791, 327] width 37 height 27
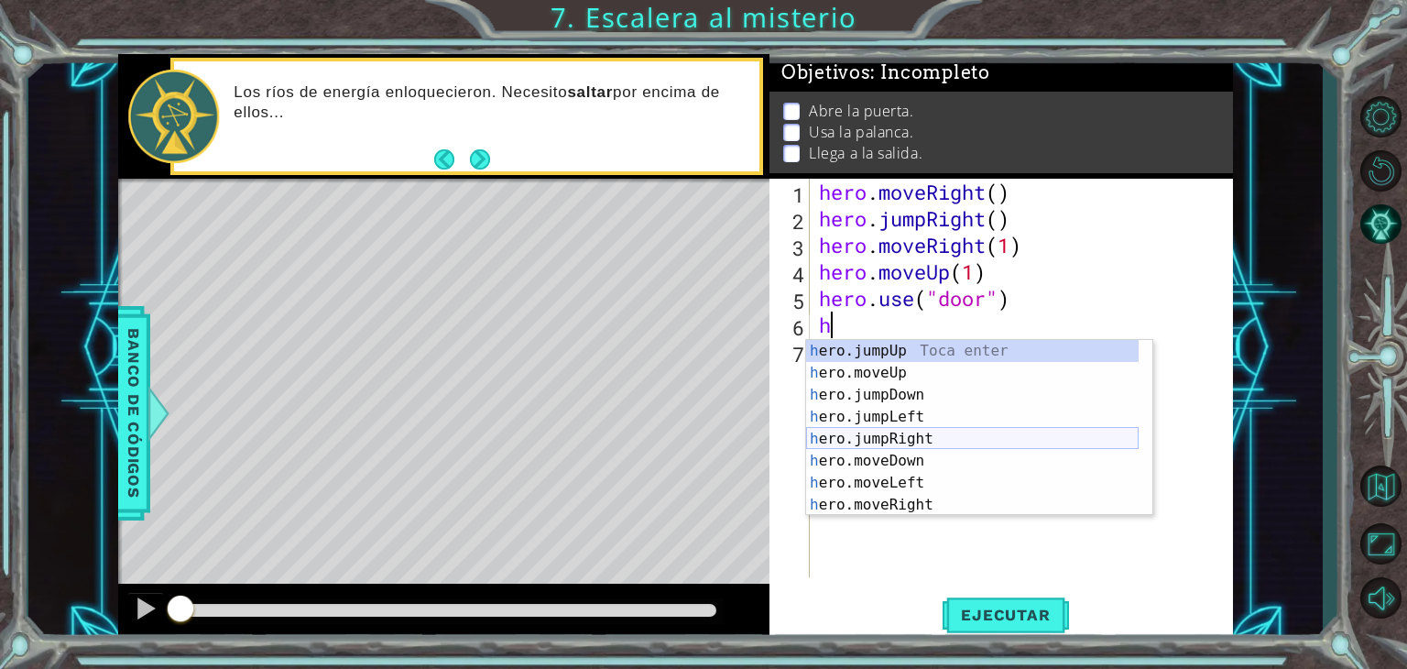
scroll to position [22, 0]
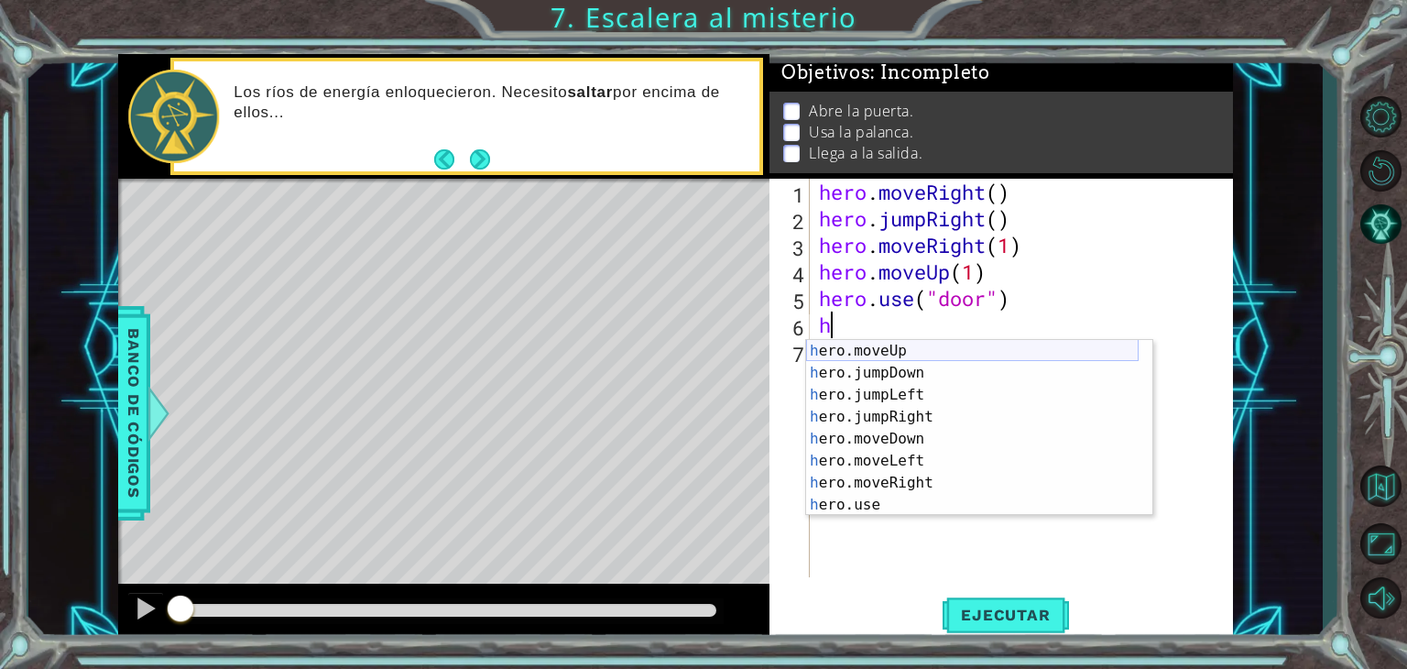
click at [892, 360] on div "h ero.moveUp Toca enter h ero.jumpDown Toca enter h ero.jumpLeft Toca enter h e…" at bounding box center [972, 450] width 333 height 220
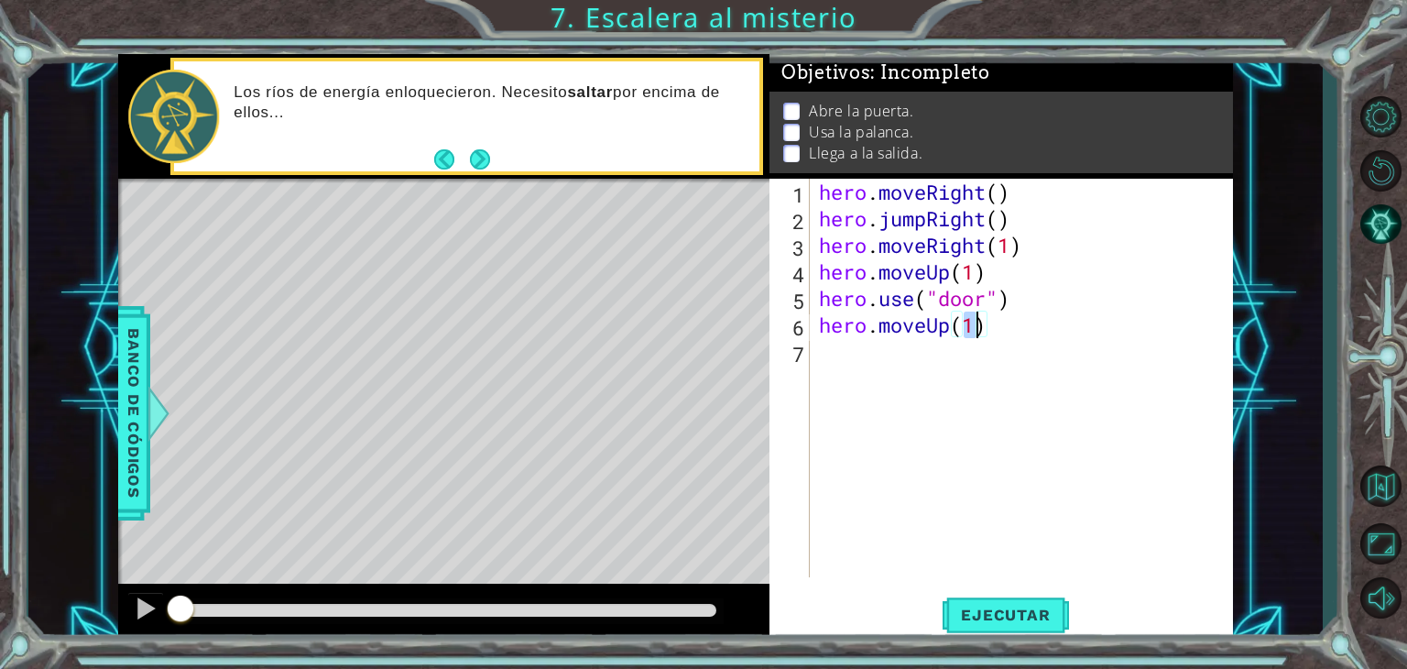
type textarea "hero.moveUp(2)"
click at [877, 353] on div "hero . moveRight ( ) hero . jumpRight ( ) hero . moveRight ( 1 ) hero . moveUp …" at bounding box center [1026, 405] width 422 height 452
type textarea "h"
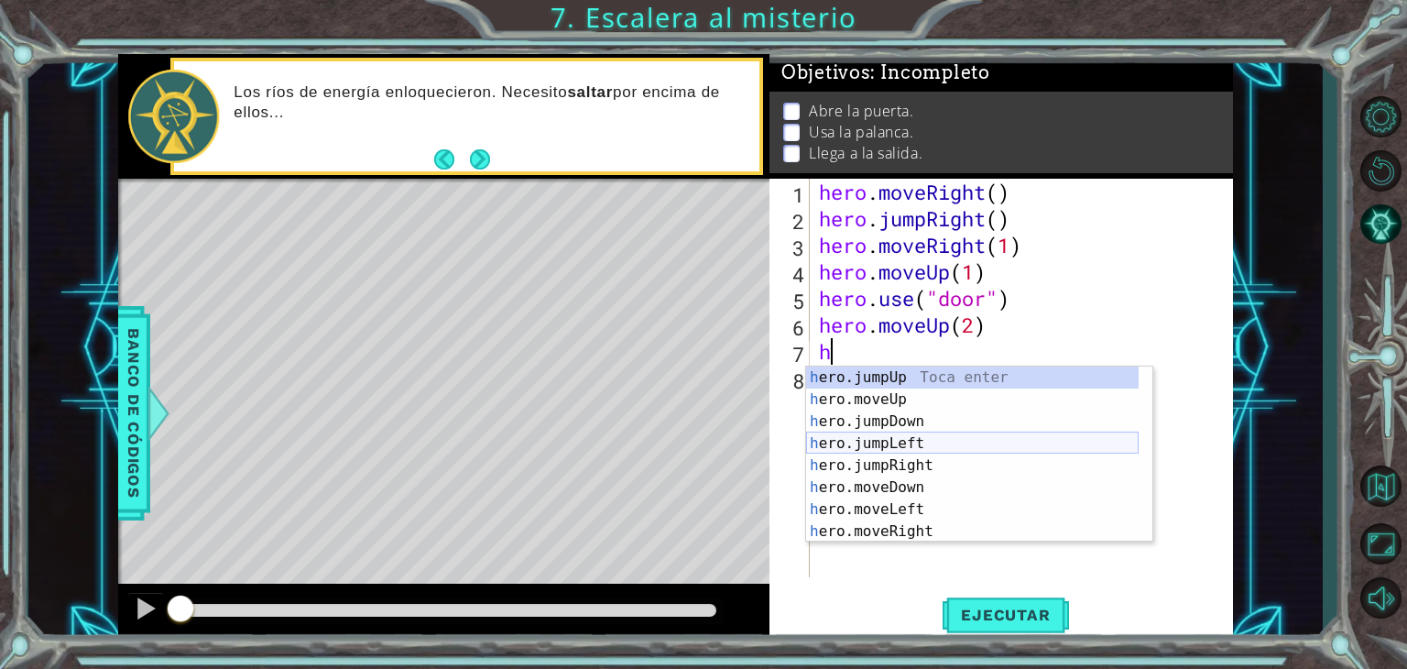
click at [867, 437] on div "h ero.jumpUp Toca enter h ero.moveUp Toca enter h ero.jumpDown Toca enter h ero…" at bounding box center [972, 476] width 333 height 220
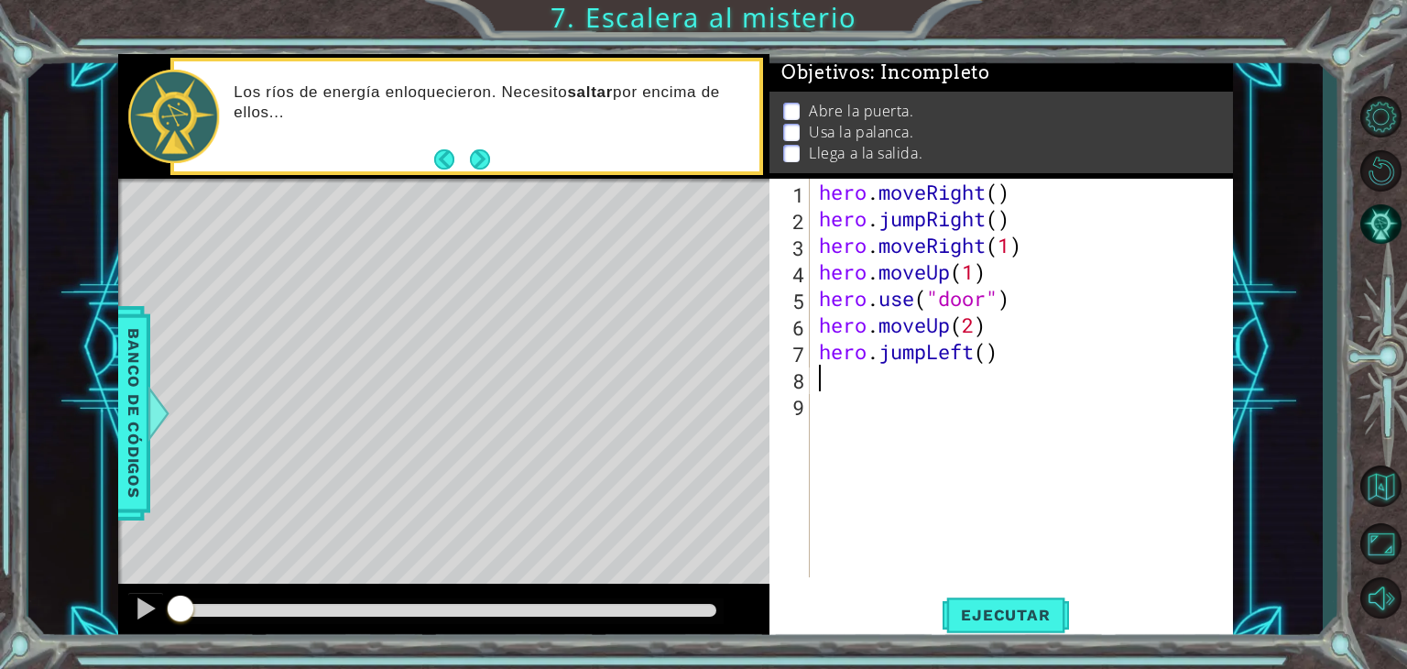
click at [839, 386] on div "hero . moveRight ( ) hero . jumpRight ( ) hero . moveRight ( 1 ) hero . moveUp …" at bounding box center [1026, 405] width 422 height 452
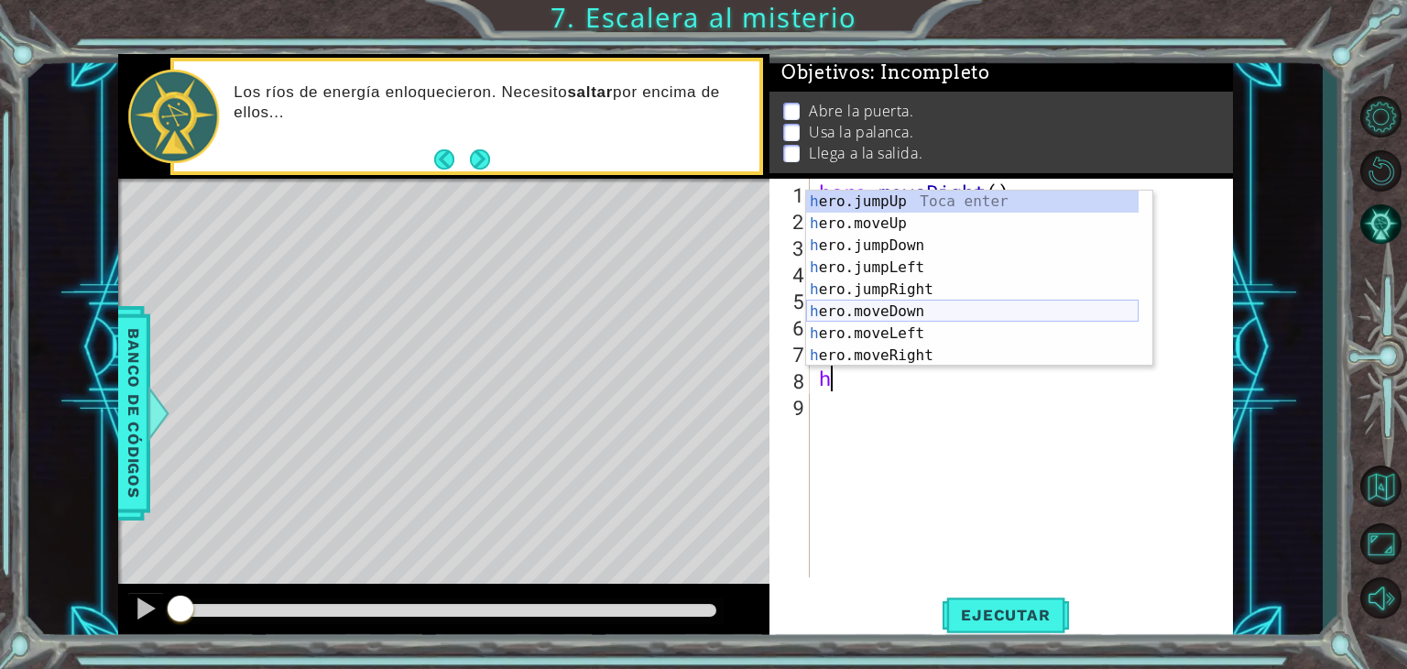
scroll to position [22, 0]
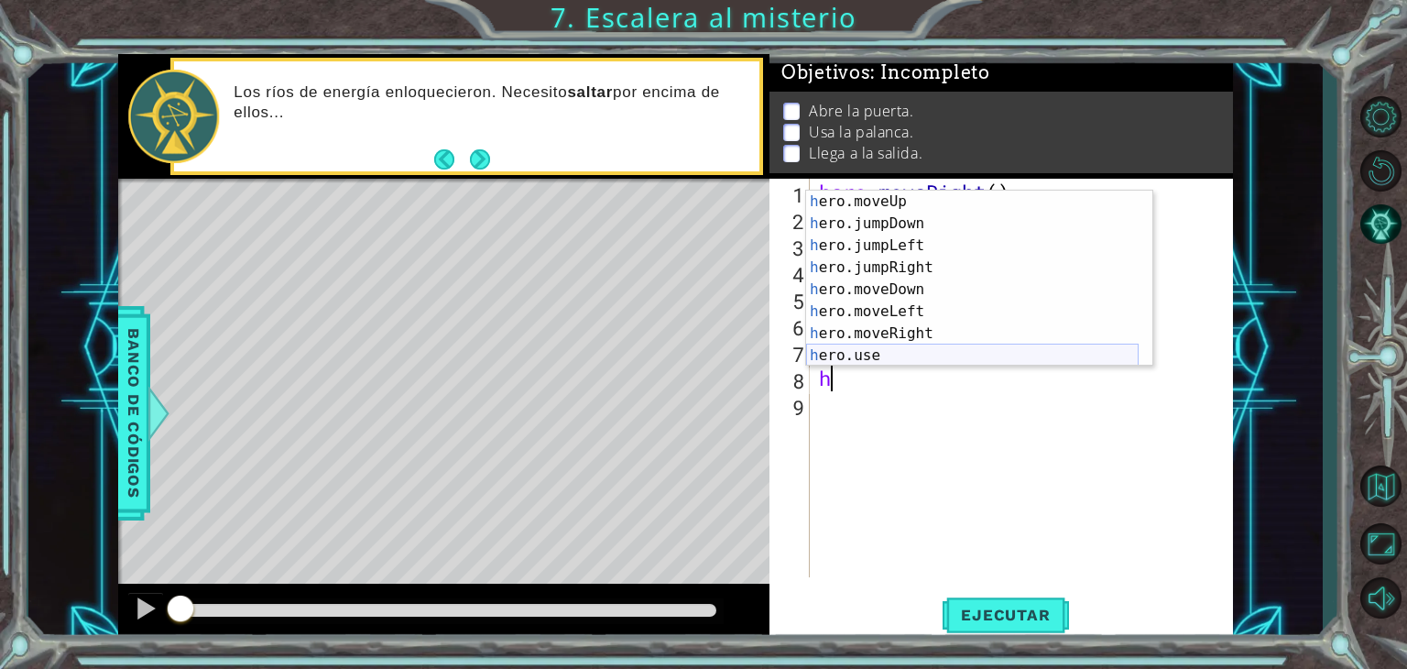
click at [868, 355] on div "h ero.moveUp Toca enter h ero.jumpDown Toca enter h ero.jumpLeft Toca enter h e…" at bounding box center [972, 301] width 333 height 220
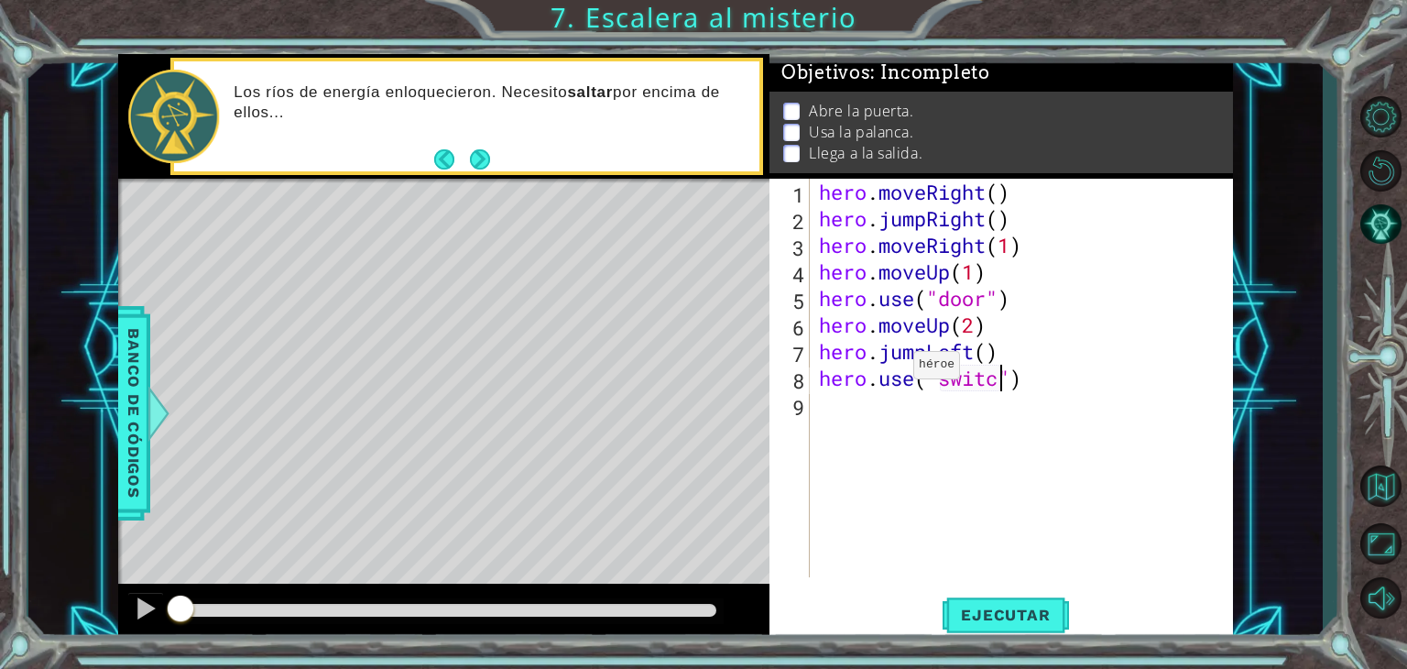
scroll to position [0, 7]
type textarea "hero.use("switch")"
click at [836, 400] on div "hero . moveRight ( ) hero . jumpRight ( ) hero . moveRight ( 1 ) hero . moveUp …" at bounding box center [1026, 405] width 422 height 452
type textarea "h"
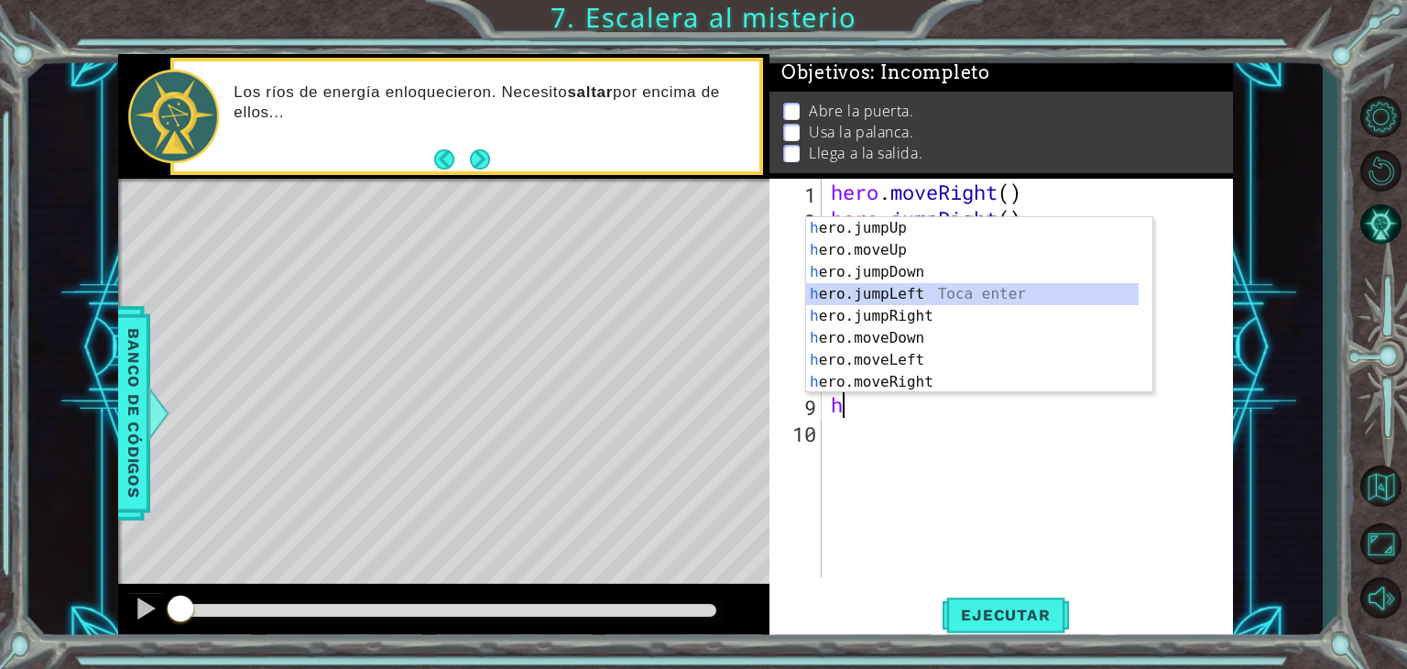
click at [873, 299] on div "h ero.jumpUp Toca enter h ero.moveUp Toca enter h ero.jumpDown Toca enter h ero…" at bounding box center [972, 327] width 333 height 220
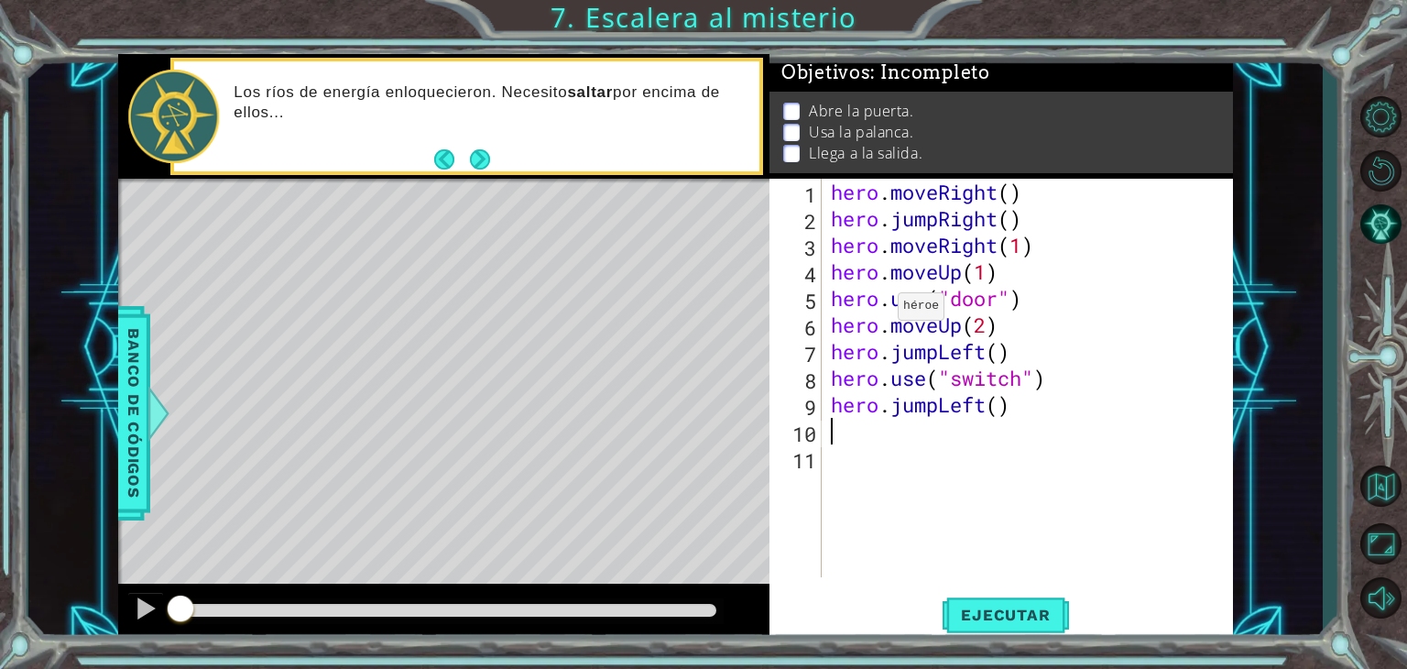
type textarea "2"
click at [993, 401] on div "hero . moveRight ( ) hero . jumpRight ( ) hero . moveRight ( 1 ) hero . moveUp …" at bounding box center [1032, 405] width 411 height 452
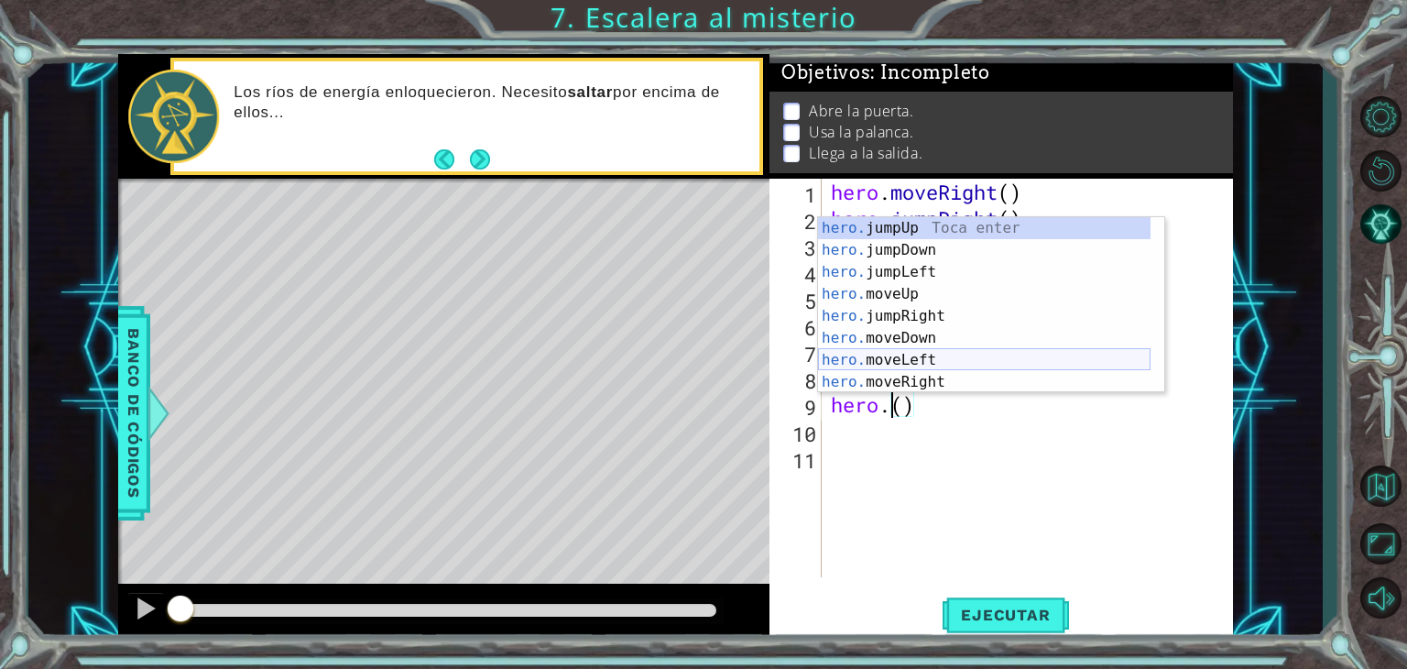
click at [934, 361] on div "hero. jumpUp Toca enter hero. jumpDown Toca enter hero. jumpLeft Toca enter her…" at bounding box center [984, 327] width 333 height 220
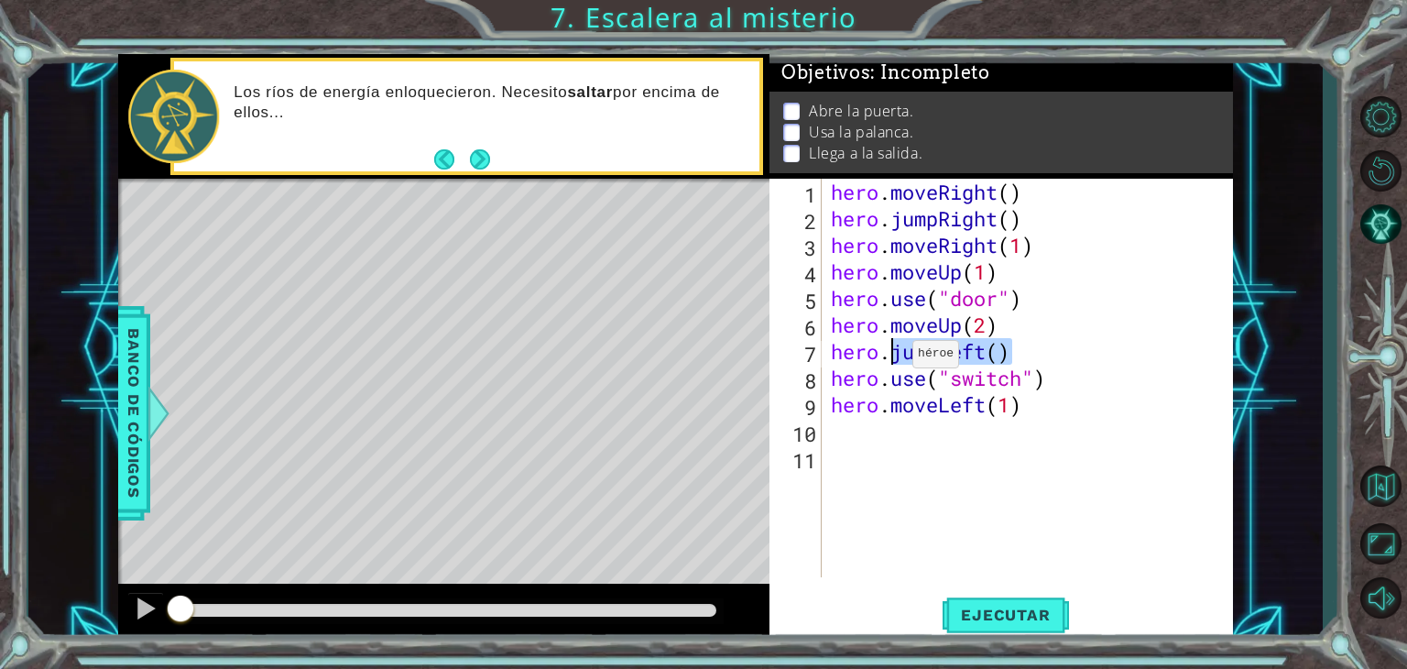
drag, startPoint x: 1009, startPoint y: 352, endPoint x: 896, endPoint y: 358, distance: 112.9
click at [896, 358] on div "hero . moveRight ( ) hero . jumpRight ( ) hero . moveRight ( 1 ) hero . moveUp …" at bounding box center [1032, 405] width 411 height 452
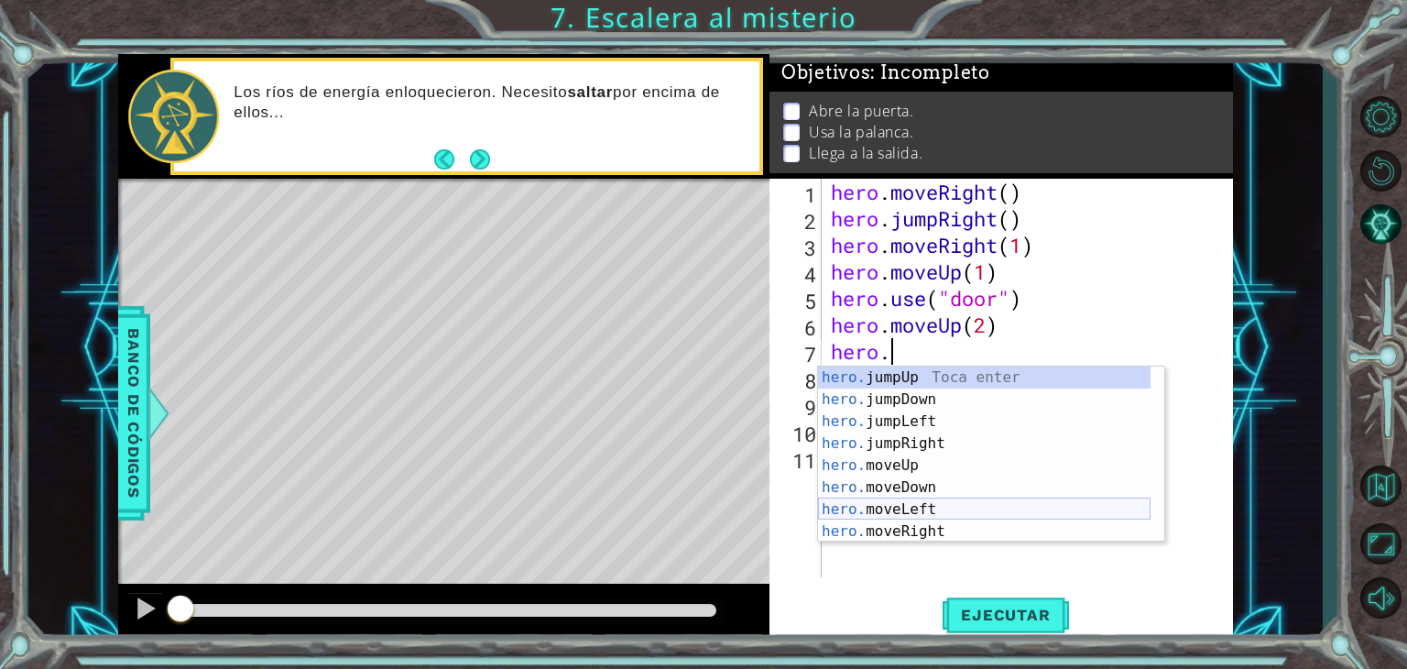
click at [890, 509] on div "hero. jumpUp Toca enter hero. jumpDown Toca enter hero. jumpLeft Toca enter her…" at bounding box center [984, 476] width 333 height 220
type textarea "hero.moveLeft(1)"
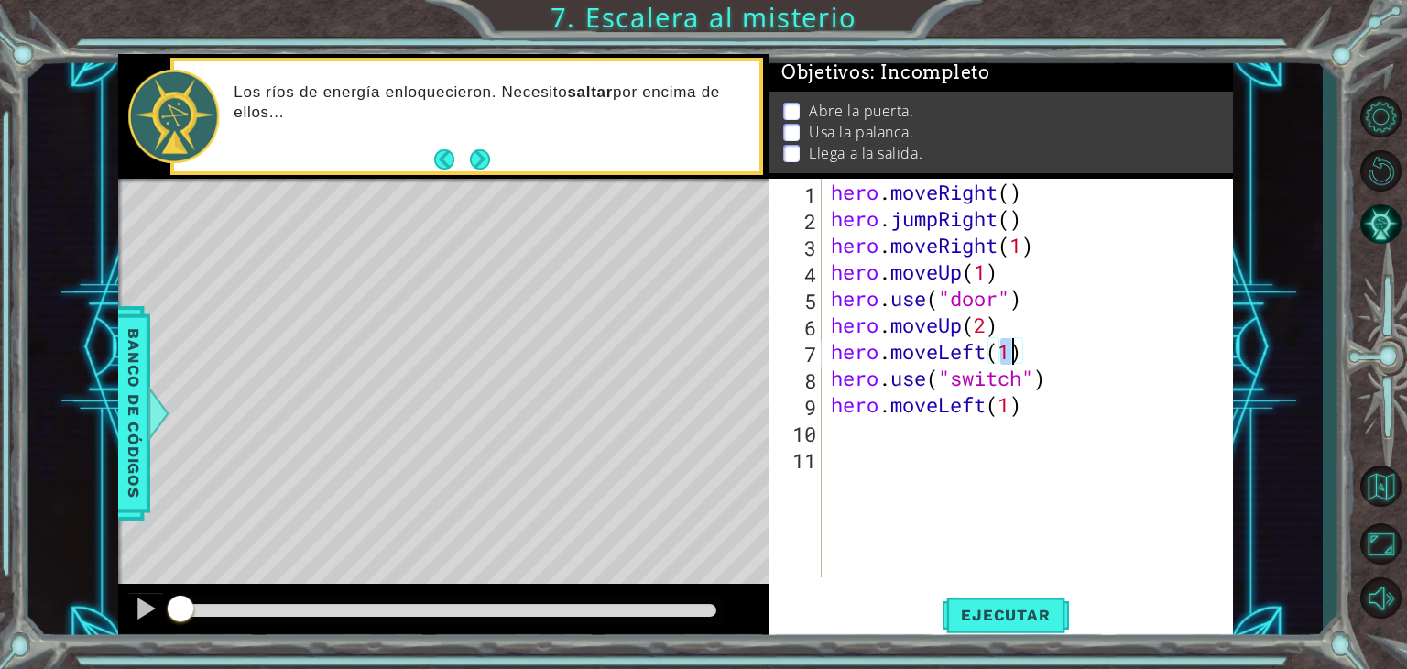
click at [1027, 406] on div "hero . moveRight ( ) hero . jumpRight ( ) hero . moveRight ( 1 ) hero . moveUp …" at bounding box center [1032, 405] width 411 height 452
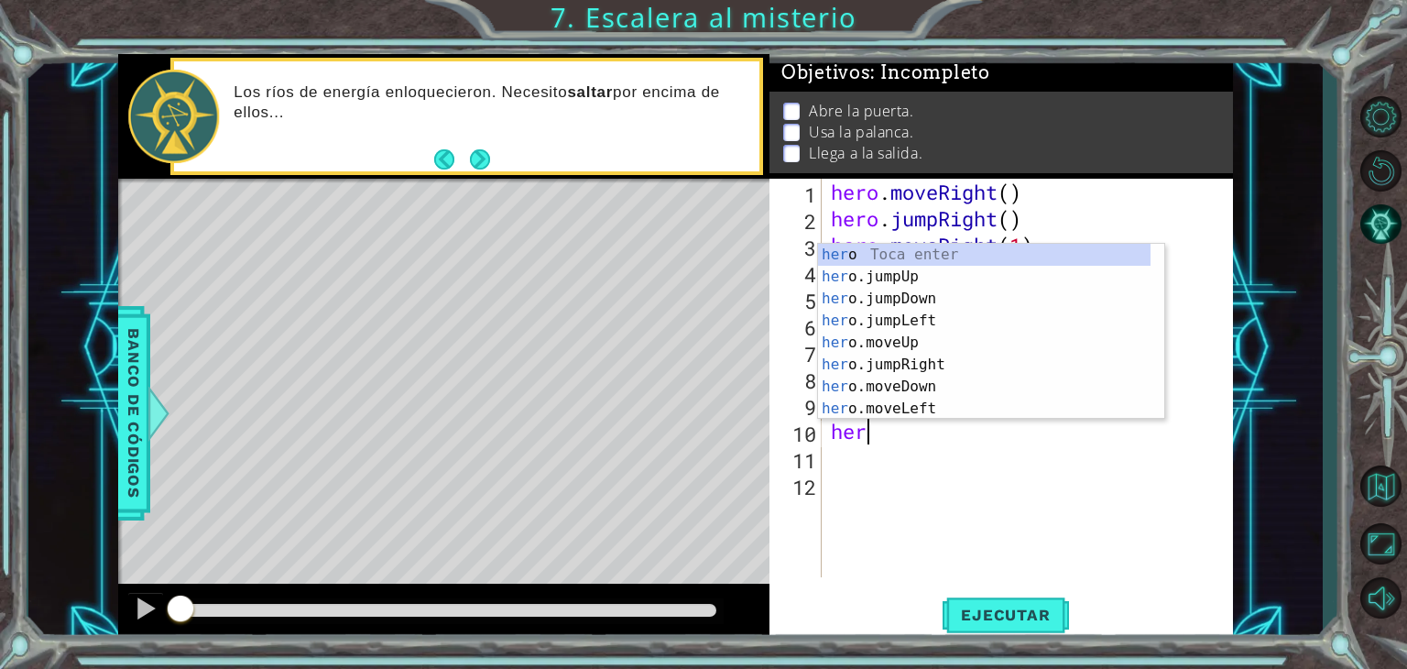
type textarea "hero"
click at [887, 277] on div "hero Toca enter hero .jumpUp Toca enter hero .jumpDown Toca enter hero .jumpLef…" at bounding box center [984, 354] width 333 height 220
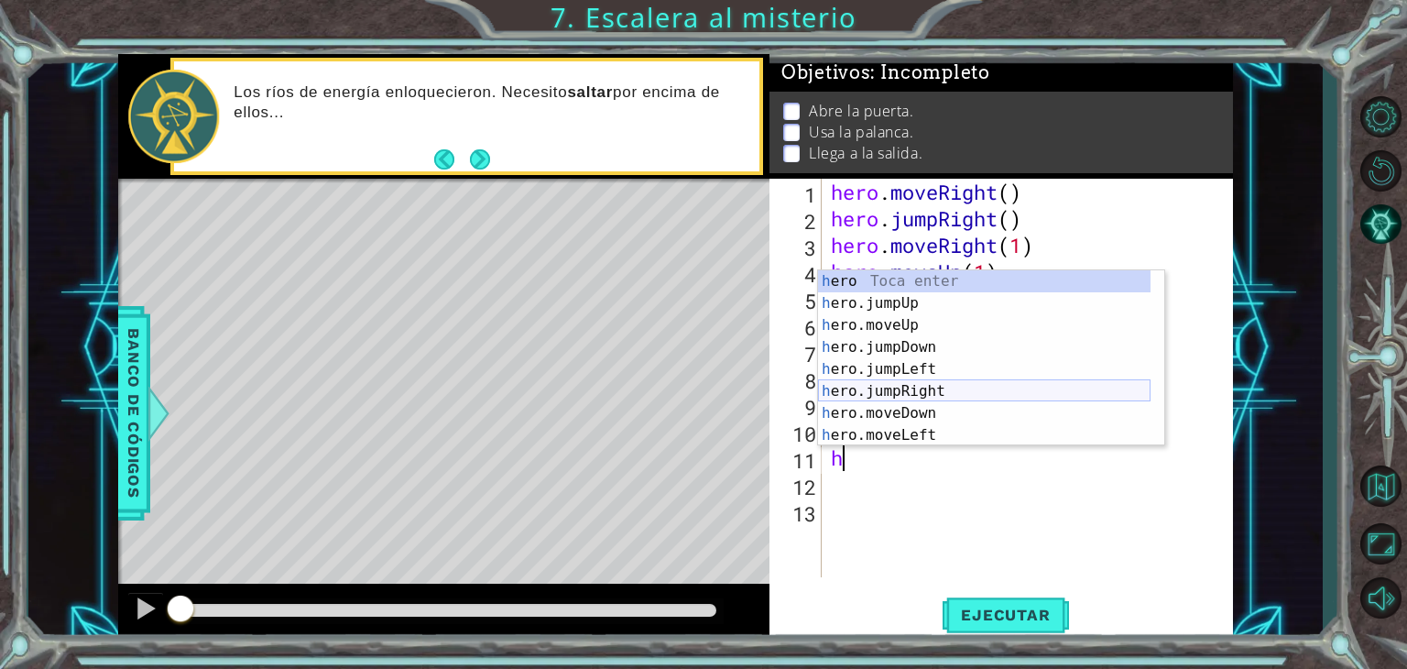
scroll to position [44, 0]
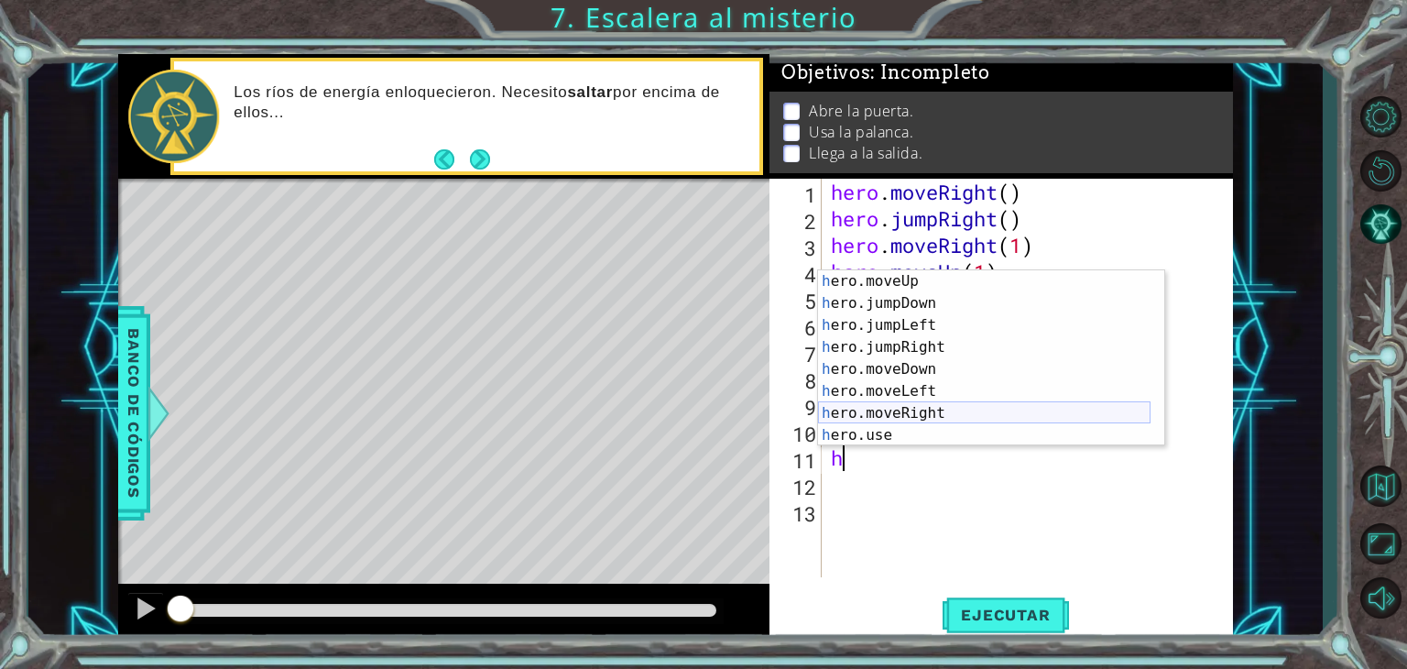
click at [890, 413] on div "h ero.moveUp Toca enter h ero.jumpDown Toca enter h ero.jumpLeft Toca enter h e…" at bounding box center [984, 380] width 333 height 220
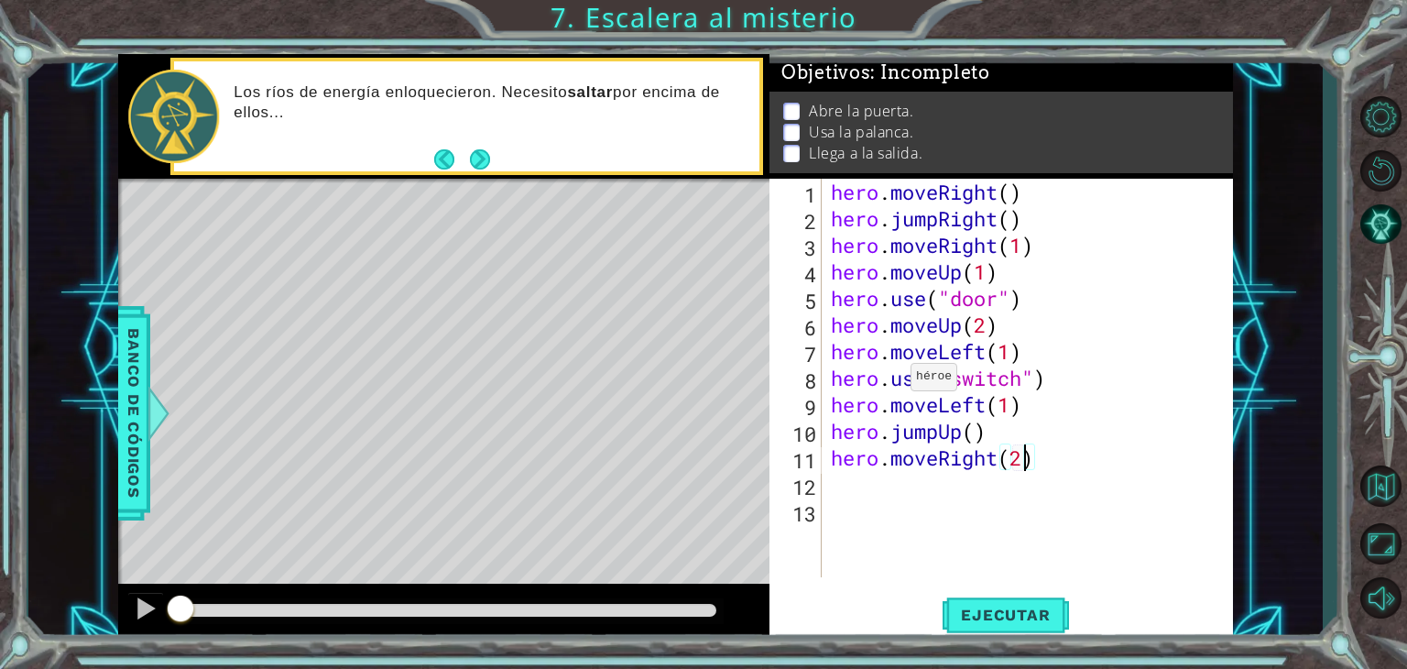
scroll to position [0, 7]
drag, startPoint x: 1026, startPoint y: 602, endPoint x: 962, endPoint y: 582, distance: 67.2
click at [1025, 607] on button "Ejecutar" at bounding box center [1006, 615] width 126 height 47
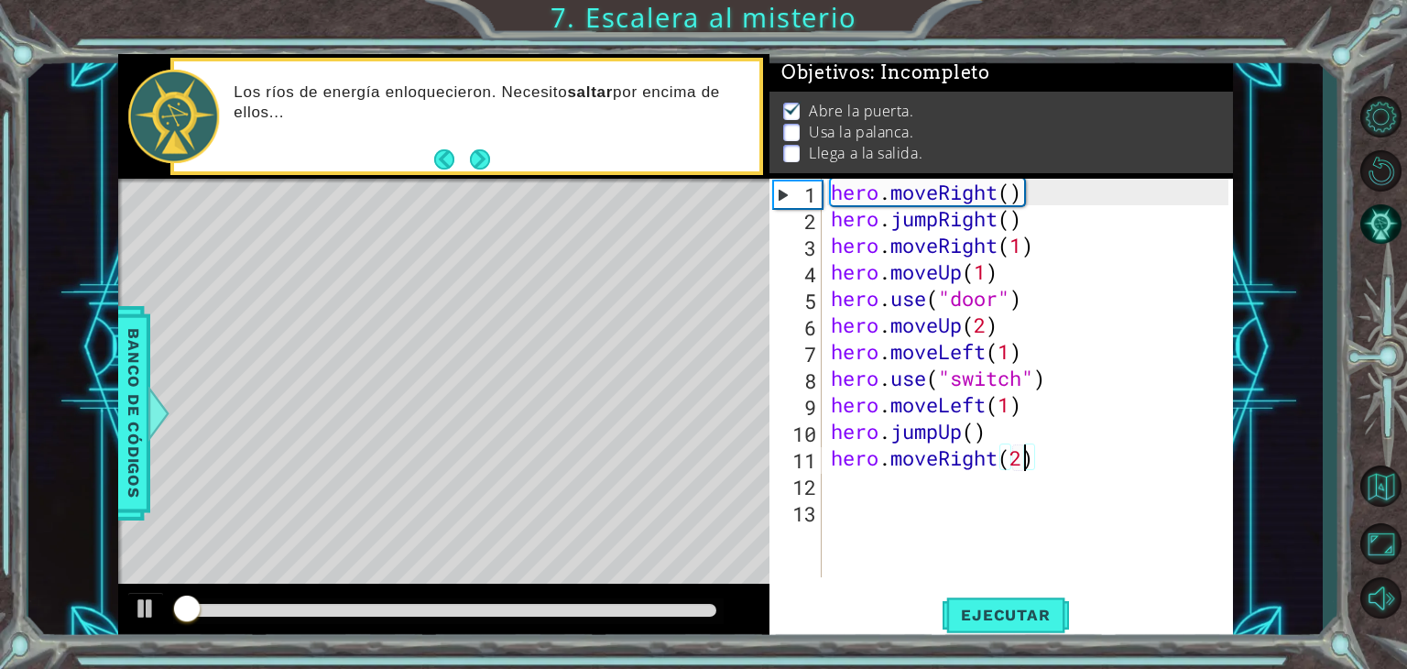
scroll to position [7, 0]
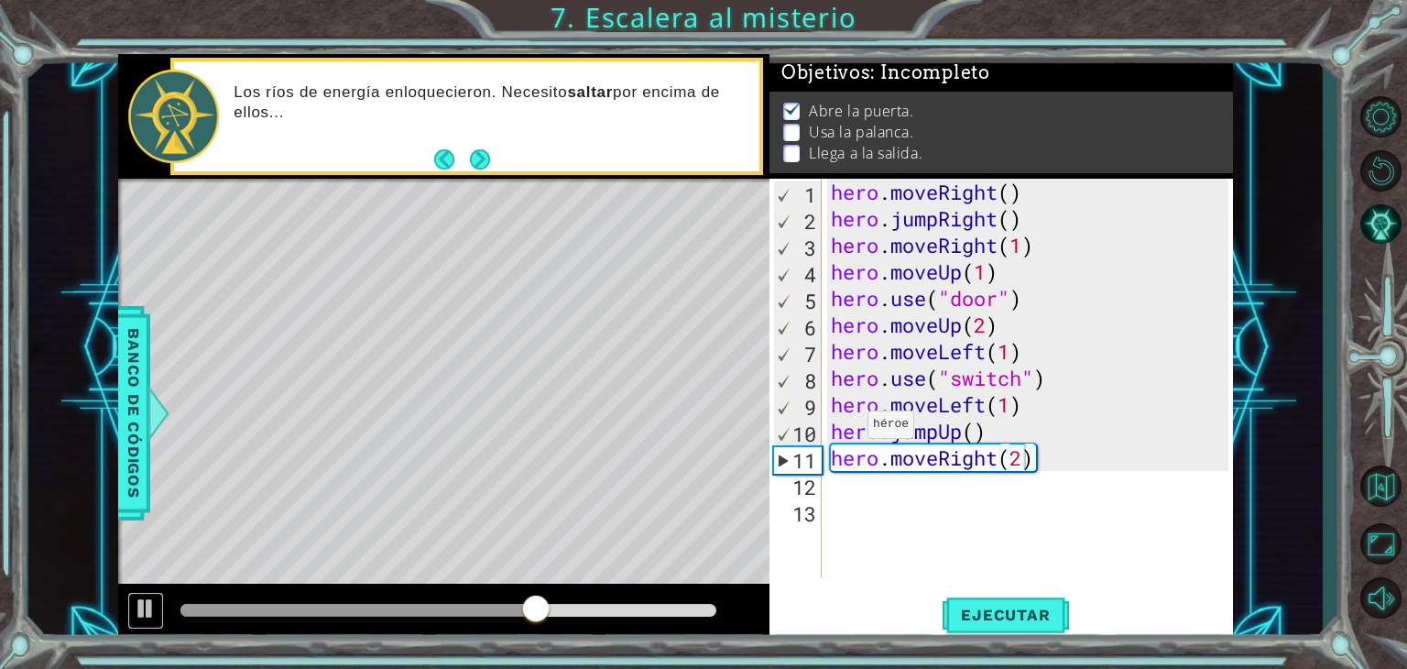
click at [109, 631] on div "1 ההההההההההההההההההההההההההההההההההההההההההההההההההההההההההההההההההההההההההההה…" at bounding box center [675, 347] width 1295 height 588
click at [150, 605] on div at bounding box center [146, 608] width 24 height 24
drag, startPoint x: 1027, startPoint y: 378, endPoint x: 955, endPoint y: 385, distance: 72.7
click at [955, 385] on div "hero . moveRight ( ) hero . jumpRight ( ) hero . moveRight ( 1 ) hero . moveUp …" at bounding box center [1032, 405] width 411 height 452
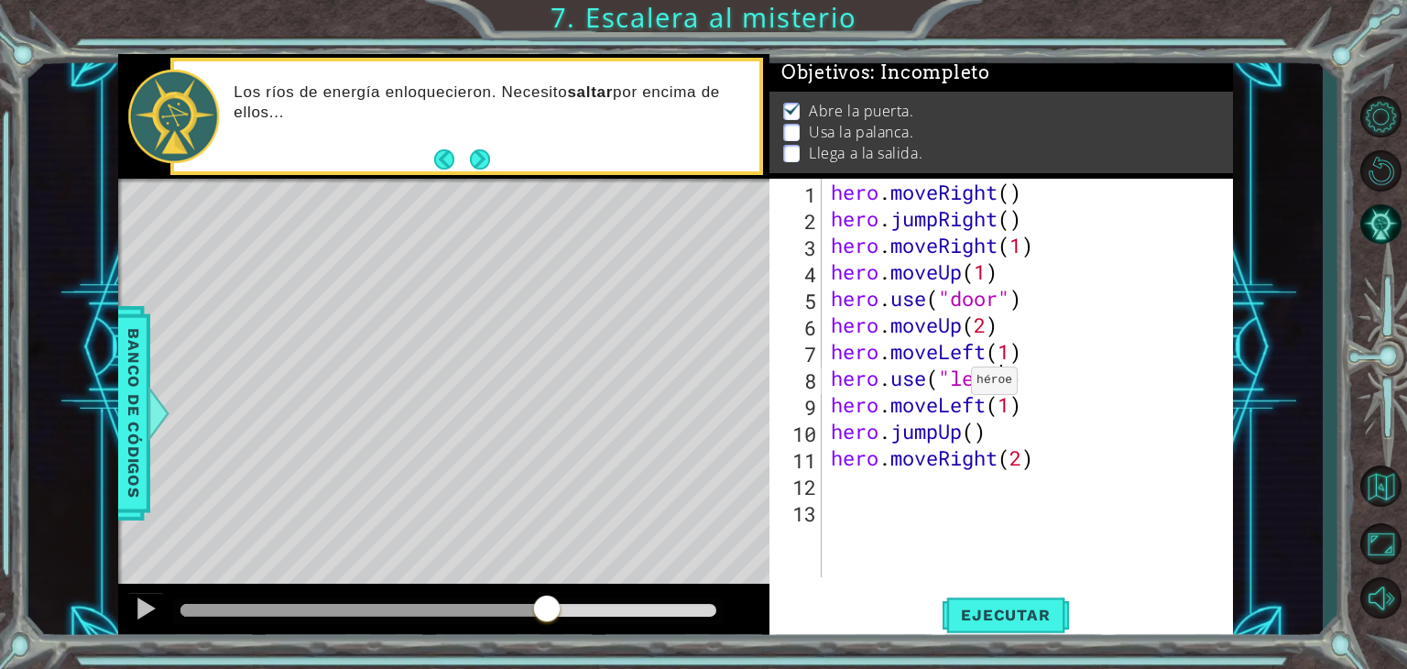
scroll to position [0, 7]
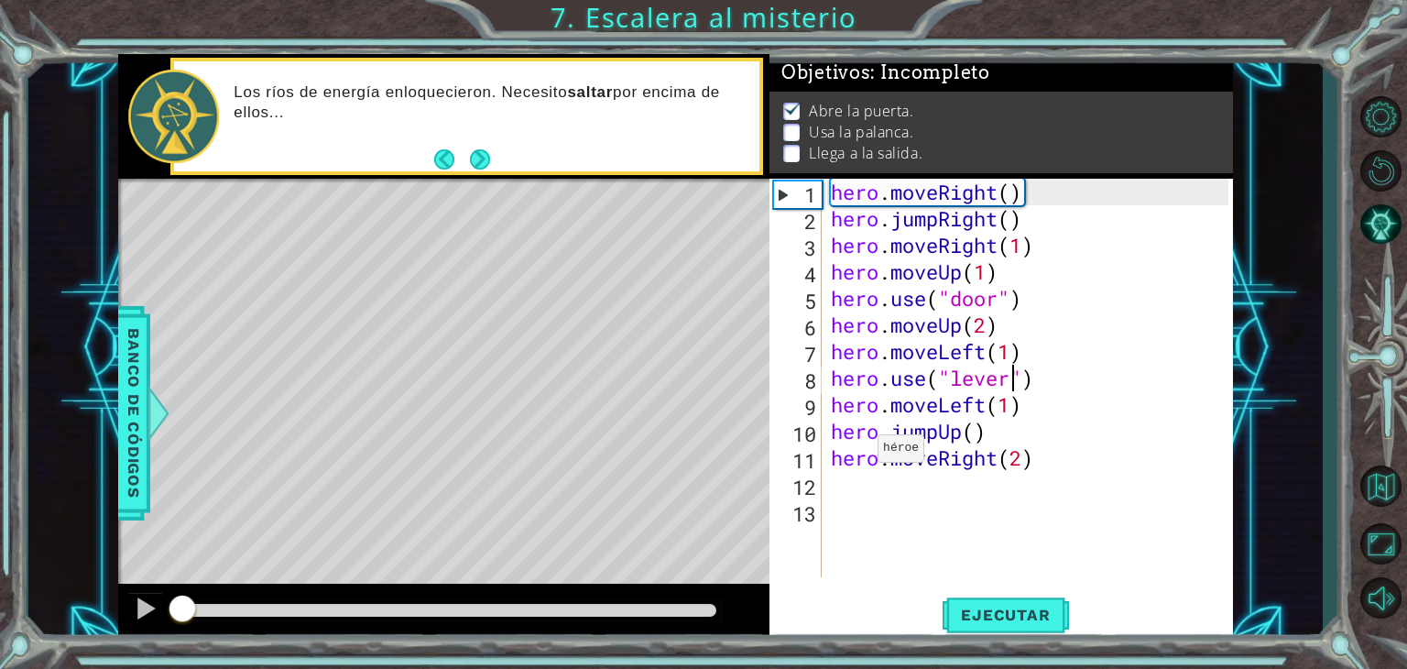
drag, startPoint x: 540, startPoint y: 610, endPoint x: 15, endPoint y: 585, distance: 525.6
click at [15, 584] on div "1 ההההההההההההההההההההההההההההההההההההההההההההההההההההההההההההההההההההההההההההה…" at bounding box center [703, 334] width 1407 height 669
click at [139, 617] on div at bounding box center [146, 608] width 24 height 24
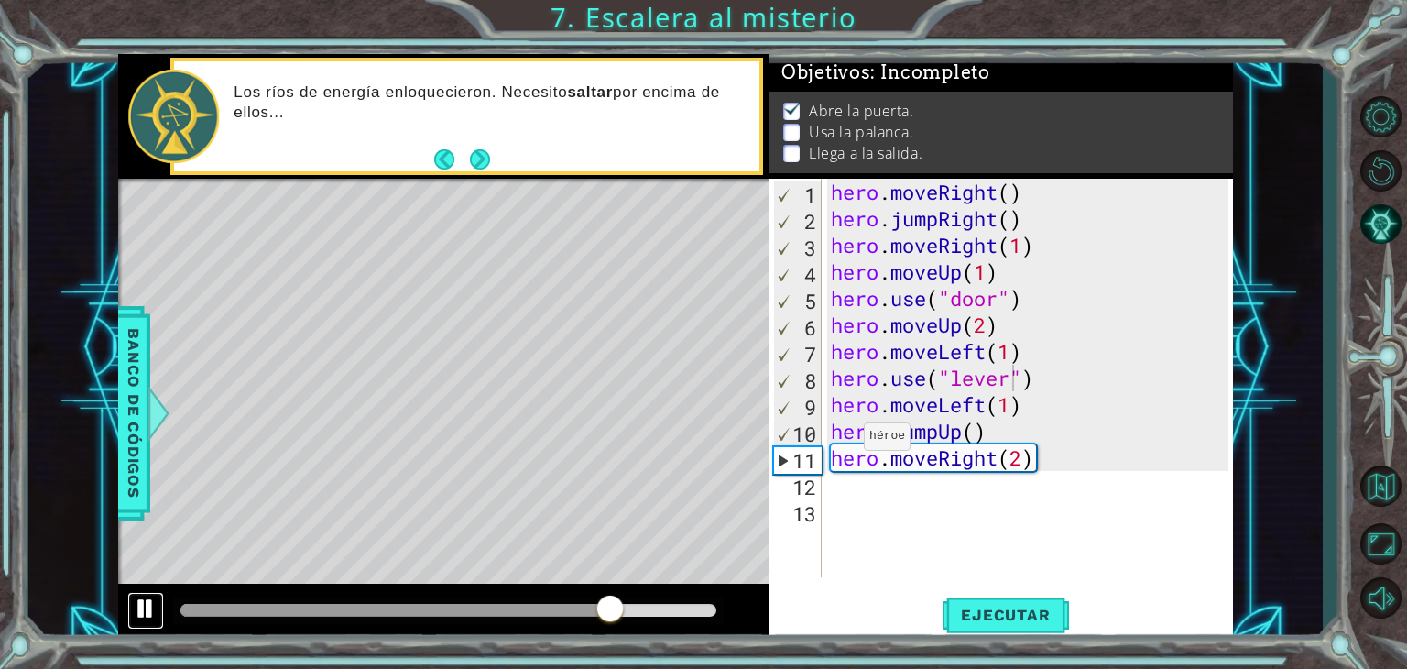
click at [144, 609] on div at bounding box center [146, 608] width 24 height 24
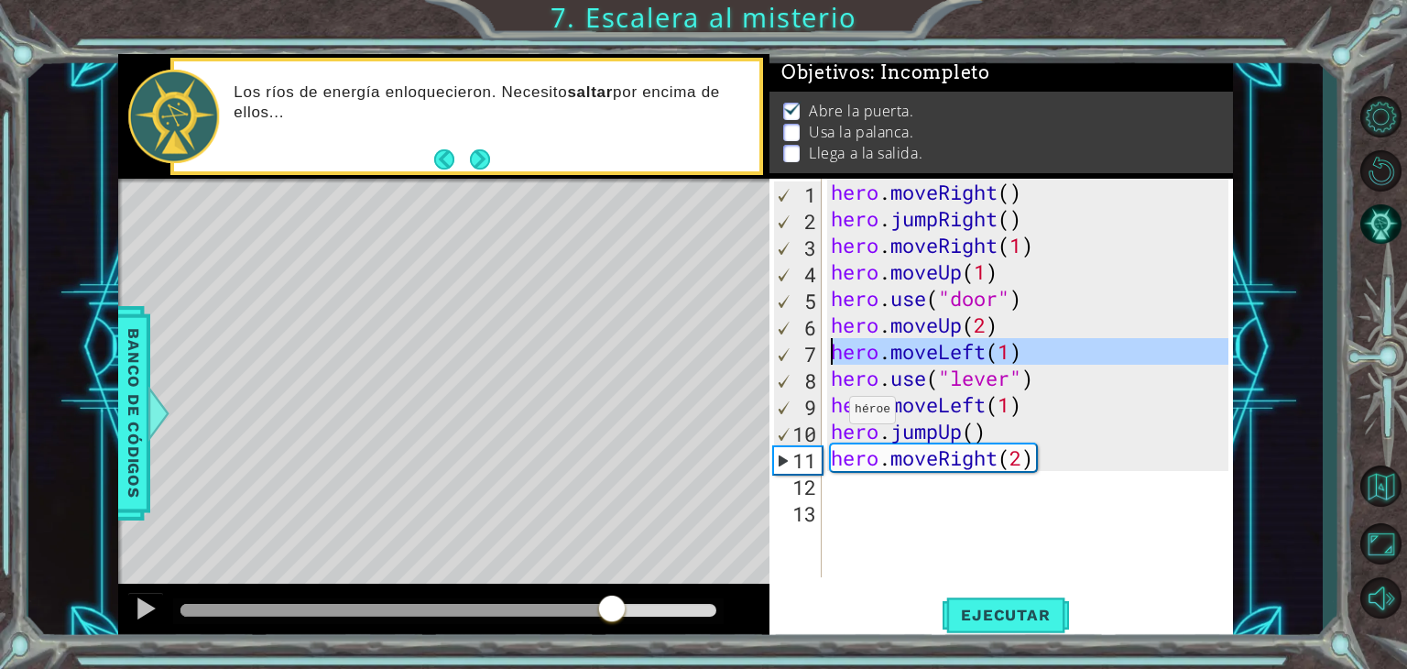
click at [802, 355] on div "7" at bounding box center [798, 354] width 48 height 27
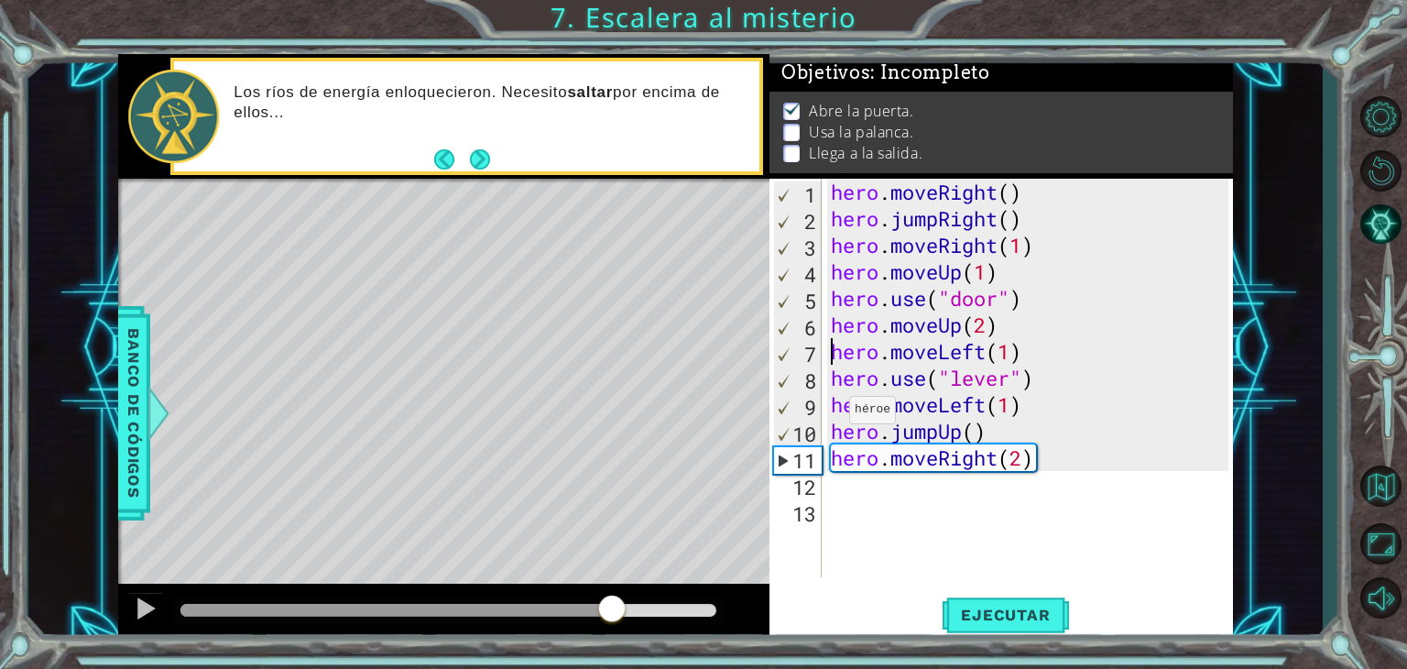
click at [802, 355] on div "7" at bounding box center [798, 354] width 48 height 27
click at [781, 359] on div "7" at bounding box center [798, 354] width 48 height 27
click at [781, 357] on div "7" at bounding box center [798, 354] width 48 height 27
click at [782, 461] on div "11" at bounding box center [798, 460] width 48 height 27
click at [779, 463] on div "11" at bounding box center [798, 460] width 48 height 27
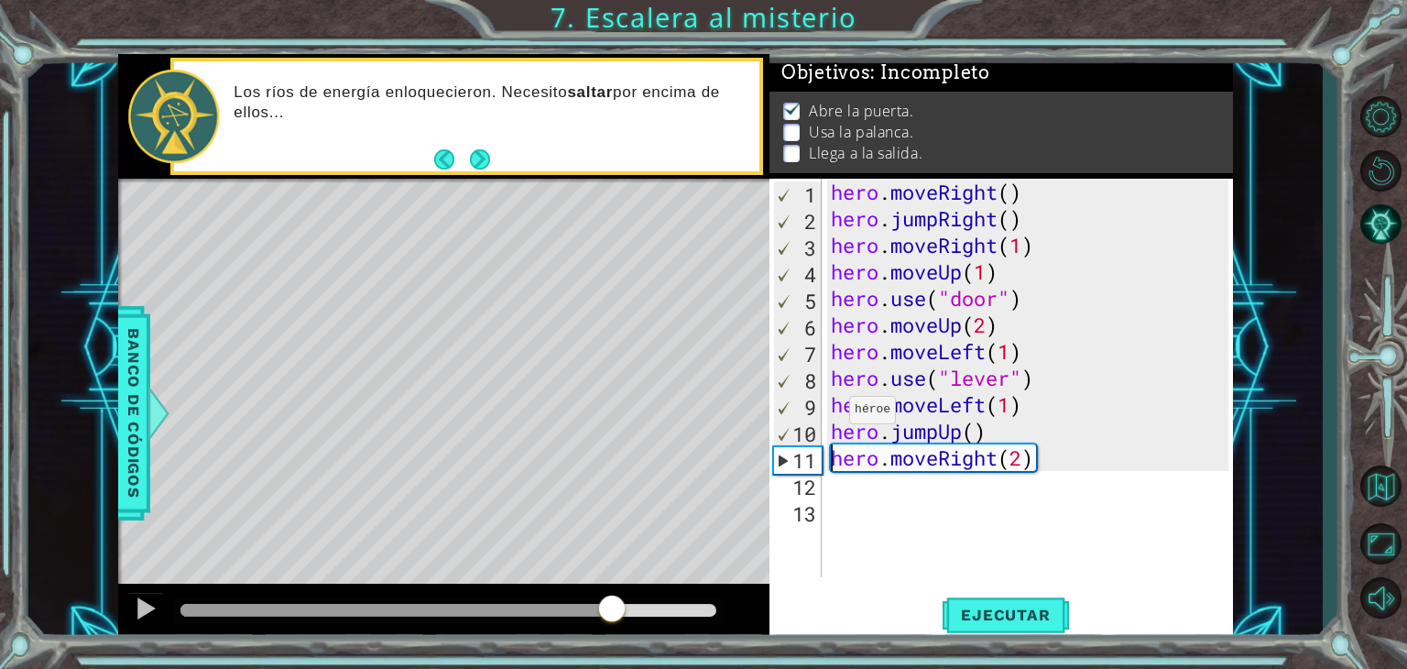
click at [779, 463] on div "11" at bounding box center [798, 460] width 48 height 27
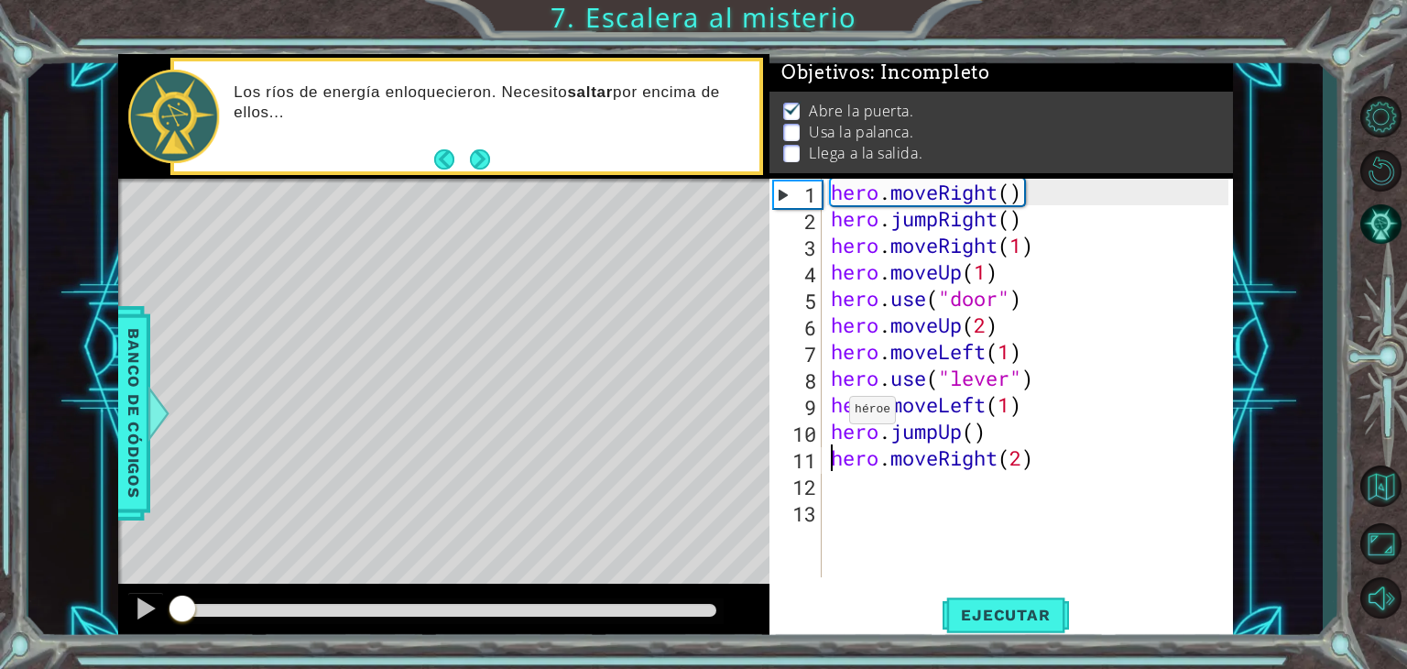
drag, startPoint x: 617, startPoint y: 606, endPoint x: 29, endPoint y: 627, distance: 588.5
click at [28, 628] on div "1 ההההההההההההההההההההההההההההההההההההההההההההההההההההההההההההההההההההההההההההה…" at bounding box center [675, 347] width 1295 height 588
click at [143, 609] on div at bounding box center [146, 608] width 24 height 24
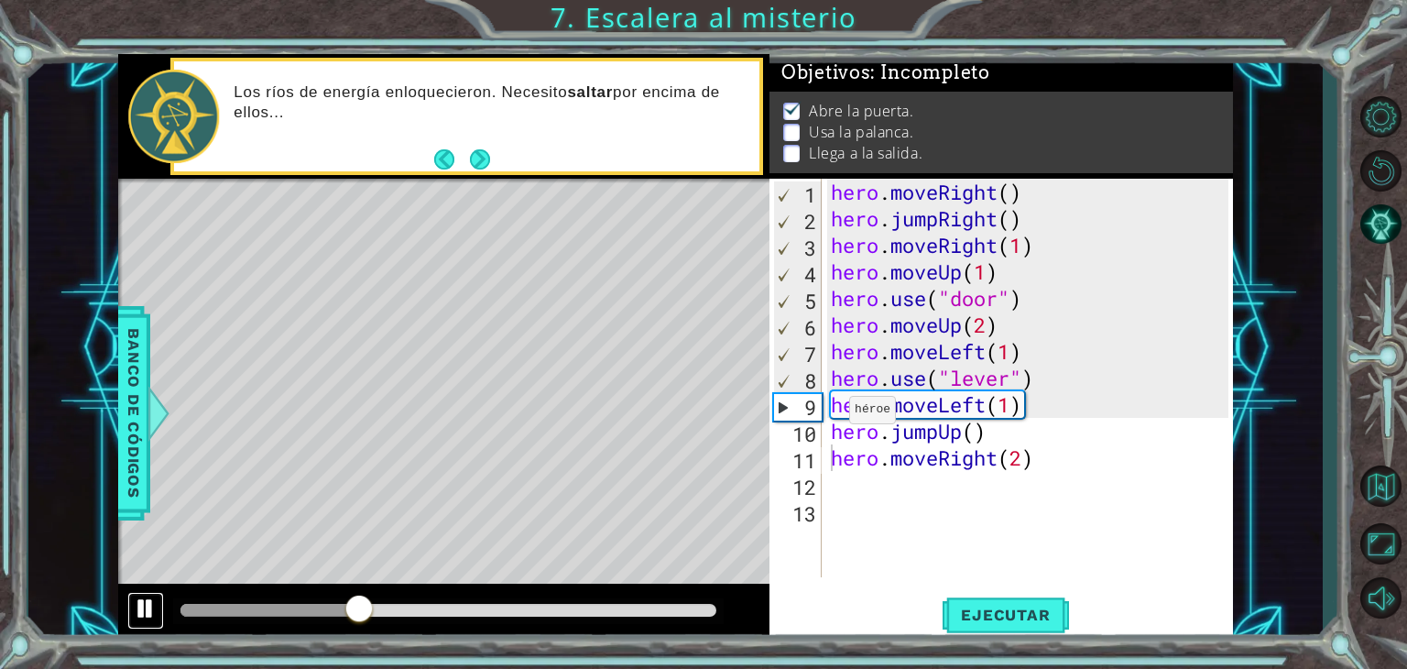
click at [151, 603] on div at bounding box center [146, 608] width 24 height 24
click at [354, 602] on div at bounding box center [354, 610] width 33 height 33
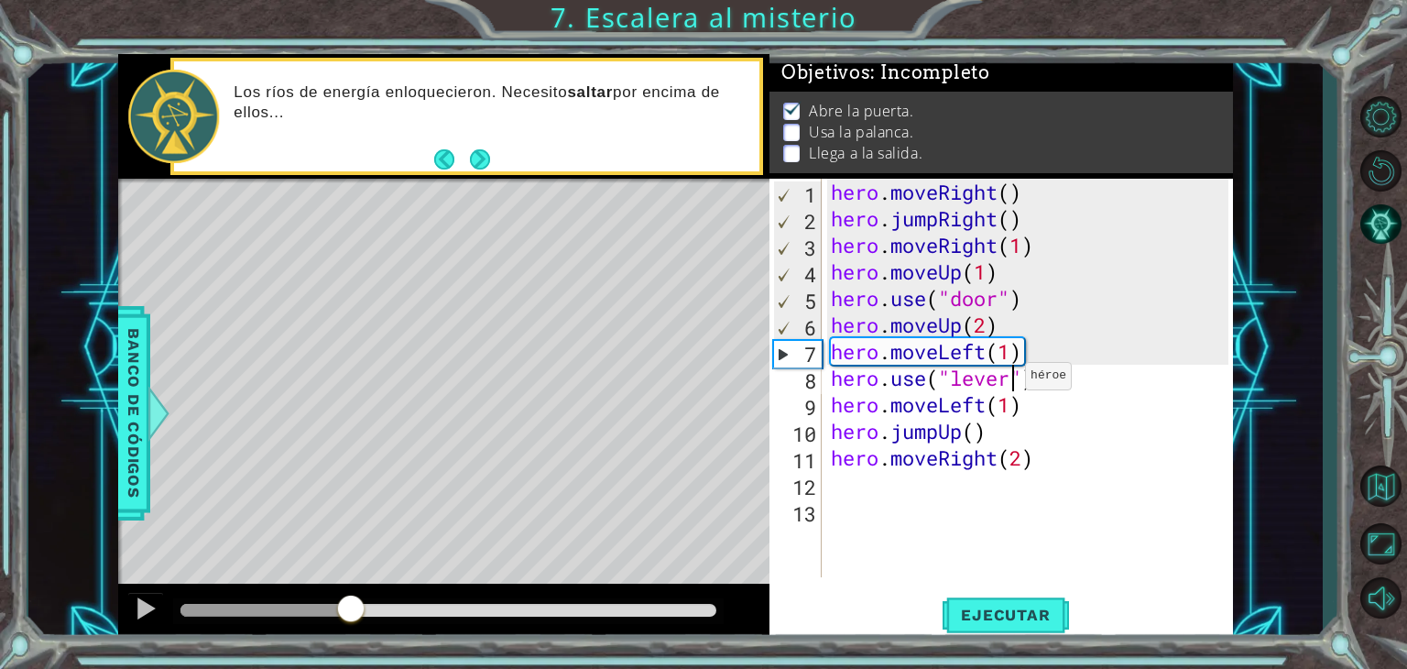
click at [1009, 380] on div "hero . moveRight ( ) hero . jumpRight ( ) hero . moveRight ( 1 ) hero . moveUp …" at bounding box center [1032, 405] width 411 height 452
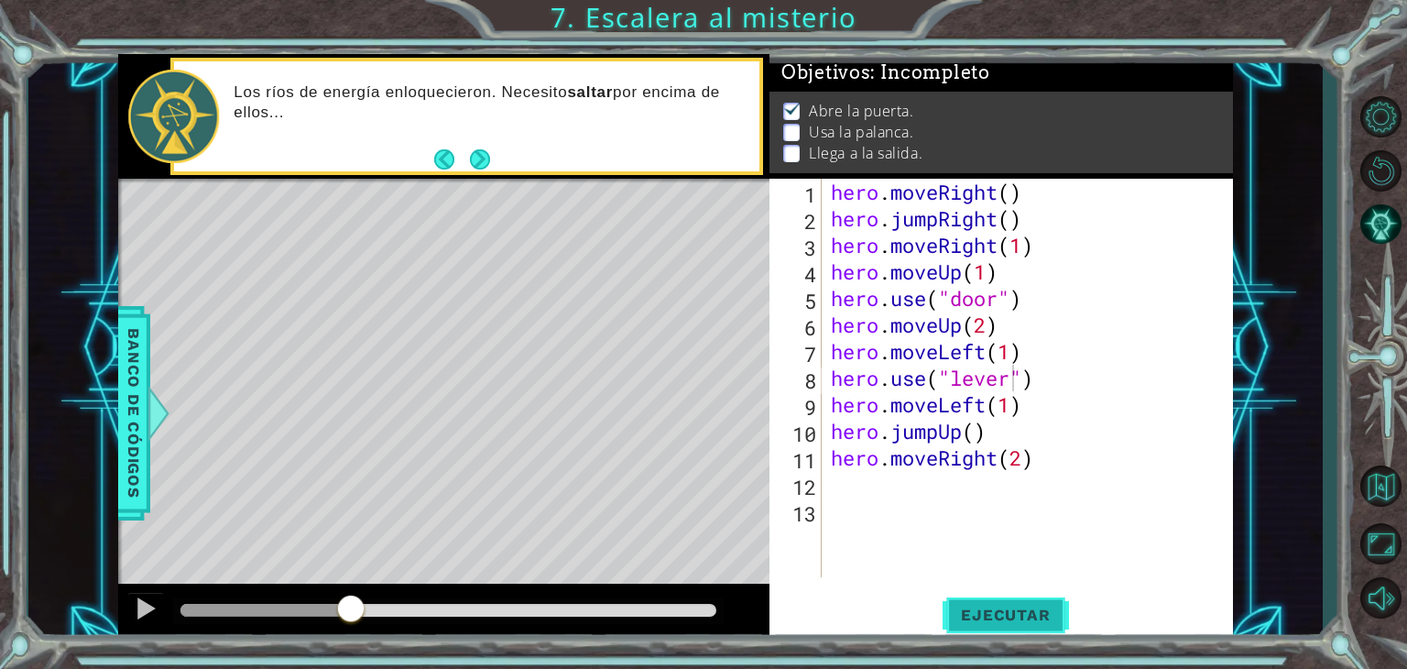
click at [1003, 604] on button "Ejecutar" at bounding box center [1006, 615] width 126 height 47
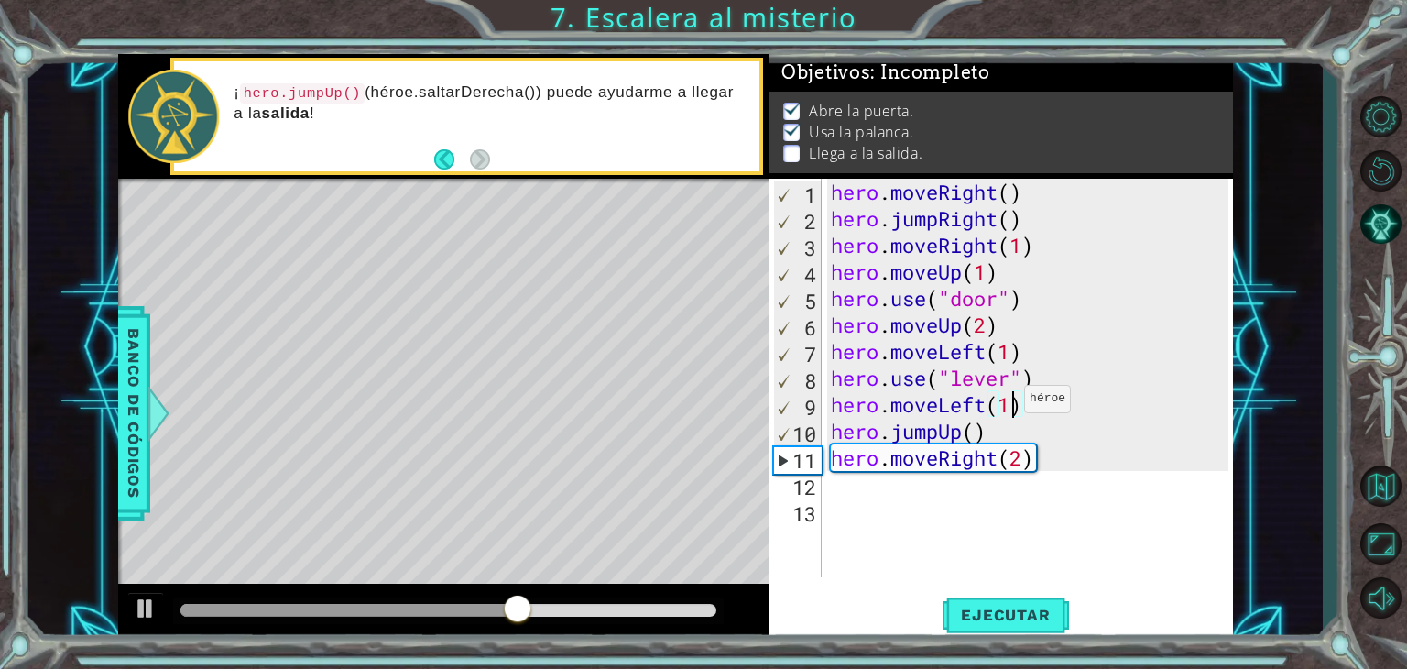
click at [1008, 403] on div "hero . moveRight ( ) hero . jumpRight ( ) hero . moveRight ( 1 ) hero . moveUp …" at bounding box center [1032, 405] width 411 height 452
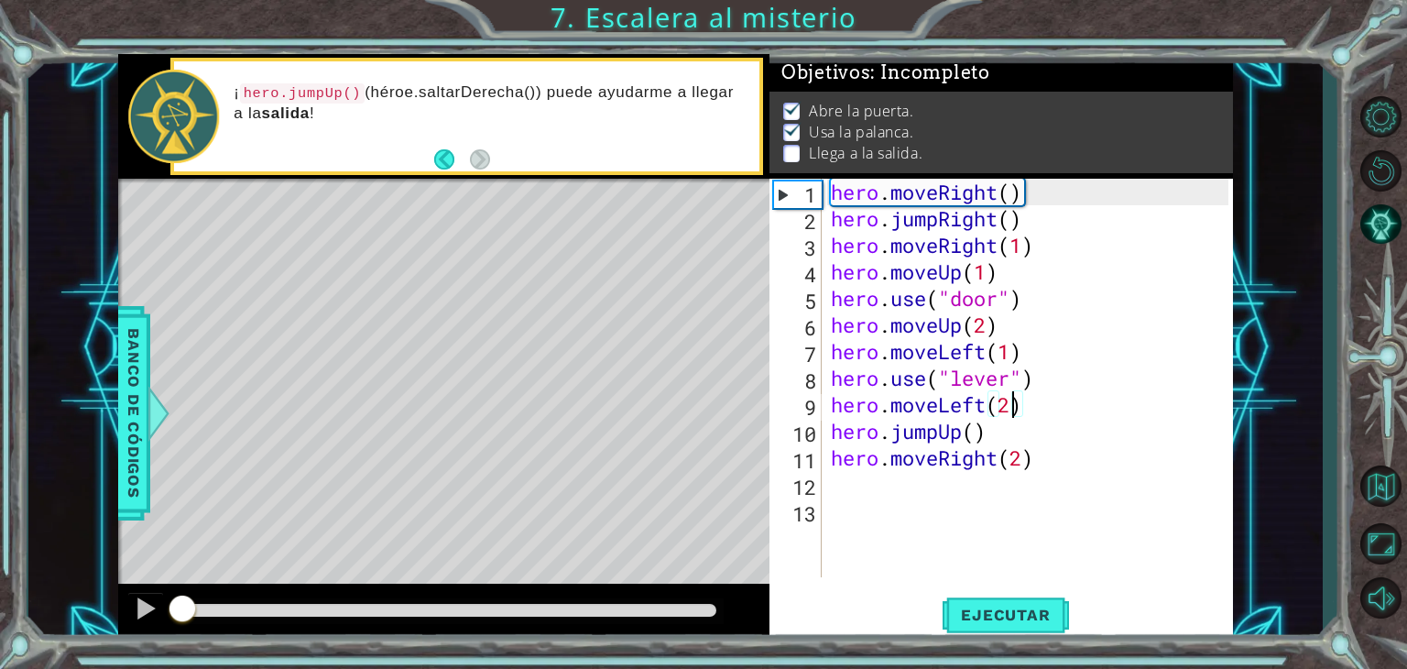
drag, startPoint x: 626, startPoint y: 609, endPoint x: 0, endPoint y: 711, distance: 633.9
click at [0, 668] on html "1 ההההההההההההההההההההההההההההההההההההההההההההההההההההההההההההההההההההההההההההה…" at bounding box center [703, 334] width 1407 height 669
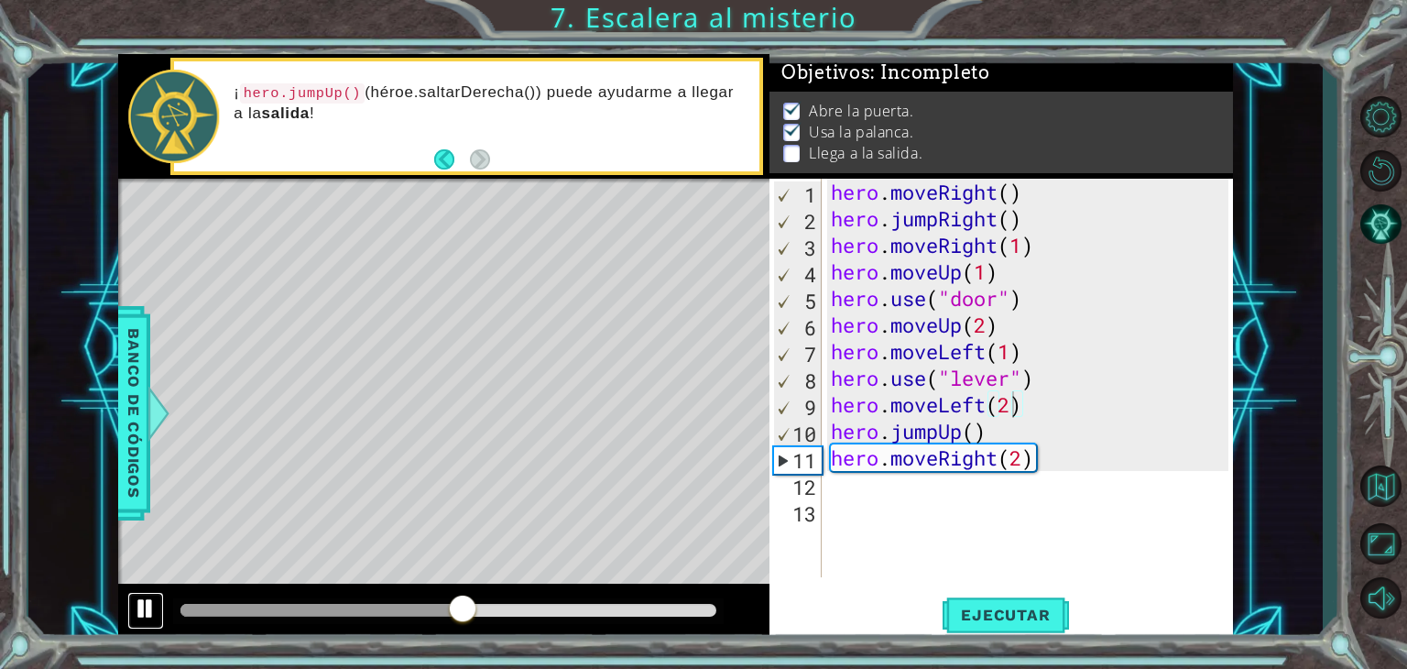
click at [127, 605] on button at bounding box center [145, 611] width 37 height 38
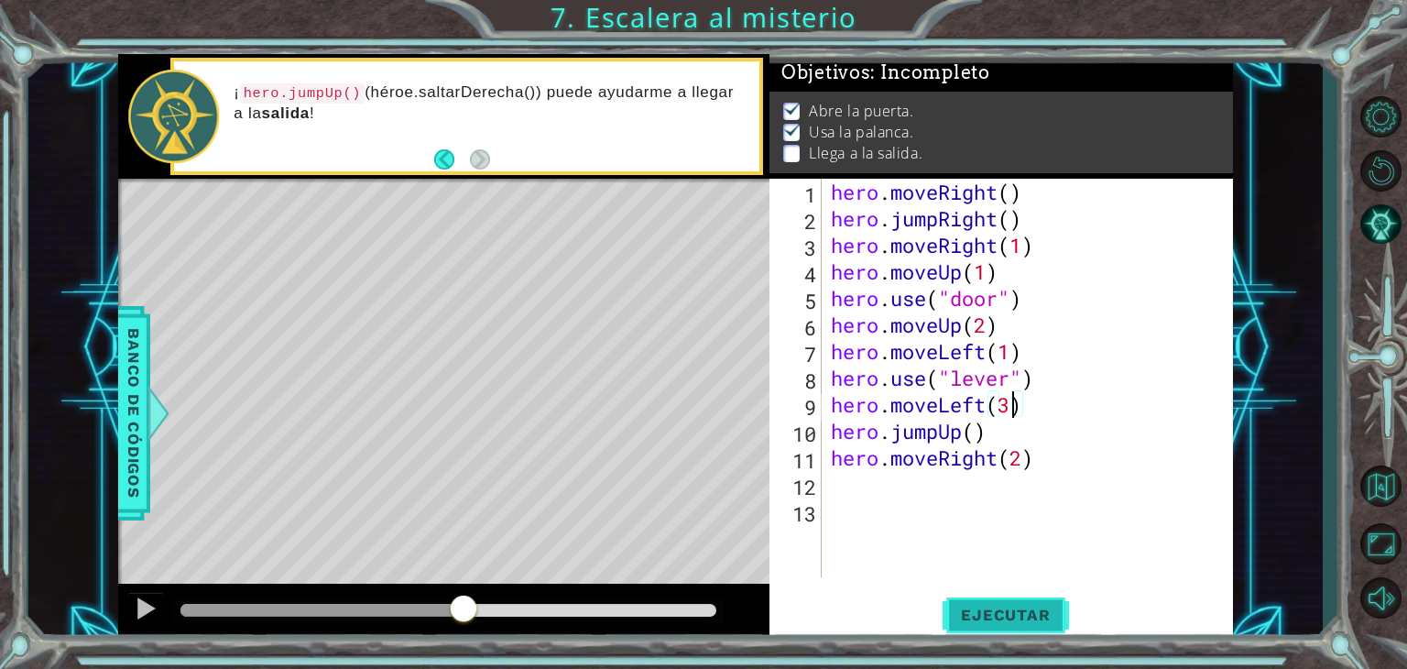
click at [1030, 619] on span "Ejecutar" at bounding box center [1006, 615] width 126 height 18
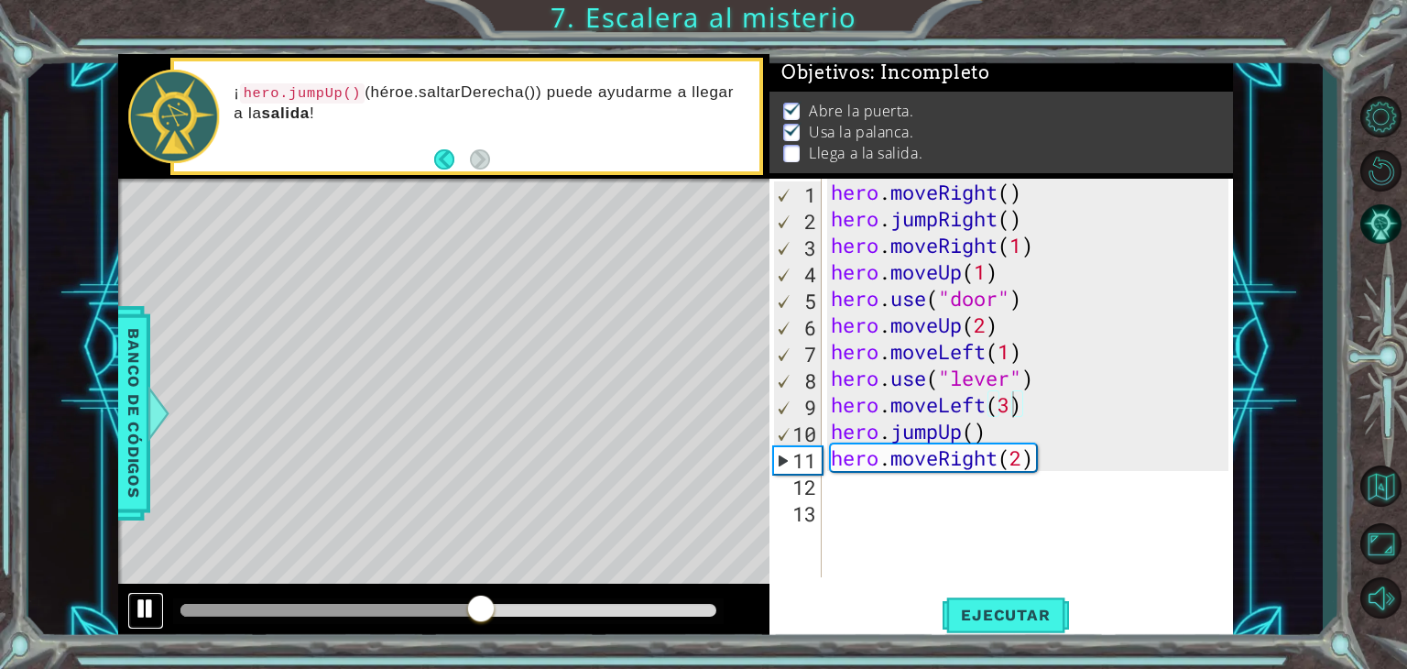
drag, startPoint x: 146, startPoint y: 605, endPoint x: 136, endPoint y: 602, distance: 10.4
click at [136, 602] on div at bounding box center [146, 608] width 24 height 24
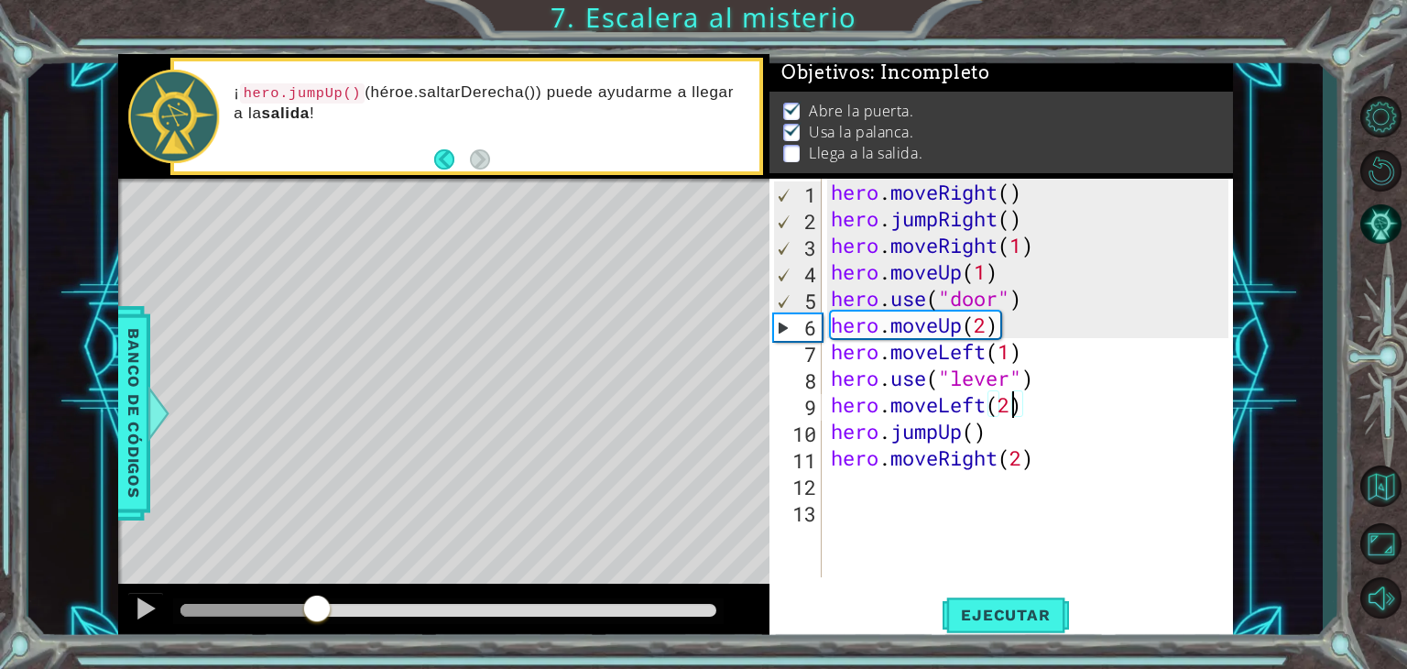
drag, startPoint x: 474, startPoint y: 606, endPoint x: 294, endPoint y: 601, distance: 179.6
click at [311, 601] on div at bounding box center [316, 610] width 33 height 33
type textarea "hero.moveLeft(2)"
click at [126, 613] on div at bounding box center [443, 613] width 651 height 59
click at [136, 598] on div at bounding box center [146, 608] width 24 height 24
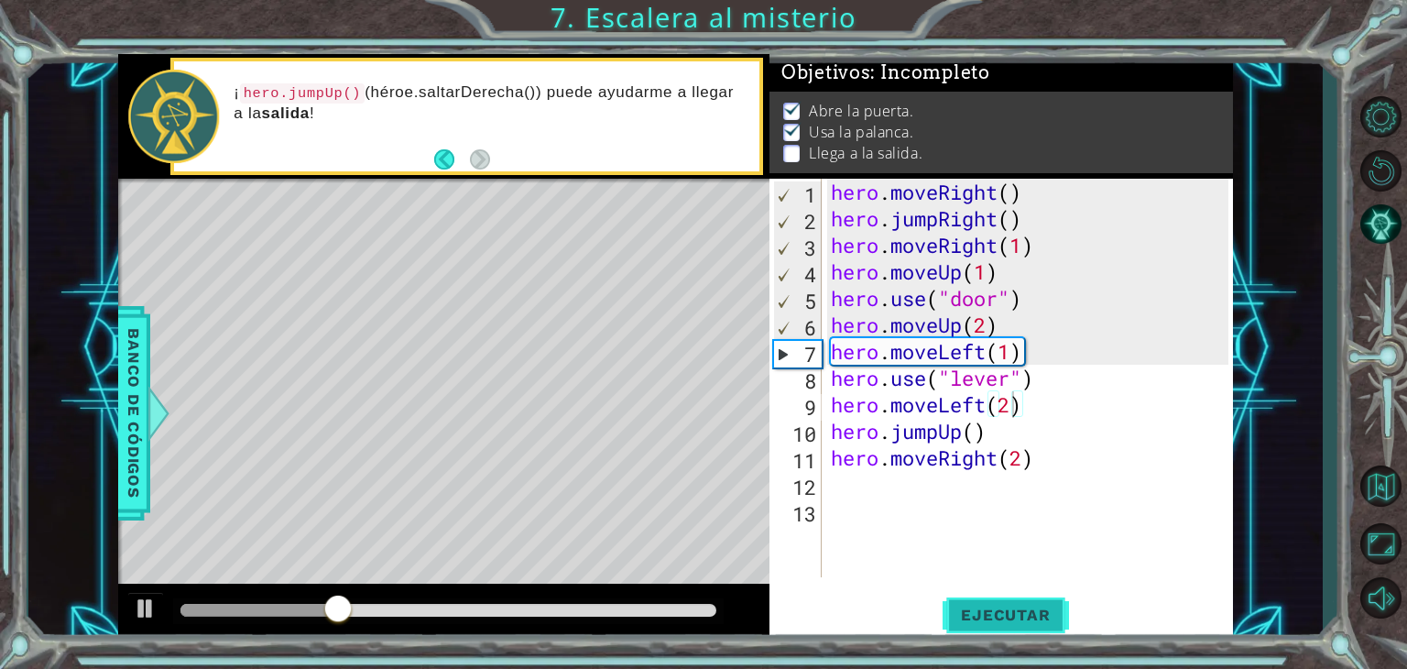
click at [1020, 613] on span "Ejecutar" at bounding box center [1006, 615] width 126 height 18
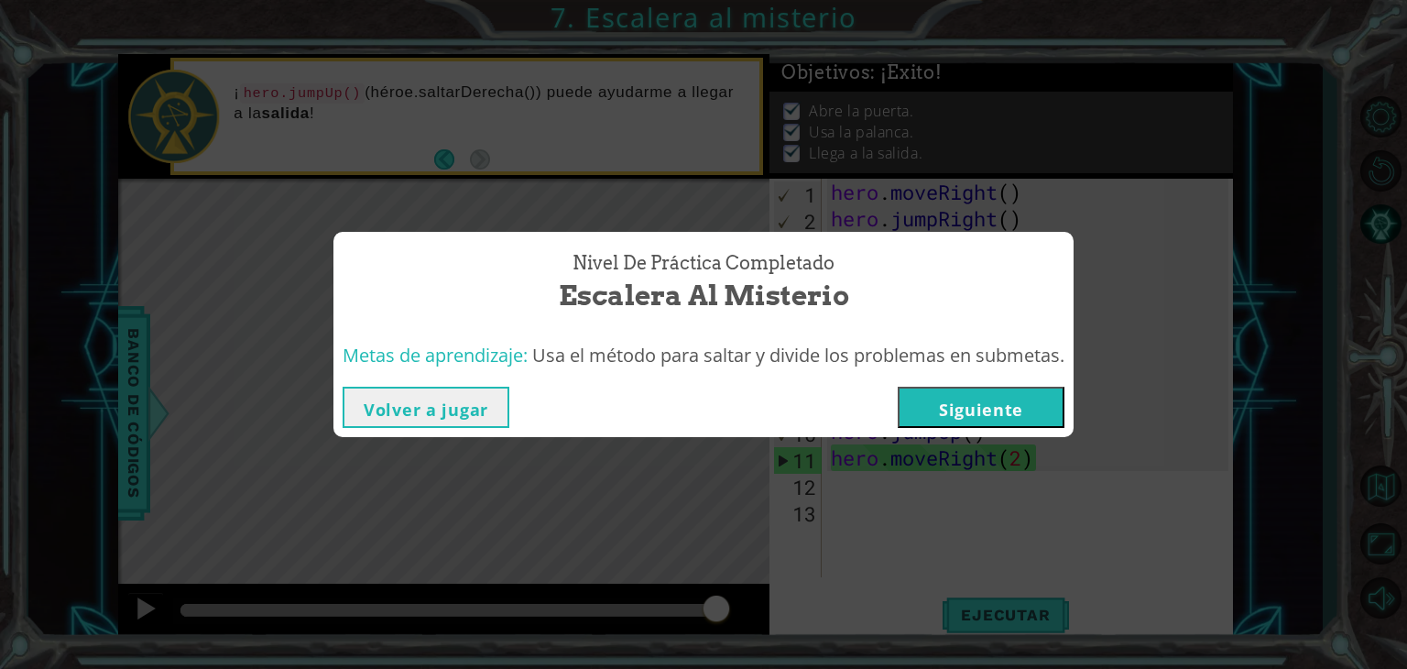
click at [996, 406] on button "Siguiente" at bounding box center [981, 407] width 167 height 41
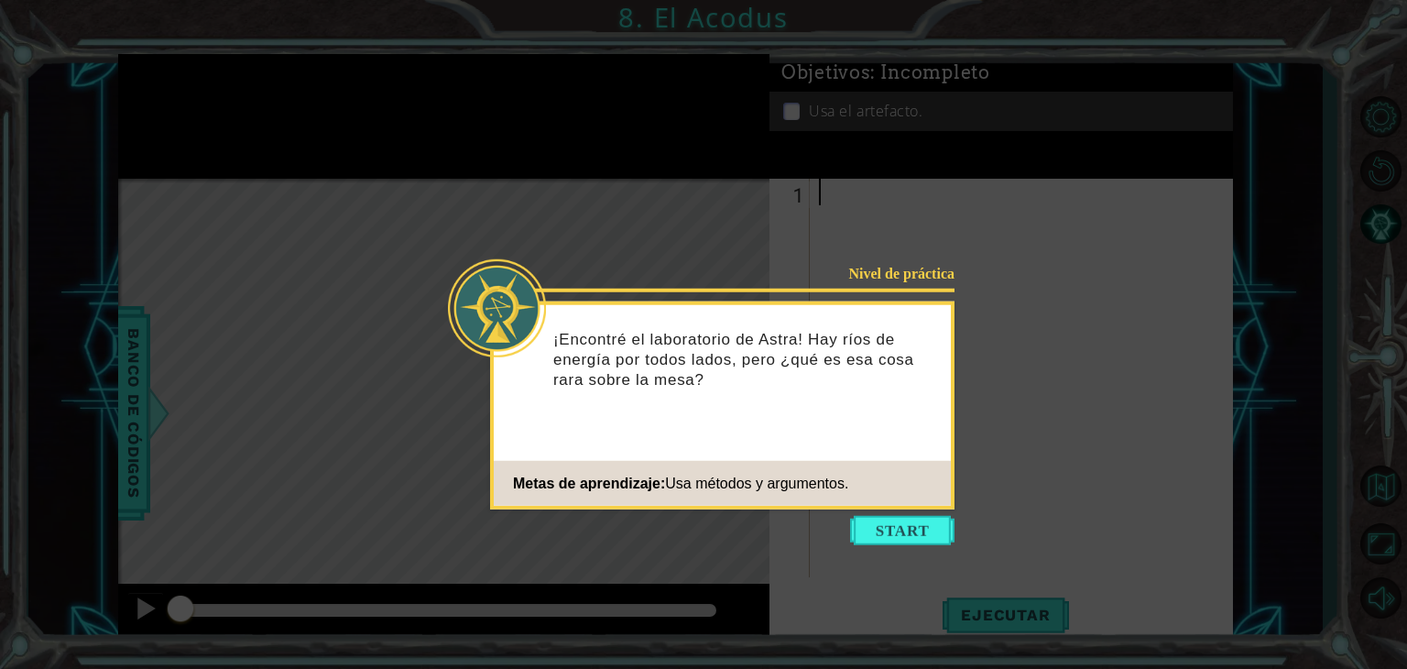
click at [879, 532] on button "Start" at bounding box center [902, 530] width 104 height 29
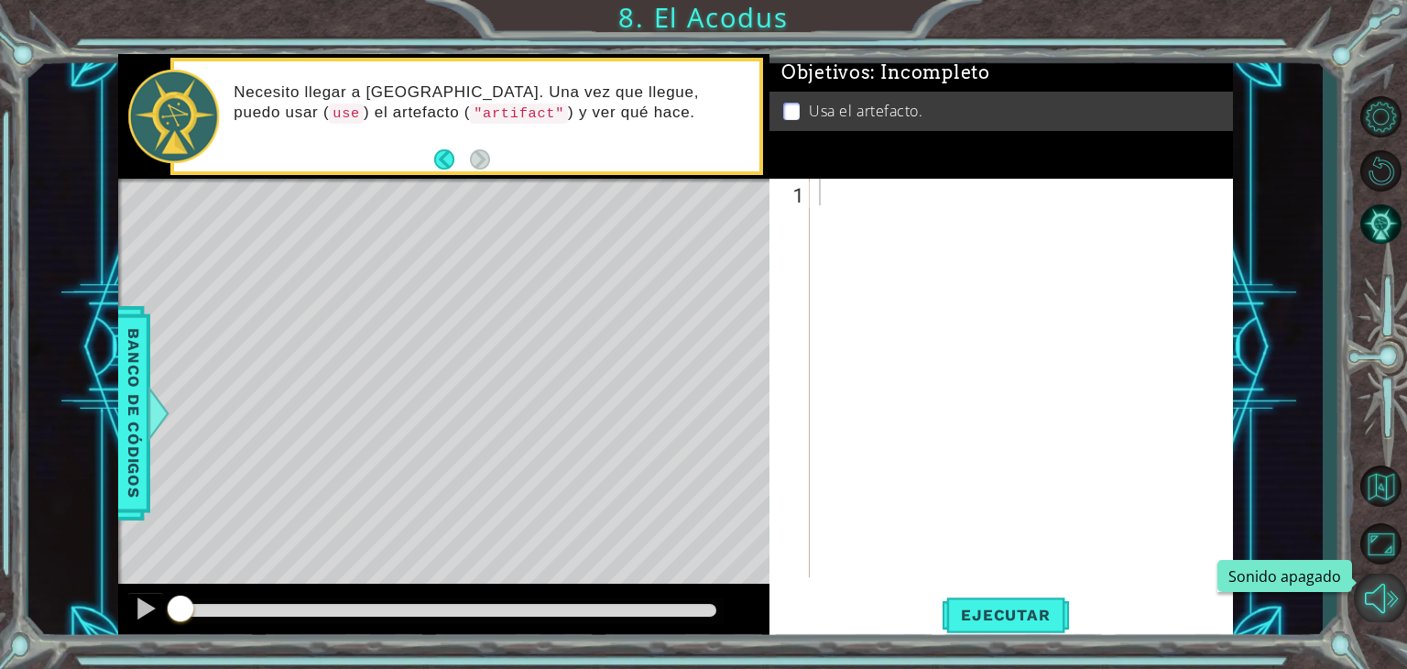
click at [1375, 595] on button "Sonido apagado" at bounding box center [1380, 598] width 53 height 49
click at [1367, 605] on button "Sonido encendido" at bounding box center [1380, 598] width 53 height 49
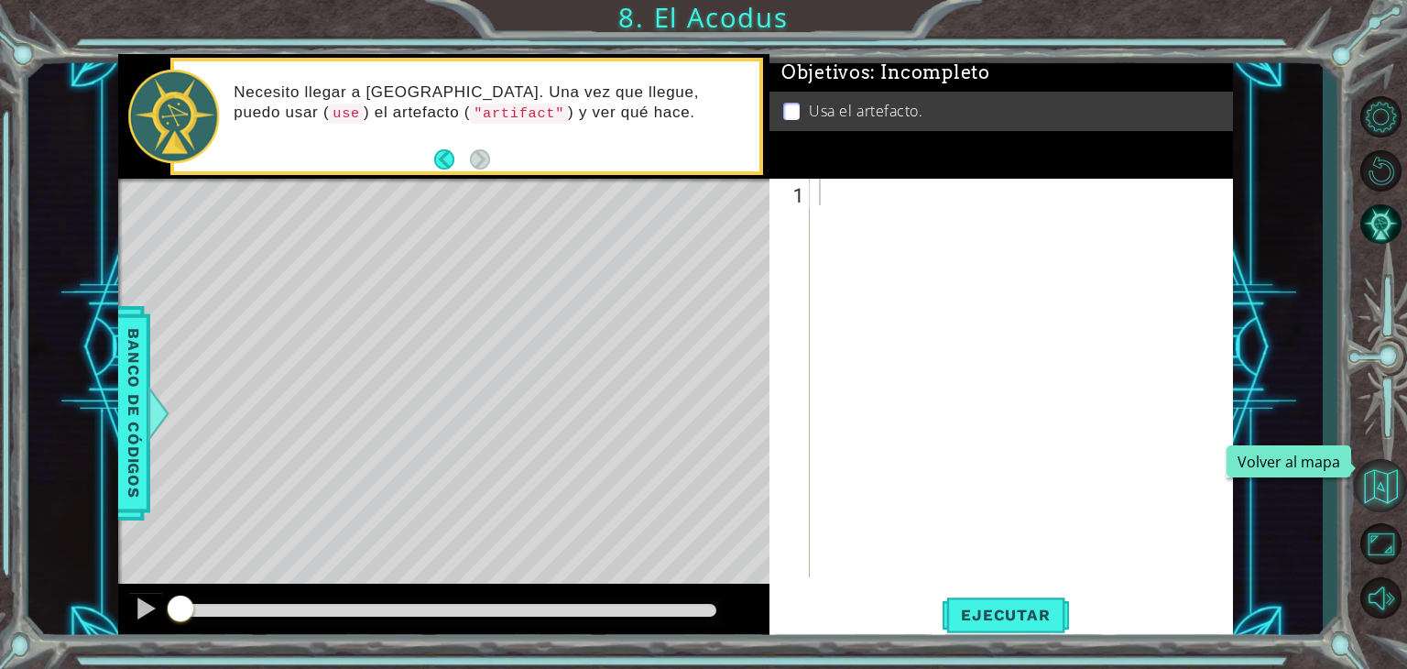
click at [1365, 497] on button "Volver al mapa" at bounding box center [1380, 485] width 53 height 53
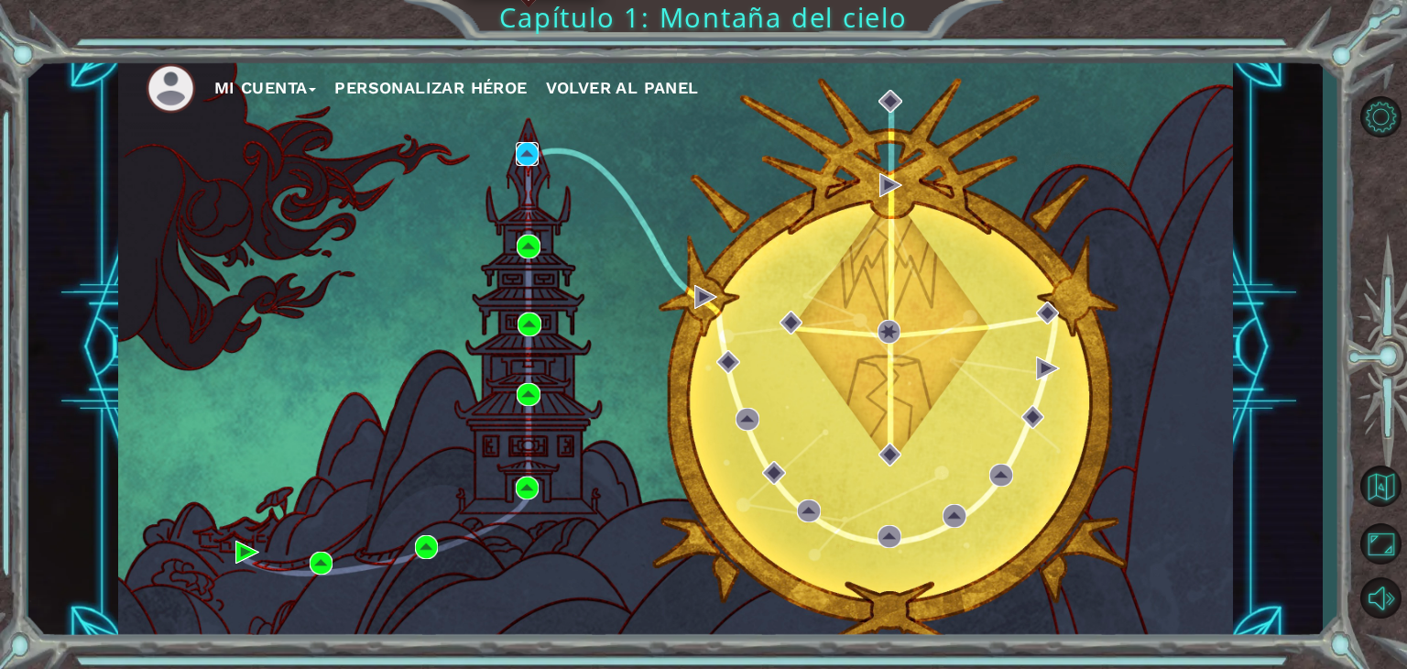
click at [529, 150] on img at bounding box center [528, 154] width 24 height 24
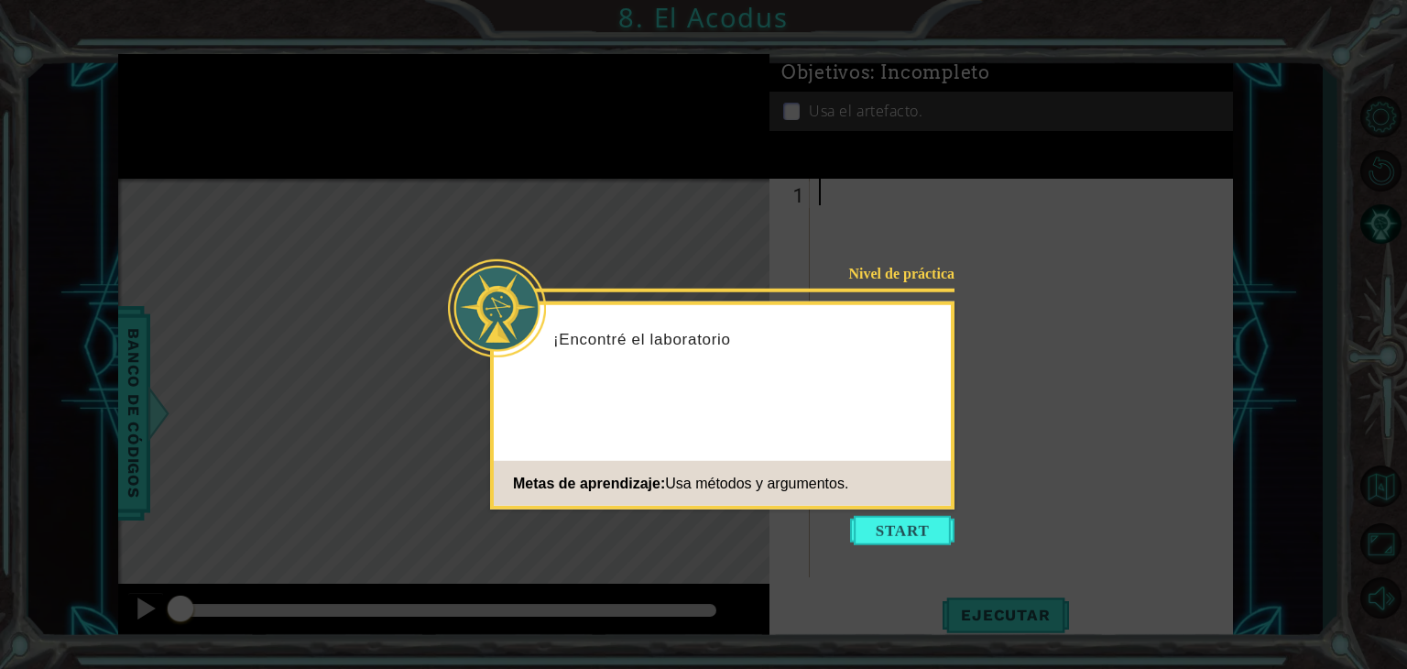
drag, startPoint x: 879, startPoint y: 527, endPoint x: 887, endPoint y: 520, distance: 10.4
click at [884, 523] on button "Start" at bounding box center [902, 530] width 104 height 29
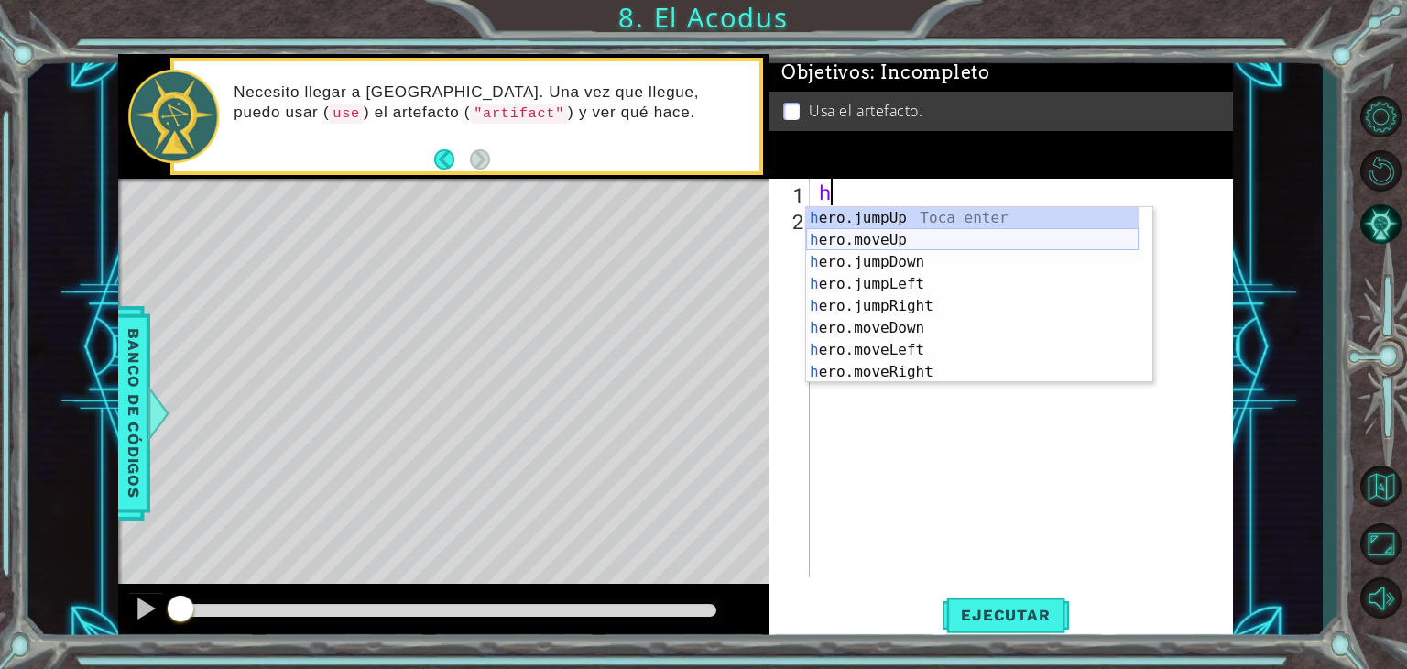
click at [884, 244] on div "h ero.jumpUp Toca enter h ero.moveUp Toca enter h ero.jumpDown Toca enter h ero…" at bounding box center [972, 317] width 333 height 220
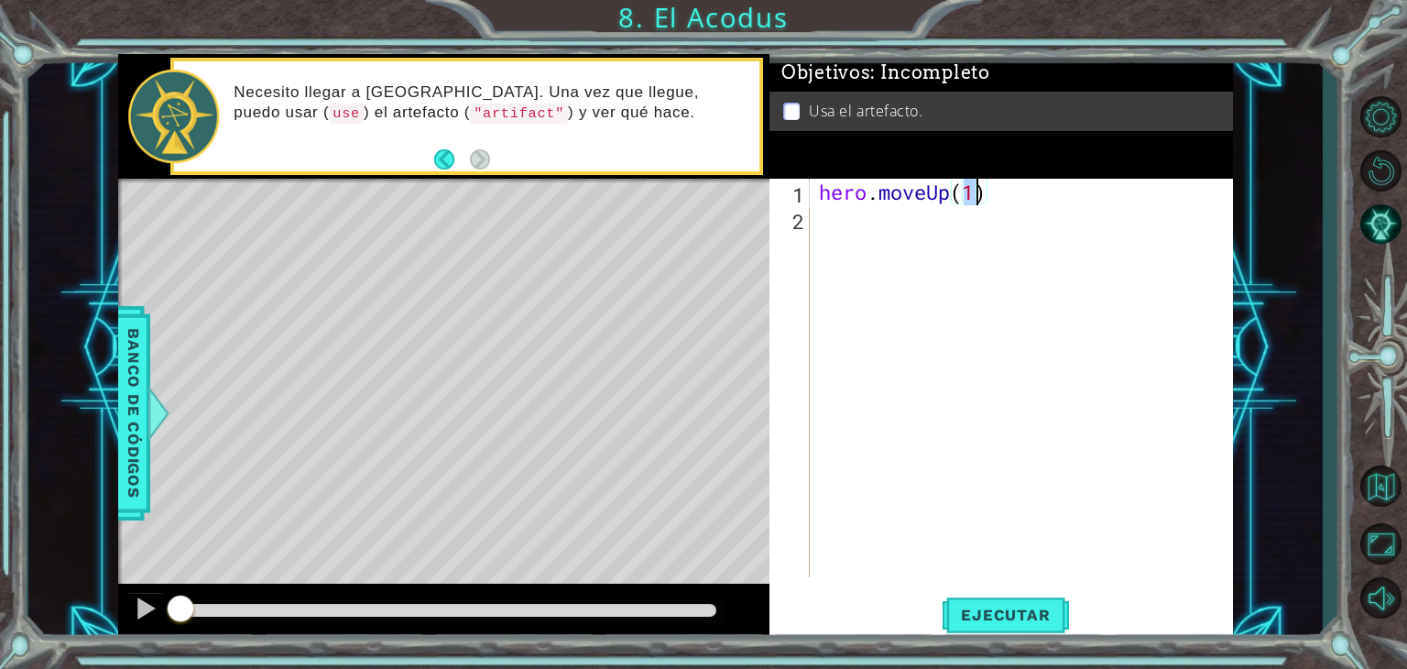
type textarea "hero.moveUp(2)"
click at [880, 227] on div "hero . moveUp ( 2 )" at bounding box center [1026, 405] width 422 height 452
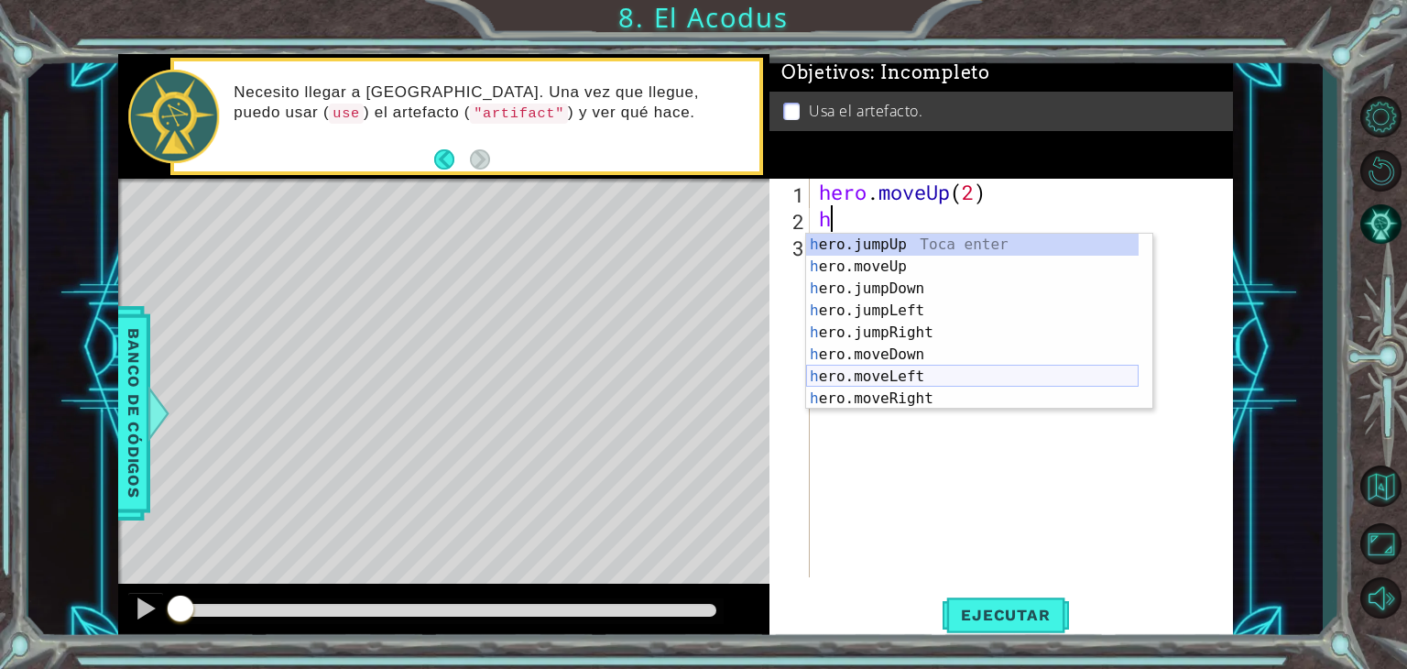
click at [880, 384] on div "h ero.jumpUp Toca enter h ero.moveUp Toca enter h ero.jumpDown Toca enter h ero…" at bounding box center [972, 344] width 333 height 220
type textarea "hero.moveLeft(1)"
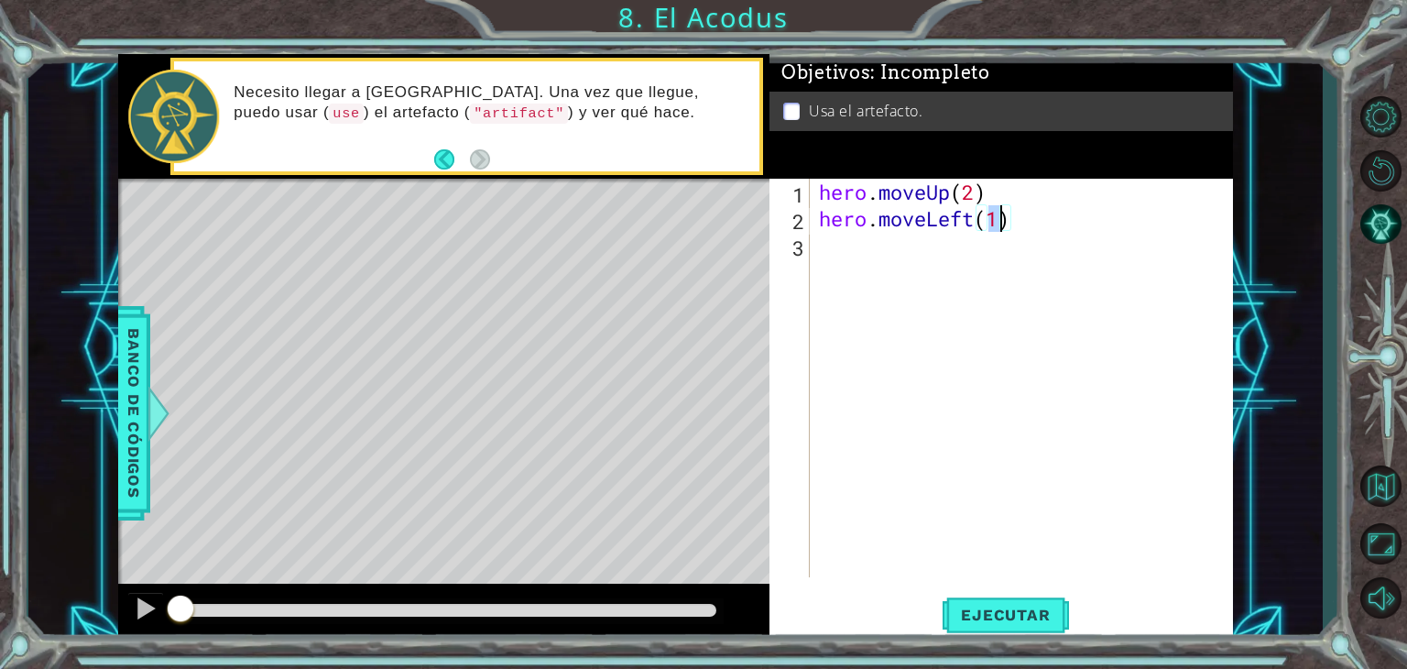
click at [836, 256] on div "hero . moveUp ( 2 ) hero . moveLeft ( 1 )" at bounding box center [1026, 405] width 422 height 452
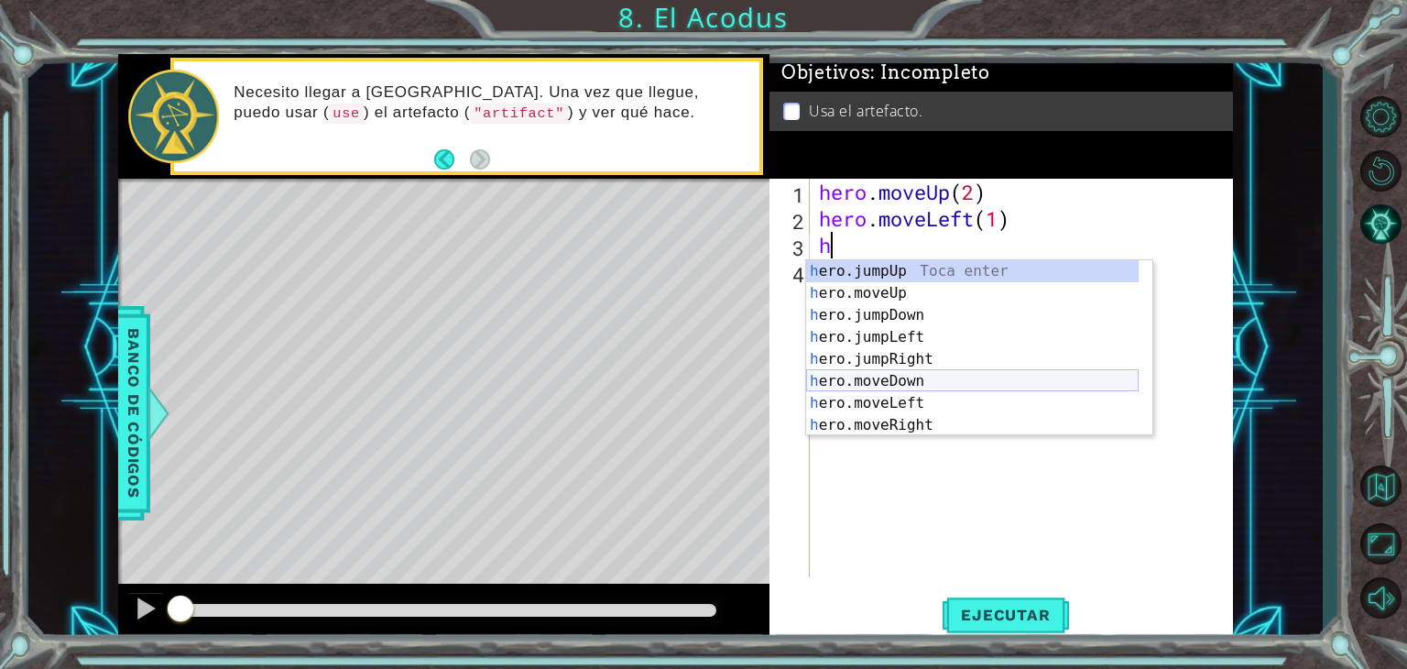
click at [938, 378] on div "h ero.jumpUp Toca enter h ero.moveUp Toca enter h ero.jumpDown Toca enter h ero…" at bounding box center [972, 370] width 333 height 220
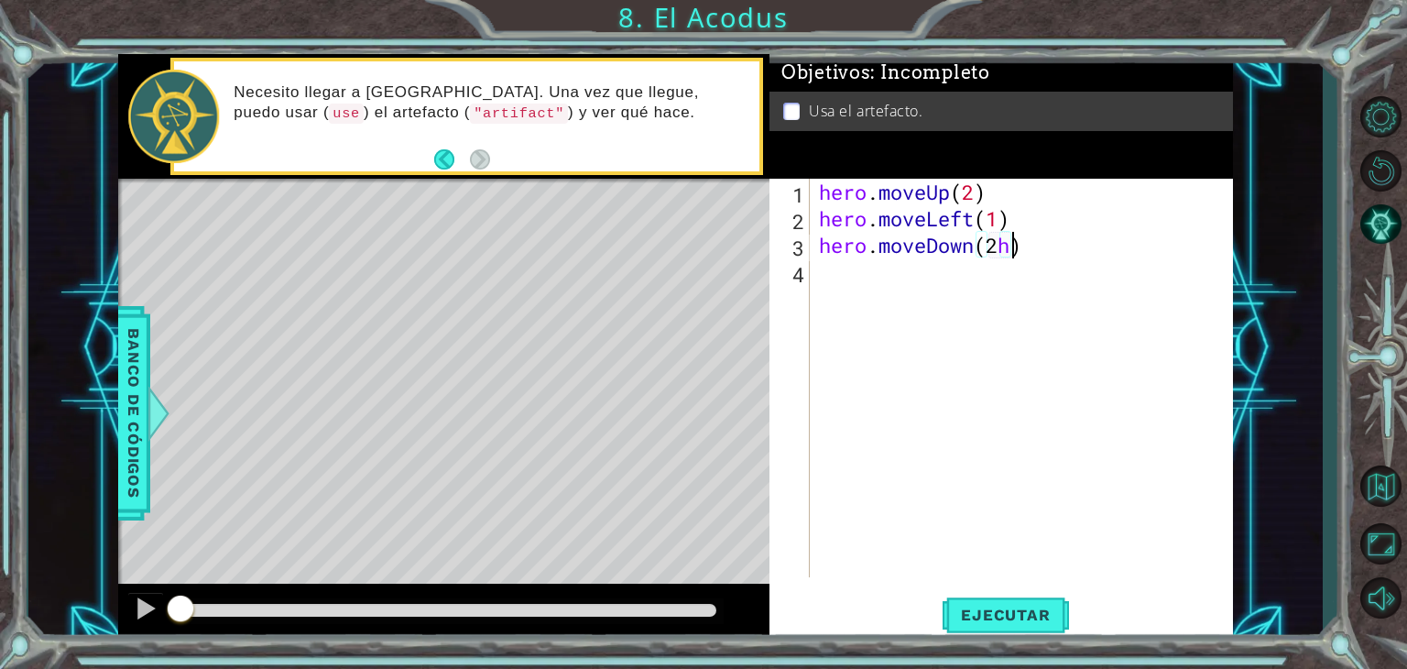
scroll to position [0, 7]
type textarea "hero.moveDown(2)"
type textarea "h"
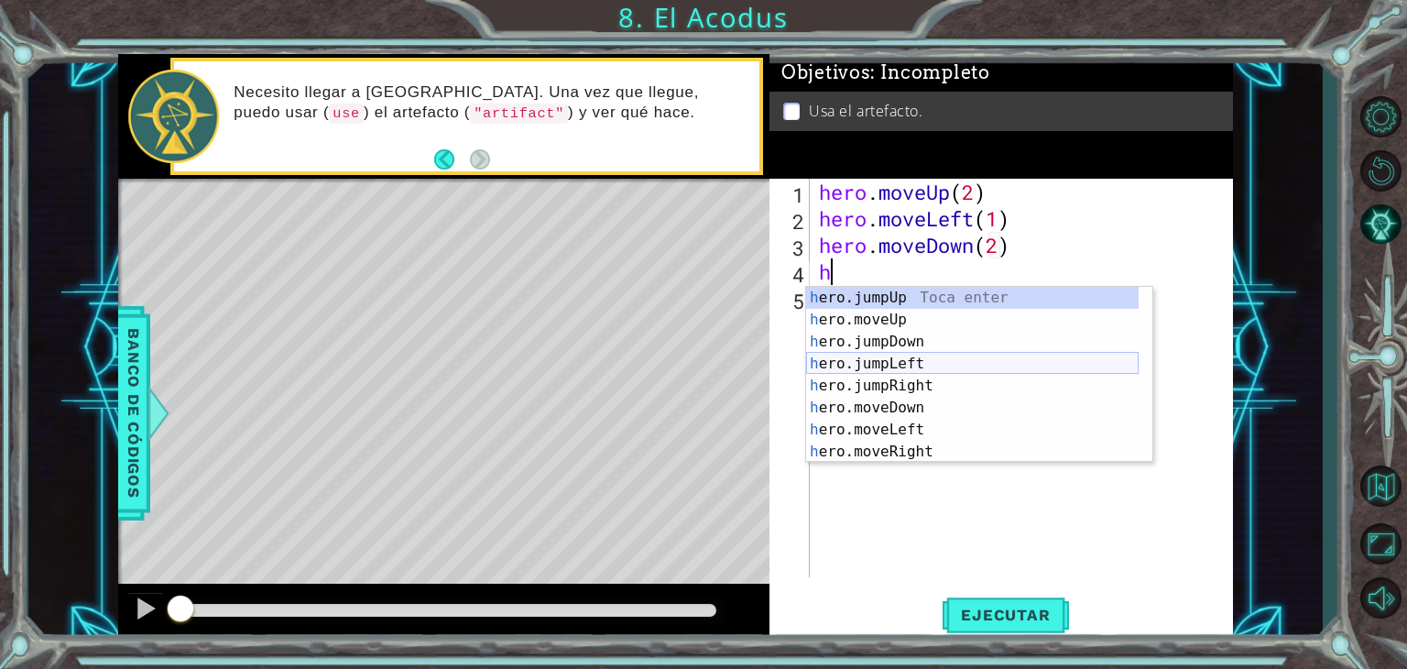
click at [897, 371] on div "h ero.jumpUp Toca enter h ero.moveUp Toca enter h ero.jumpDown Toca enter h ero…" at bounding box center [972, 397] width 333 height 220
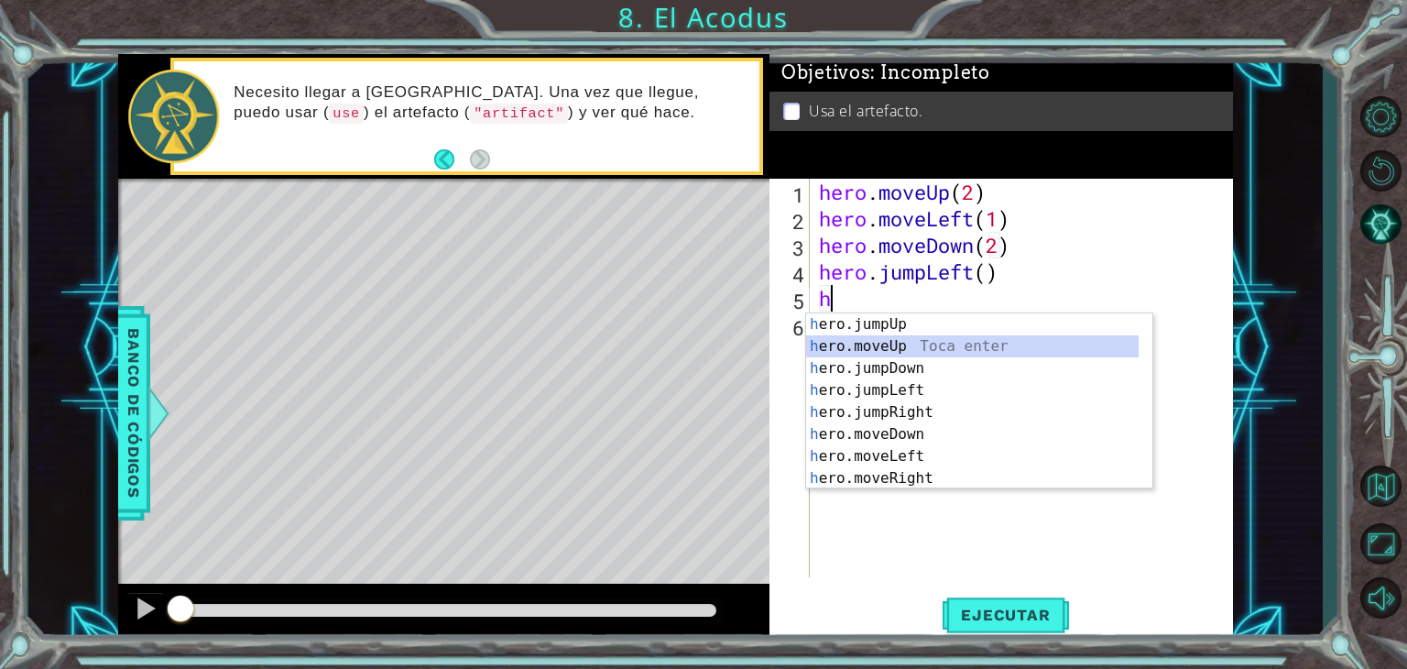
click at [862, 344] on div "h ero.jumpUp Toca enter h ero.moveUp Toca enter h ero.jumpDown Toca enter h ero…" at bounding box center [972, 423] width 333 height 220
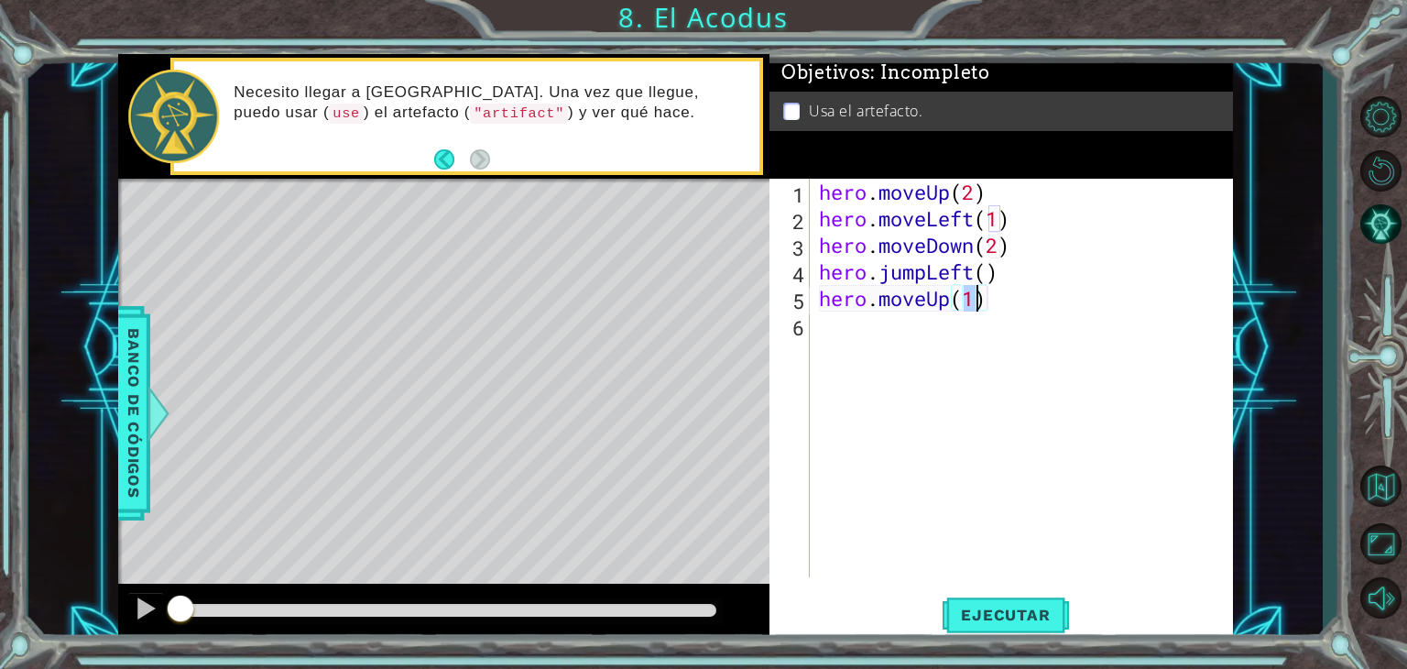
type textarea "hero.moveUp(2)"
type textarea "h"
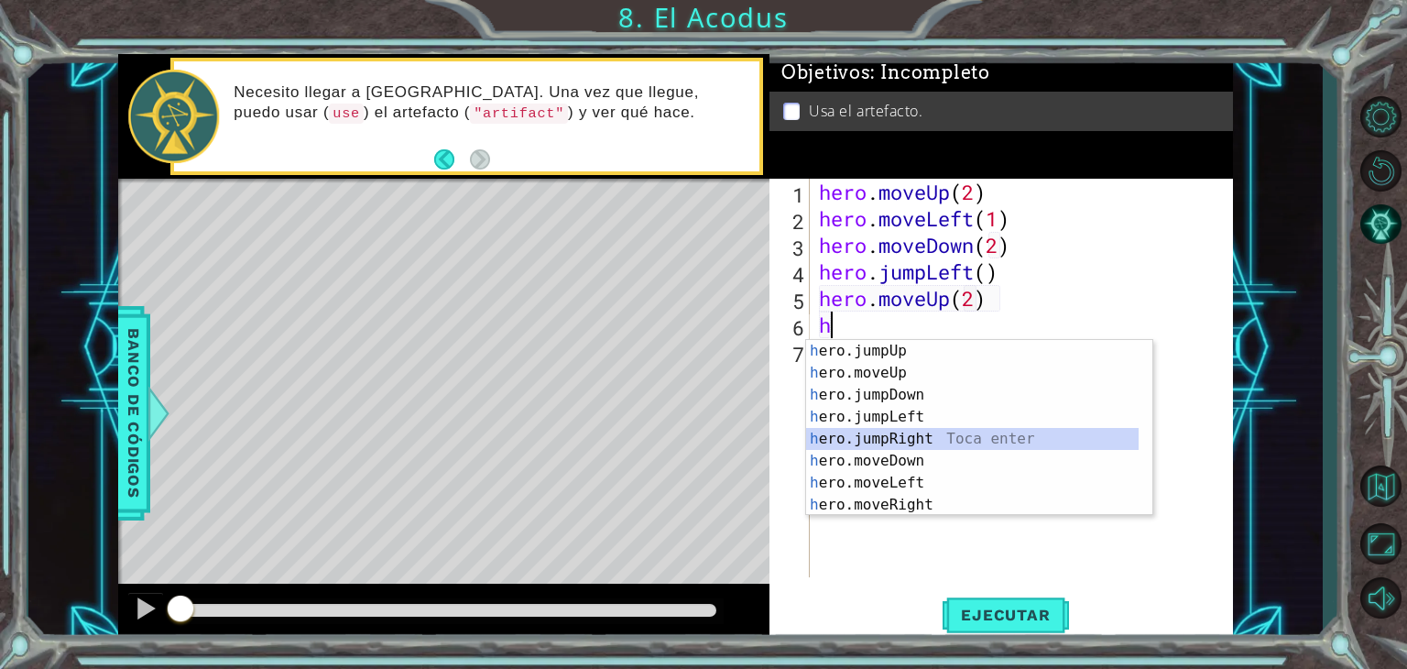
click at [901, 444] on div "h ero.jumpUp Toca enter h ero.moveUp Toca enter h ero.jumpDown Toca enter h ero…" at bounding box center [972, 450] width 333 height 220
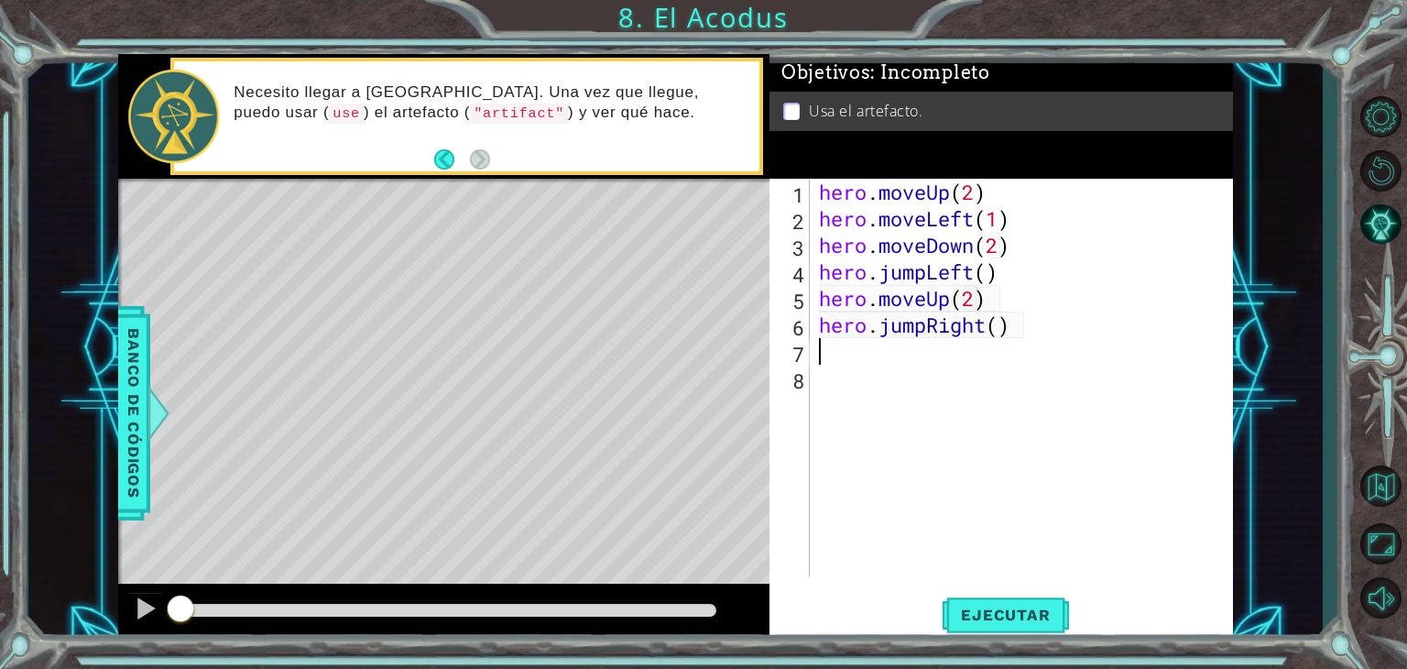
type textarea "1"
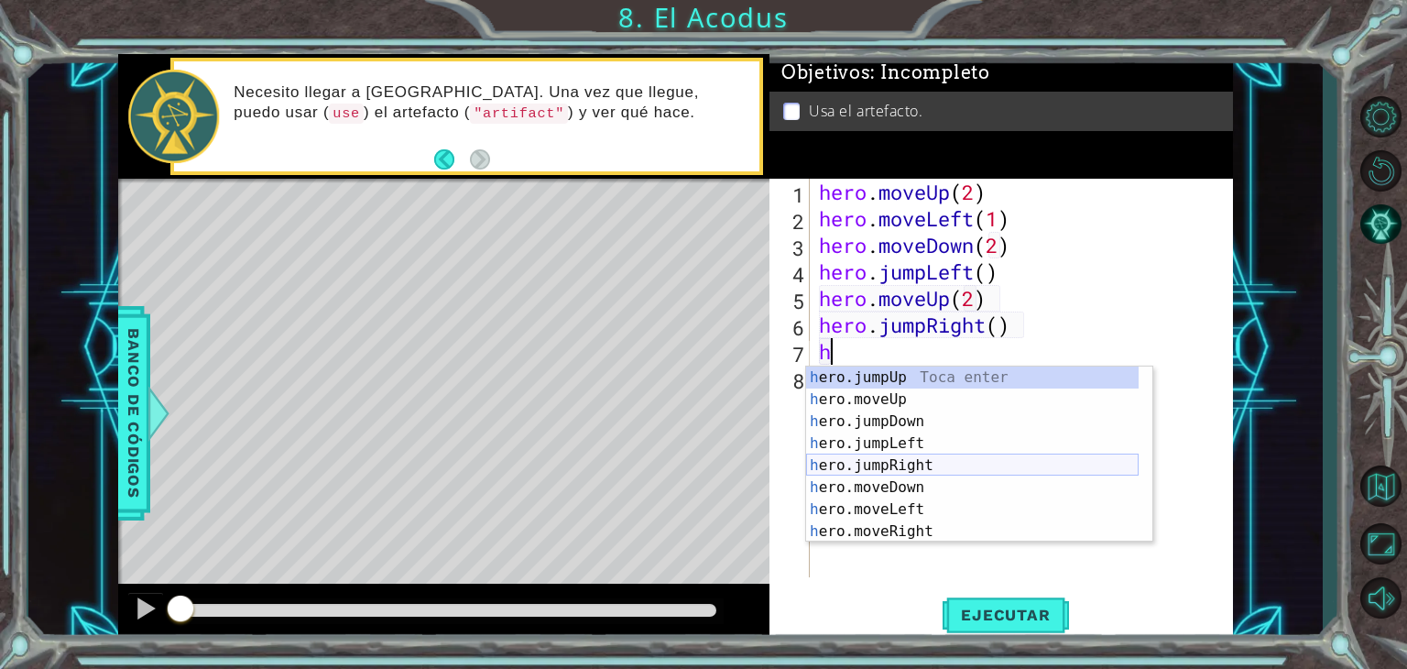
scroll to position [44, 0]
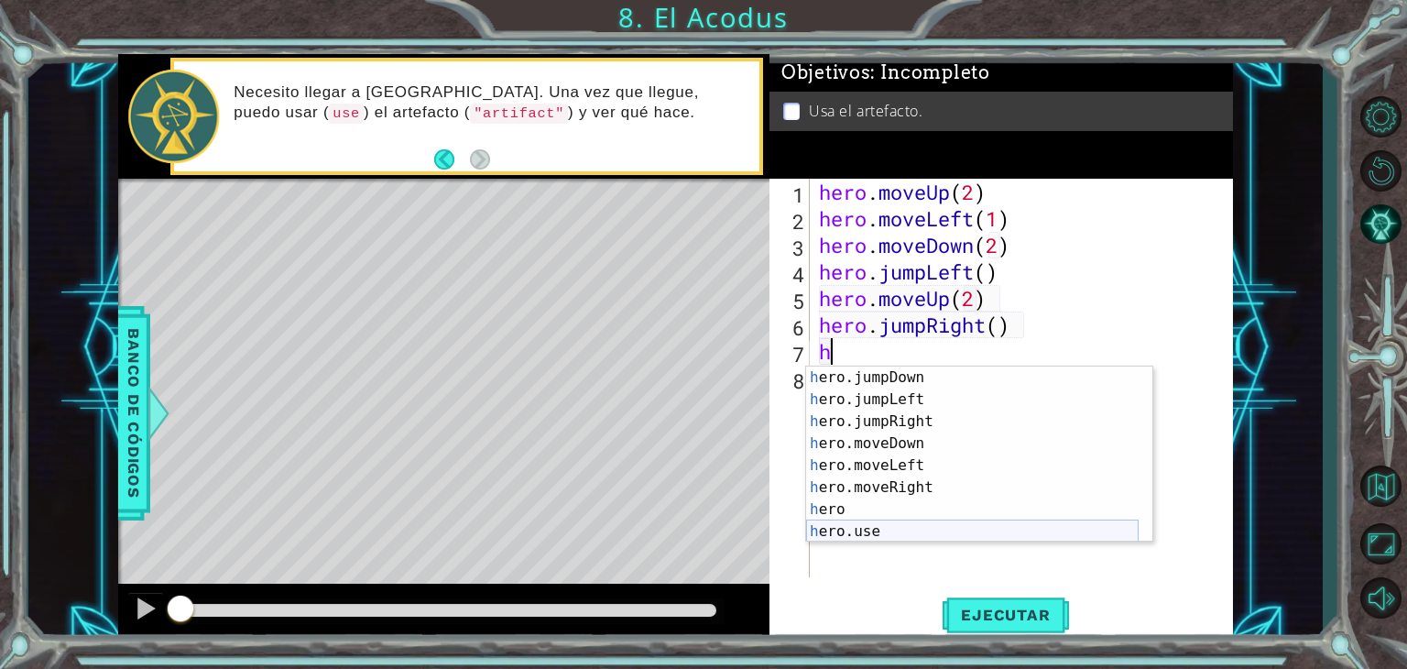
click at [891, 529] on div "h ero.jumpDown Toca enter h ero.jumpLeft Toca enter h ero.jumpRight Toca enter …" at bounding box center [972, 476] width 333 height 220
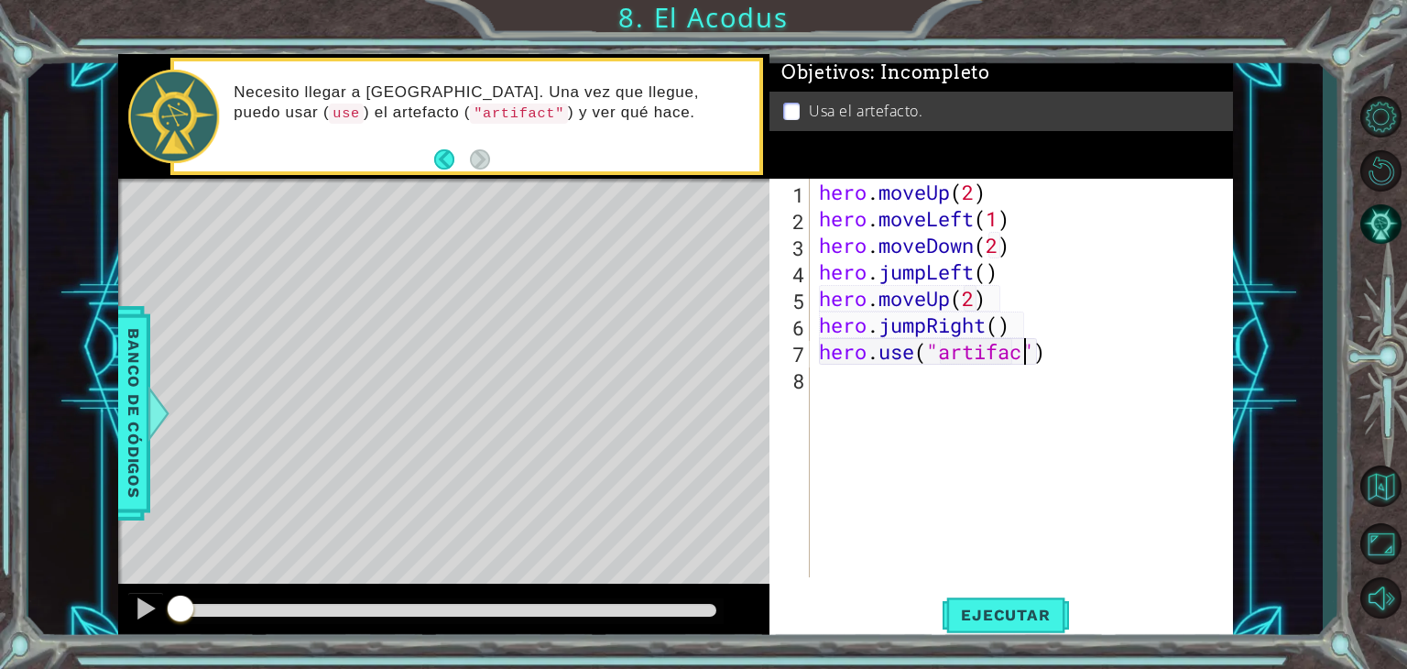
scroll to position [0, 9]
click at [973, 617] on span "Ejecutar" at bounding box center [1006, 615] width 126 height 18
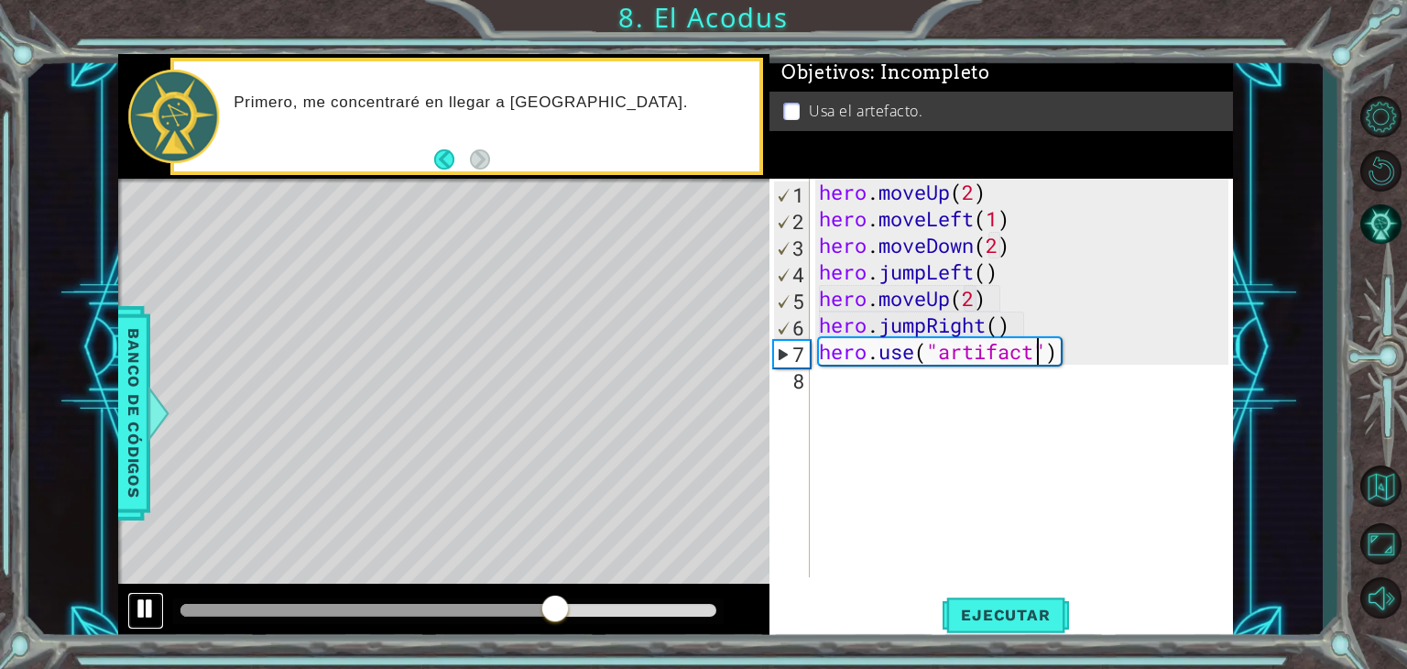
click at [131, 603] on button at bounding box center [145, 611] width 37 height 38
drag, startPoint x: 981, startPoint y: 322, endPoint x: 967, endPoint y: 329, distance: 15.2
click at [959, 332] on div "hero . moveUp ( 2 ) hero . moveLeft ( 1 ) hero . moveDown ( 2 ) hero . jumpLeft…" at bounding box center [1026, 405] width 422 height 452
type textarea "hero.jumphRigt()"
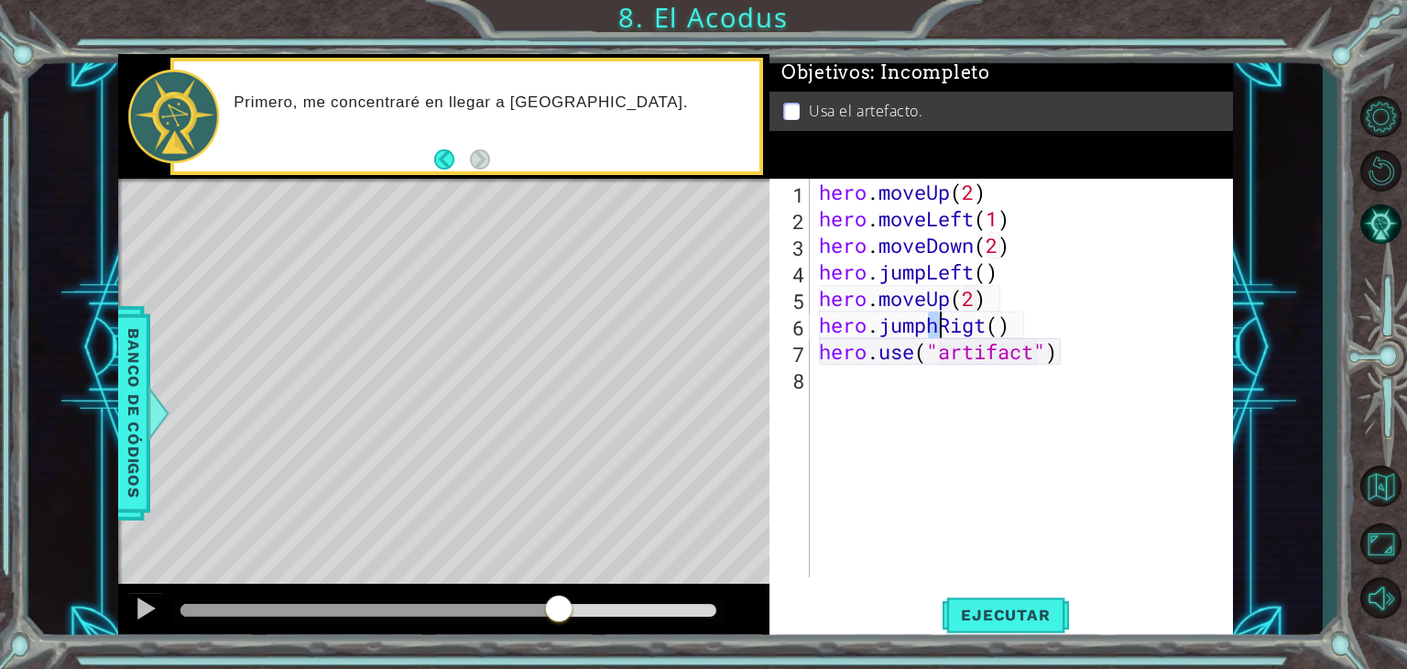
click at [1019, 472] on div "hero . moveUp ( 2 ) hero . moveLeft ( 1 ) hero . moveDown ( 2 ) hero . jumpLeft…" at bounding box center [1026, 405] width 422 height 452
drag, startPoint x: 989, startPoint y: 325, endPoint x: 882, endPoint y: 337, distance: 107.8
click at [882, 337] on div "hero . moveUp ( 2 ) hero . moveLeft ( 1 ) hero . moveDown ( 2 ) hero . jumpLeft…" at bounding box center [1026, 405] width 422 height 452
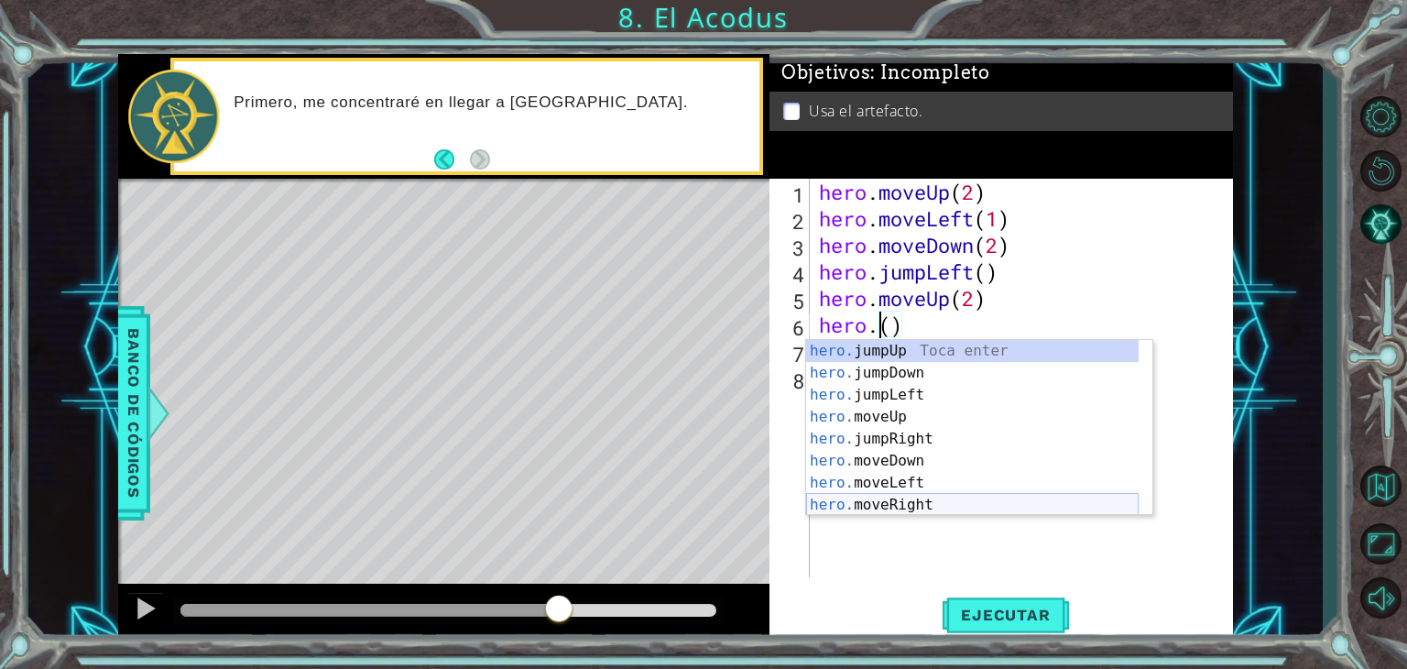
click at [916, 507] on div "hero. jumpUp Toca enter hero. jumpDown Toca enter hero. jumpLeft Toca enter her…" at bounding box center [972, 450] width 333 height 220
type textarea "hero.moveRight(1)"
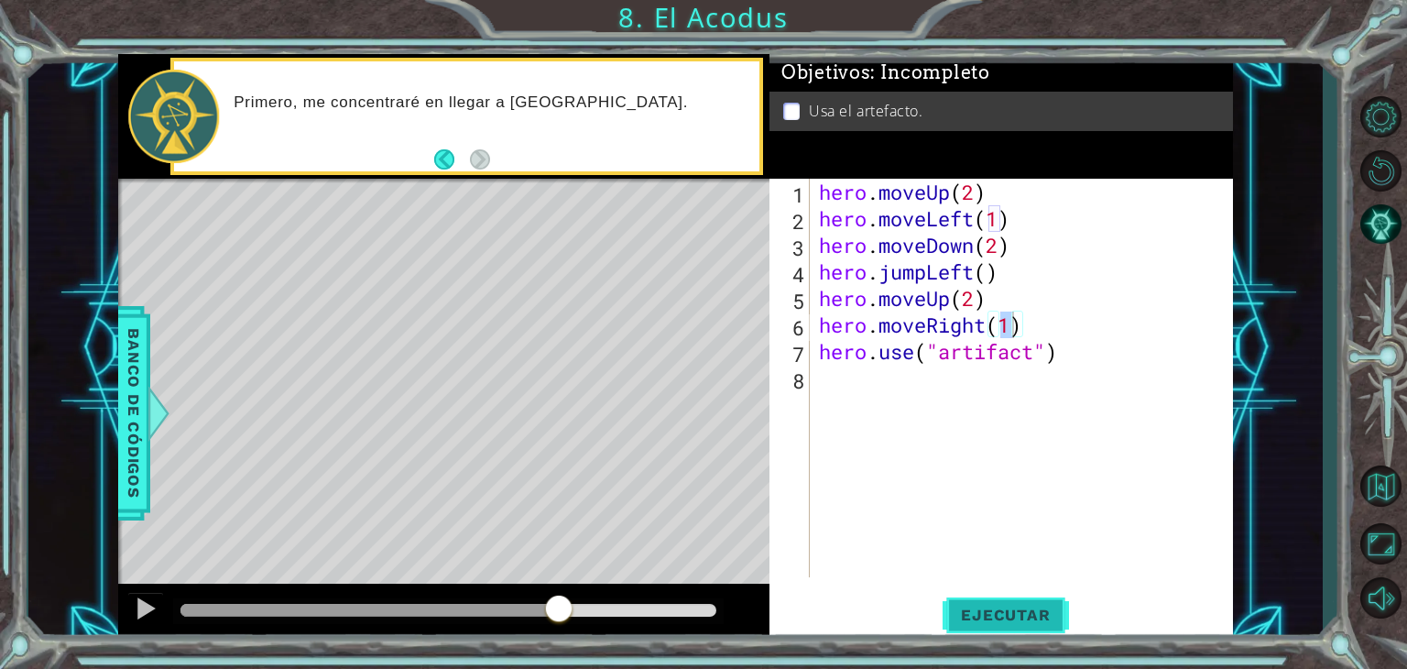
click at [1011, 614] on span "Ejecutar" at bounding box center [1006, 615] width 126 height 18
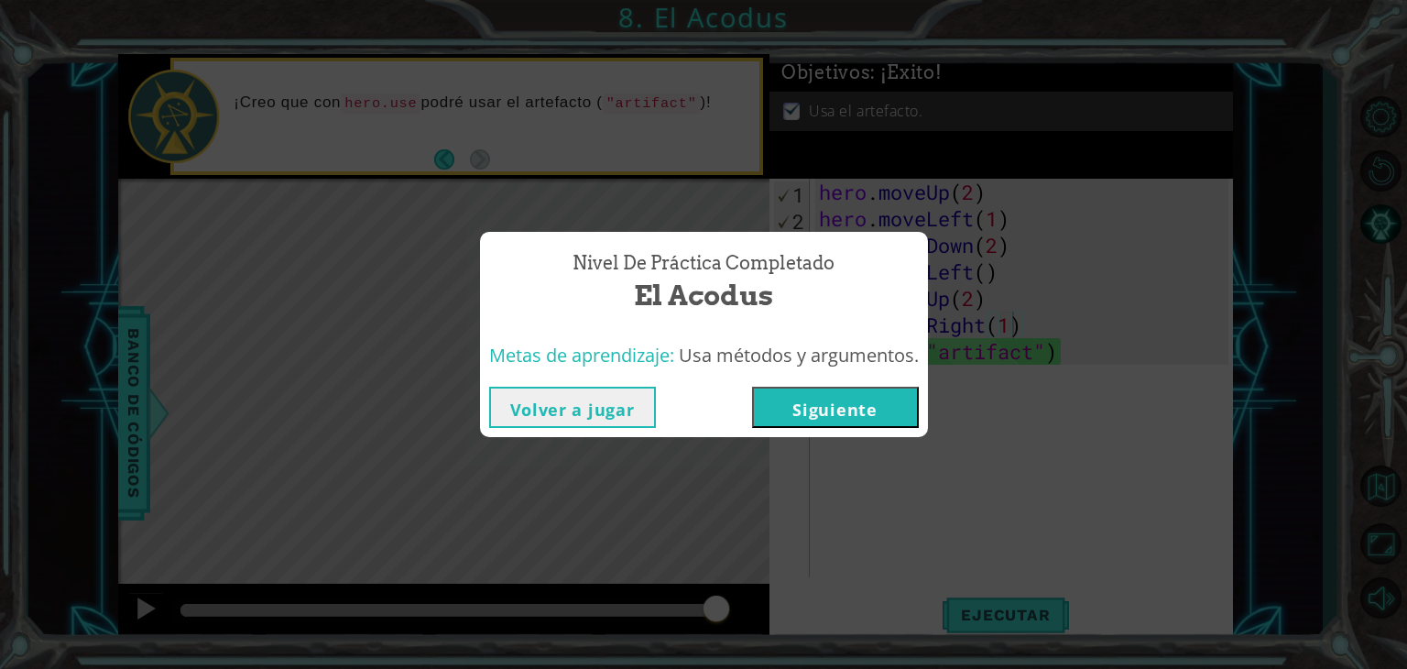
click at [854, 410] on button "Siguiente" at bounding box center [835, 407] width 167 height 41
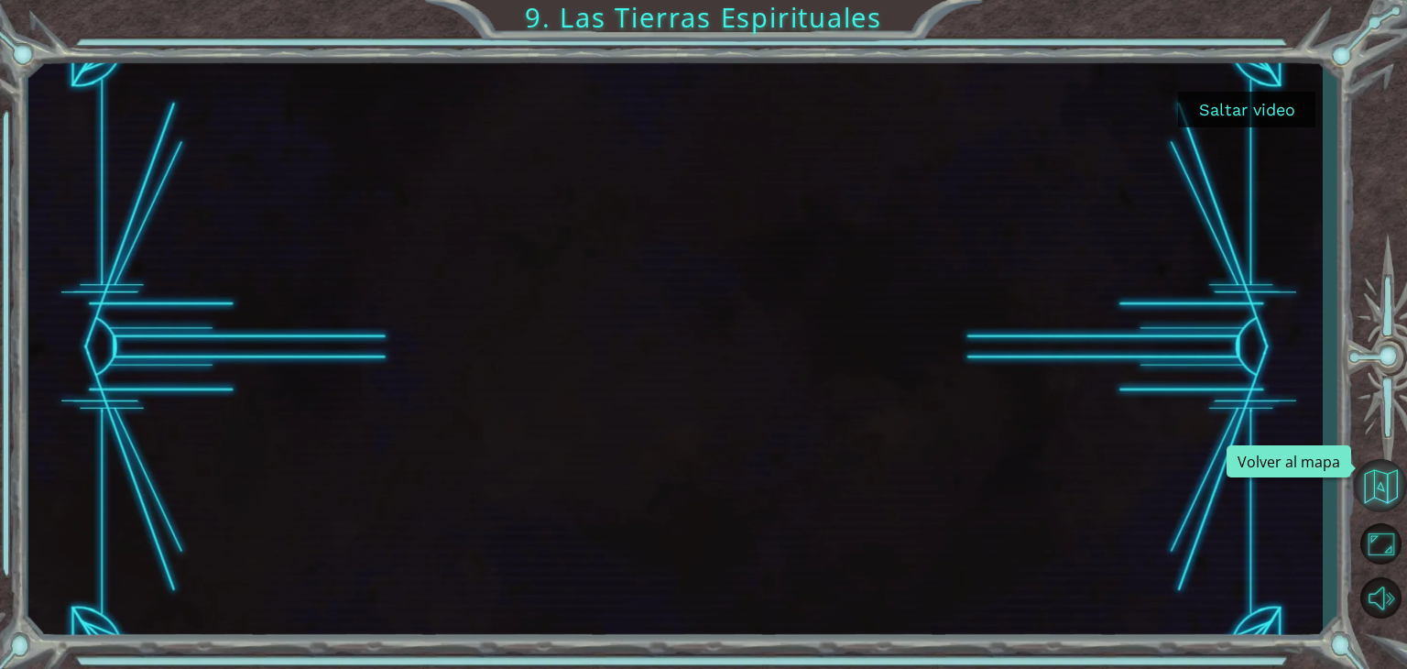
click at [1374, 484] on button "Volver al mapa" at bounding box center [1380, 485] width 53 height 53
